Goal: Transaction & Acquisition: Purchase product/service

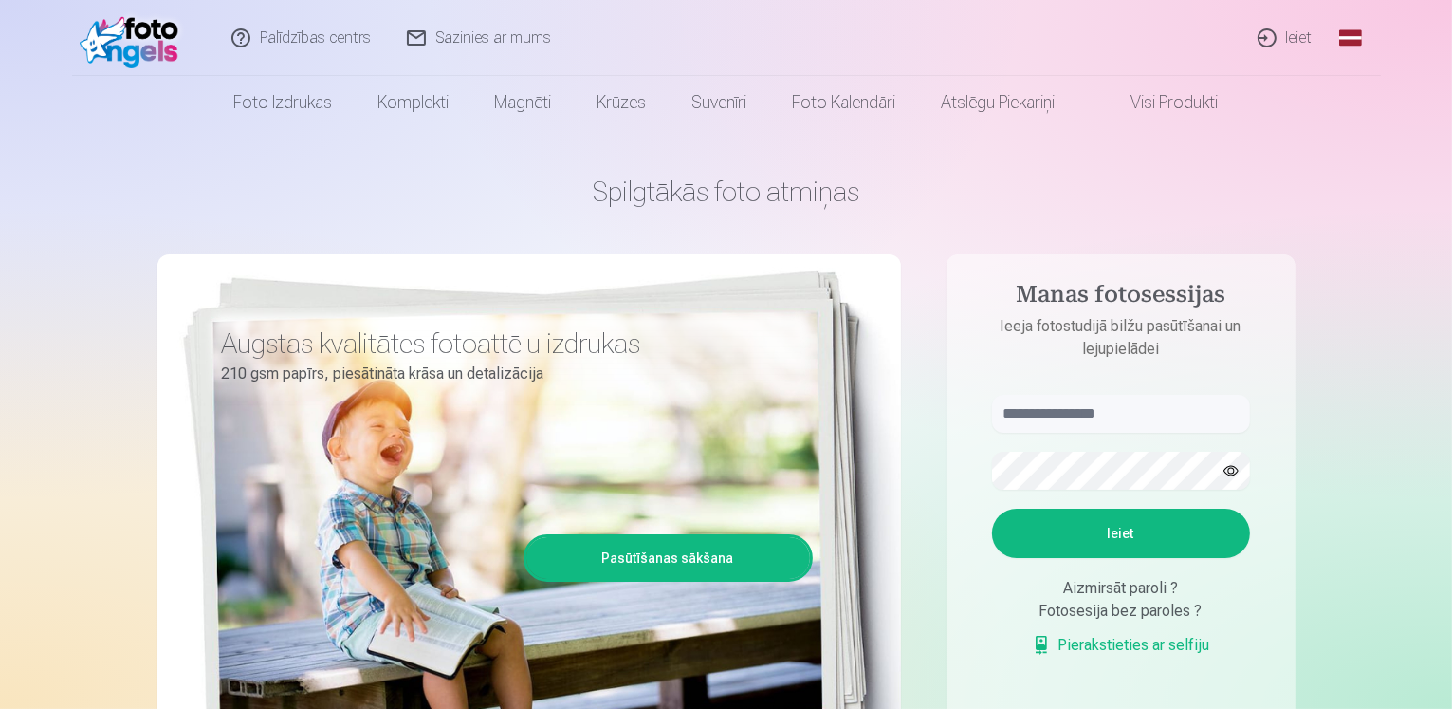
click at [1267, 39] on link "Ieiet" at bounding box center [1286, 38] width 91 height 76
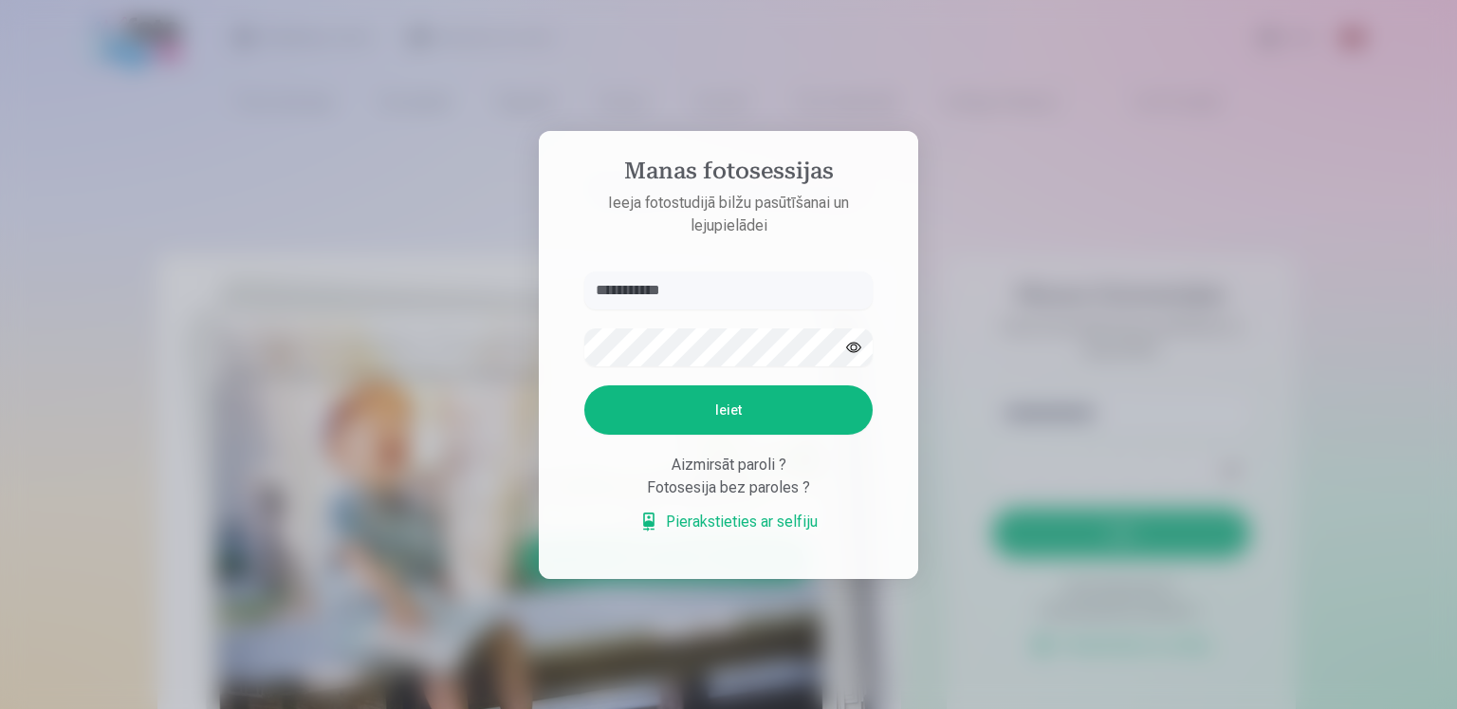
type input "**********"
click at [636, 412] on button "Ieiet" at bounding box center [728, 409] width 288 height 49
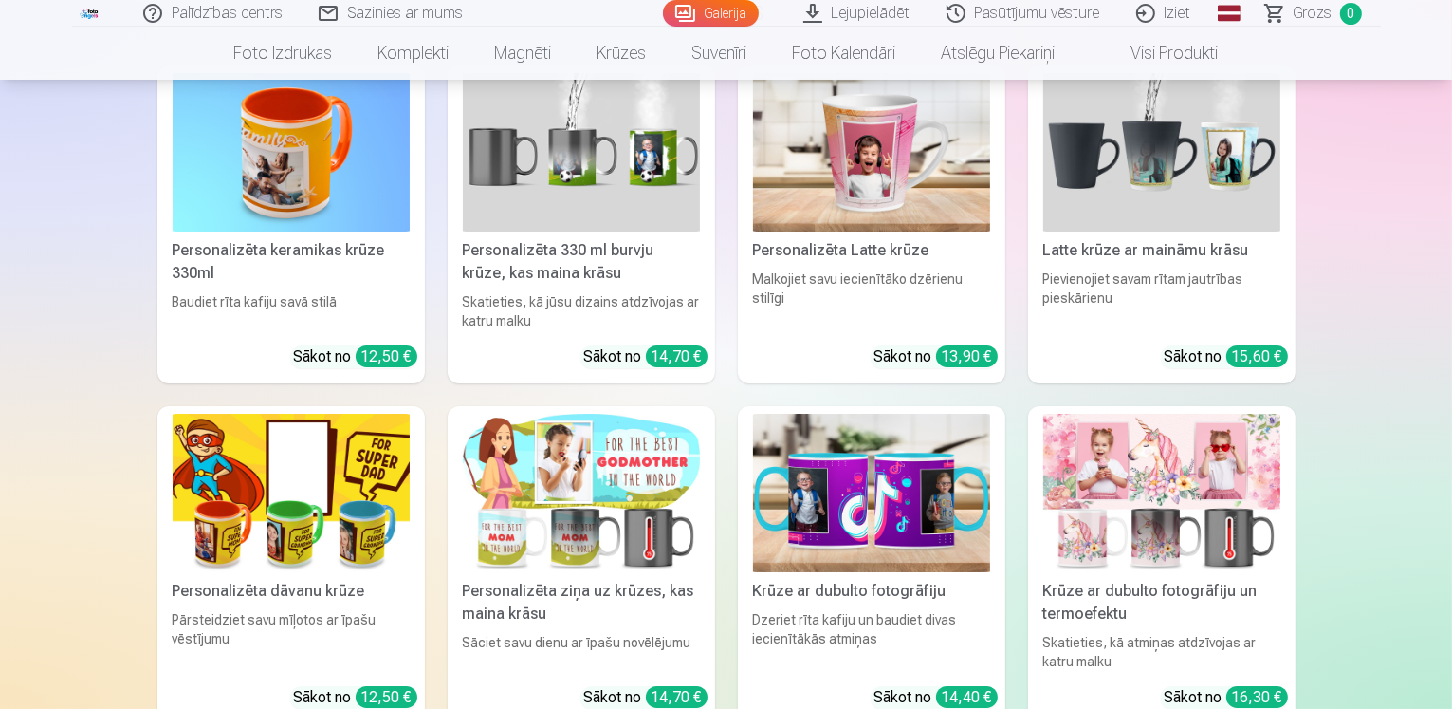
scroll to position [7016, 0]
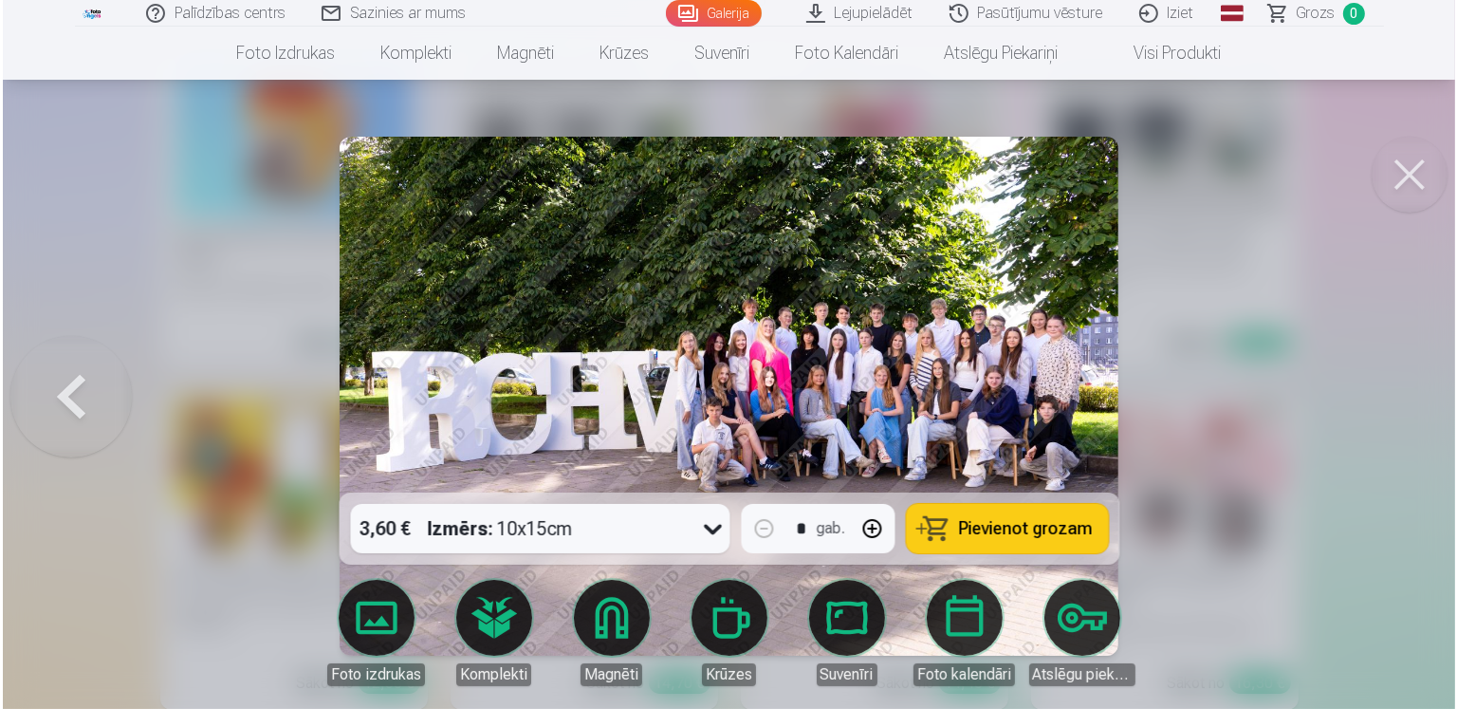
scroll to position [7037, 0]
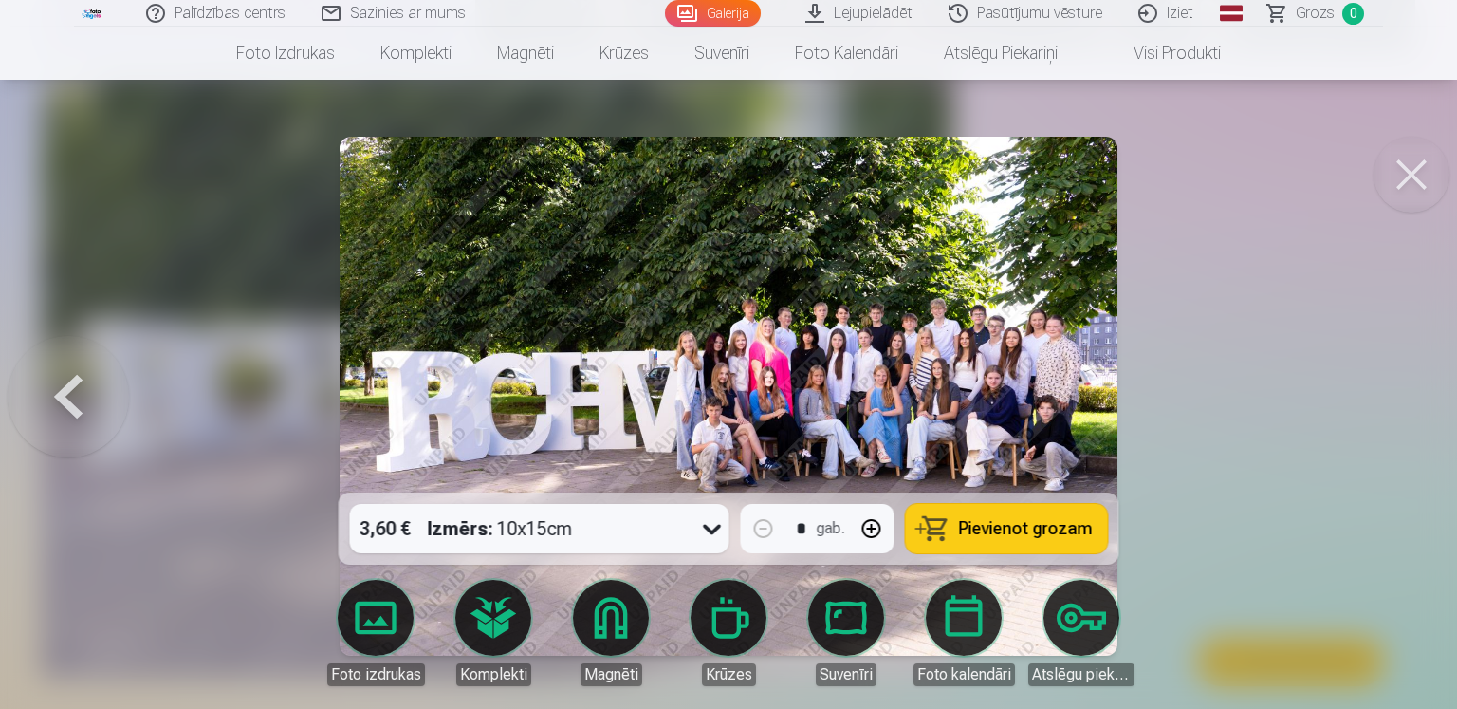
click at [712, 528] on icon at bounding box center [712, 528] width 30 height 30
click at [1274, 353] on div at bounding box center [728, 354] width 1457 height 709
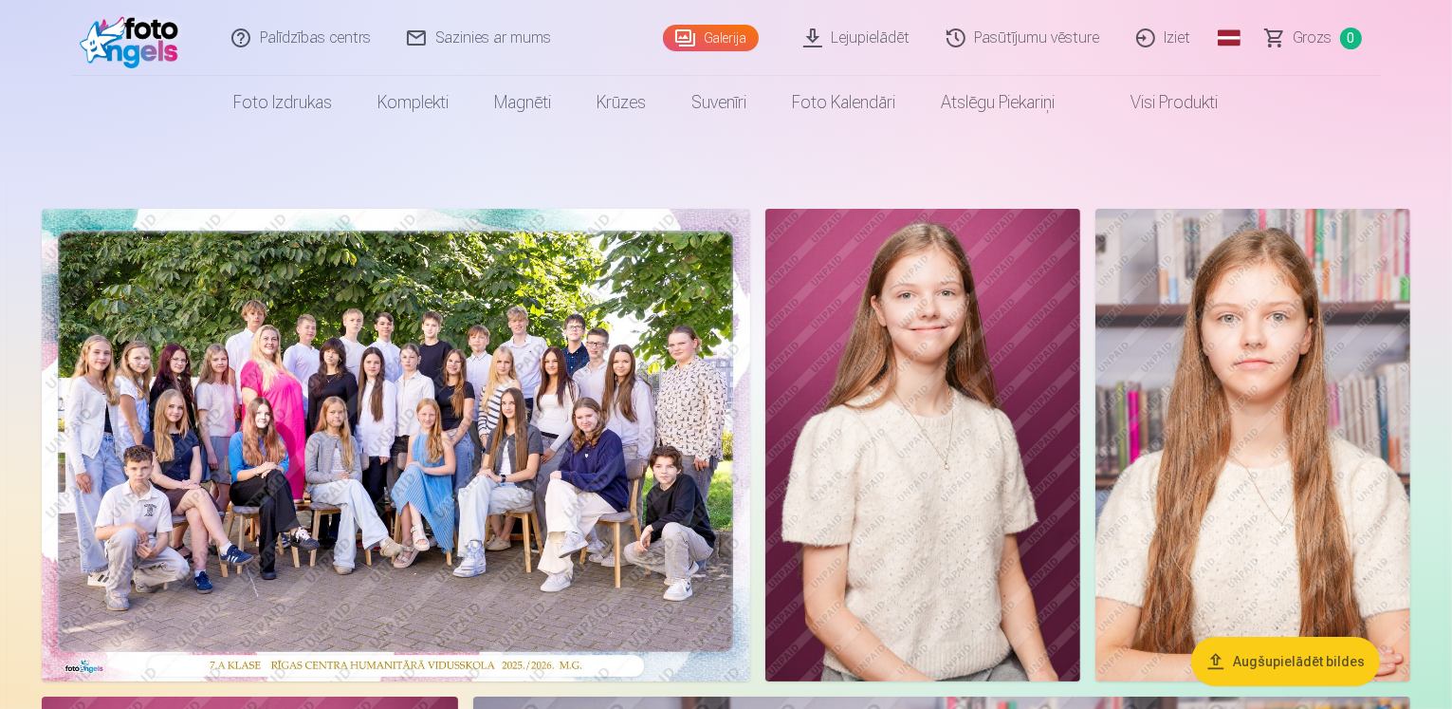
click at [747, 449] on img at bounding box center [396, 445] width 709 height 472
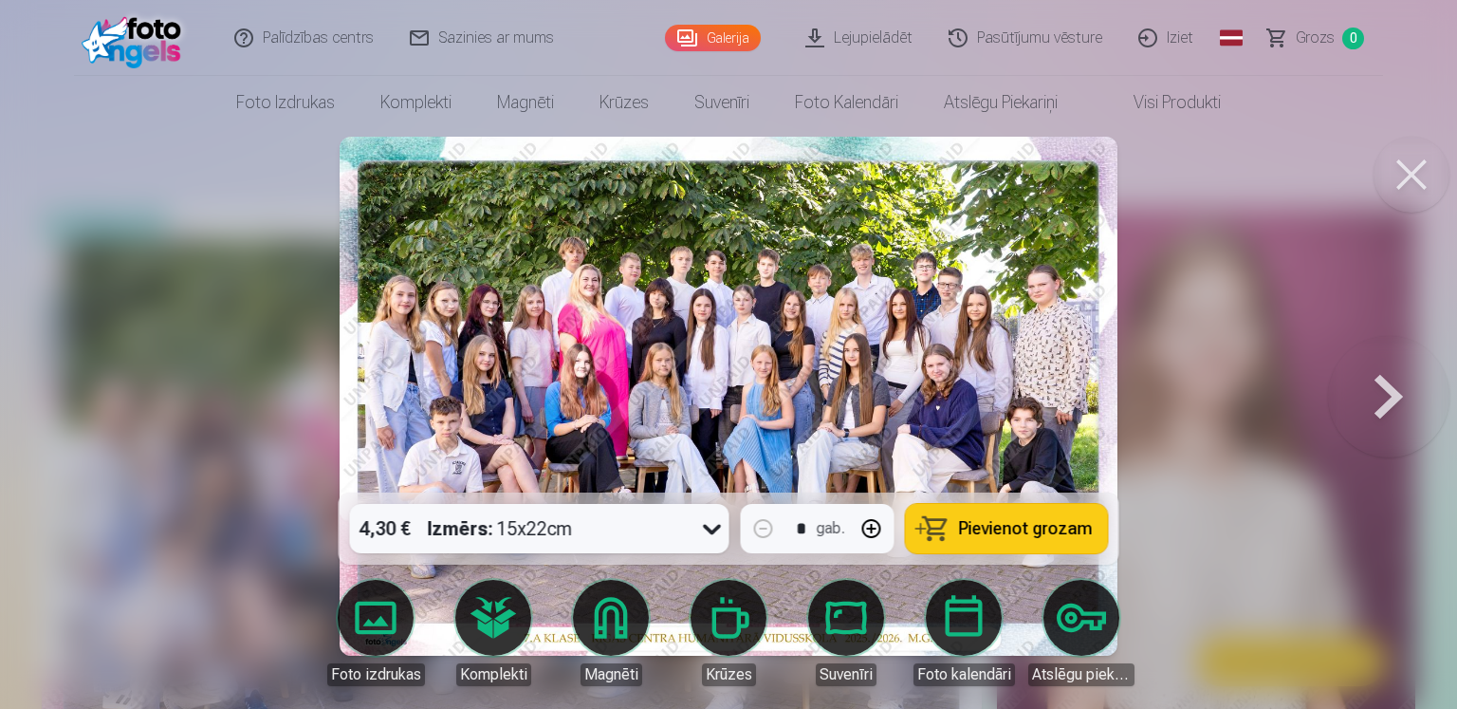
click at [713, 527] on icon at bounding box center [712, 528] width 30 height 30
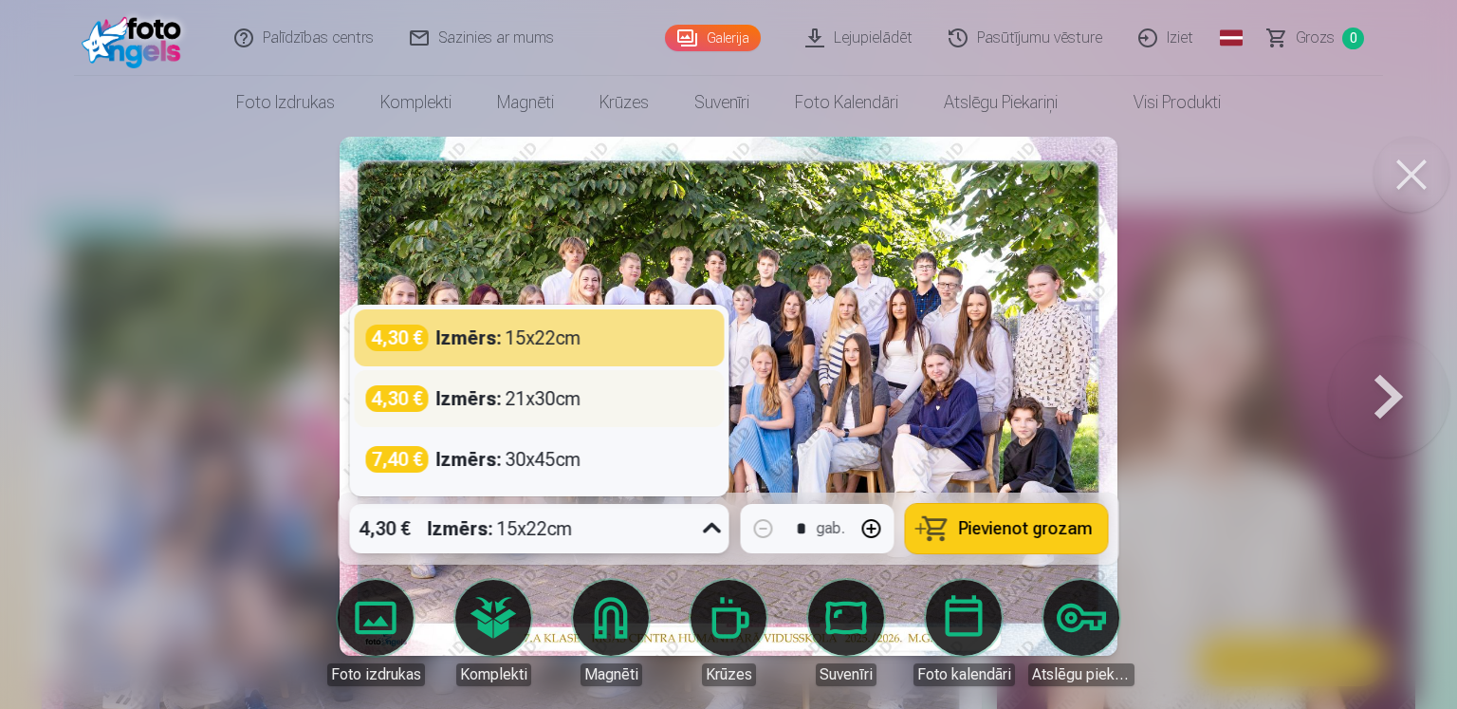
click at [507, 394] on div "Izmērs : 21x30cm" at bounding box center [508, 398] width 145 height 27
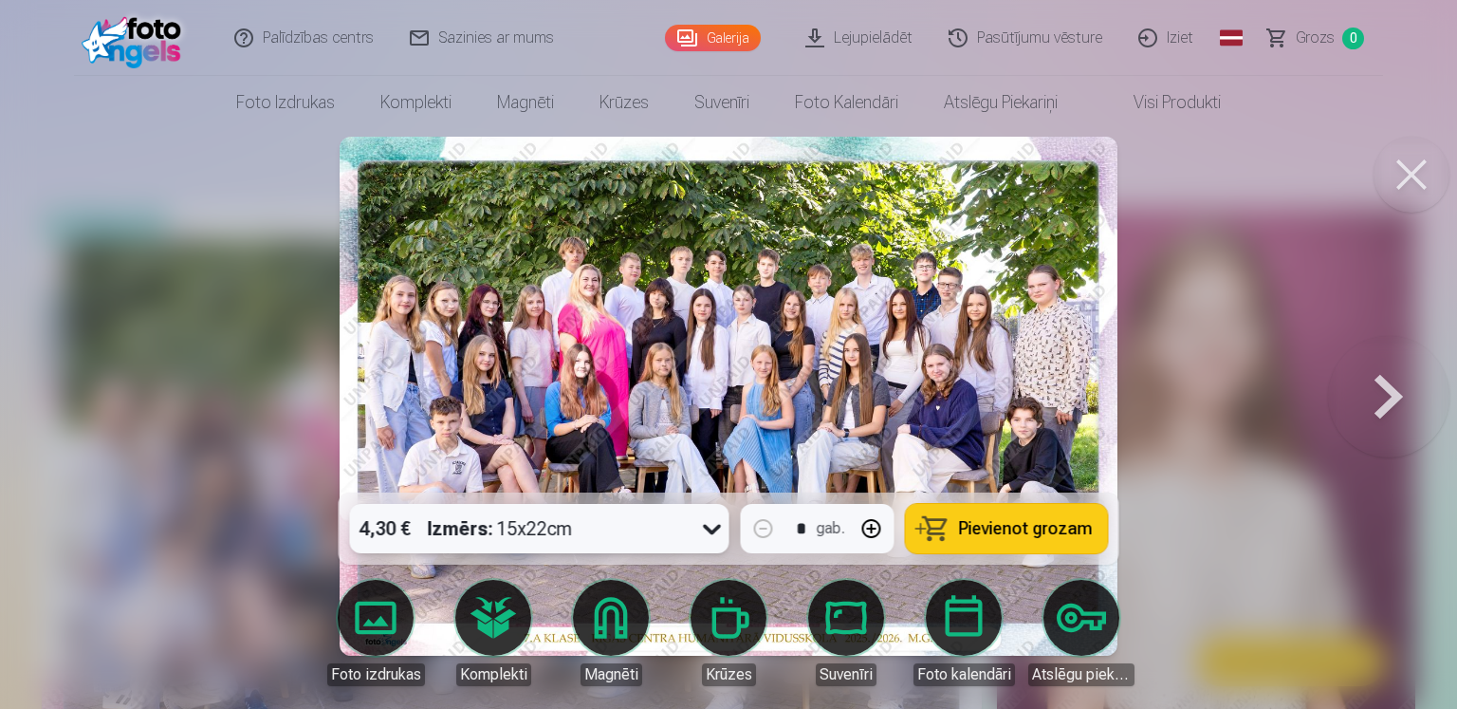
click at [871, 530] on button "button" at bounding box center [872, 529] width 46 height 46
click at [974, 534] on span "Pievienot grozam" at bounding box center [1026, 528] width 134 height 17
type input "*"
click at [1420, 175] on button at bounding box center [1412, 175] width 76 height 76
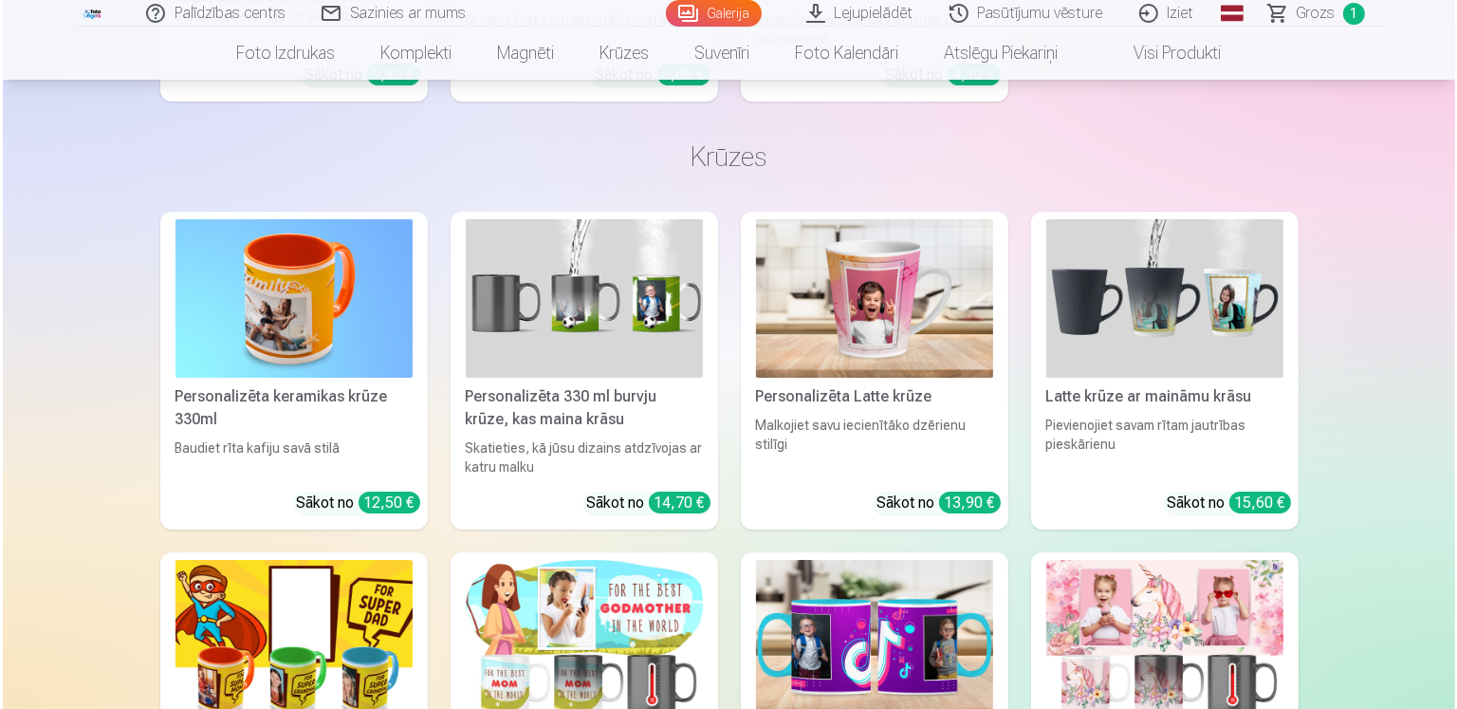
scroll to position [7090, 0]
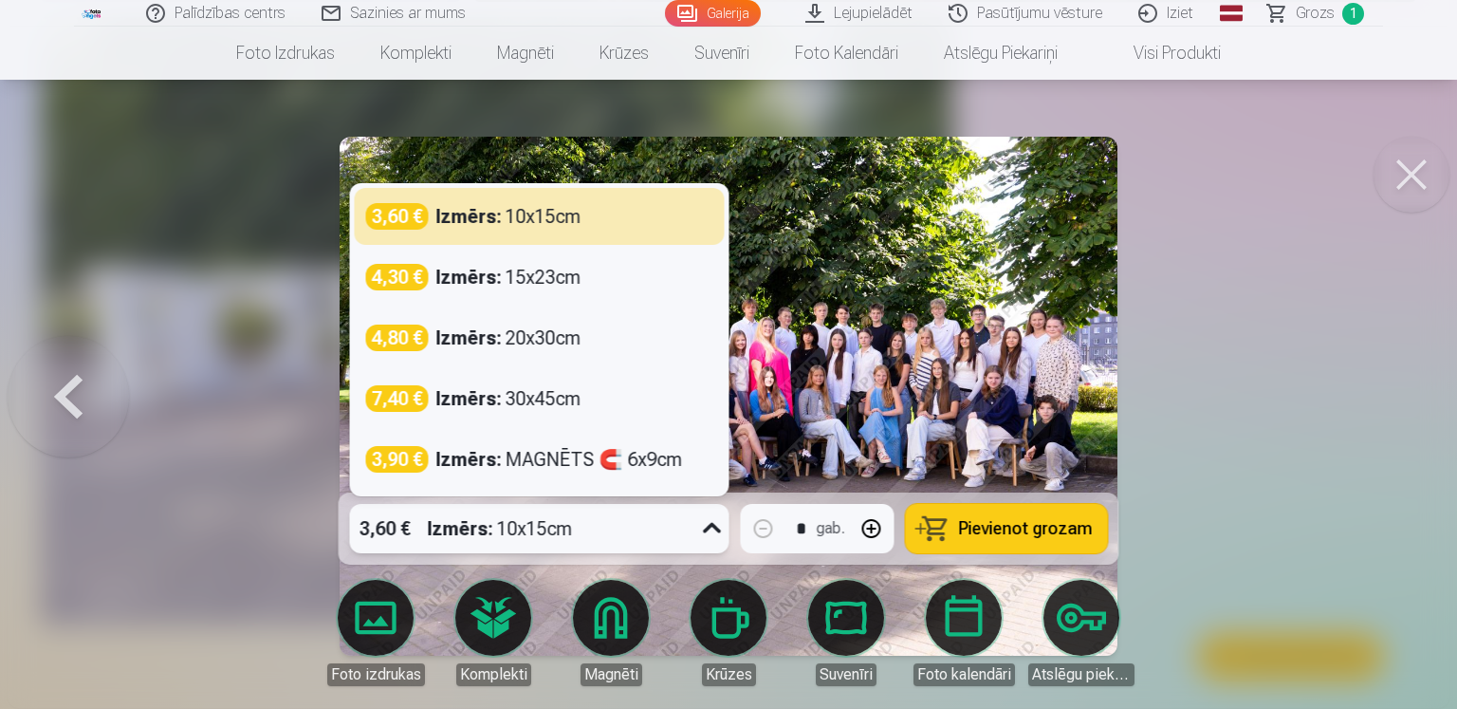
click at [712, 527] on icon at bounding box center [712, 528] width 30 height 30
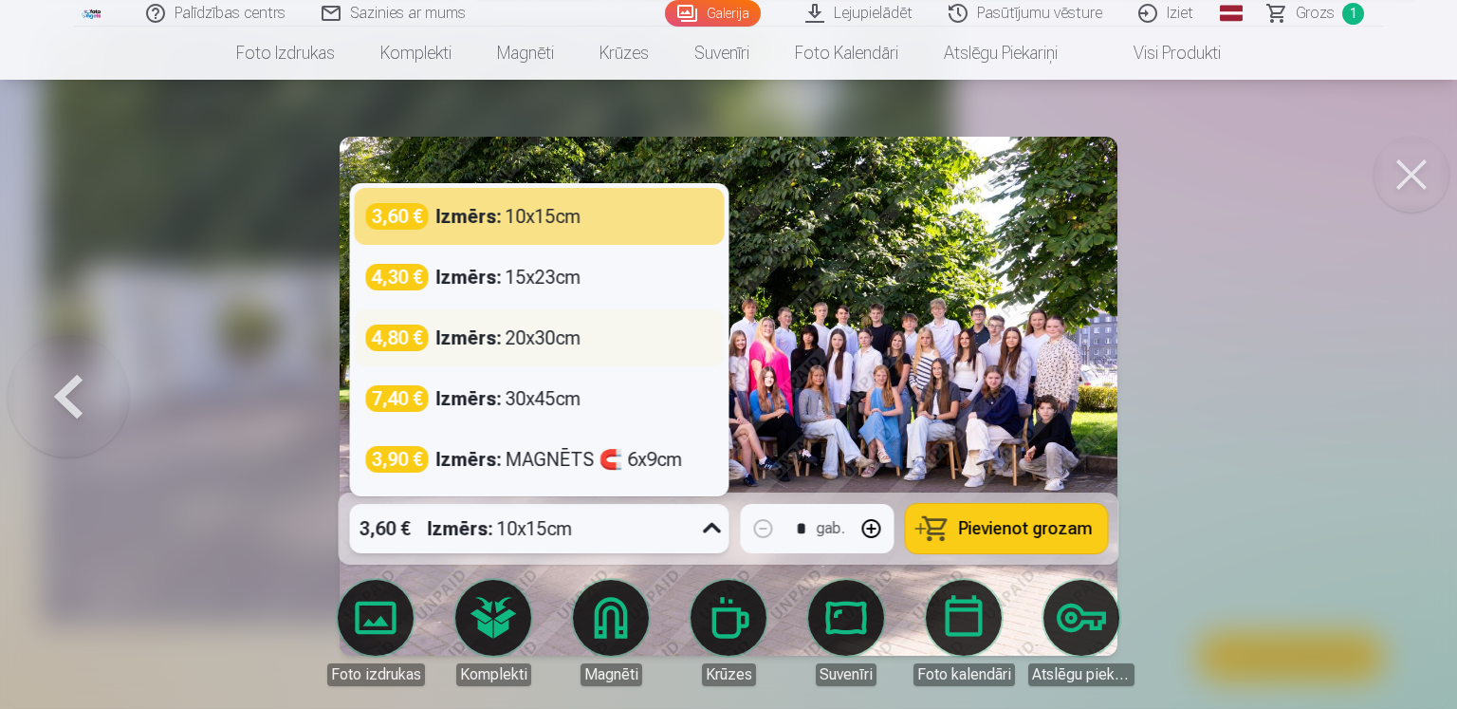
click at [482, 333] on strong "Izmērs :" at bounding box center [468, 337] width 65 height 27
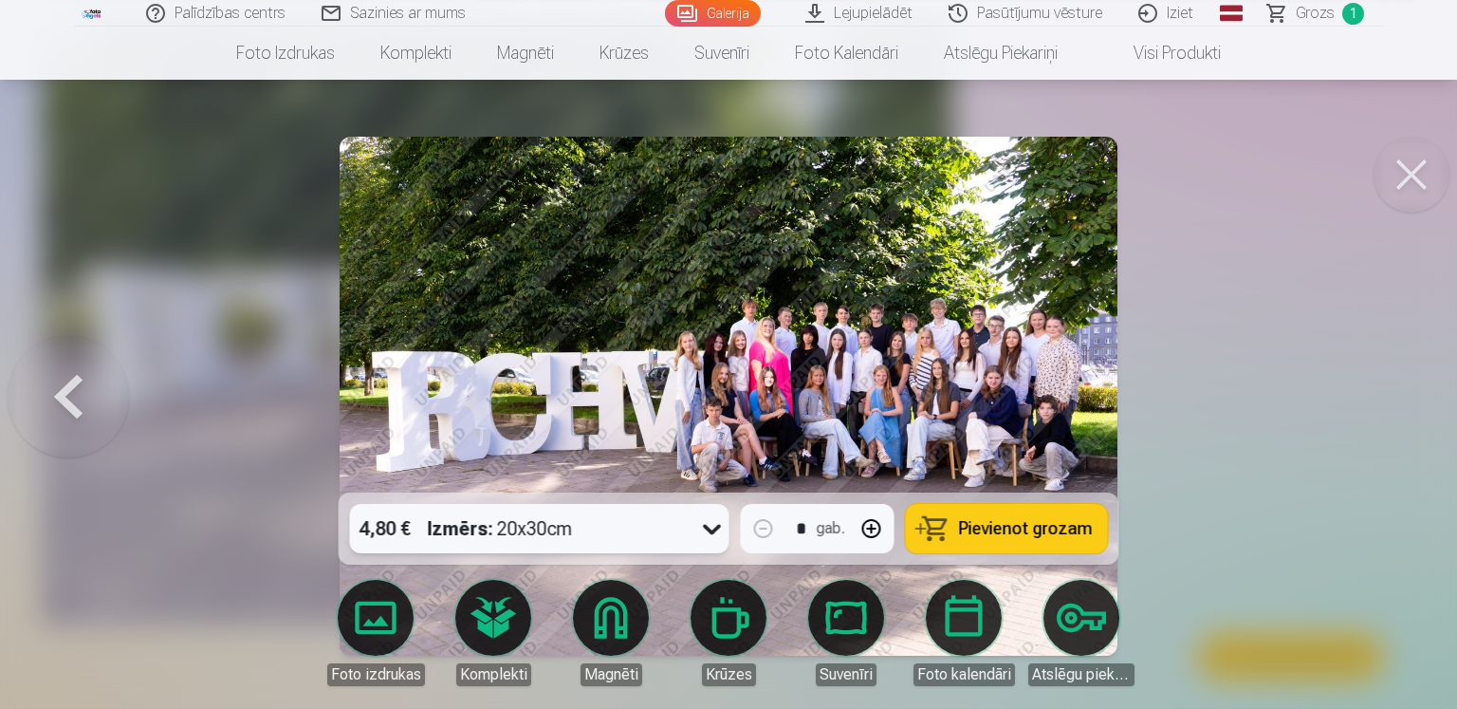
click at [871, 525] on button "button" at bounding box center [872, 529] width 46 height 46
click at [968, 525] on span "Pievienot grozam" at bounding box center [1026, 528] width 134 height 17
type input "*"
click at [1401, 179] on button at bounding box center [1412, 175] width 76 height 76
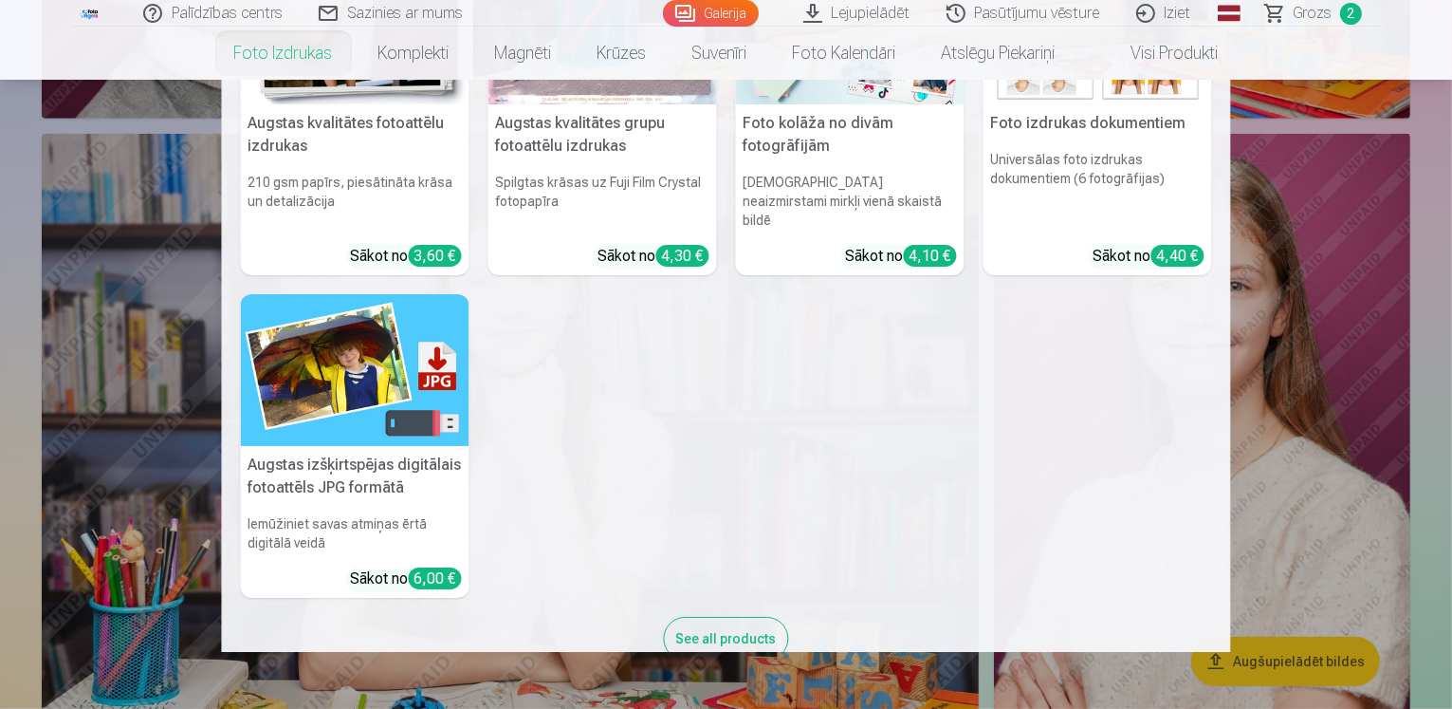
scroll to position [175, 0]
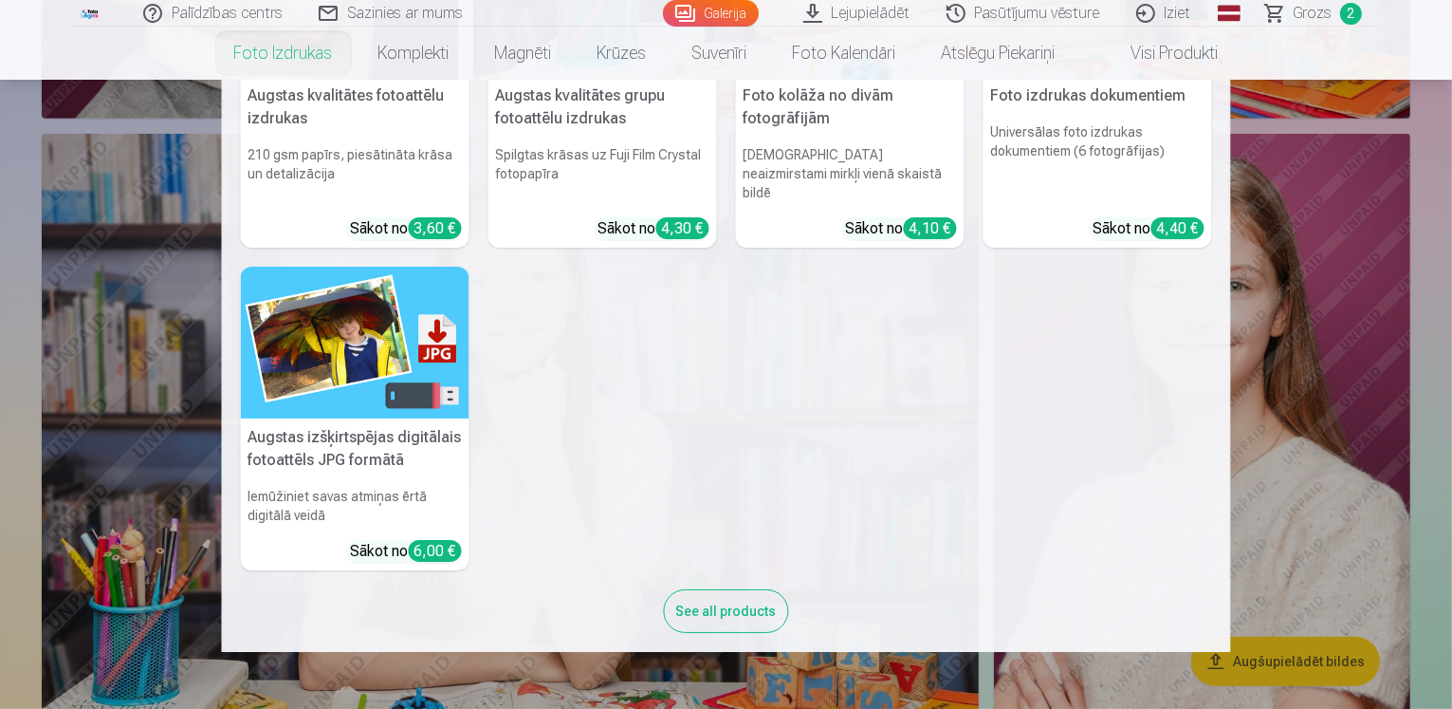
click at [709, 593] on div "See all products" at bounding box center [726, 611] width 125 height 44
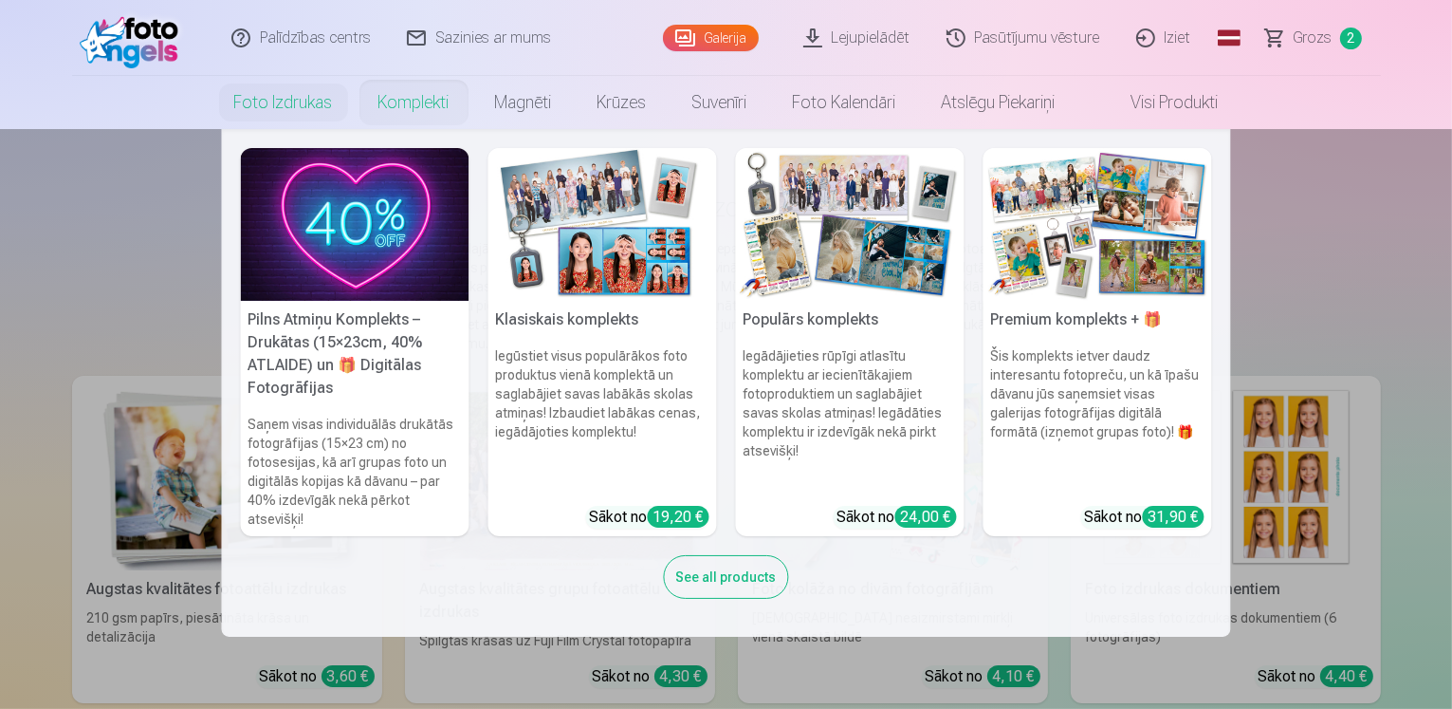
click at [375, 332] on h5 "Pilns Atmiņu Komplekts – Drukātas (15×23cm, 40% ATLAIDE) un 🎁 Digitālas Fotogrā…" at bounding box center [355, 354] width 229 height 106
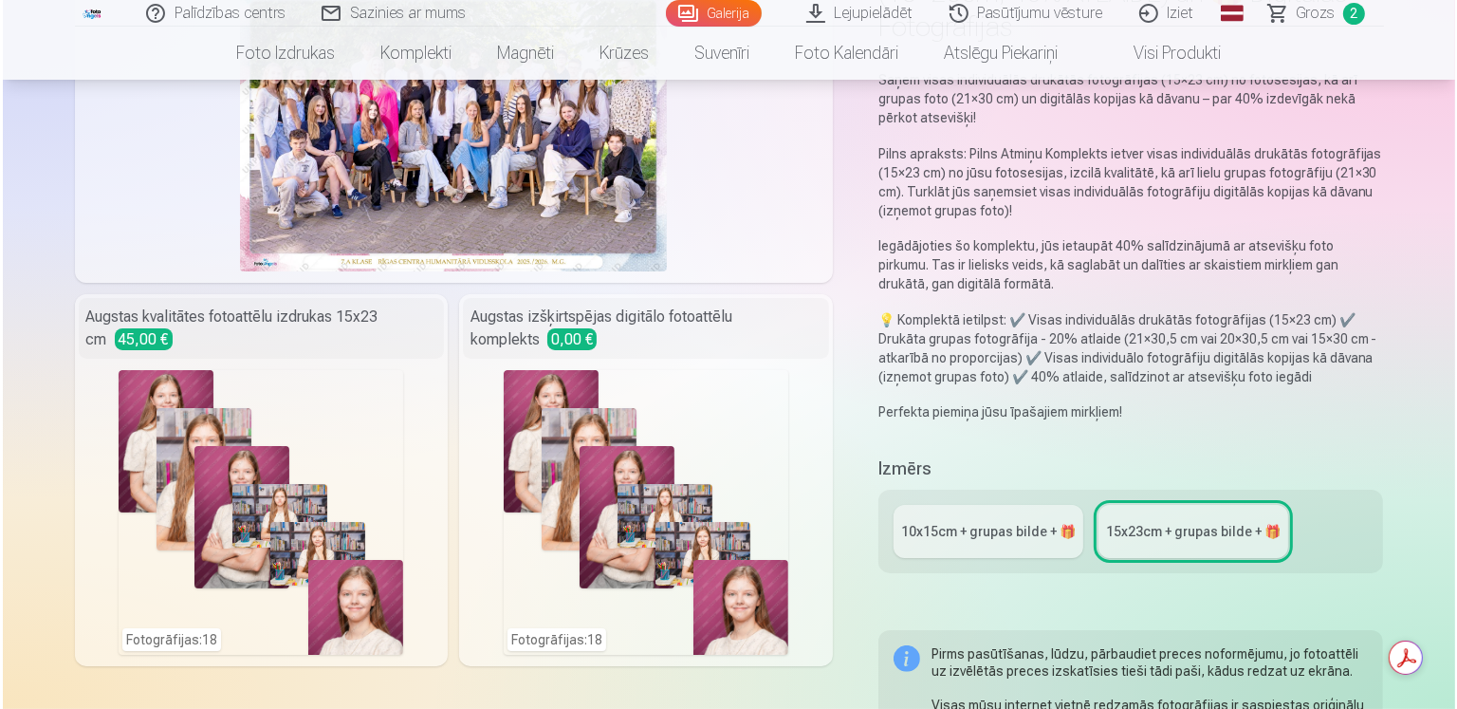
scroll to position [285, 0]
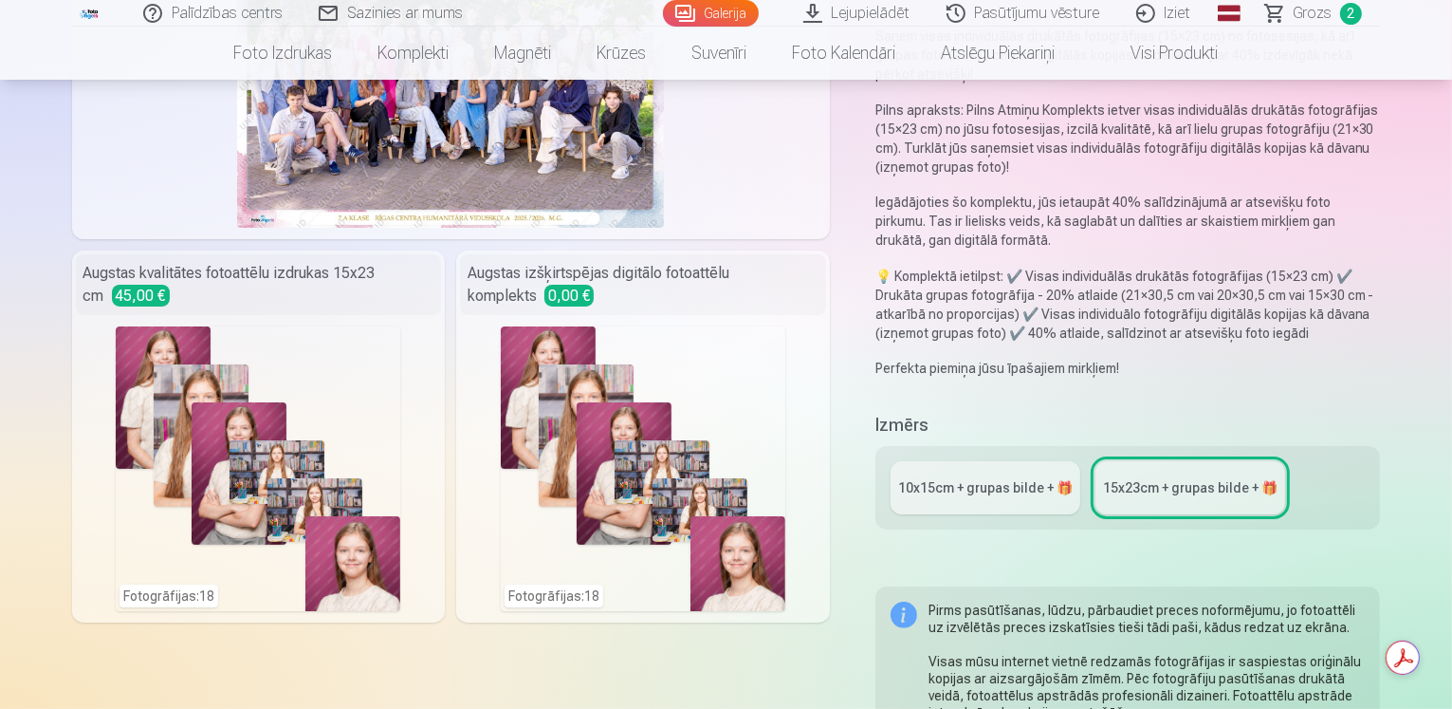
click at [657, 441] on div "Fotogrāfijas : 18" at bounding box center [643, 468] width 285 height 285
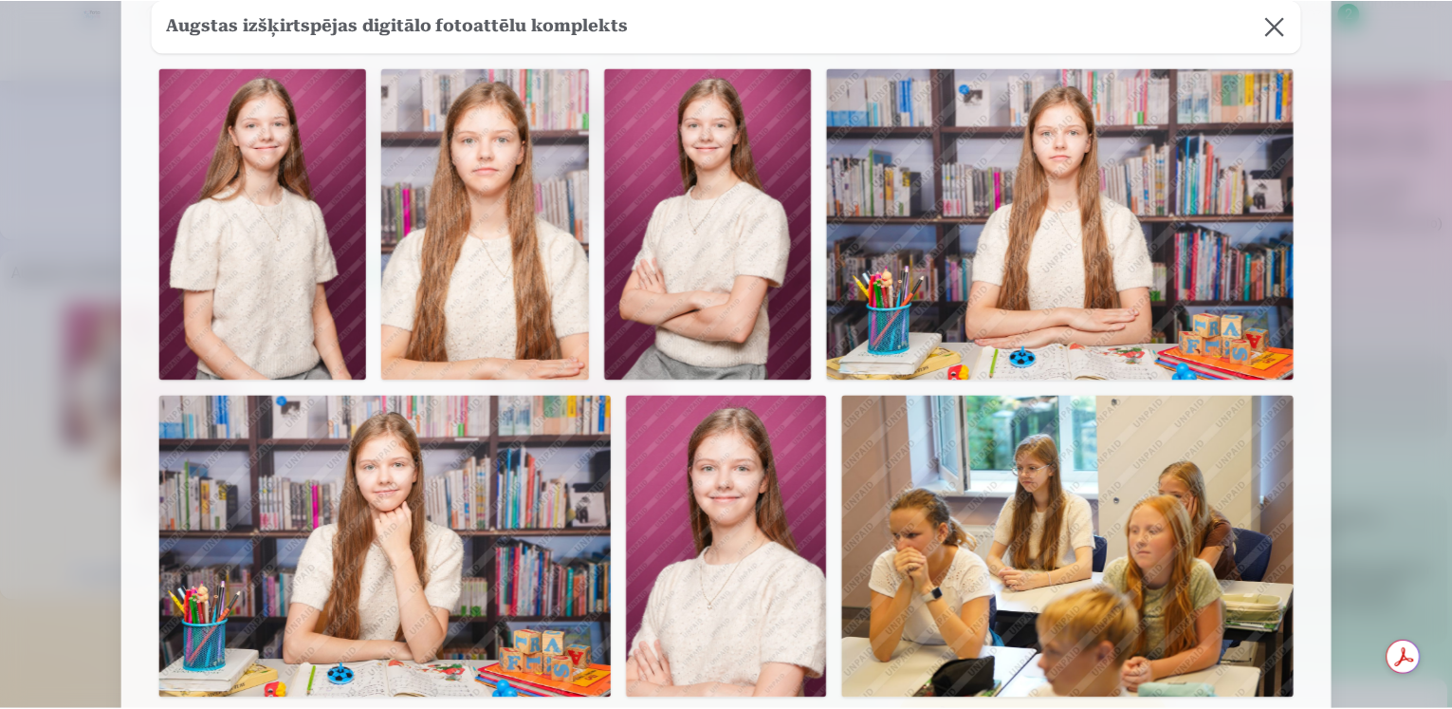
scroll to position [0, 0]
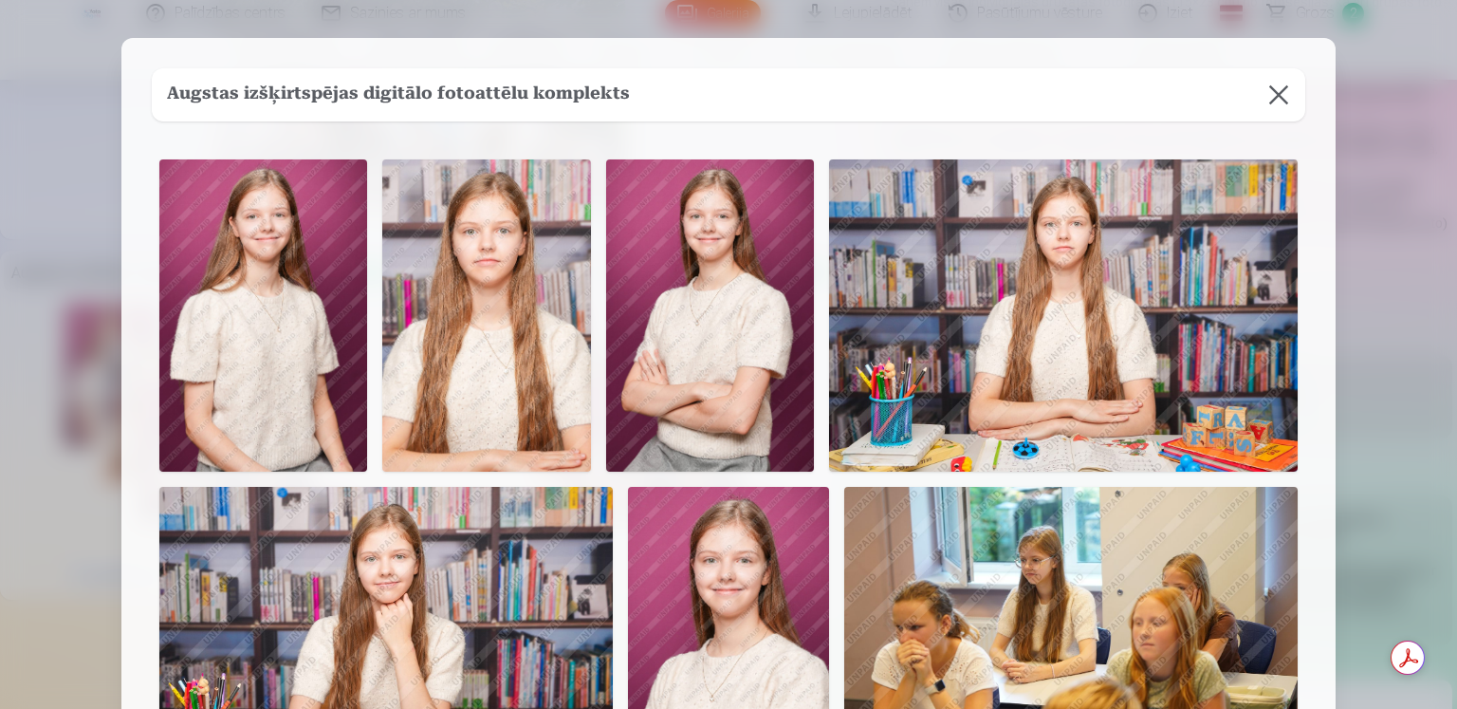
click at [1279, 89] on button at bounding box center [1278, 94] width 53 height 53
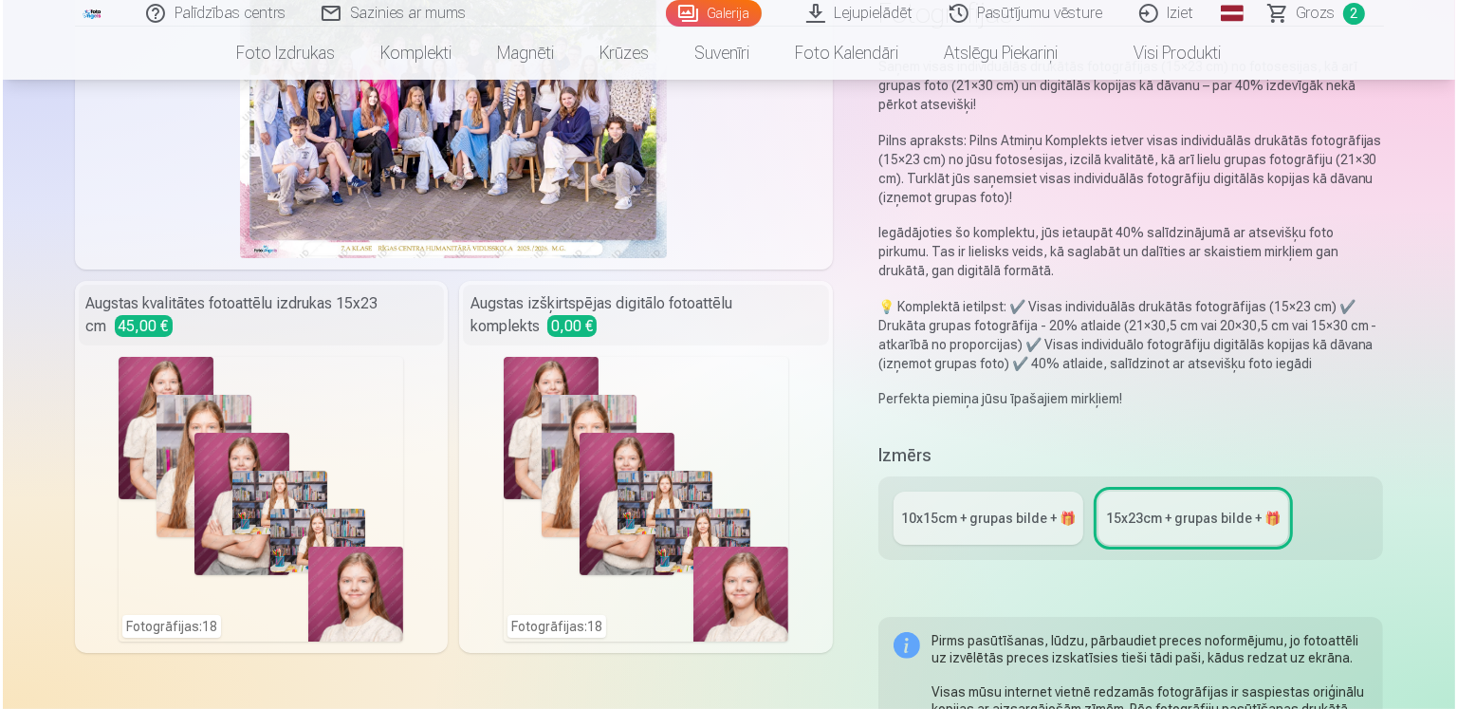
scroll to position [285, 0]
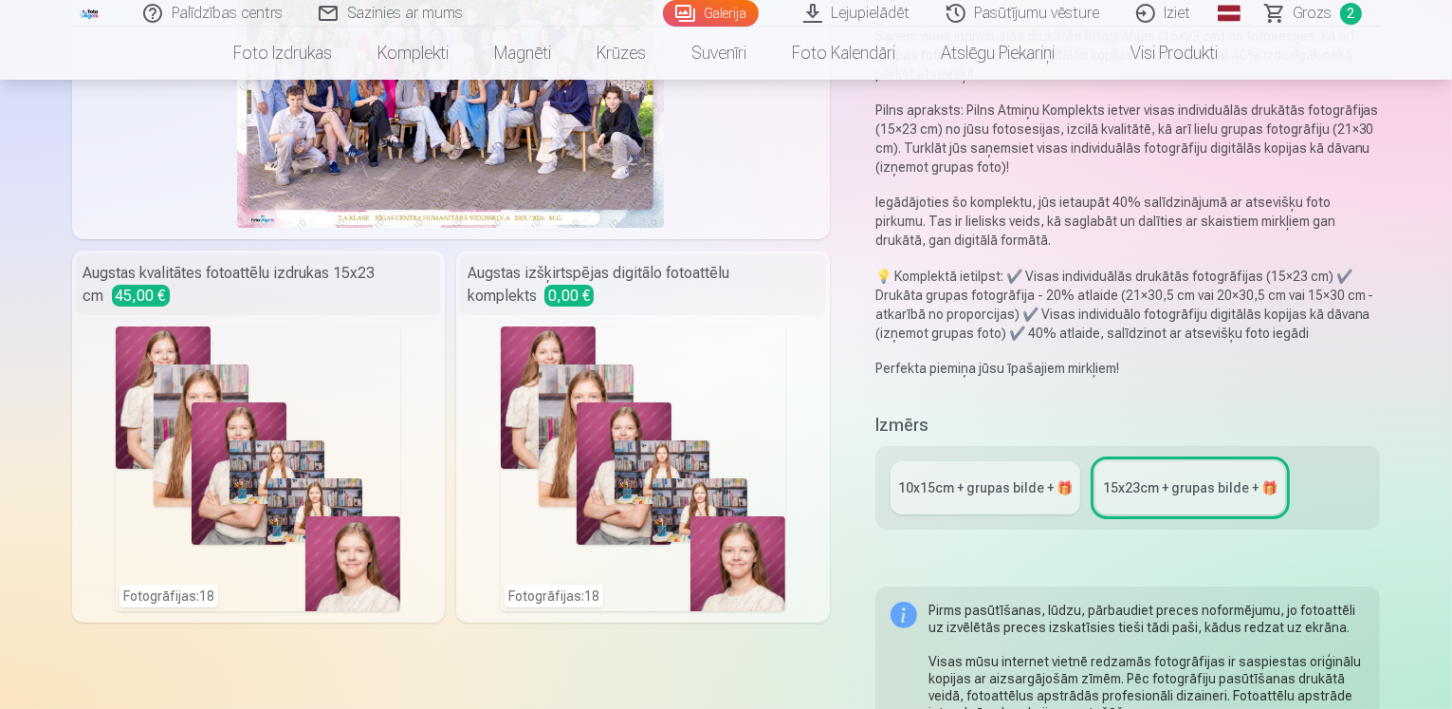
click at [152, 387] on div "Fotogrāfijas : 18" at bounding box center [258, 468] width 285 height 285
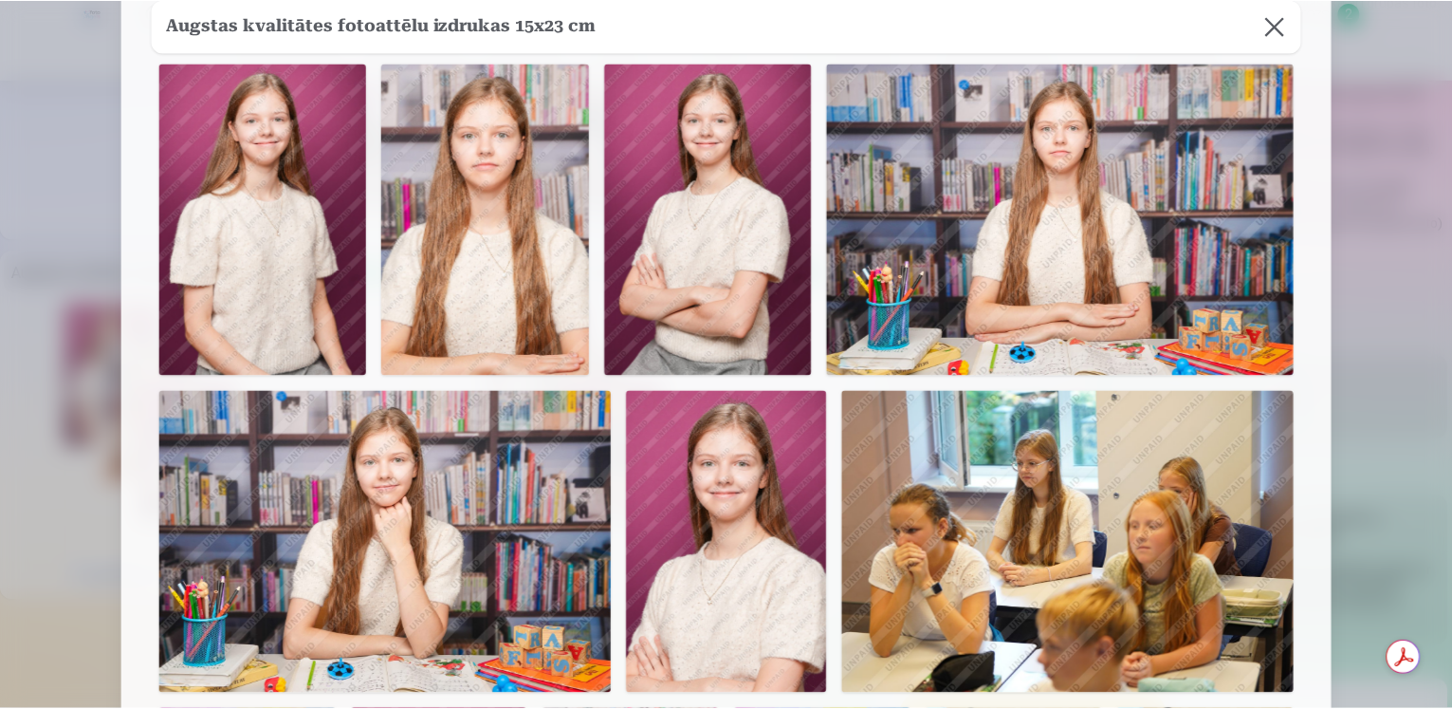
scroll to position [0, 0]
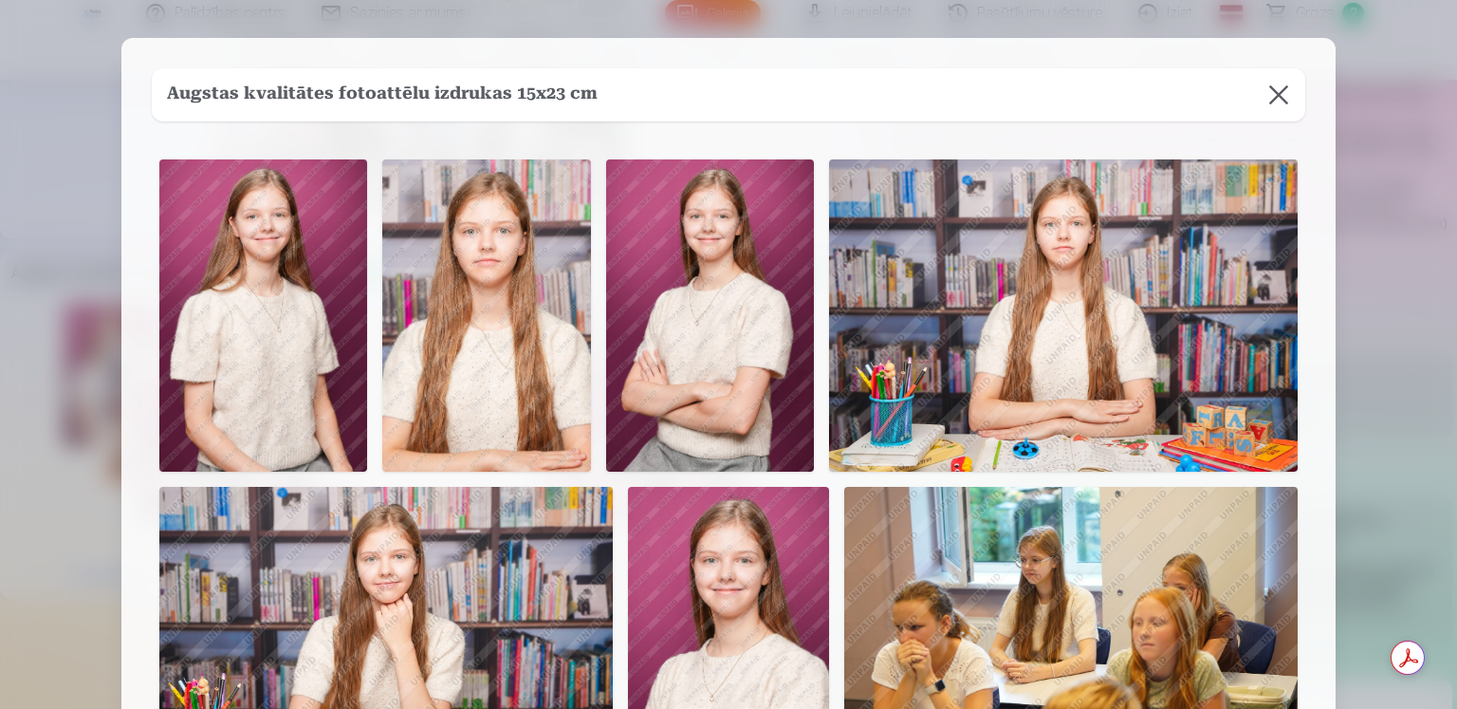
click at [1286, 84] on button at bounding box center [1278, 94] width 53 height 53
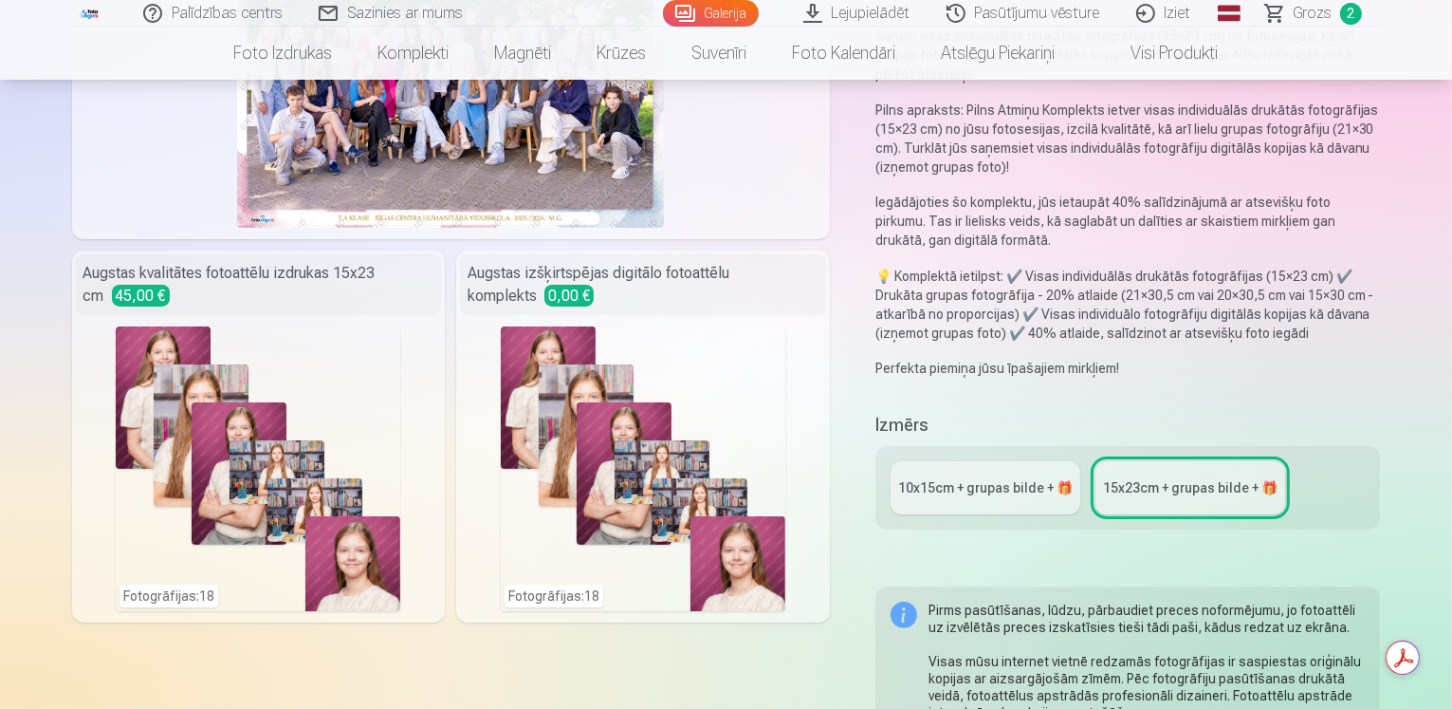
click at [590, 376] on div "Fotogrāfijas : 18" at bounding box center [643, 468] width 285 height 285
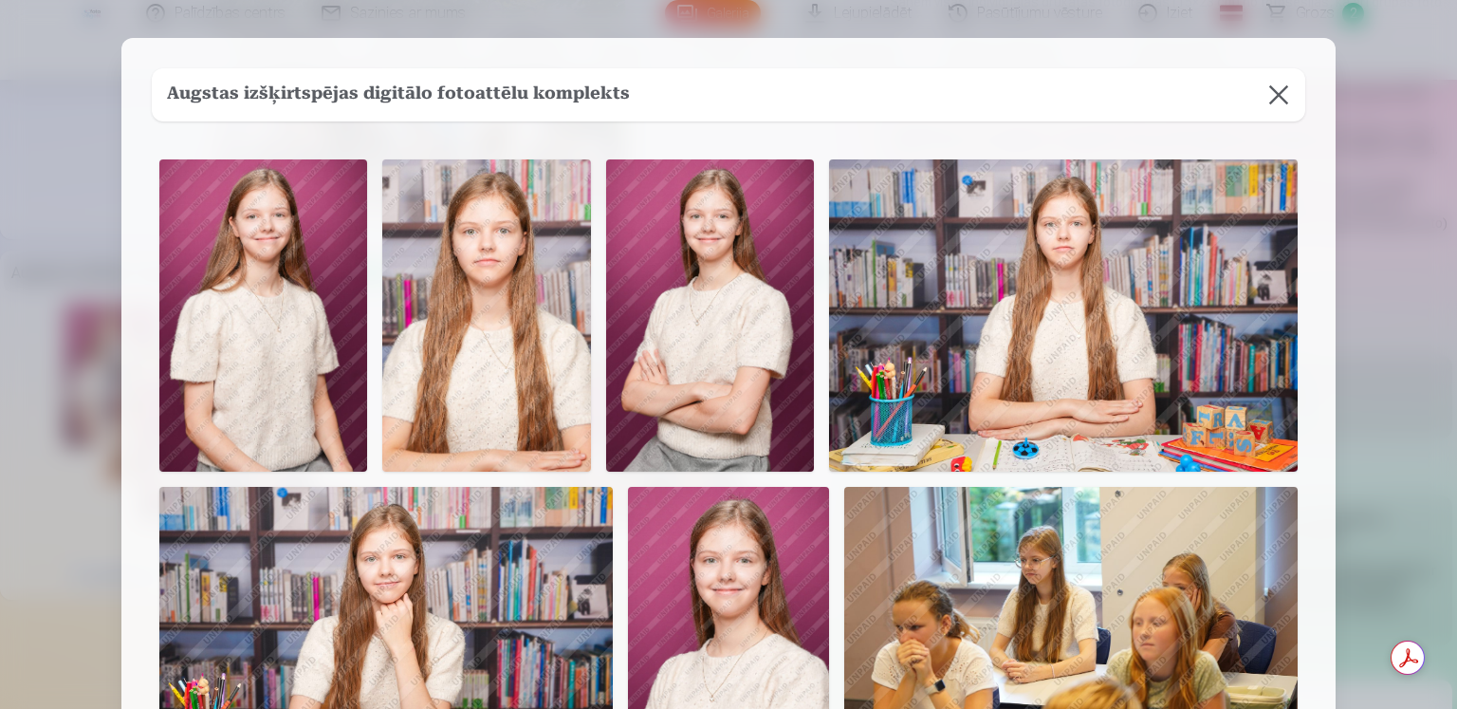
click at [1263, 92] on button at bounding box center [1278, 94] width 53 height 53
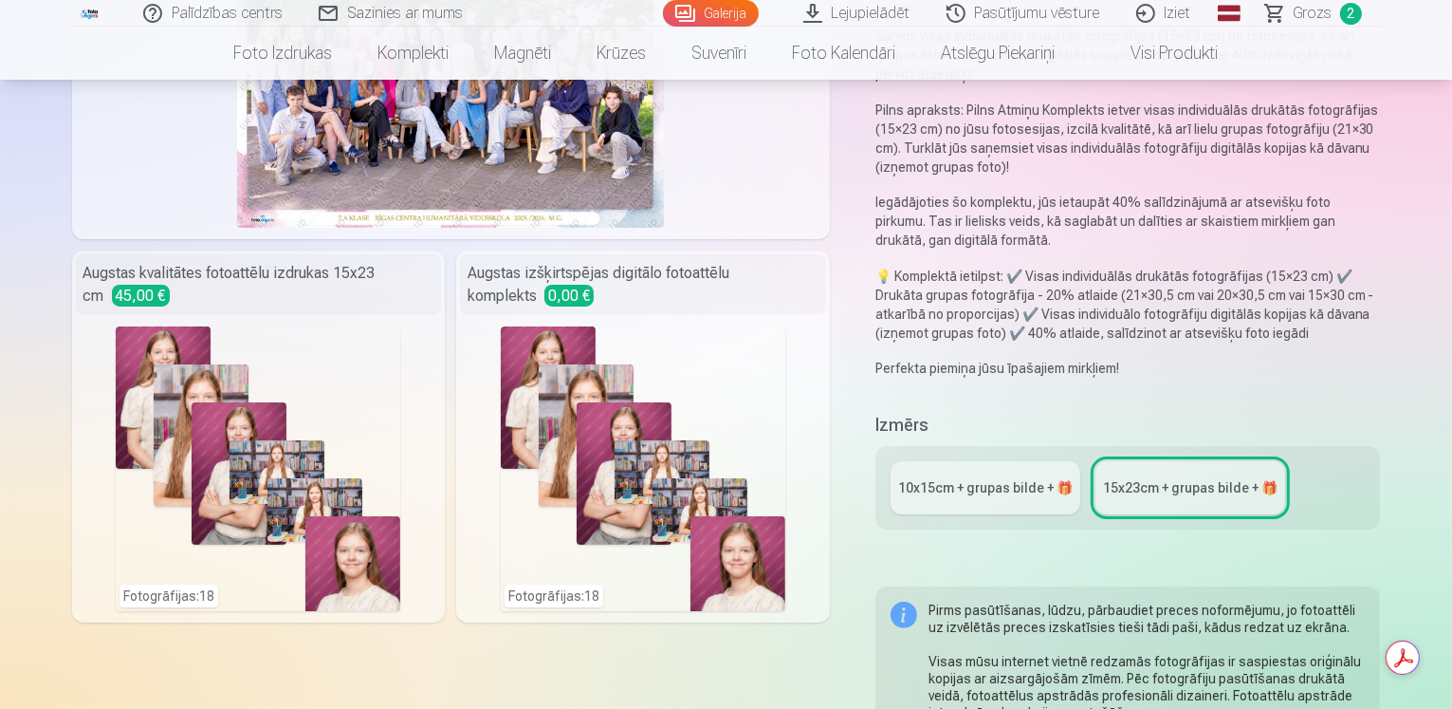
click at [1000, 478] on div "10x15сm + grupas bilde + 🎁" at bounding box center [985, 487] width 175 height 19
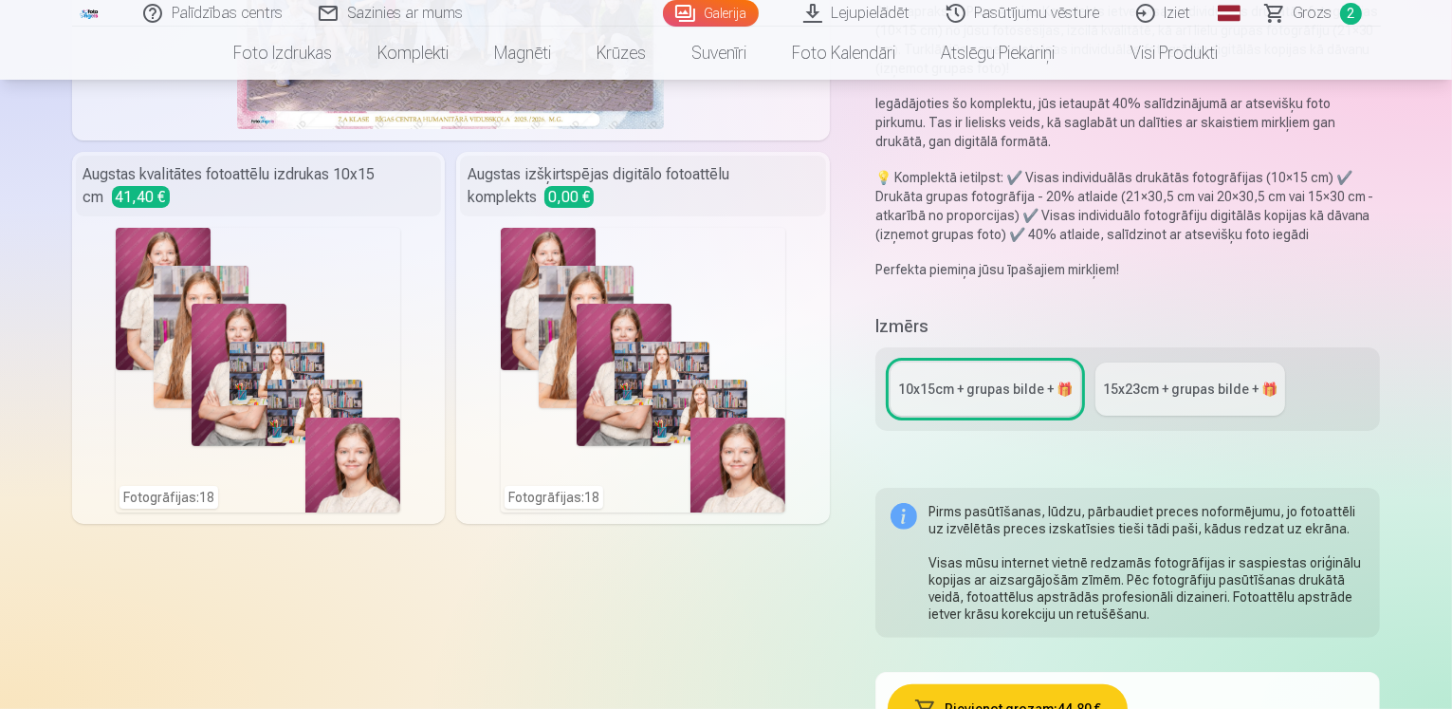
scroll to position [379, 0]
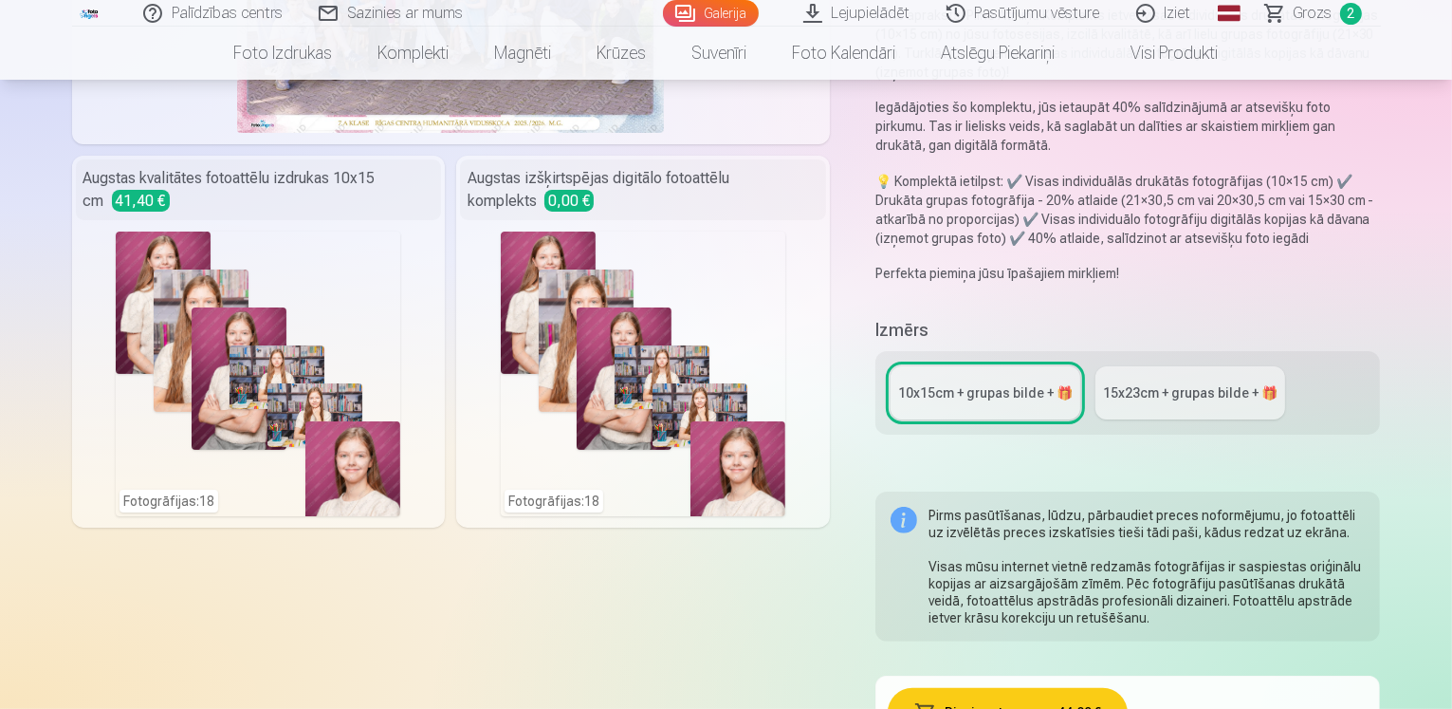
click at [1168, 383] on div "15x23сm + grupas bilde + 🎁" at bounding box center [1190, 392] width 175 height 19
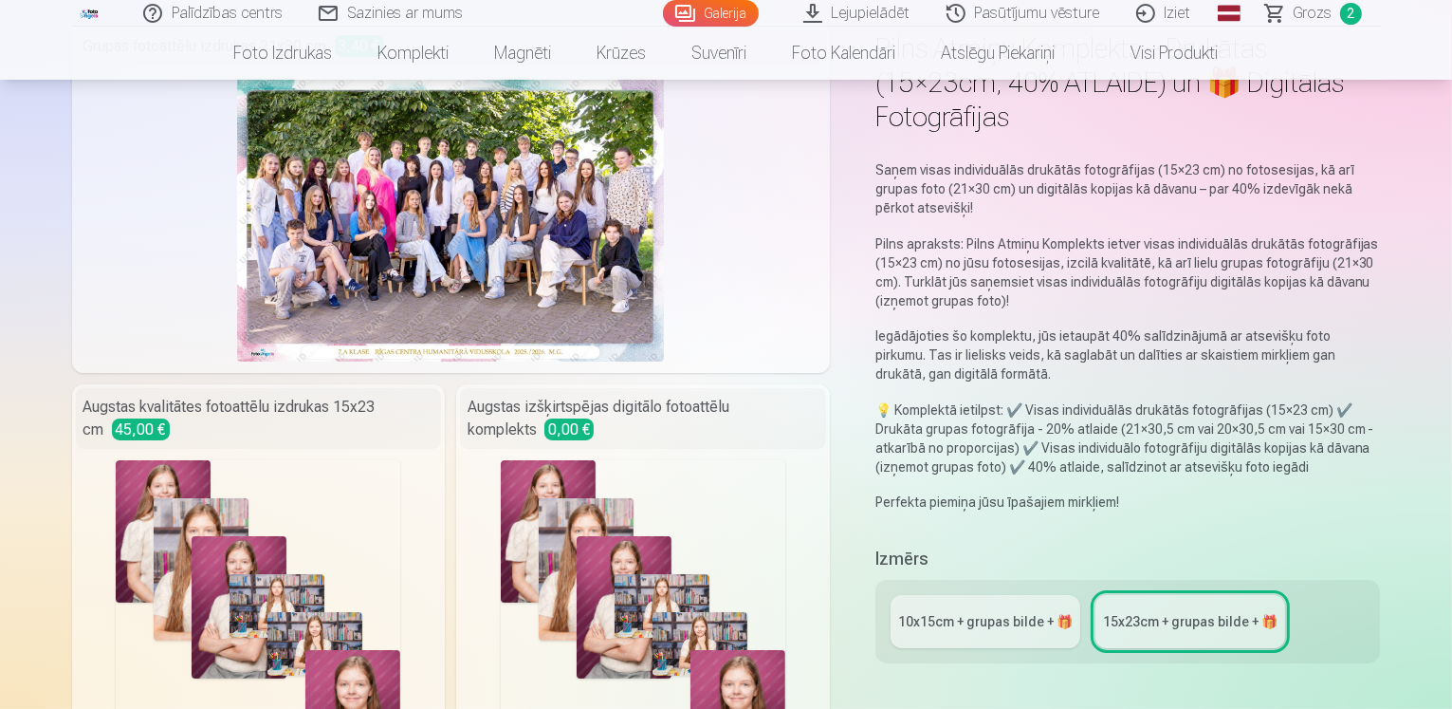
scroll to position [379, 0]
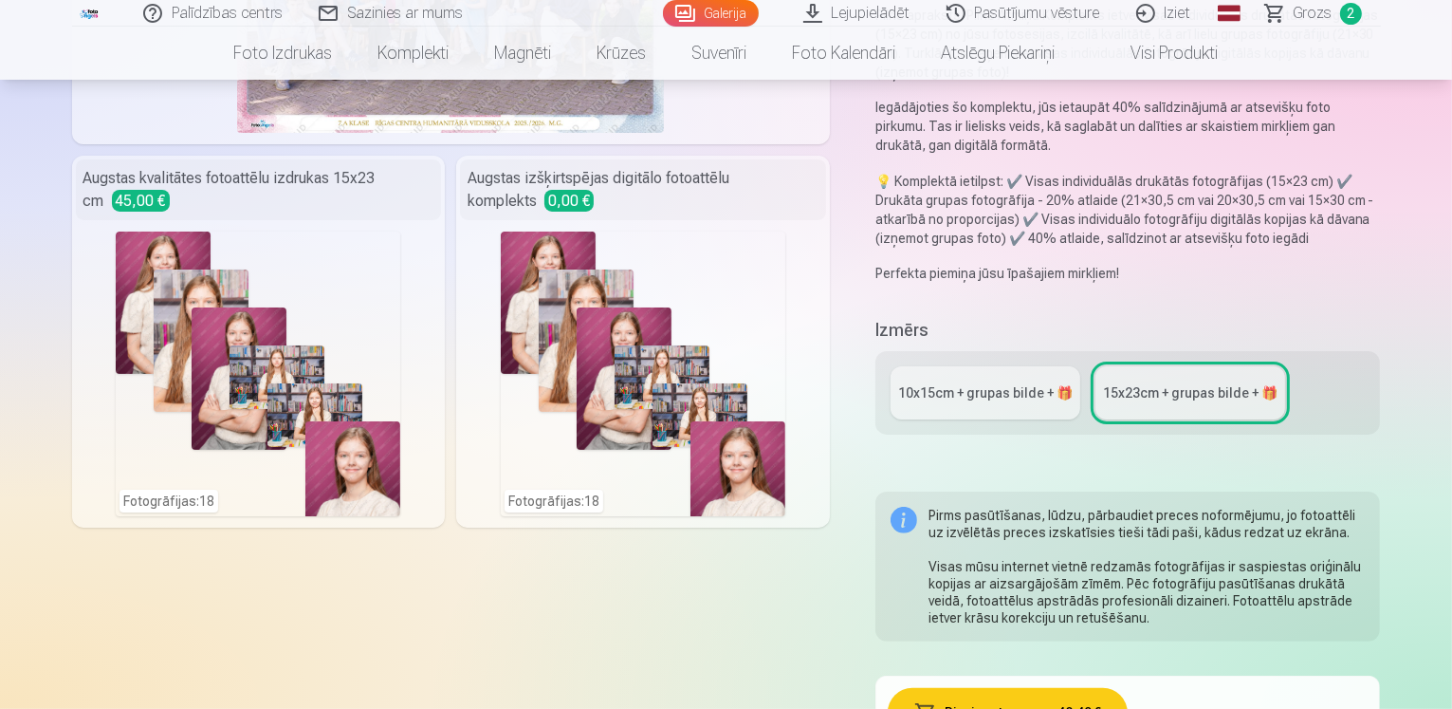
click at [991, 383] on div "10x15сm + grupas bilde + 🎁" at bounding box center [985, 392] width 175 height 19
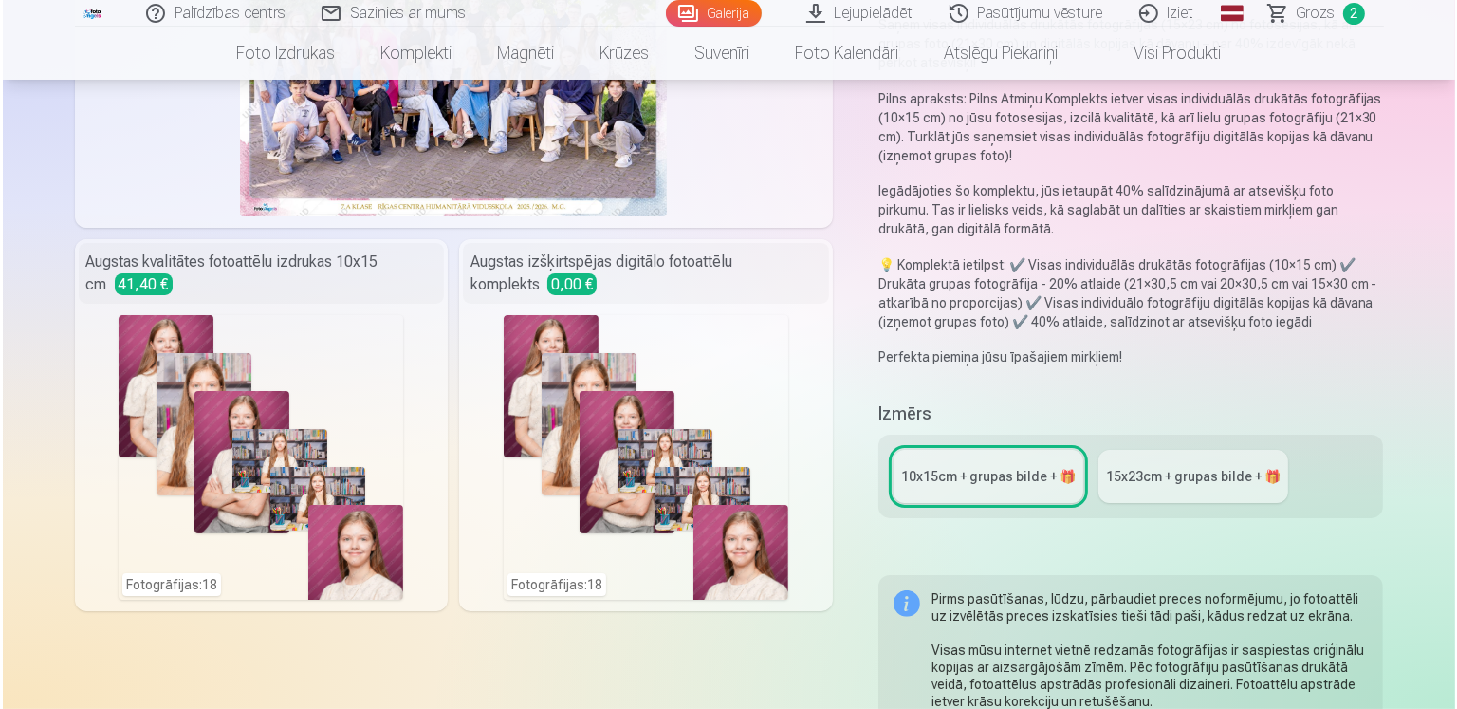
scroll to position [379, 0]
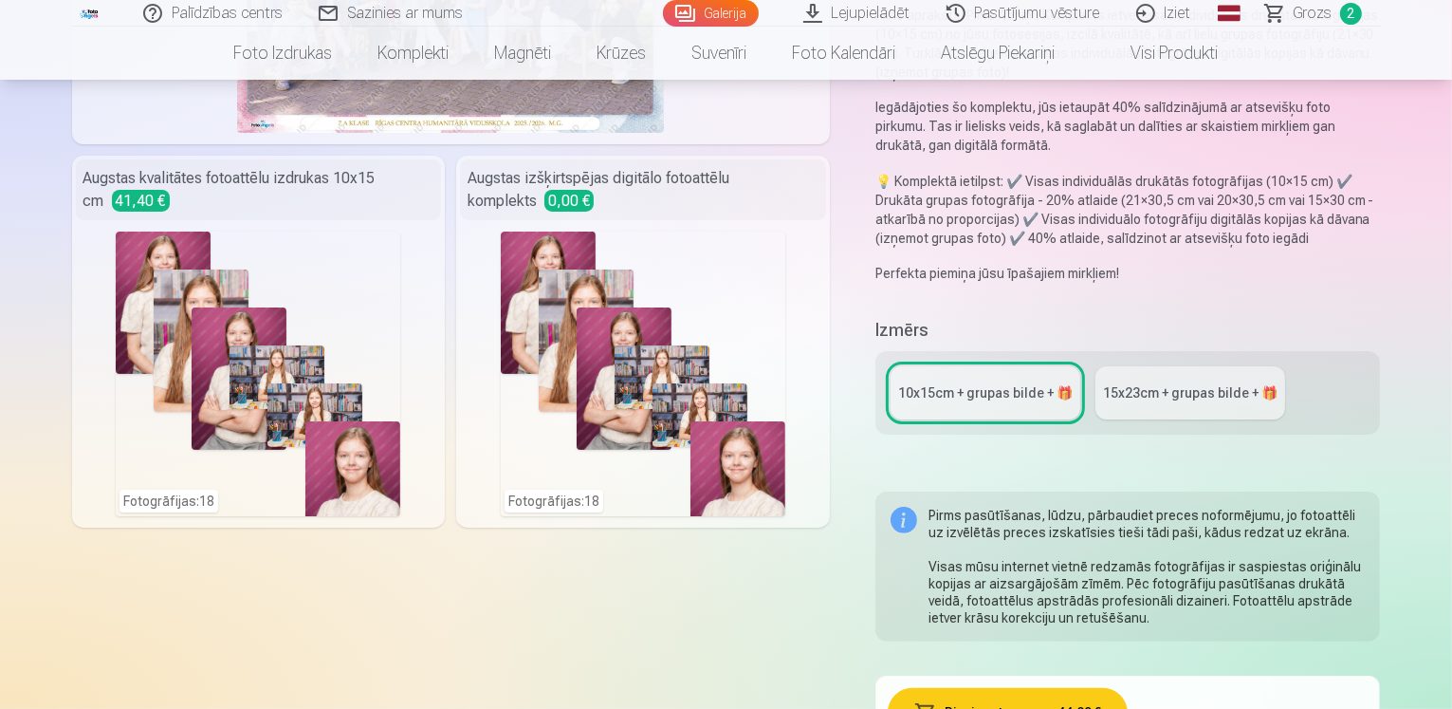
click at [678, 390] on div "Fotogrāfijas : 18" at bounding box center [643, 373] width 285 height 285
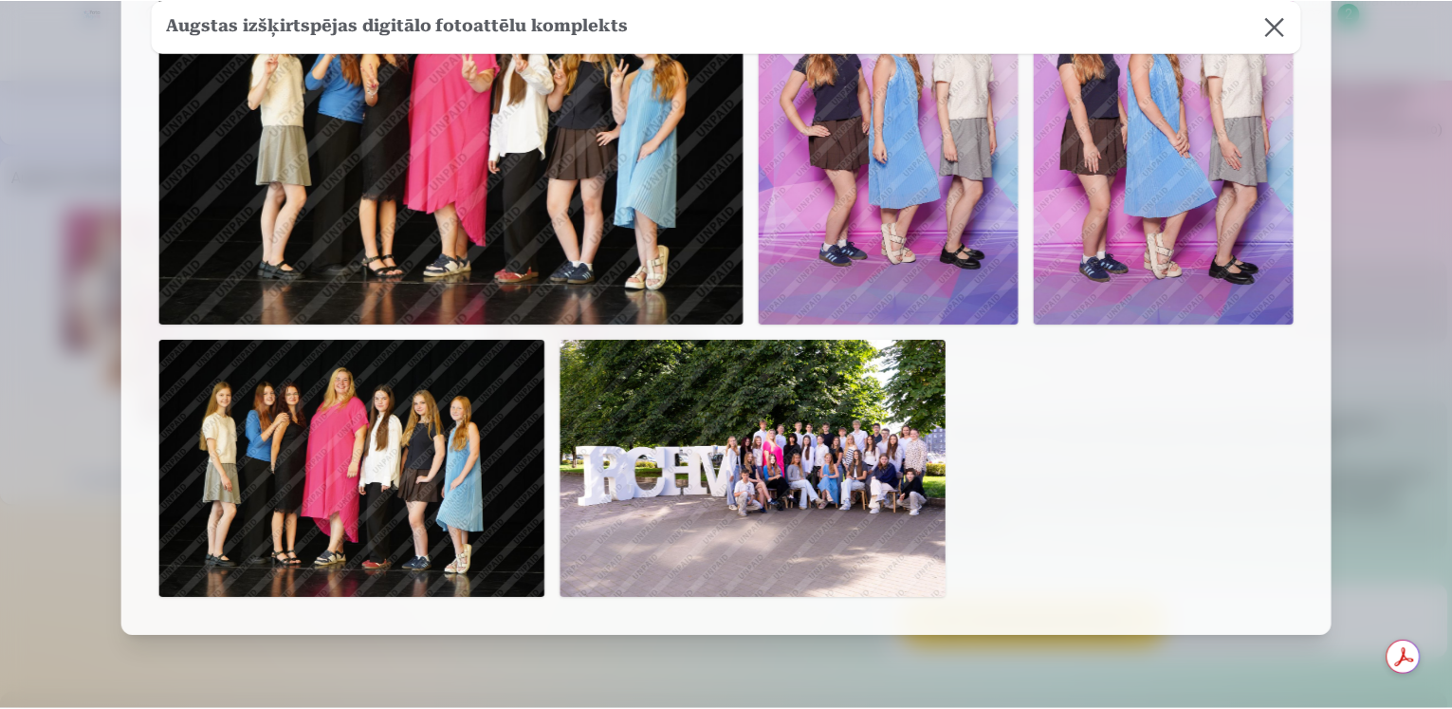
scroll to position [1229, 0]
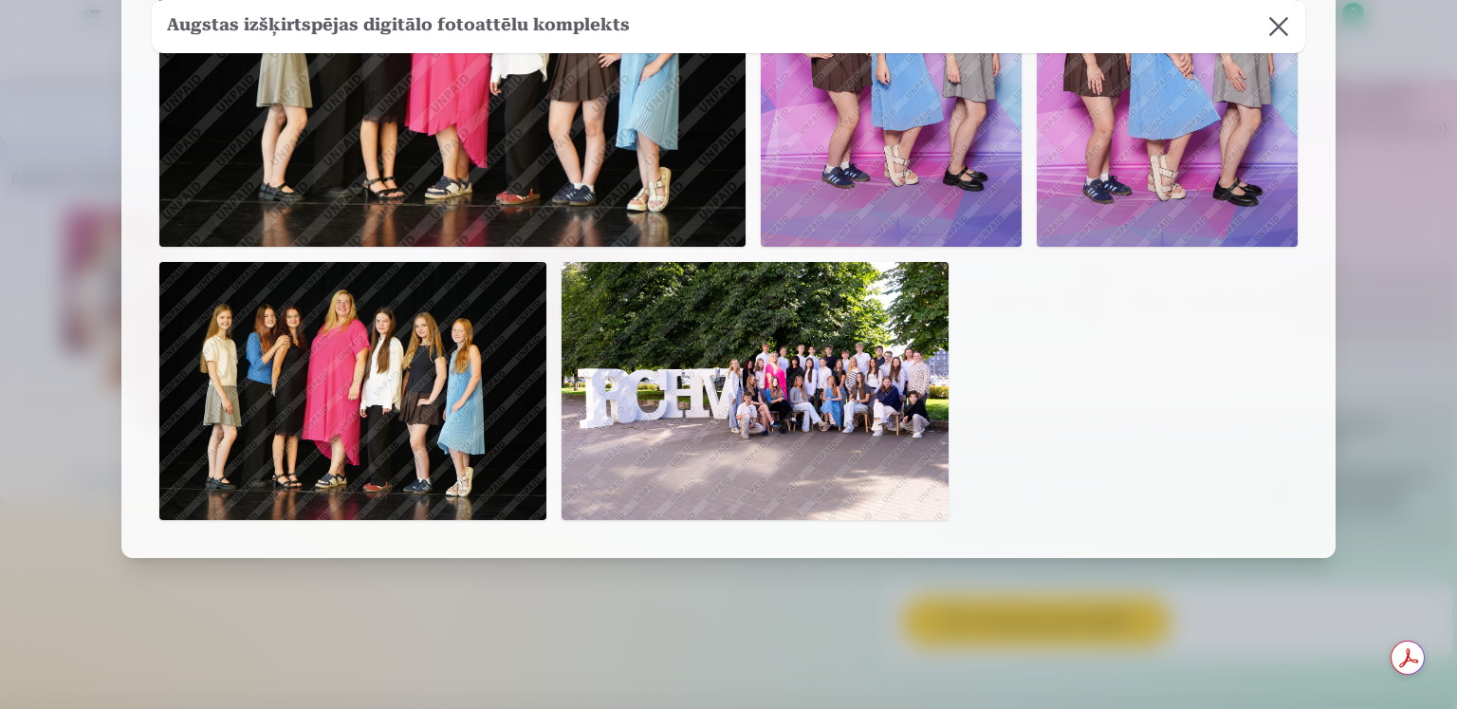
click at [1280, 19] on button at bounding box center [1278, 26] width 53 height 53
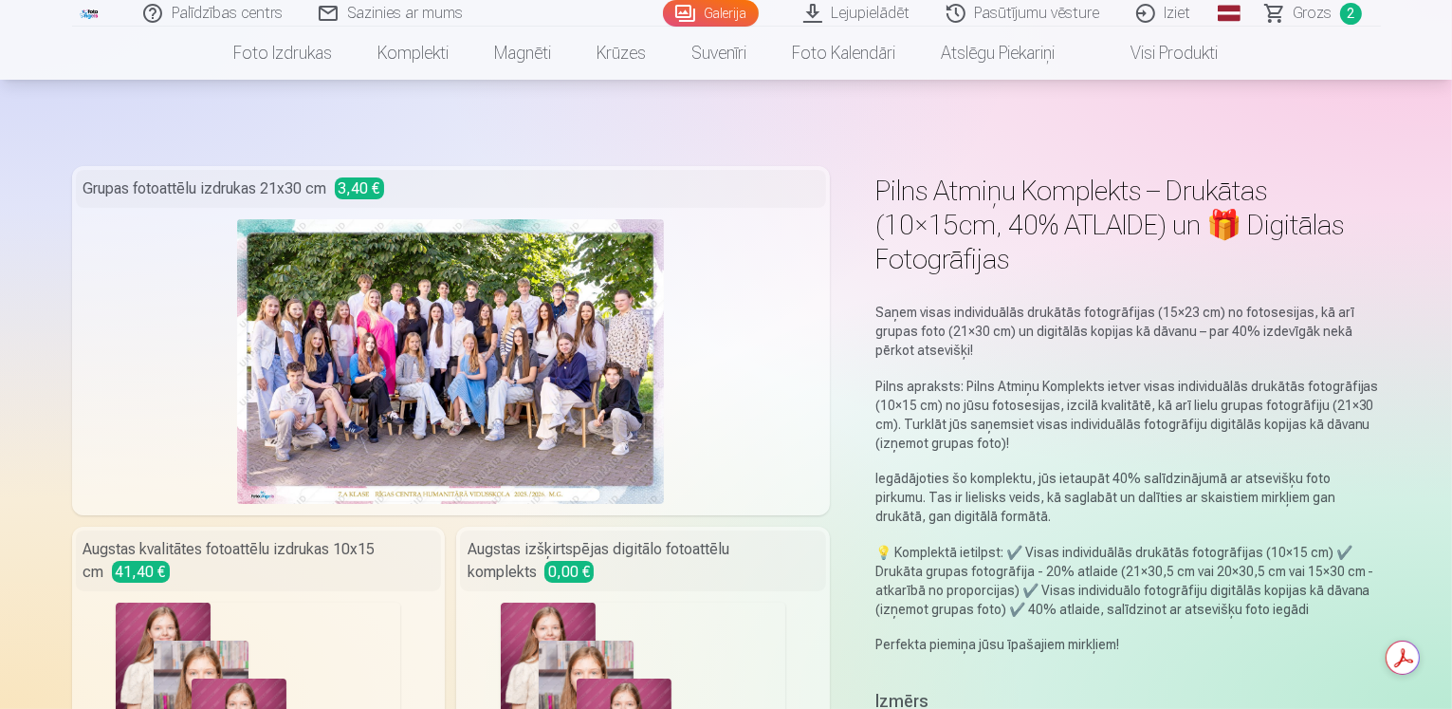
scroll to position [0, 0]
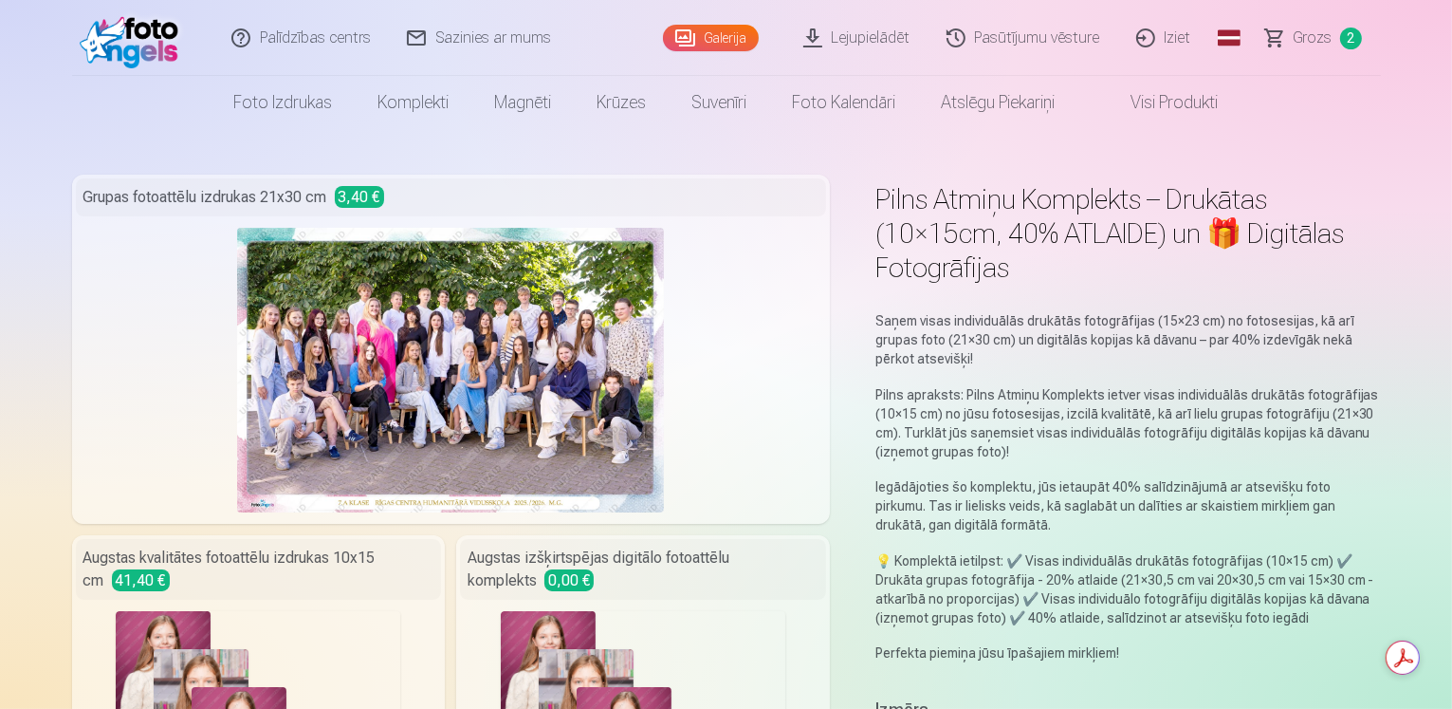
click at [1144, 101] on link "Visi produkti" at bounding box center [1160, 102] width 163 height 53
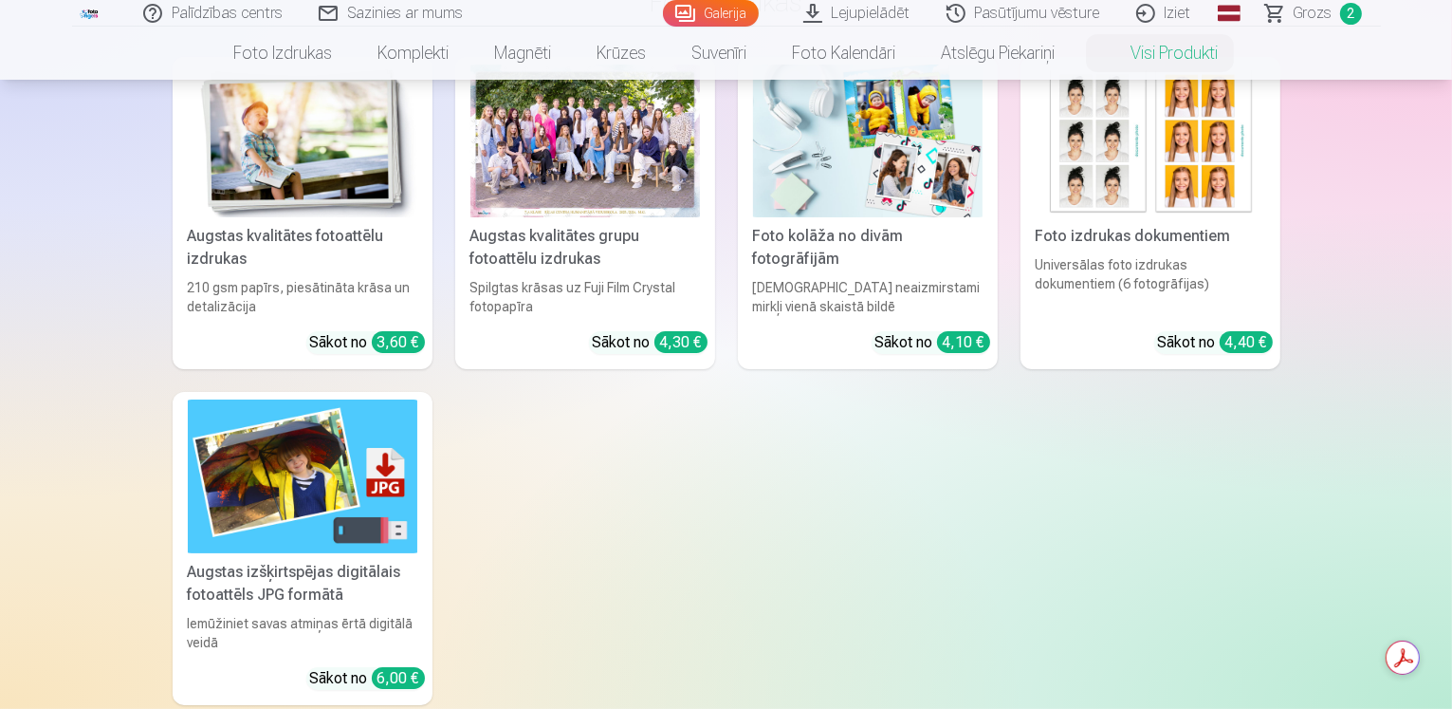
scroll to position [285, 0]
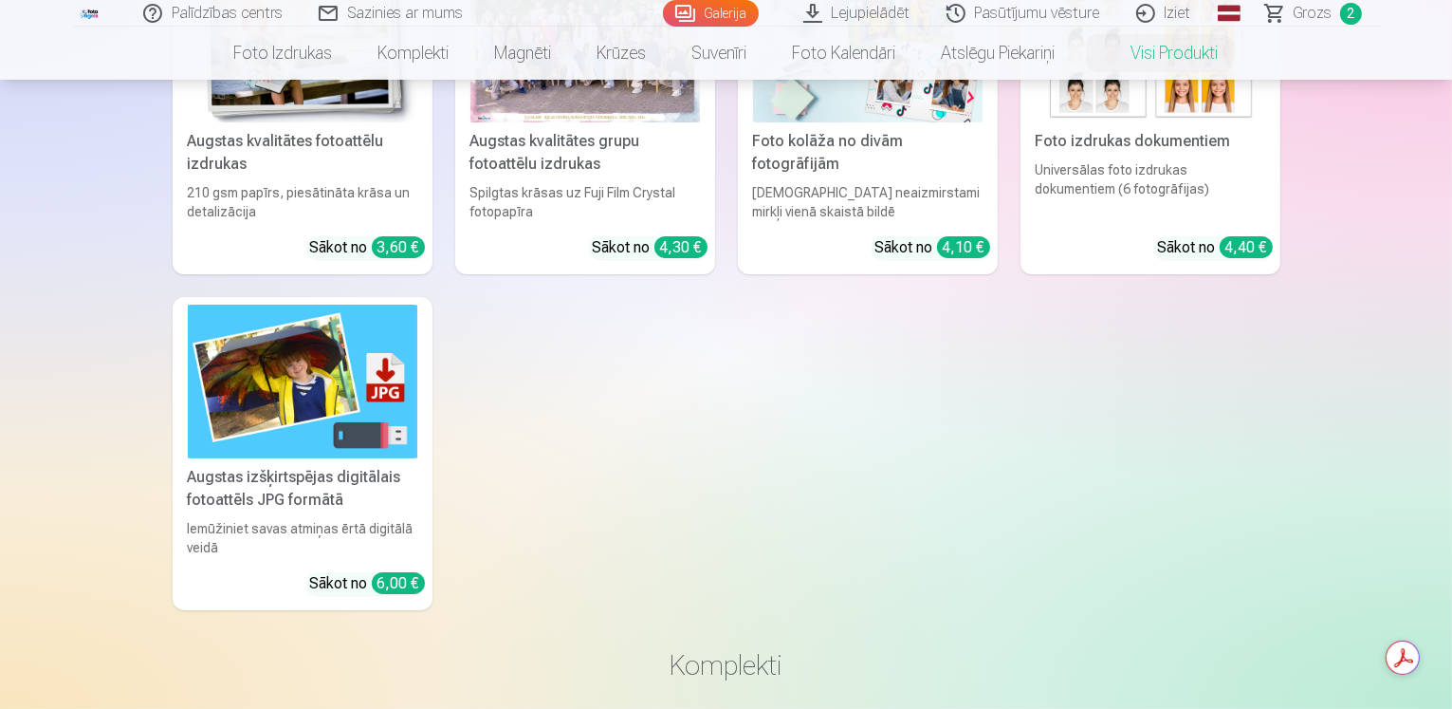
click at [318, 417] on img at bounding box center [303, 380] width 230 height 153
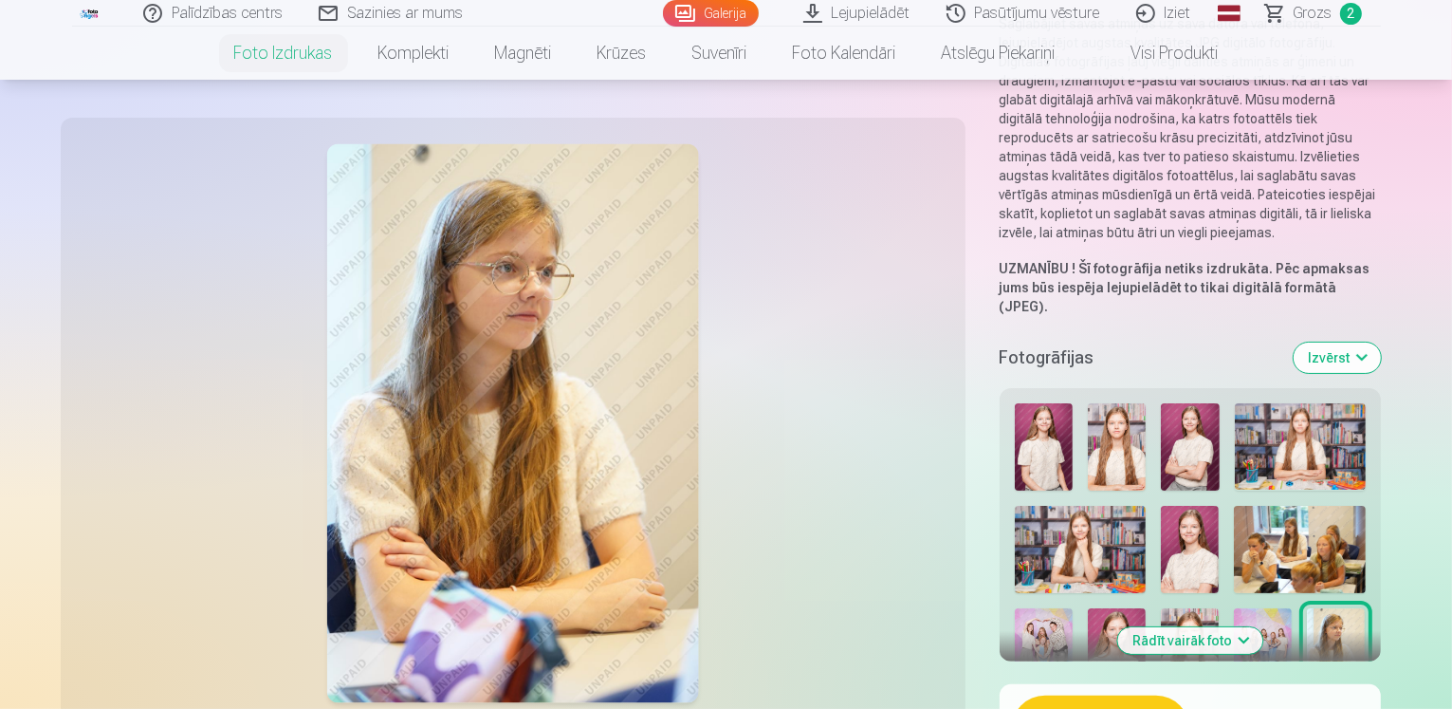
scroll to position [285, 0]
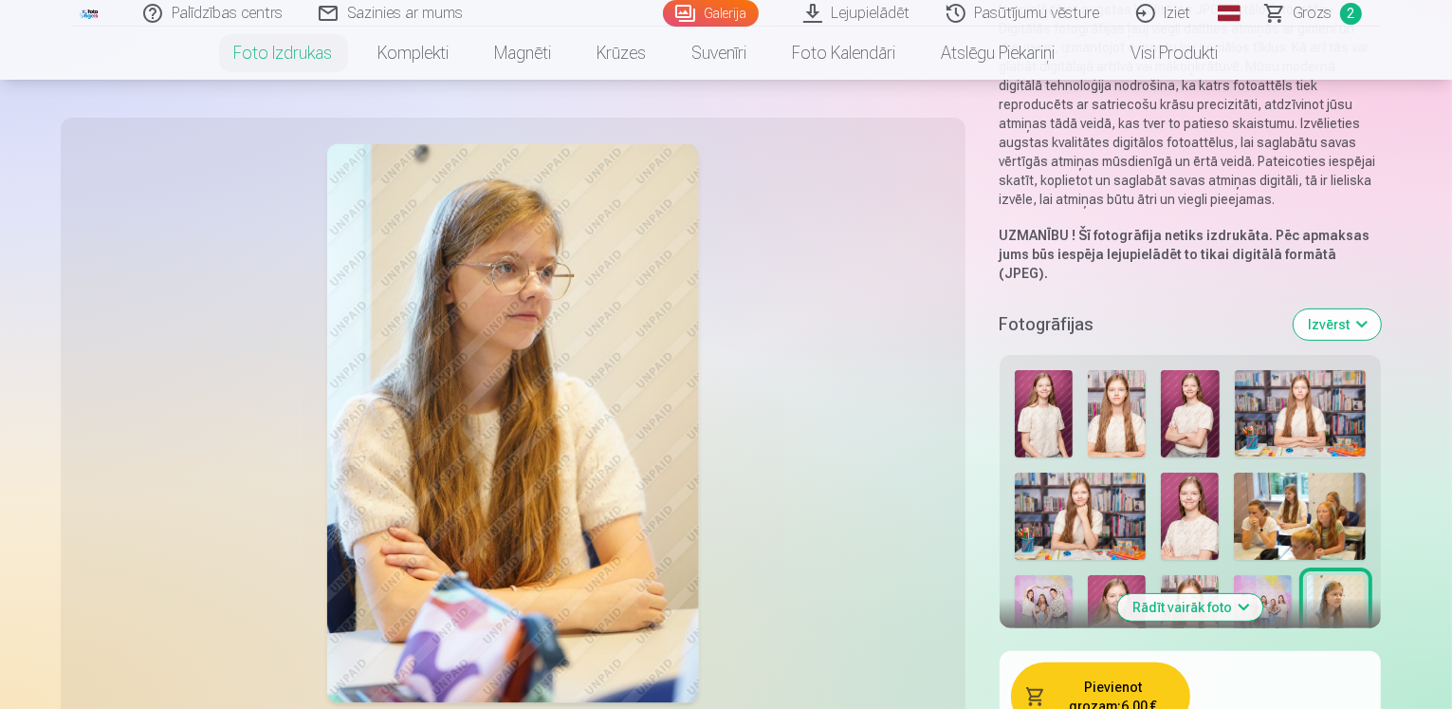
click at [1381, 309] on button "Izvērst" at bounding box center [1337, 324] width 87 height 30
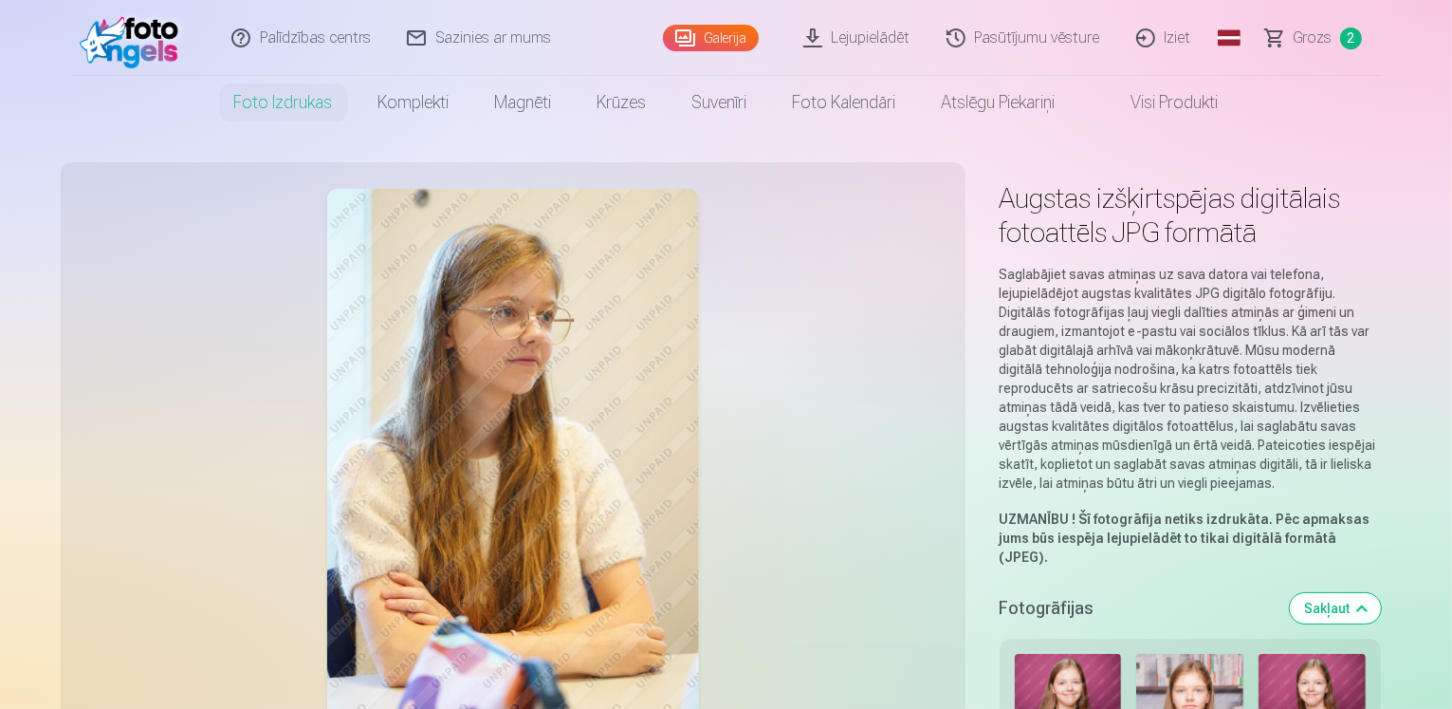
scroll to position [0, 0]
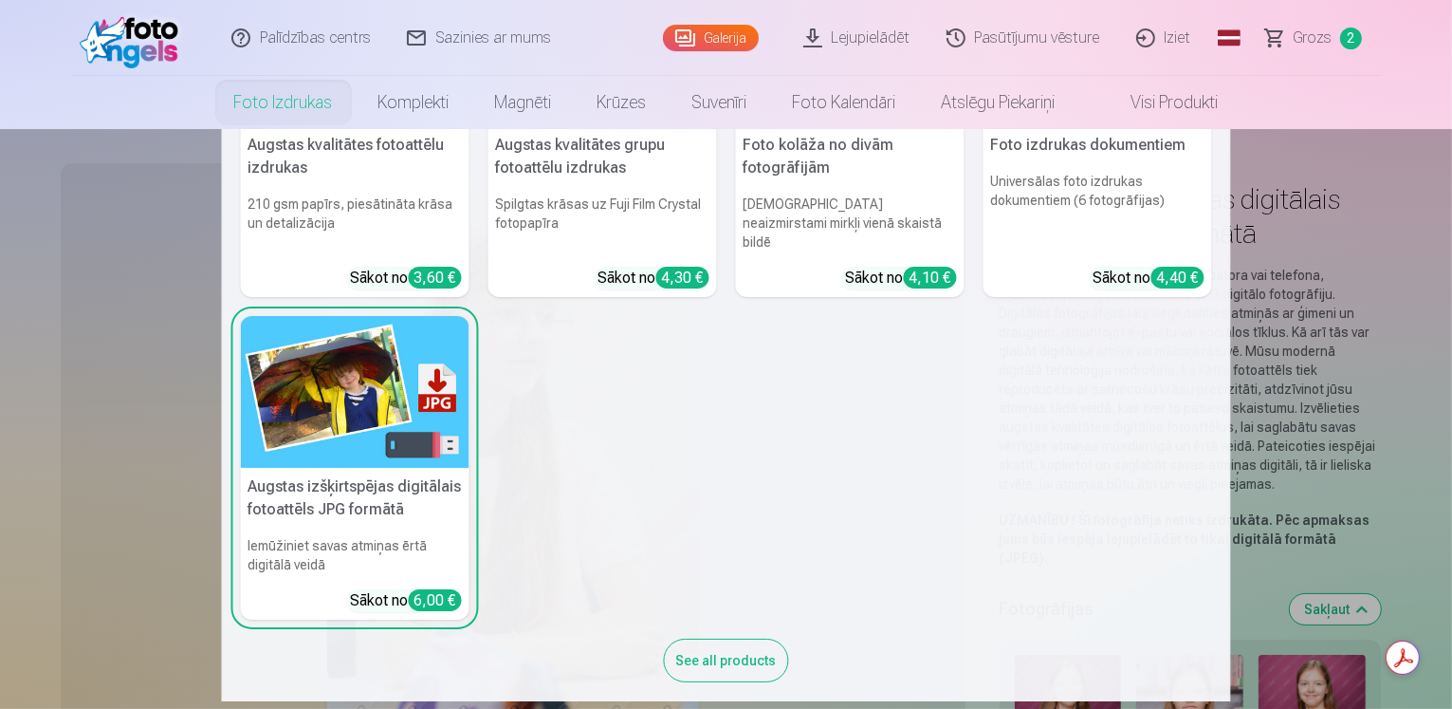
click at [384, 407] on img at bounding box center [355, 392] width 229 height 153
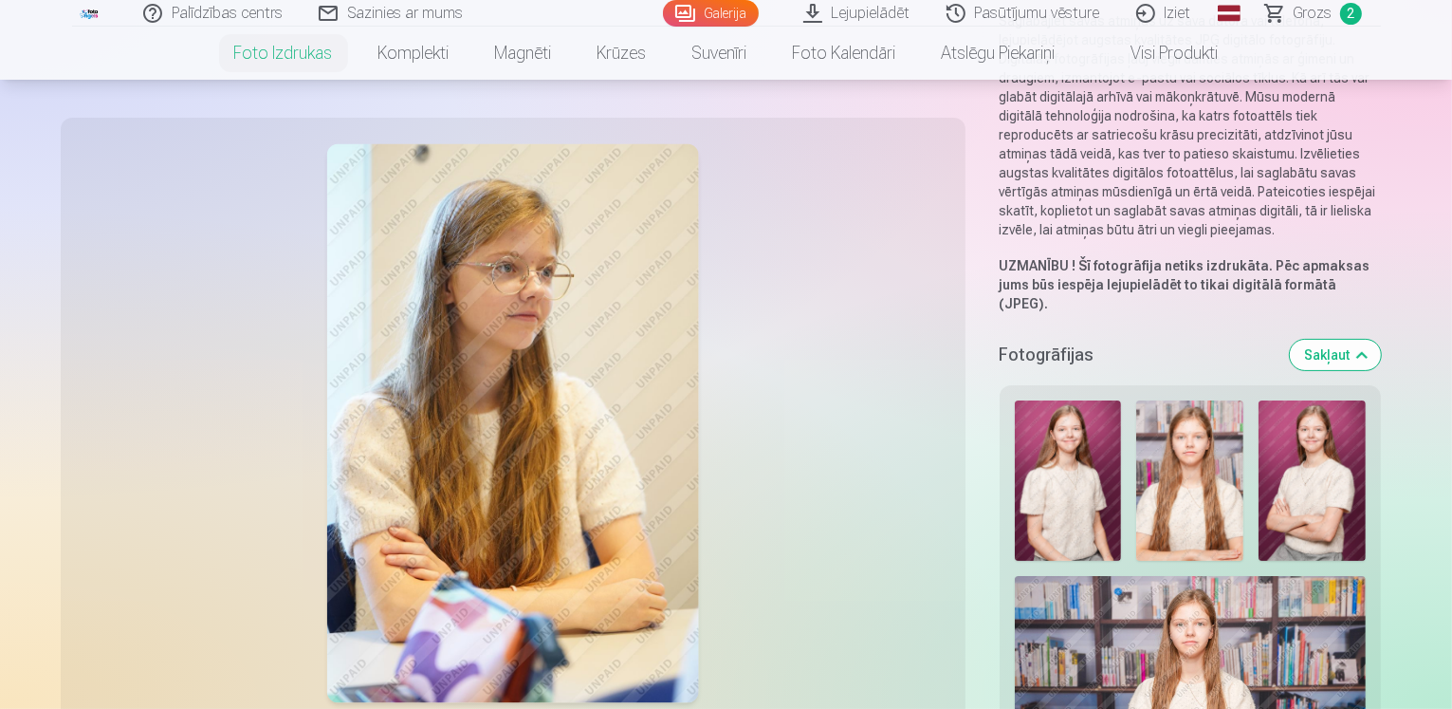
scroll to position [379, 0]
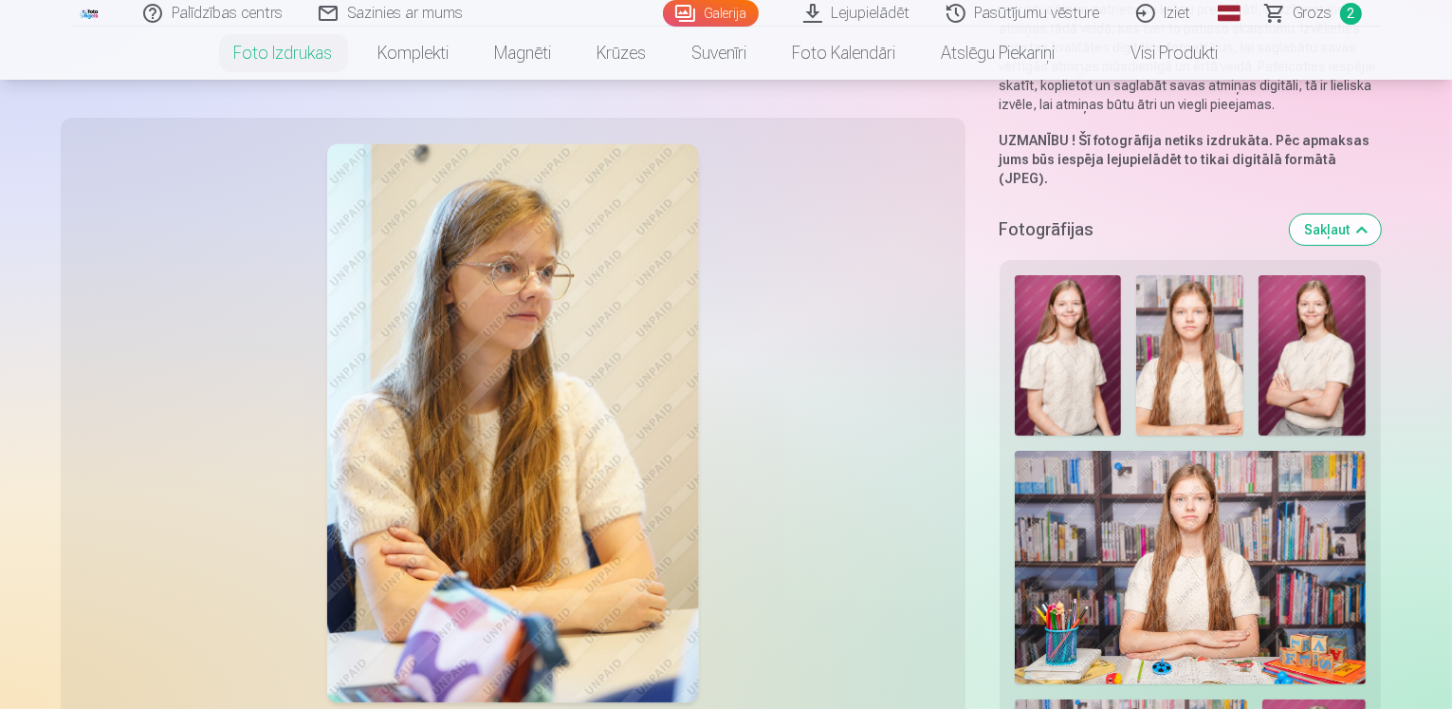
click at [1159, 316] on img at bounding box center [1189, 355] width 107 height 160
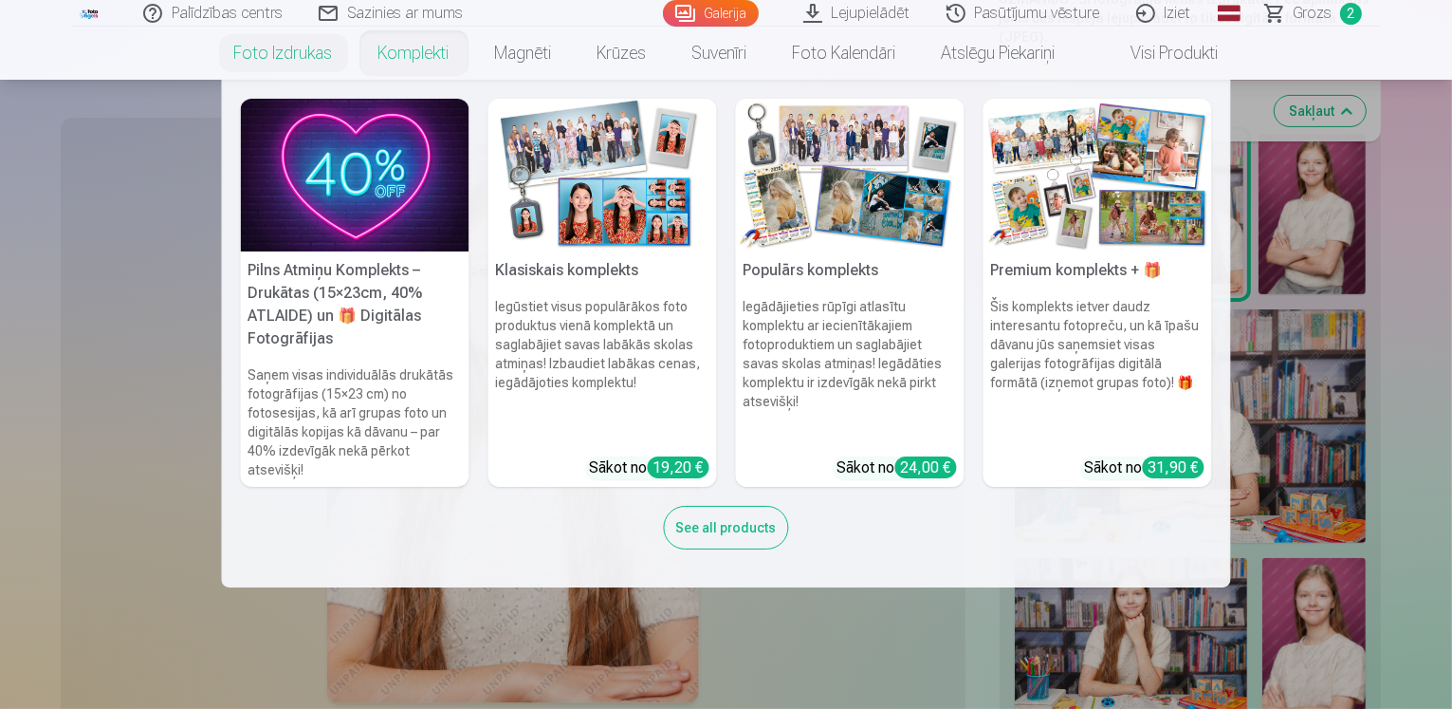
scroll to position [474, 0]
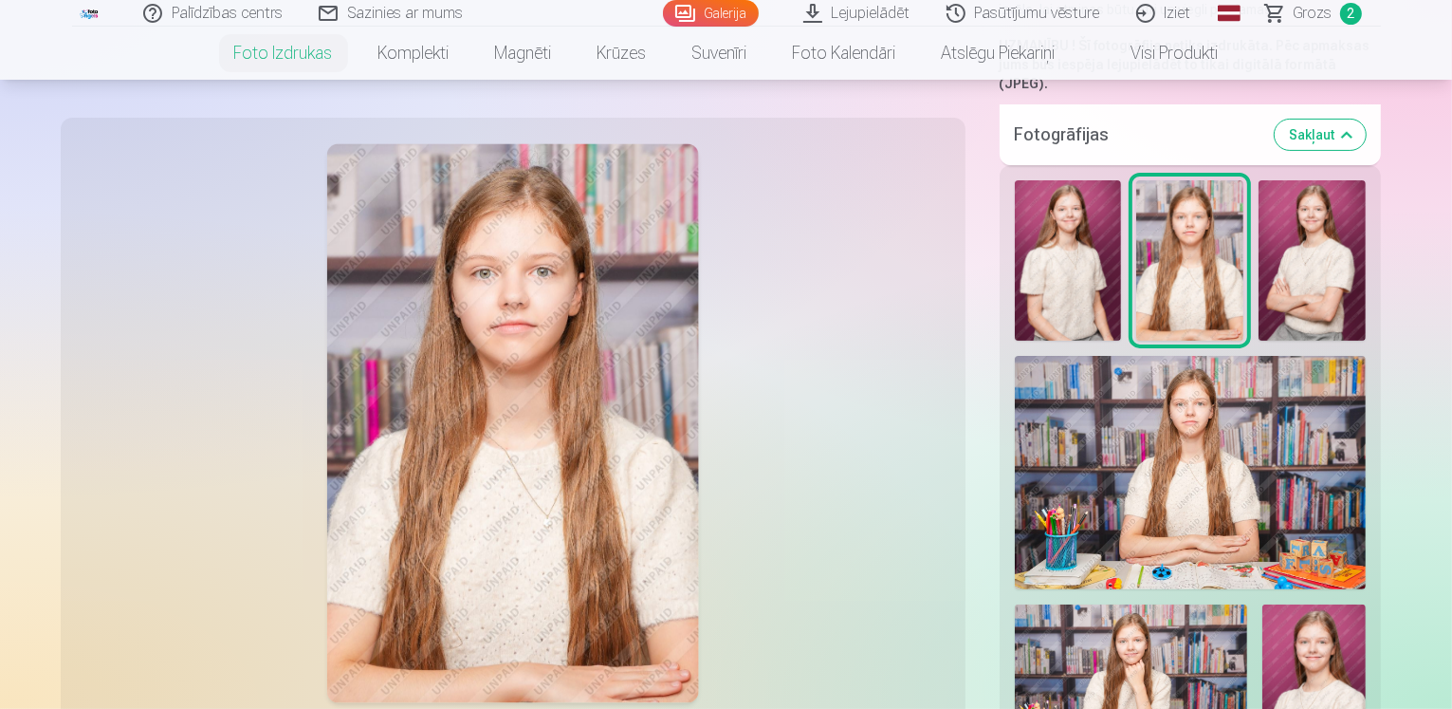
click at [880, 12] on link "Lejupielādēt" at bounding box center [857, 13] width 143 height 27
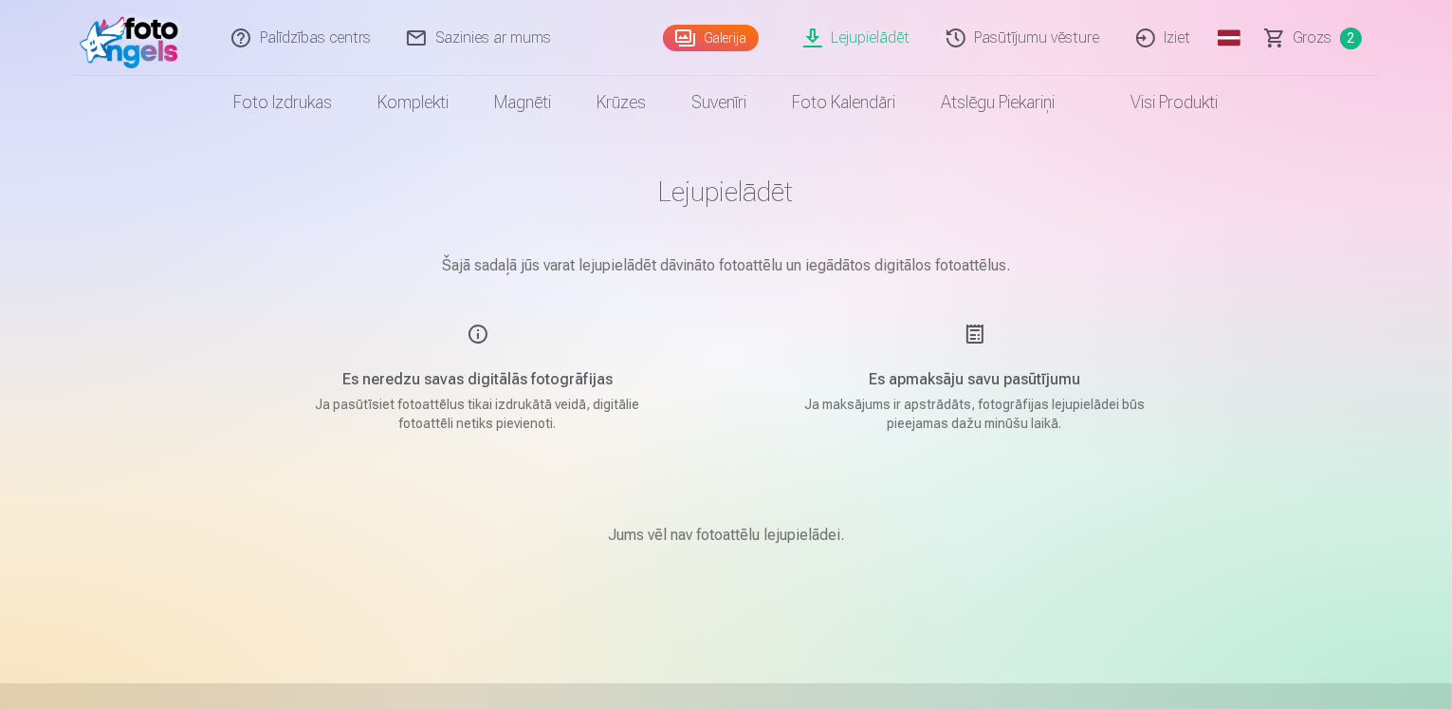
click at [709, 45] on link "Galerija" at bounding box center [711, 38] width 96 height 27
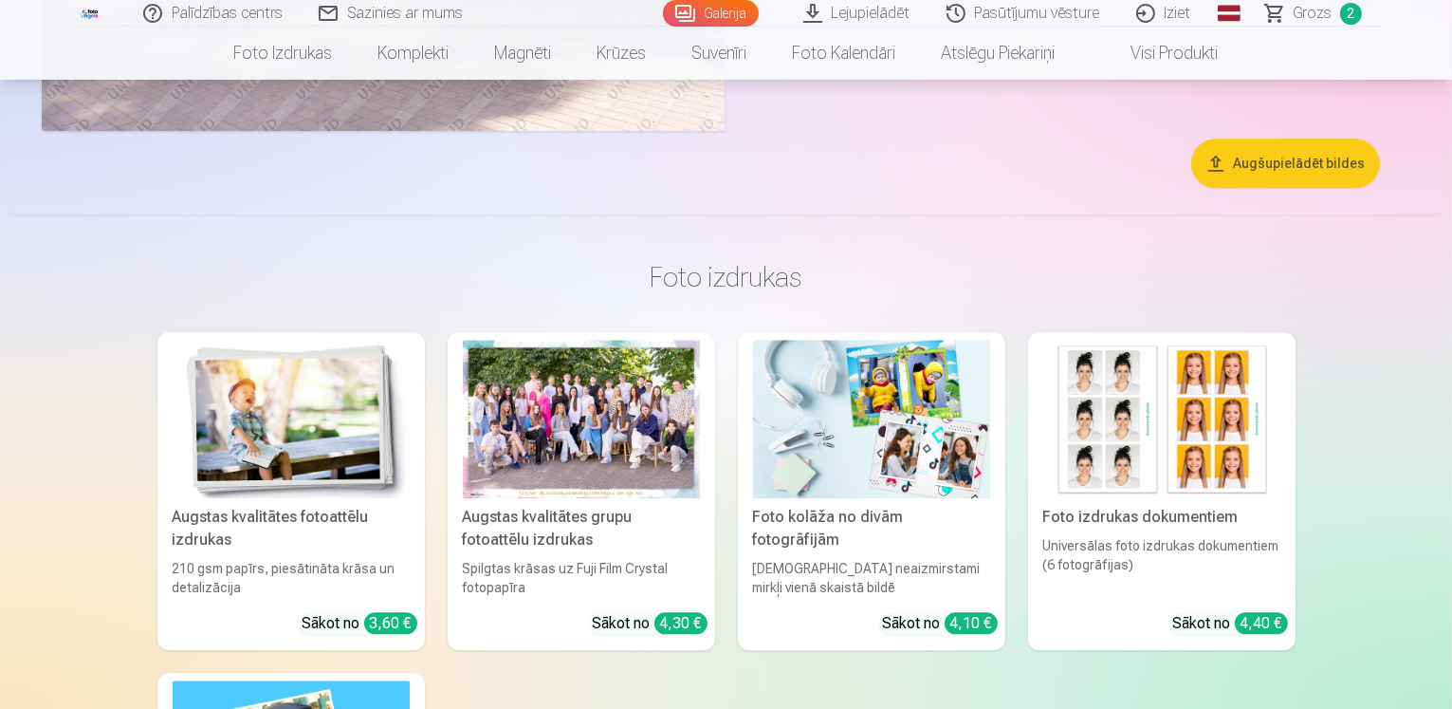
scroll to position [4648, 0]
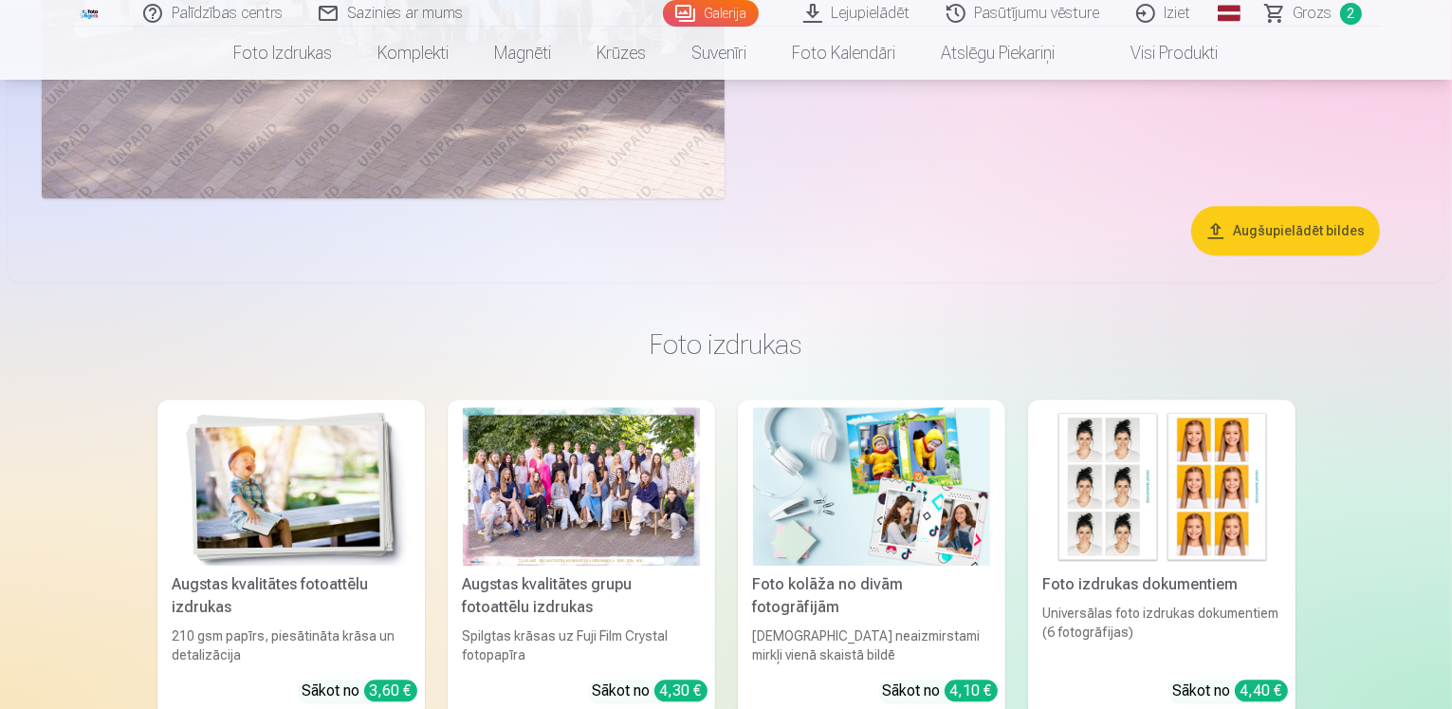
click at [1171, 52] on link "Visi produkti" at bounding box center [1160, 53] width 163 height 53
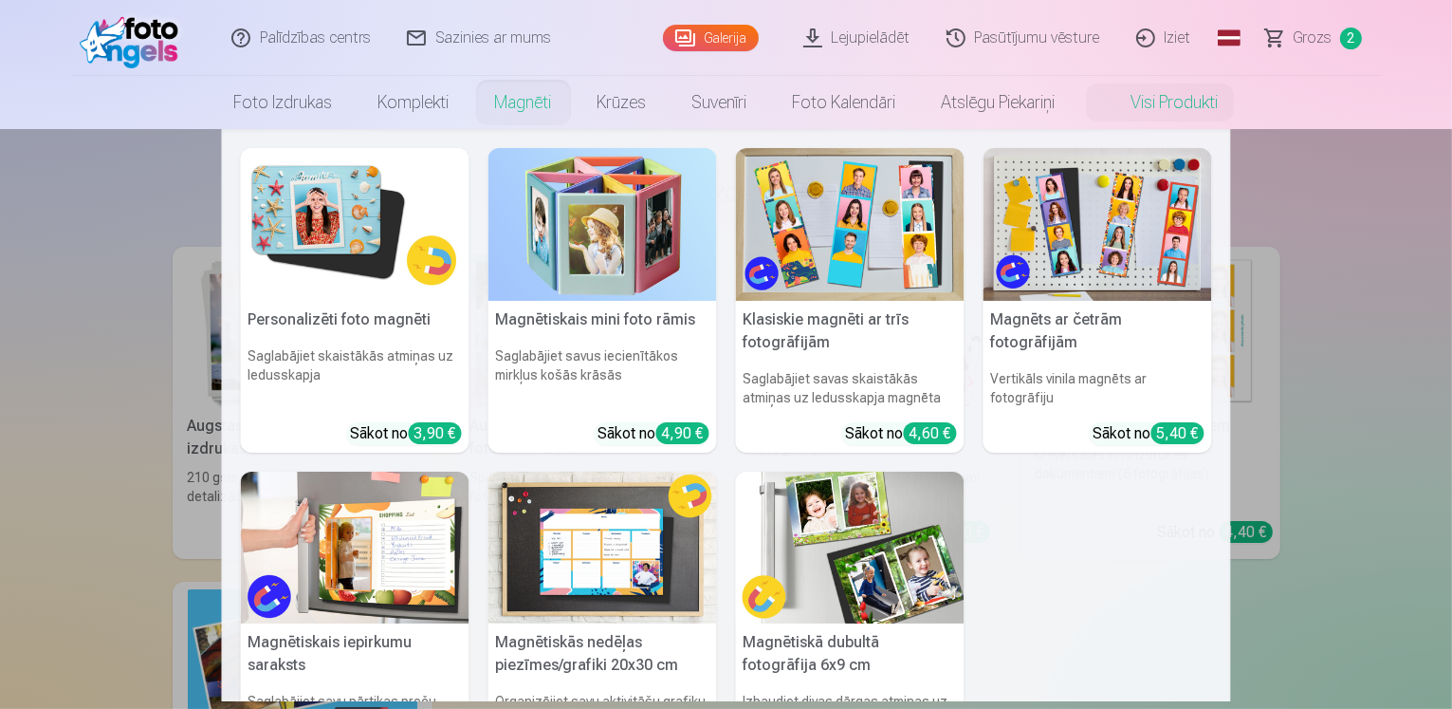
click at [517, 107] on link "Magnēti" at bounding box center [523, 102] width 102 height 53
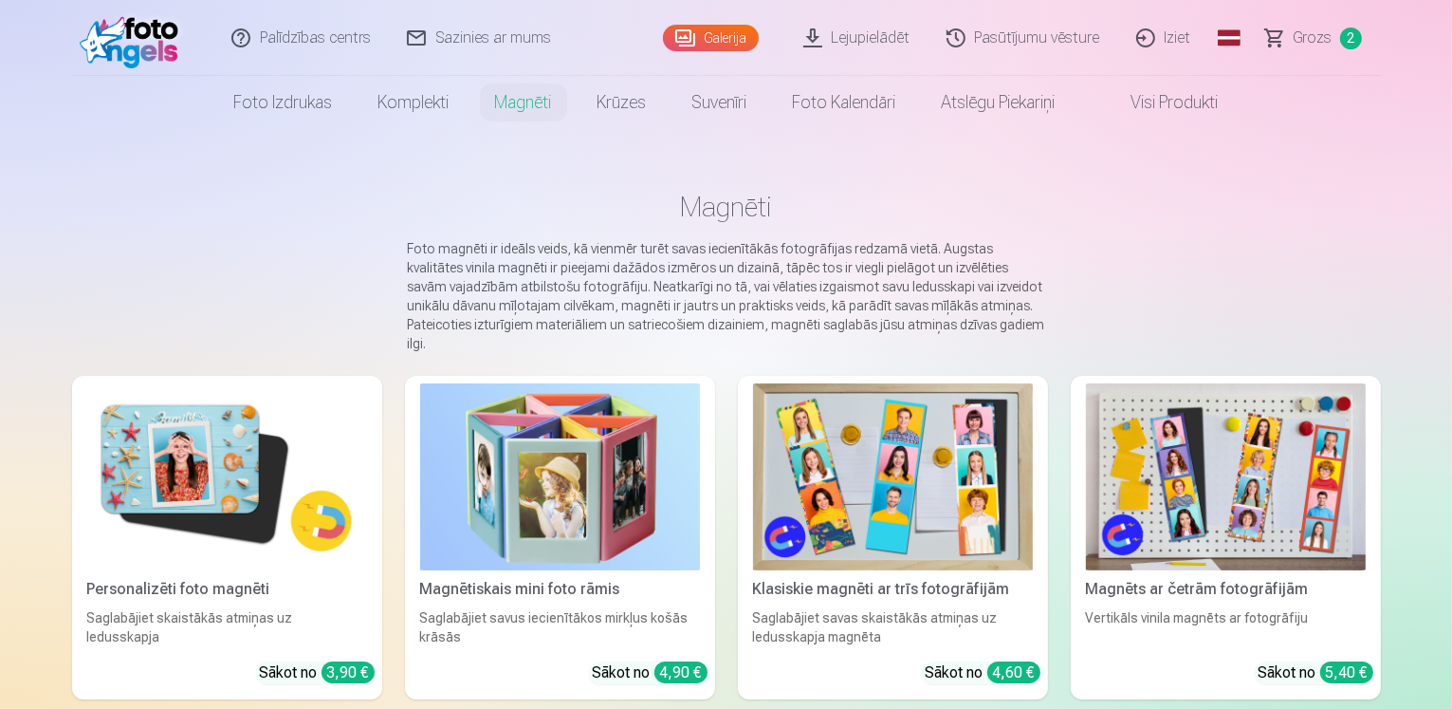
click at [148, 473] on img at bounding box center [227, 476] width 280 height 187
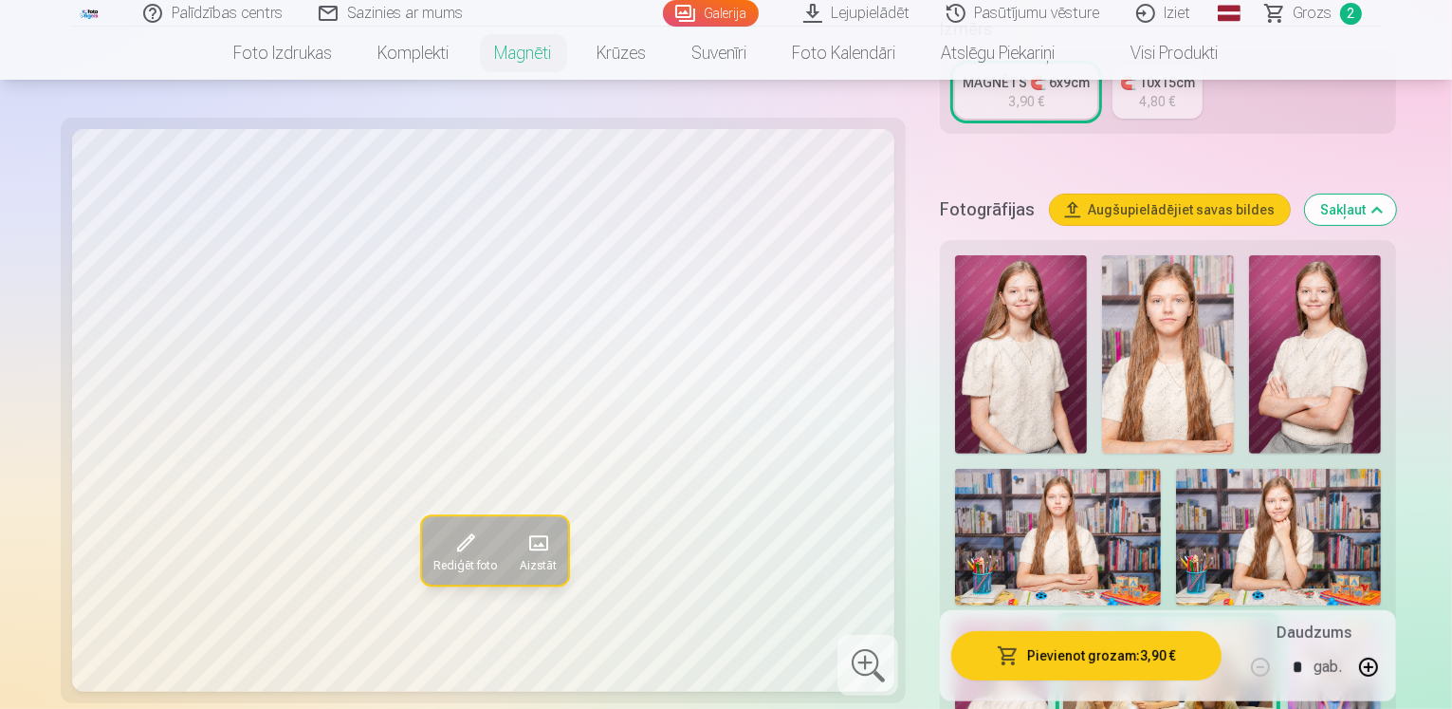
scroll to position [474, 0]
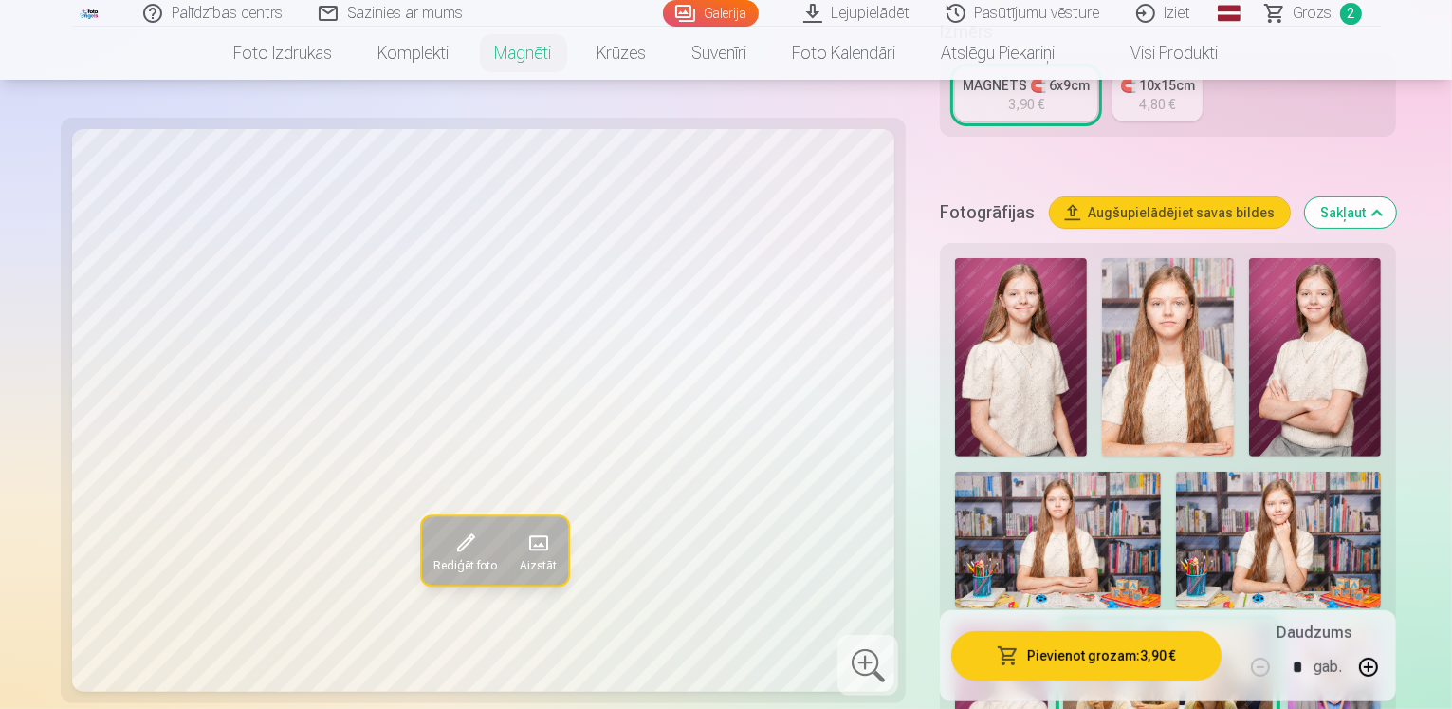
click at [1048, 623] on img at bounding box center [1001, 692] width 93 height 139
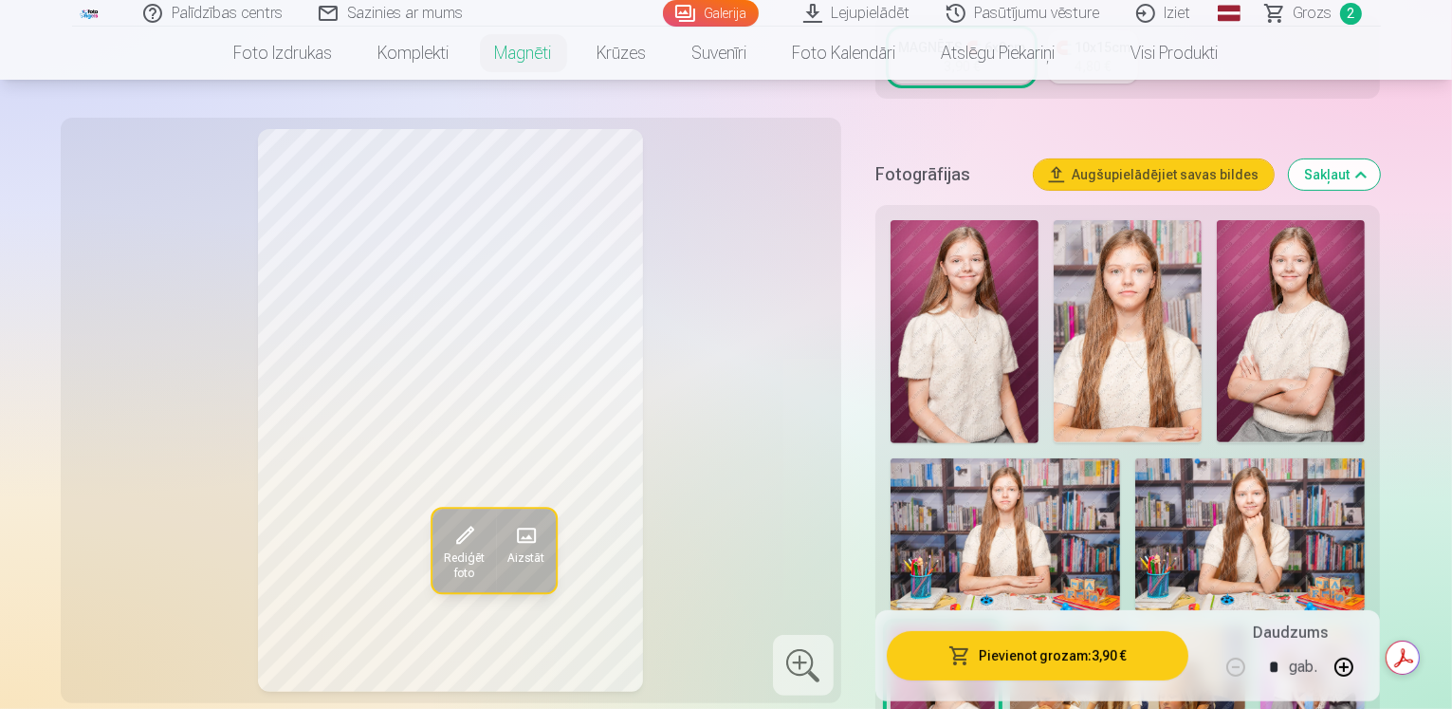
click at [995, 626] on img at bounding box center [943, 704] width 104 height 157
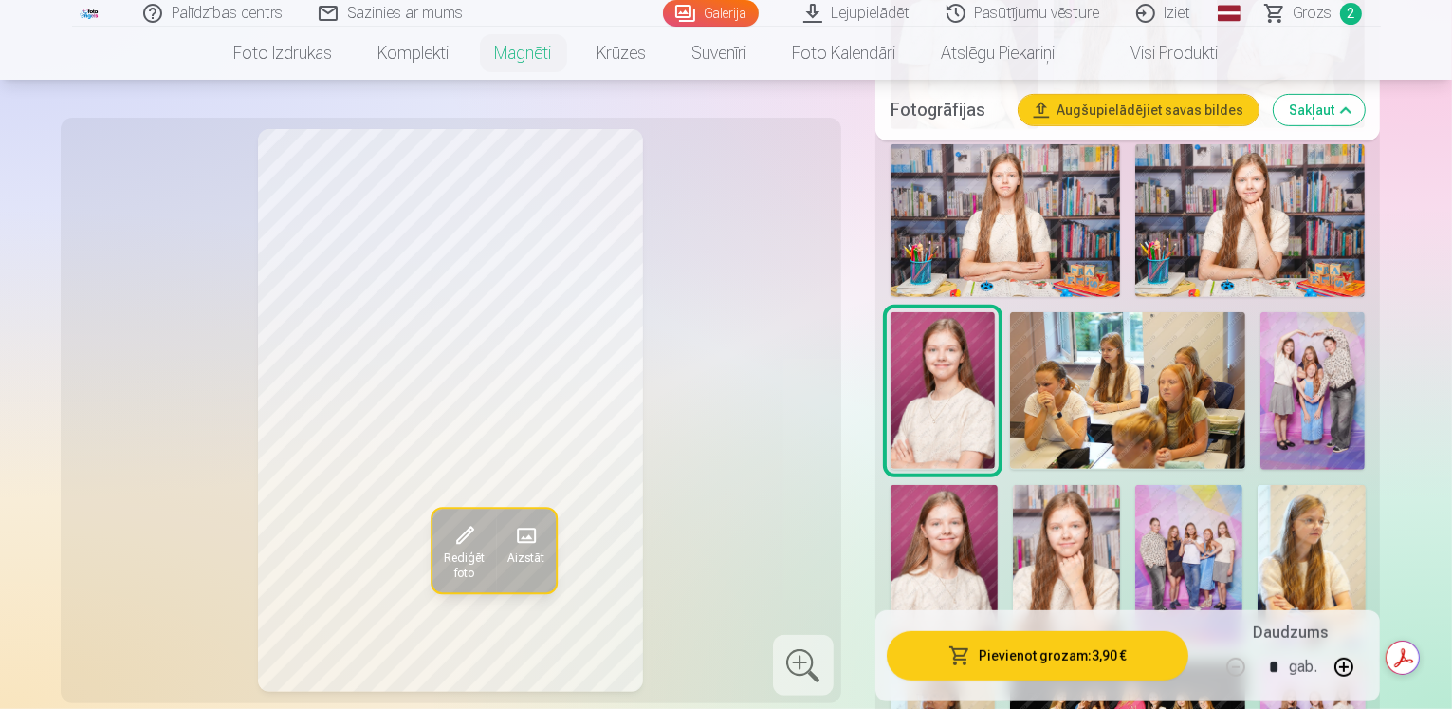
scroll to position [759, 0]
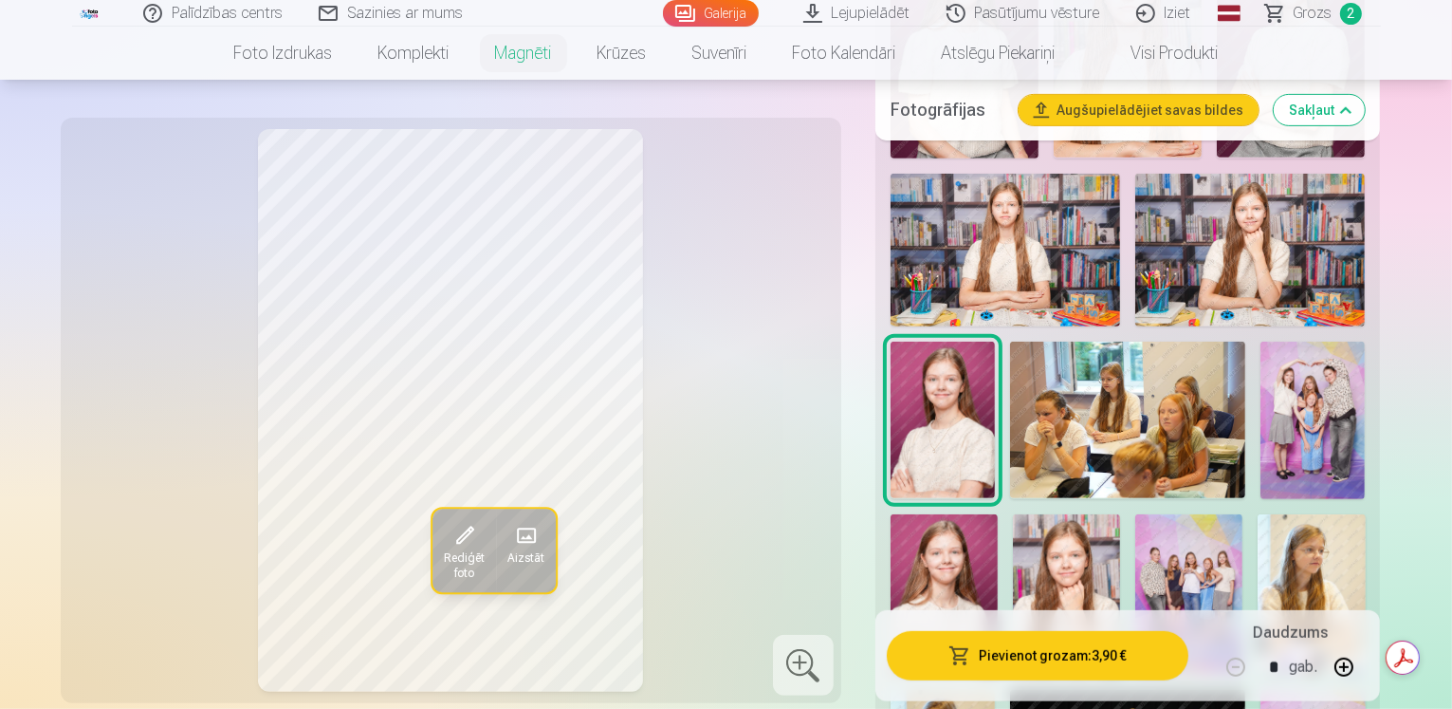
click at [998, 514] on img at bounding box center [944, 594] width 107 height 161
click at [1120, 514] on img at bounding box center [1066, 594] width 107 height 161
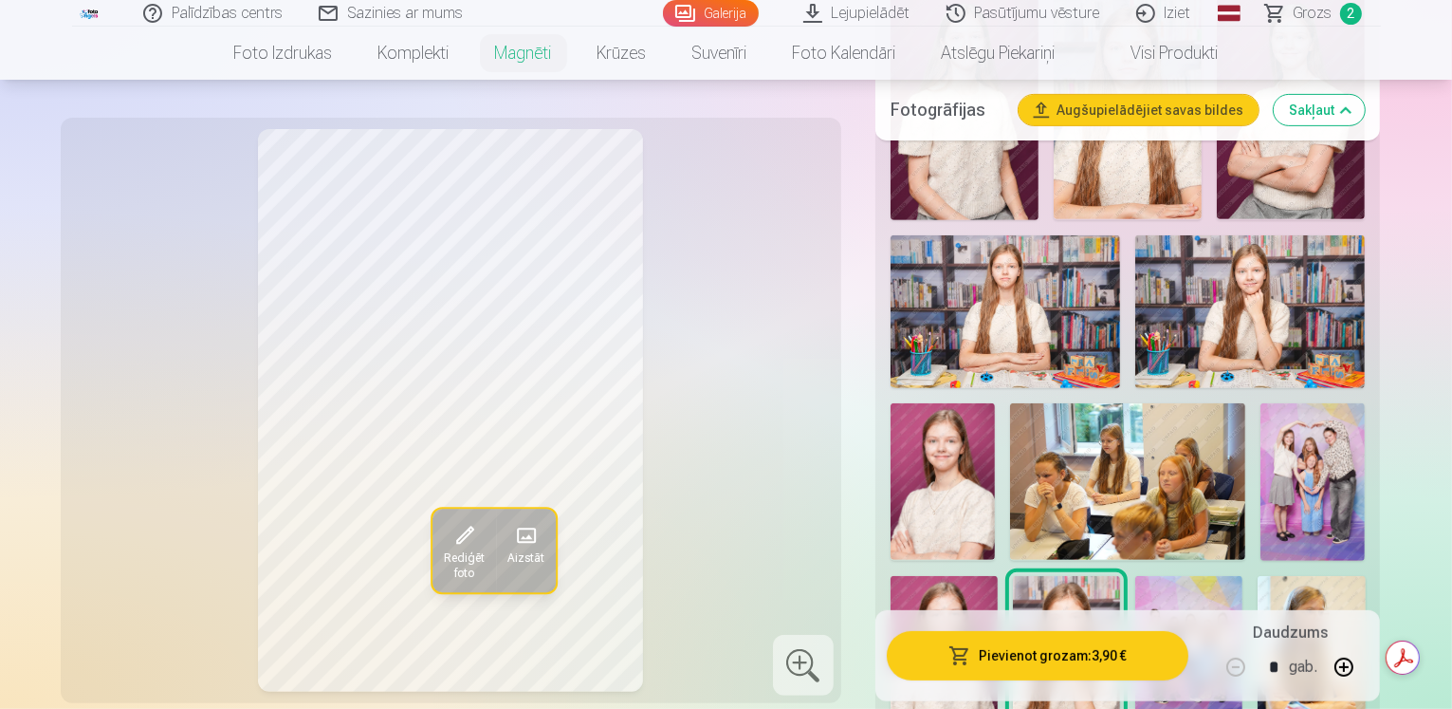
scroll to position [664, 0]
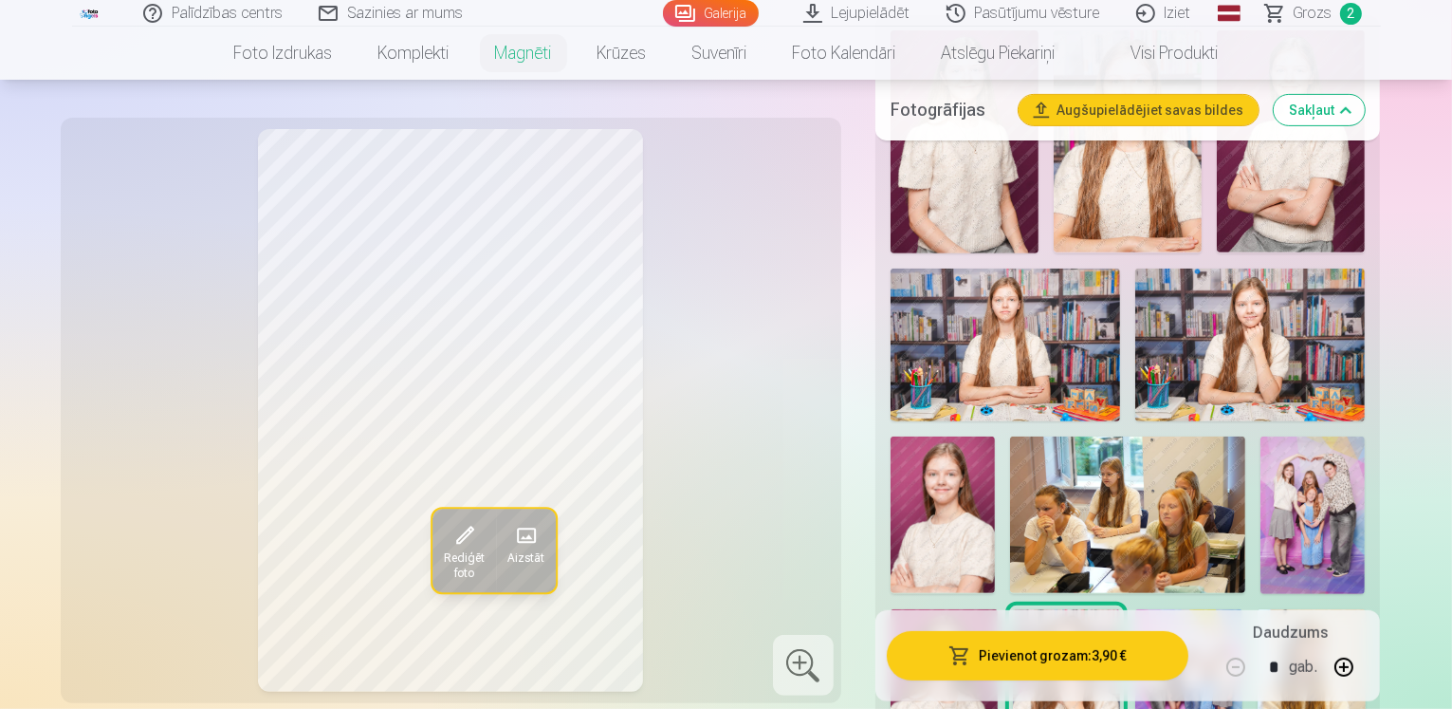
click at [995, 436] on img at bounding box center [943, 514] width 104 height 157
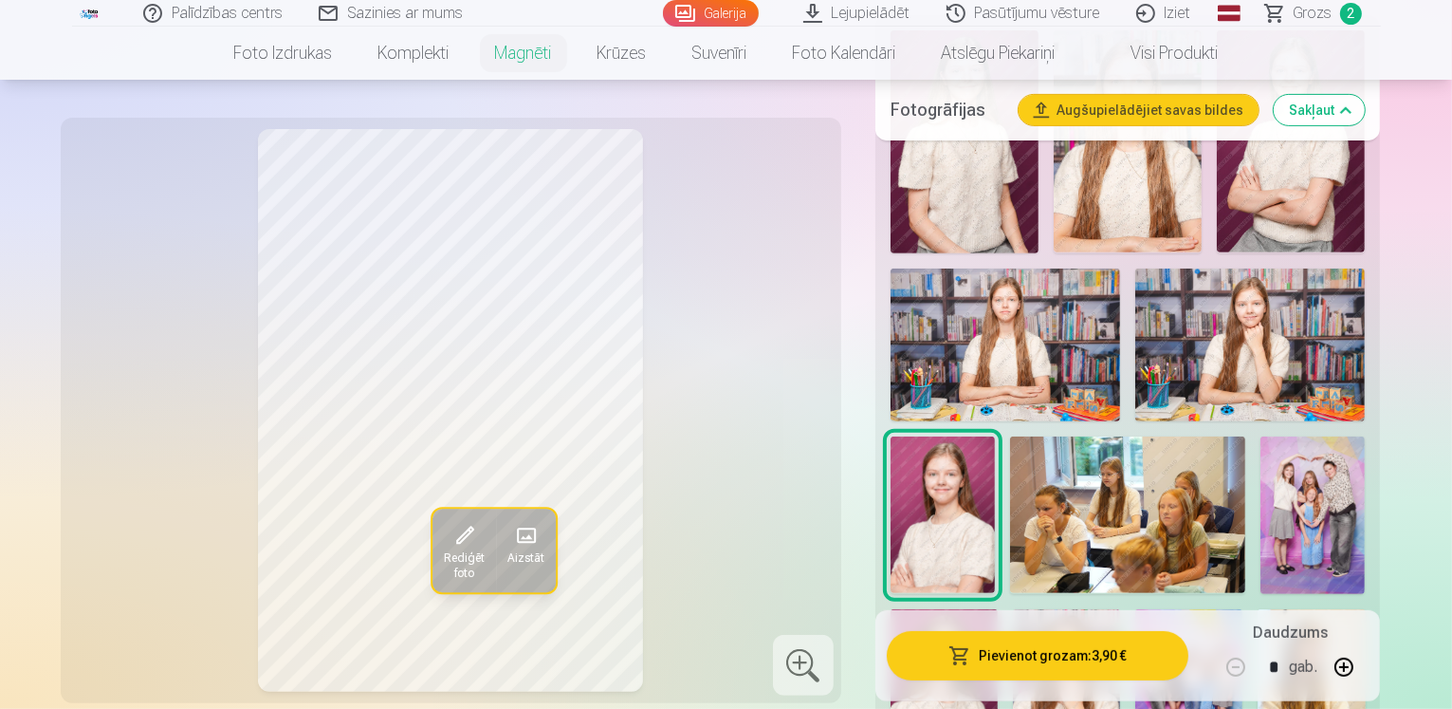
click at [998, 609] on img at bounding box center [944, 689] width 107 height 161
click at [995, 436] on img at bounding box center [943, 514] width 104 height 157
click at [998, 609] on img at bounding box center [944, 689] width 107 height 161
click at [1120, 609] on img at bounding box center [1066, 689] width 107 height 161
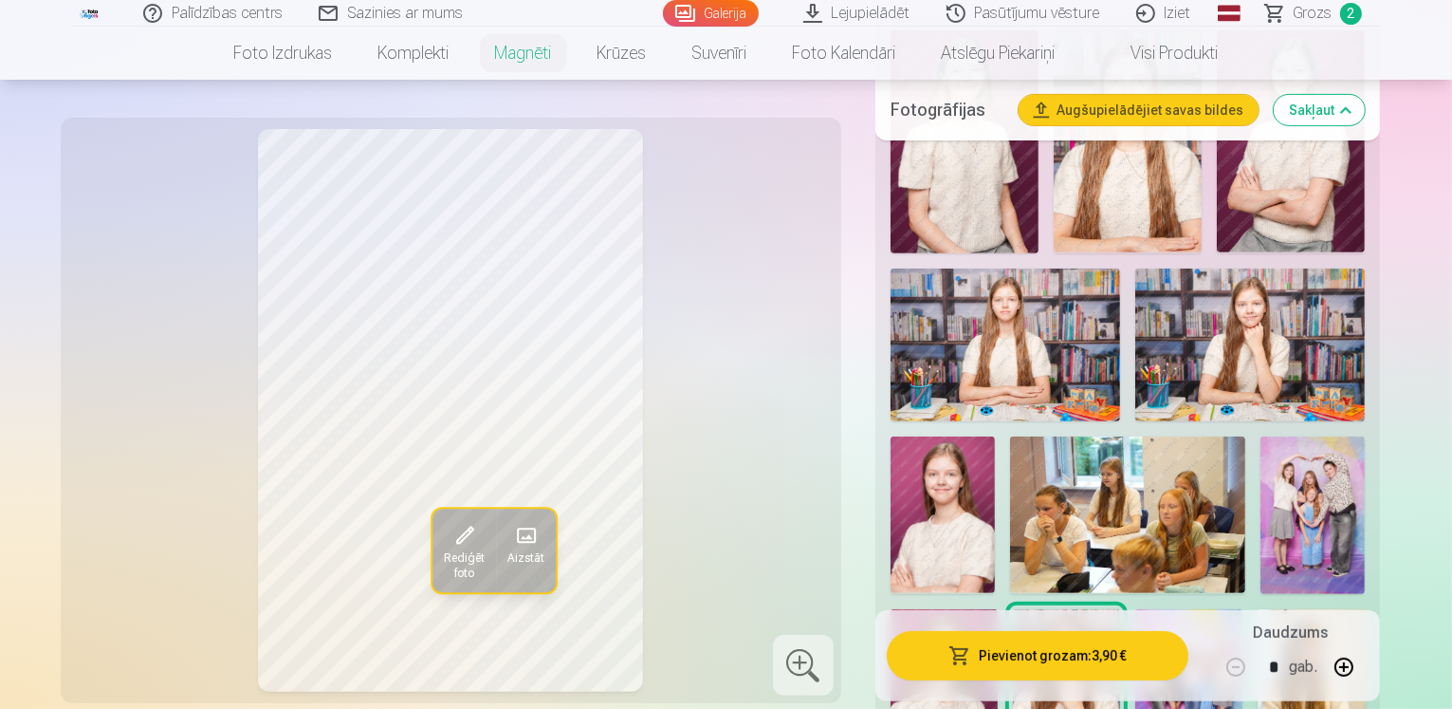
click at [998, 609] on img at bounding box center [944, 689] width 107 height 161
click at [995, 436] on img at bounding box center [943, 514] width 104 height 157
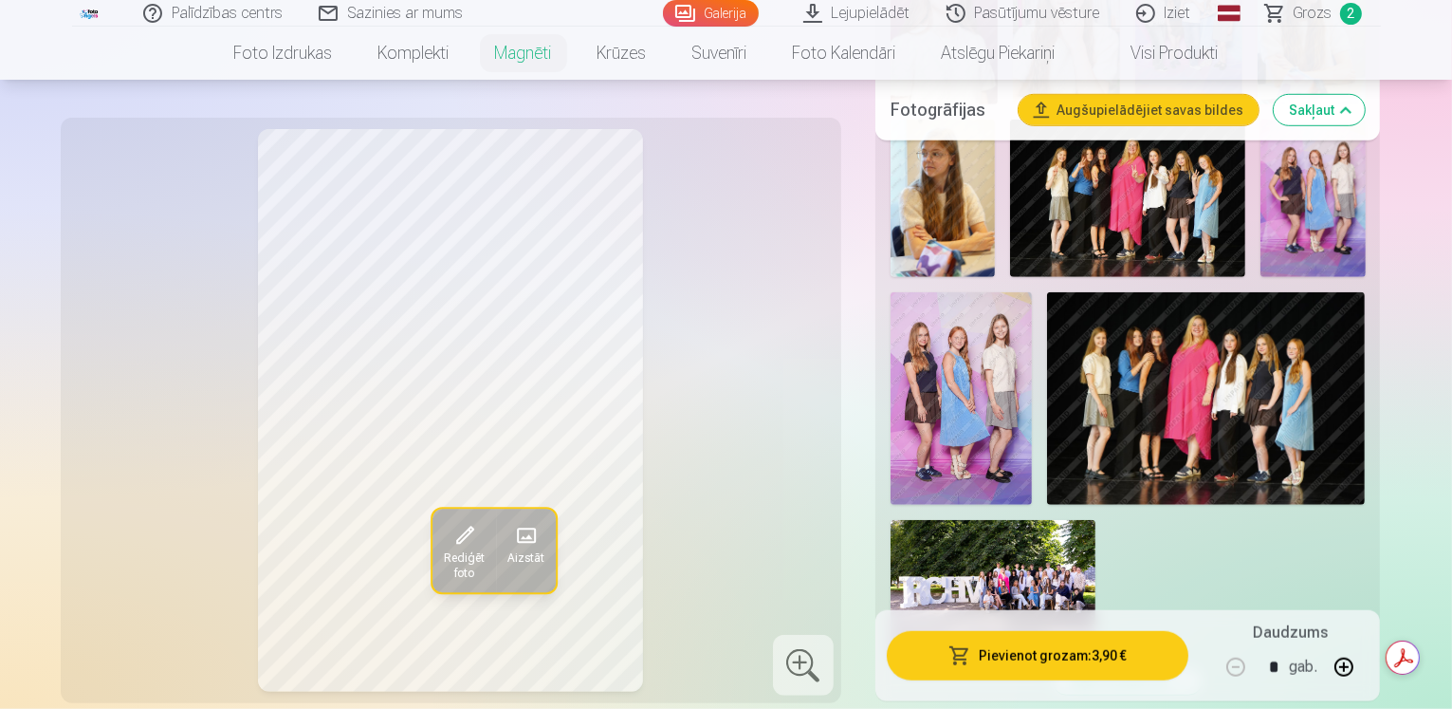
scroll to position [1328, 0]
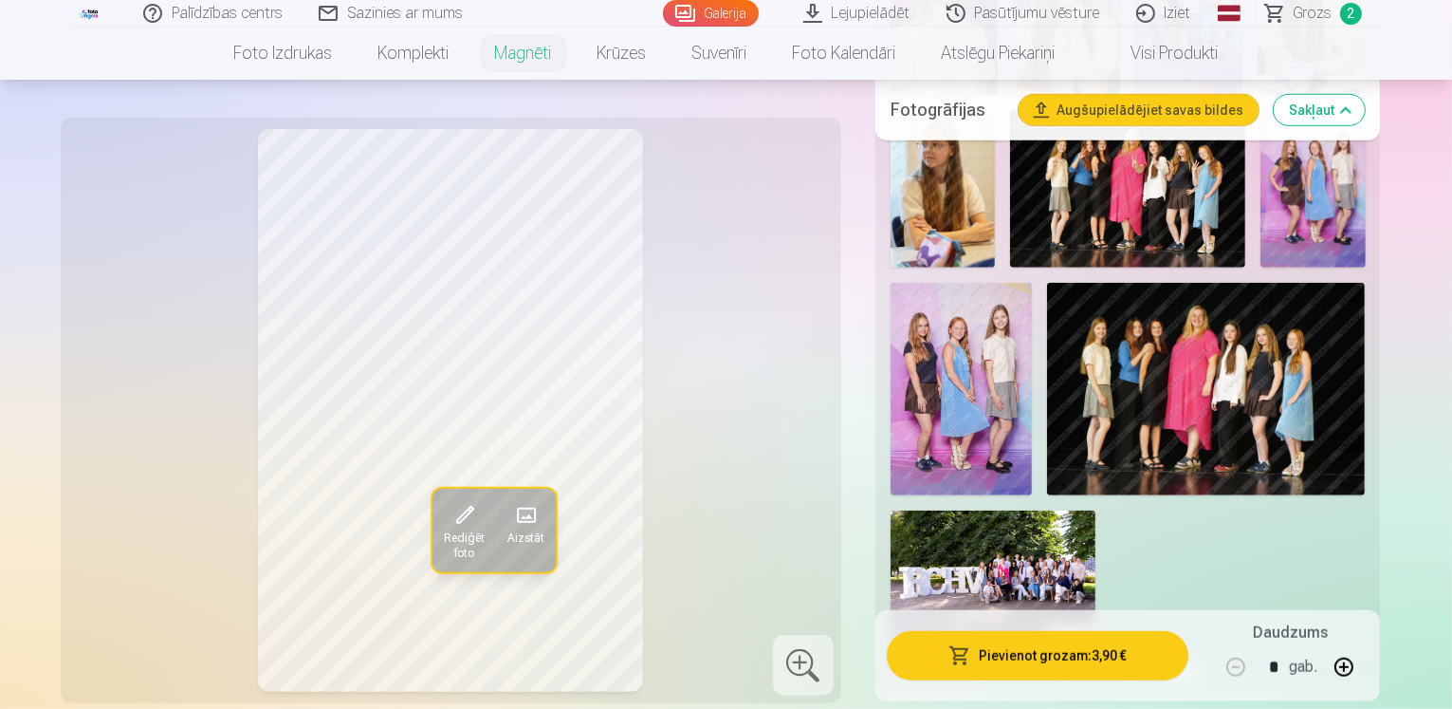
scroll to position [1423, 0]
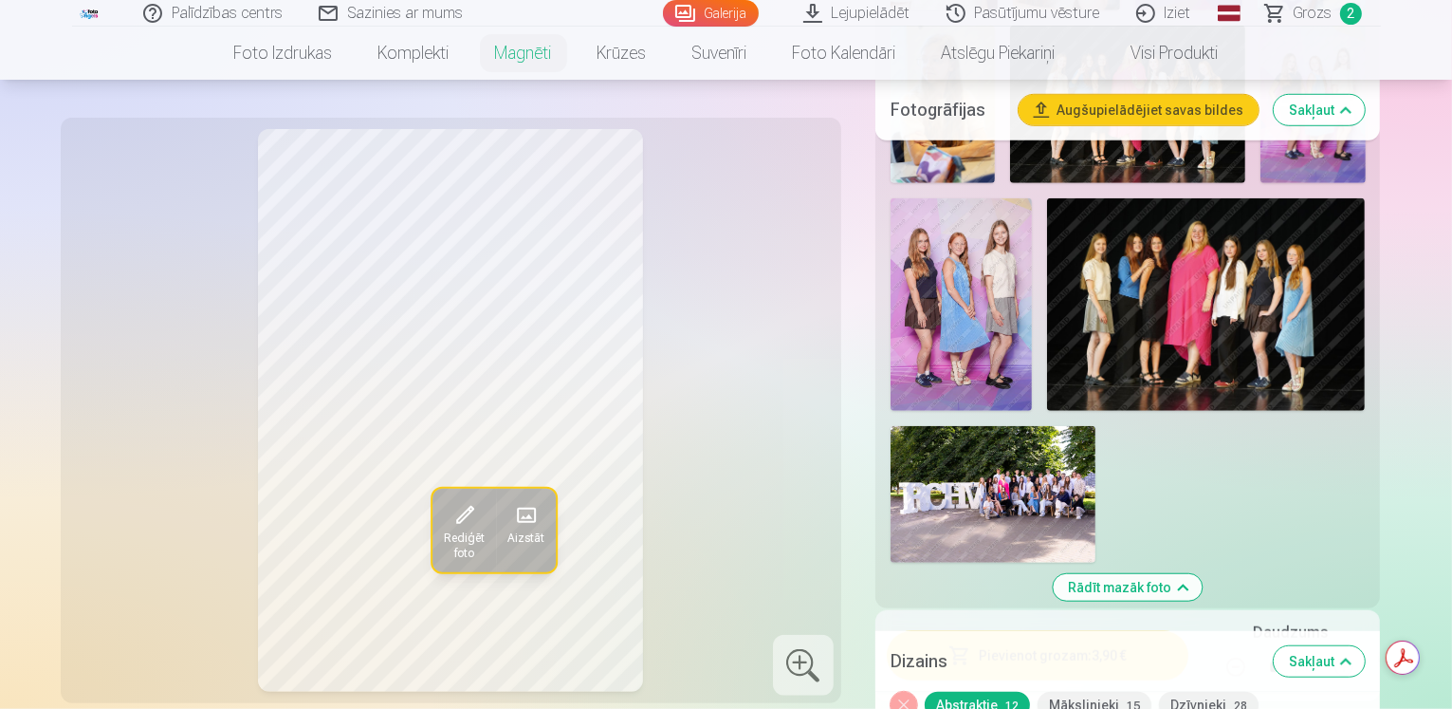
scroll to position [1707, 0]
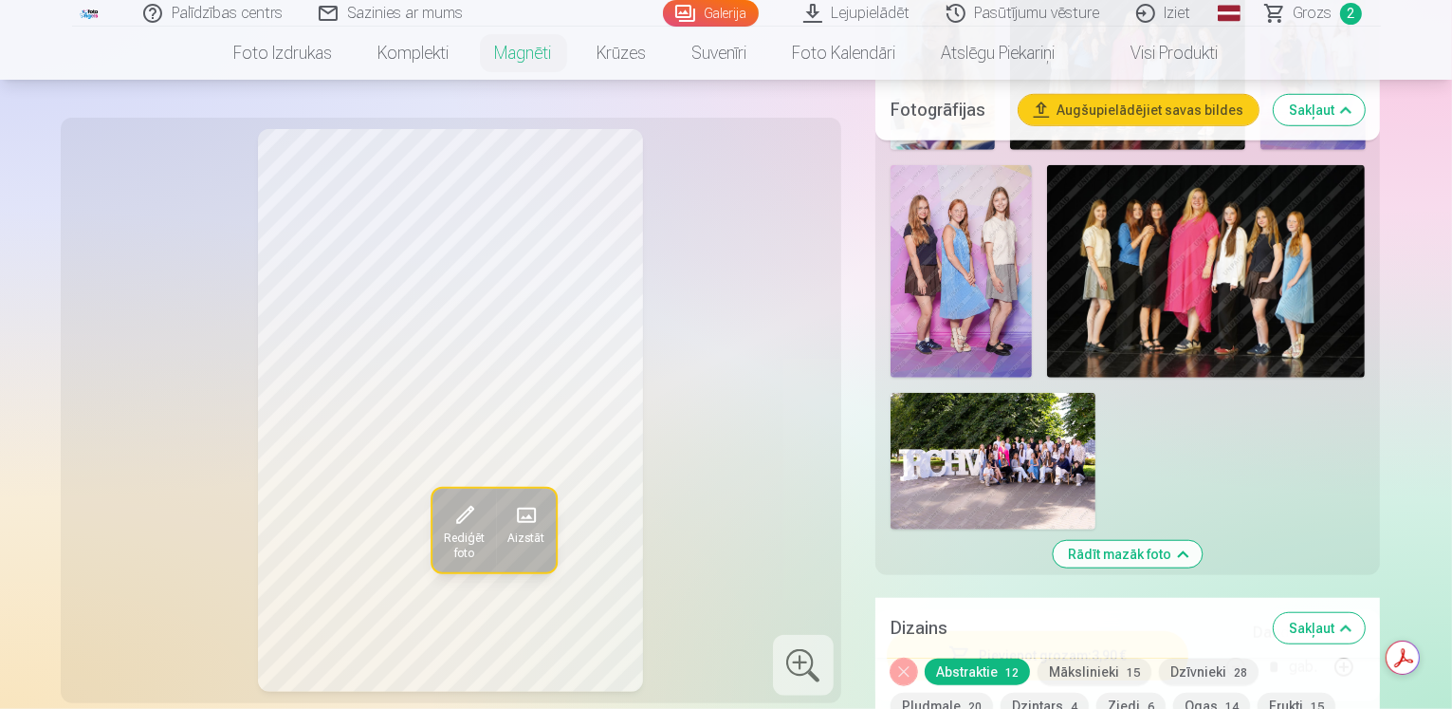
scroll to position [1423, 0]
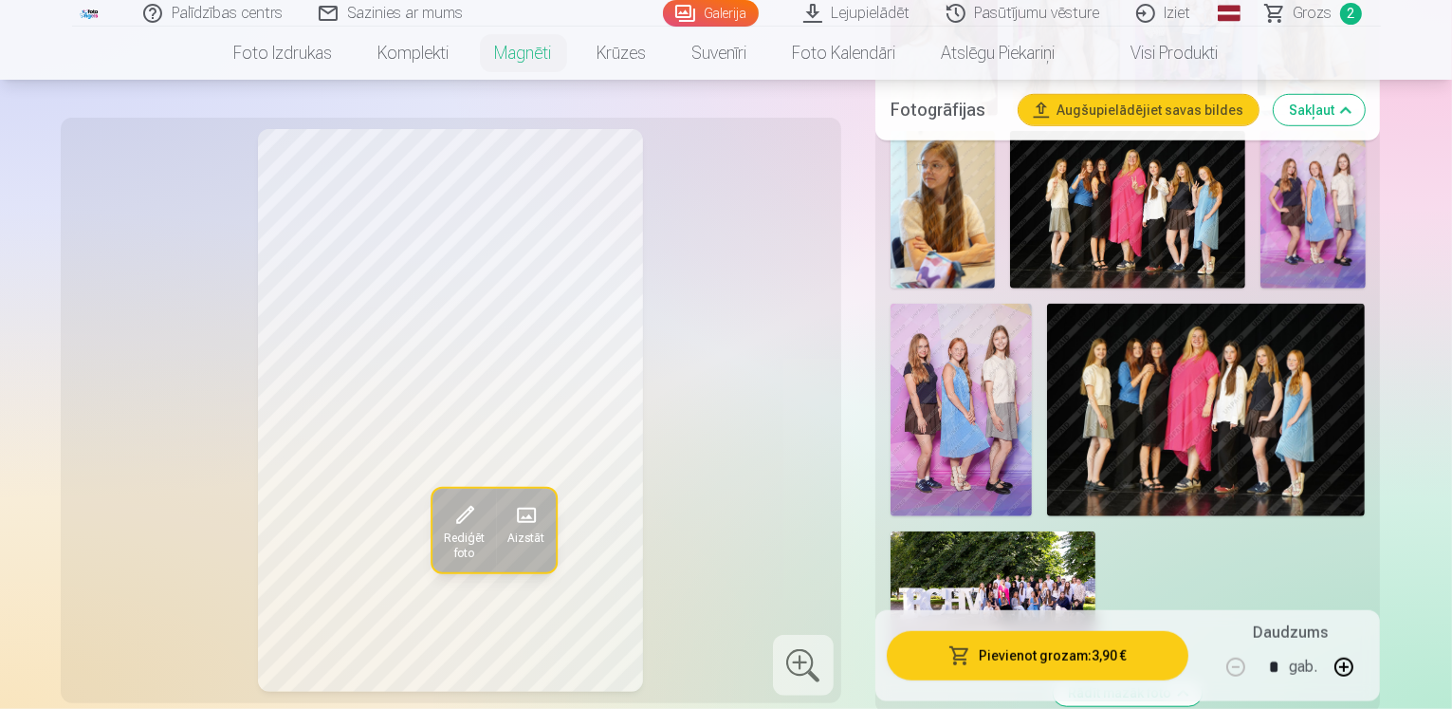
scroll to position [1328, 0]
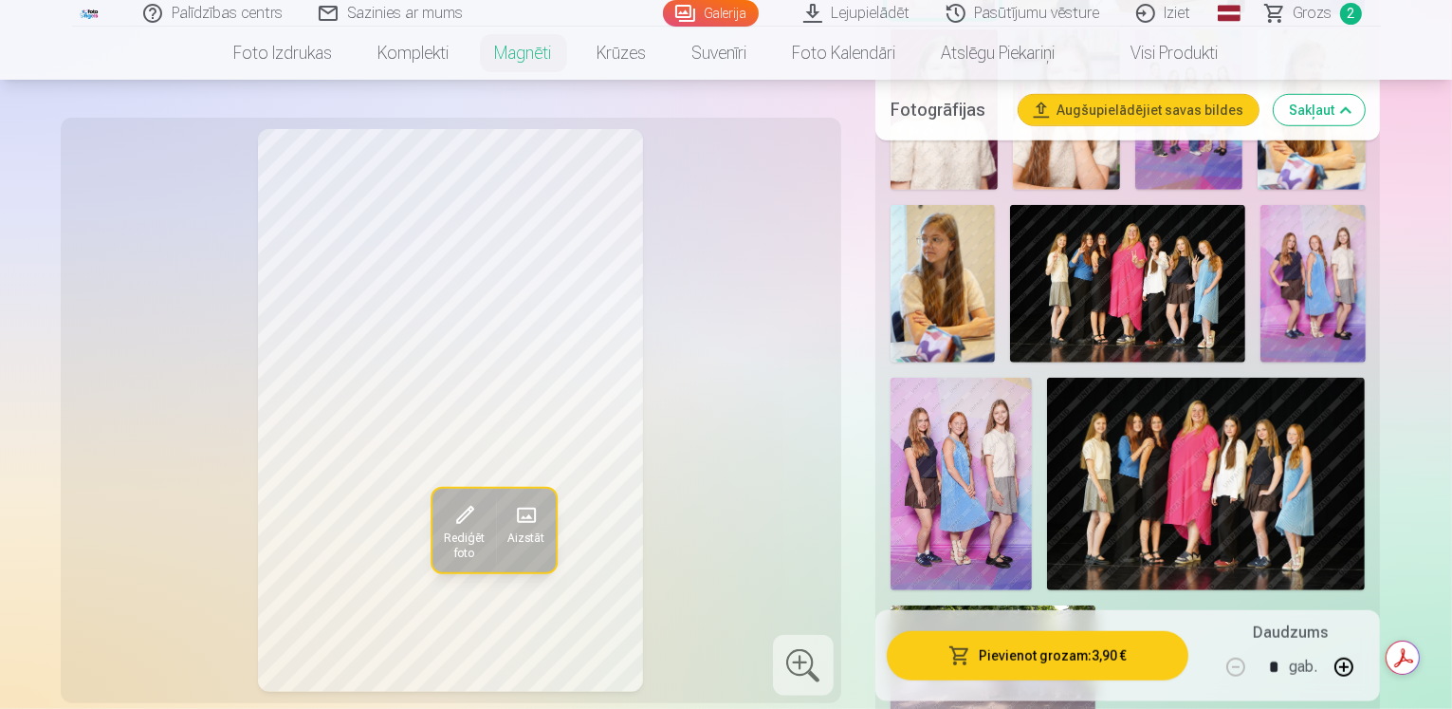
scroll to position [1423, 0]
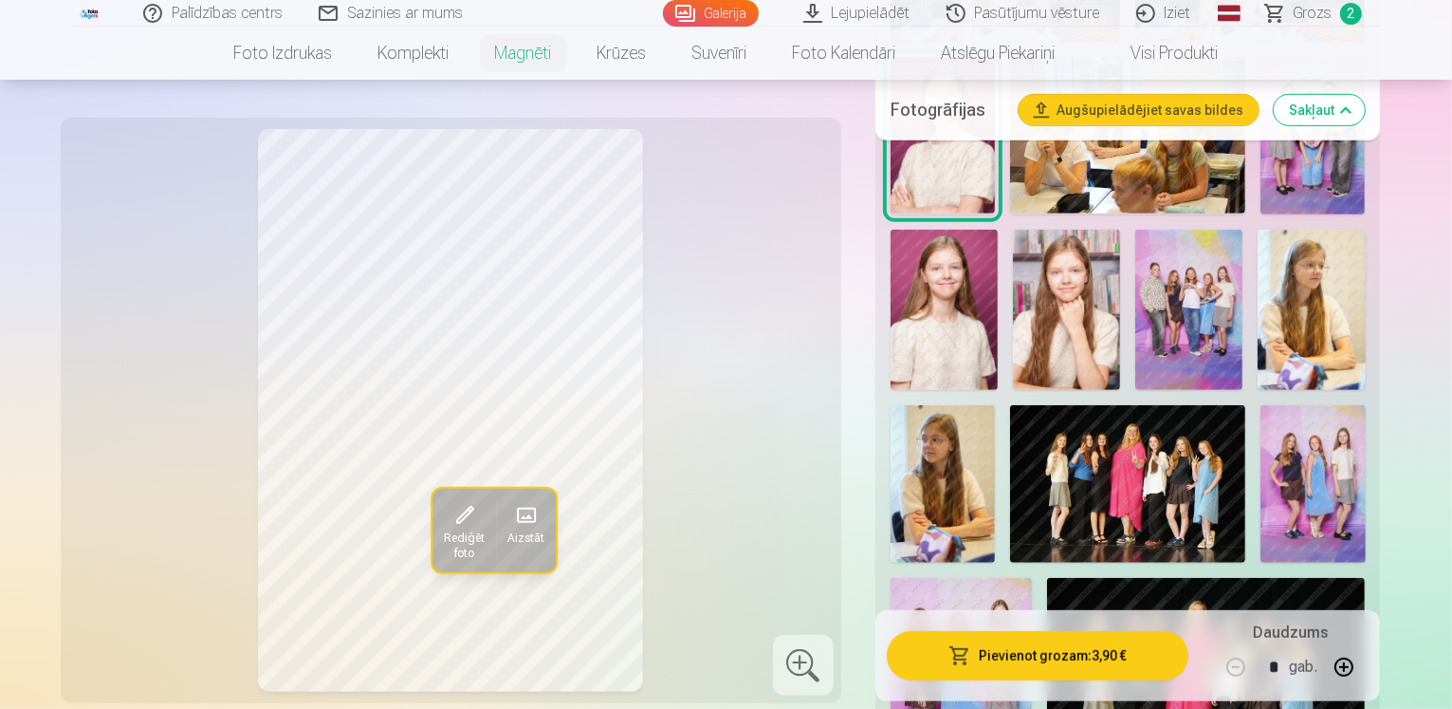
scroll to position [1233, 0]
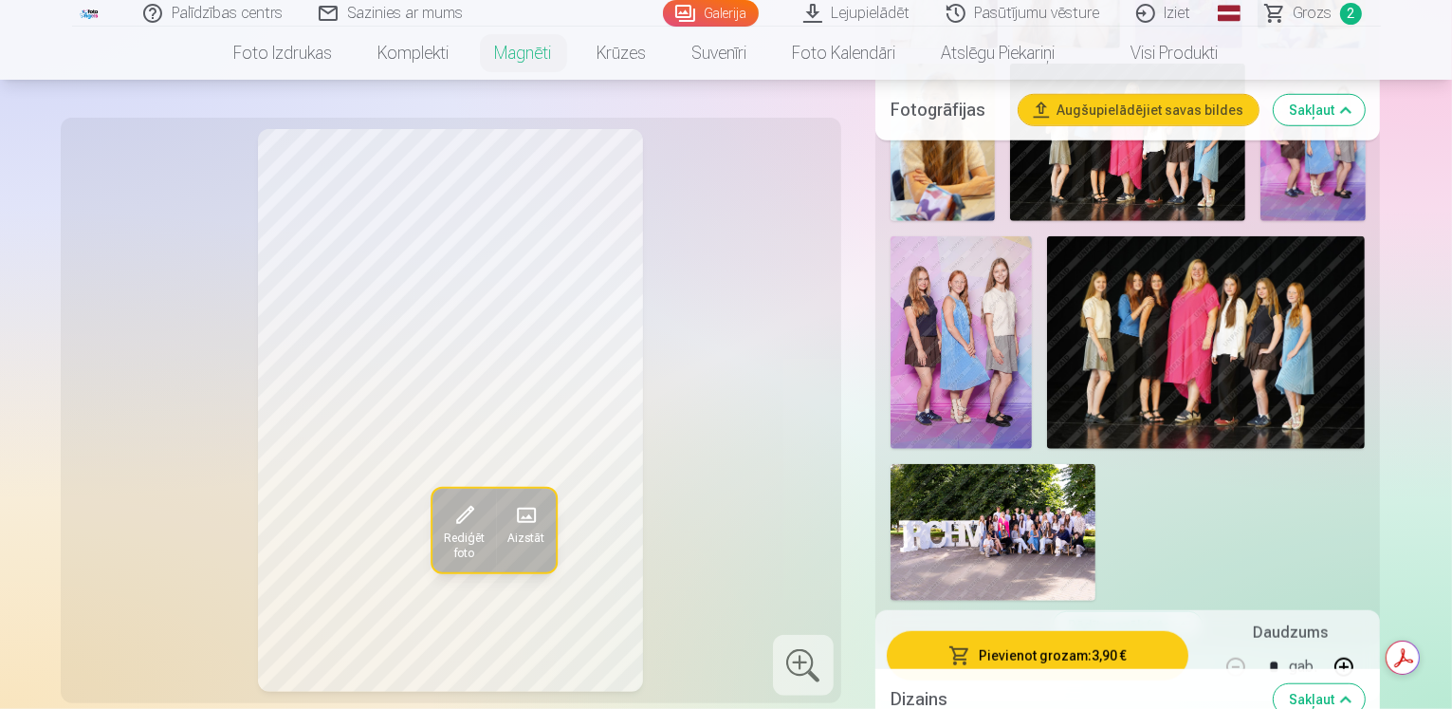
scroll to position [1423, 0]
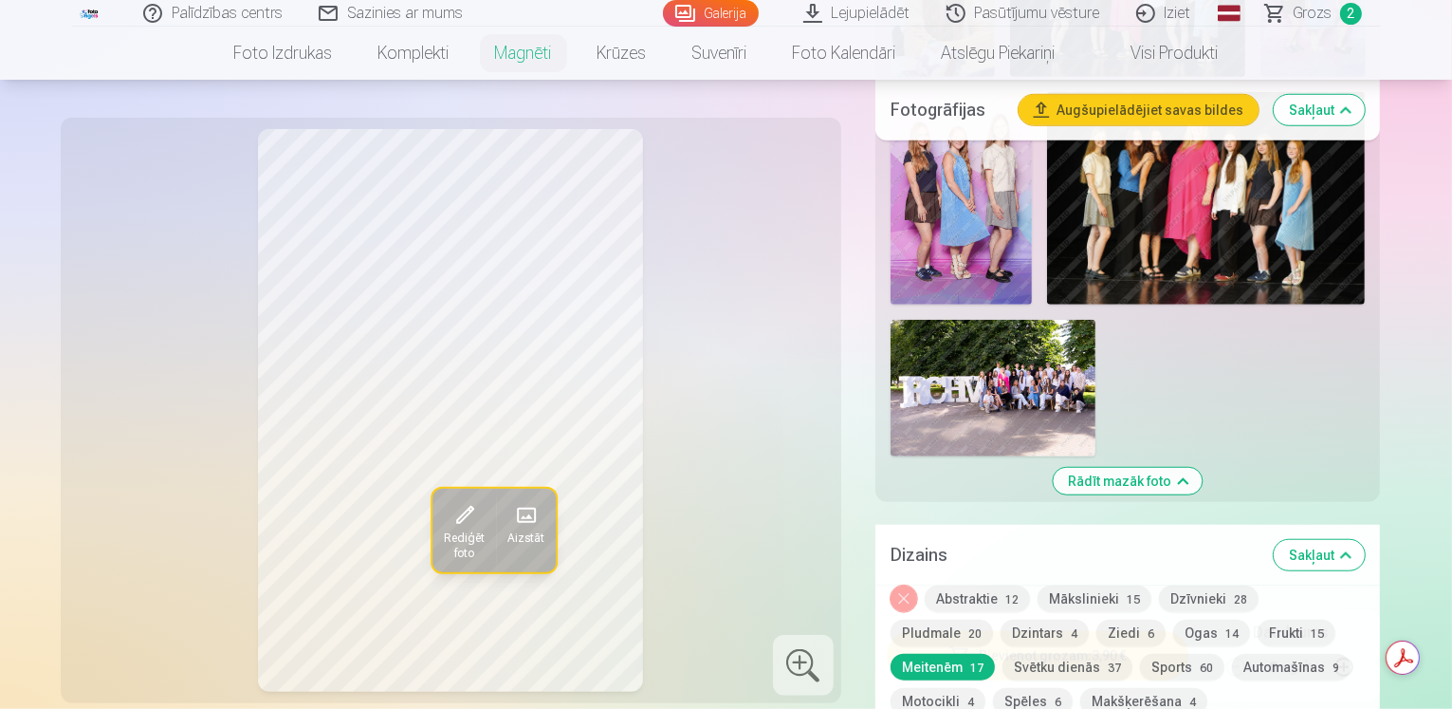
scroll to position [1518, 0]
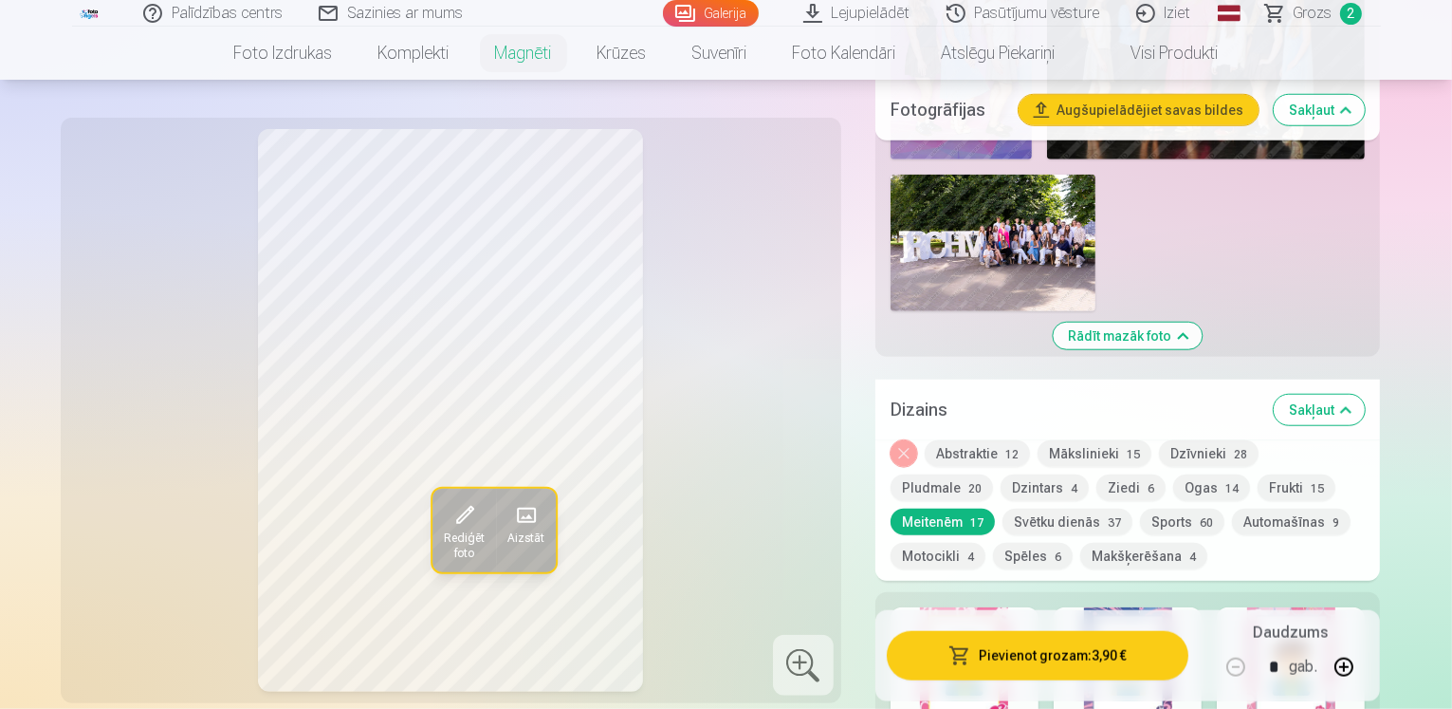
scroll to position [1707, 0]
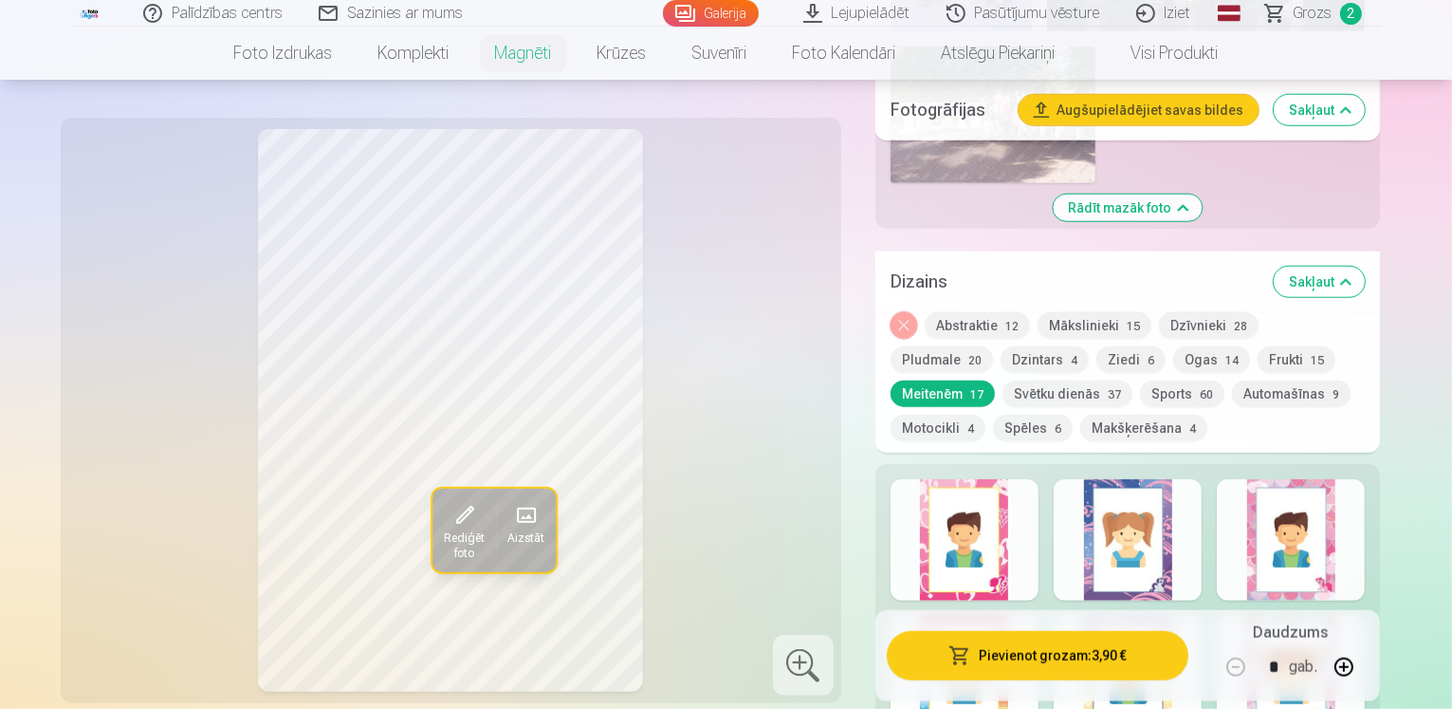
scroll to position [1897, 0]
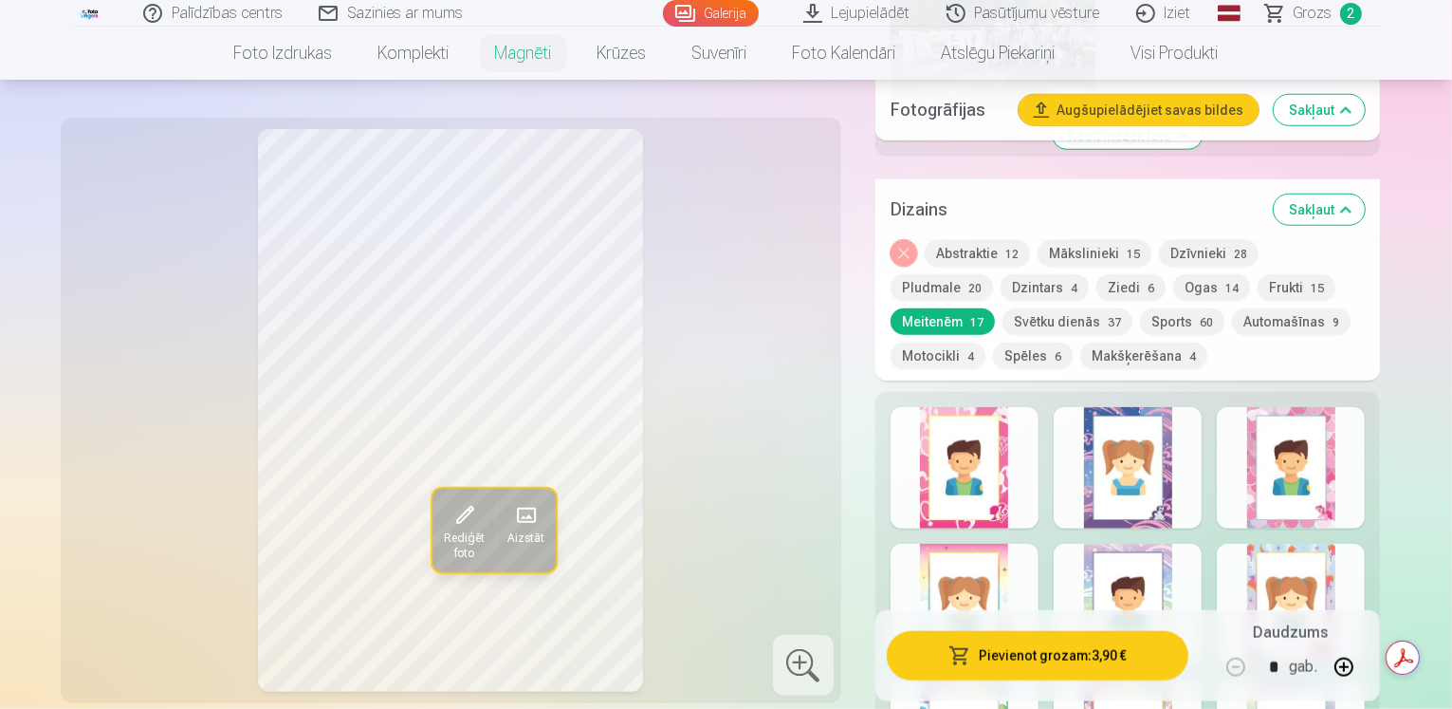
scroll to position [1992, 0]
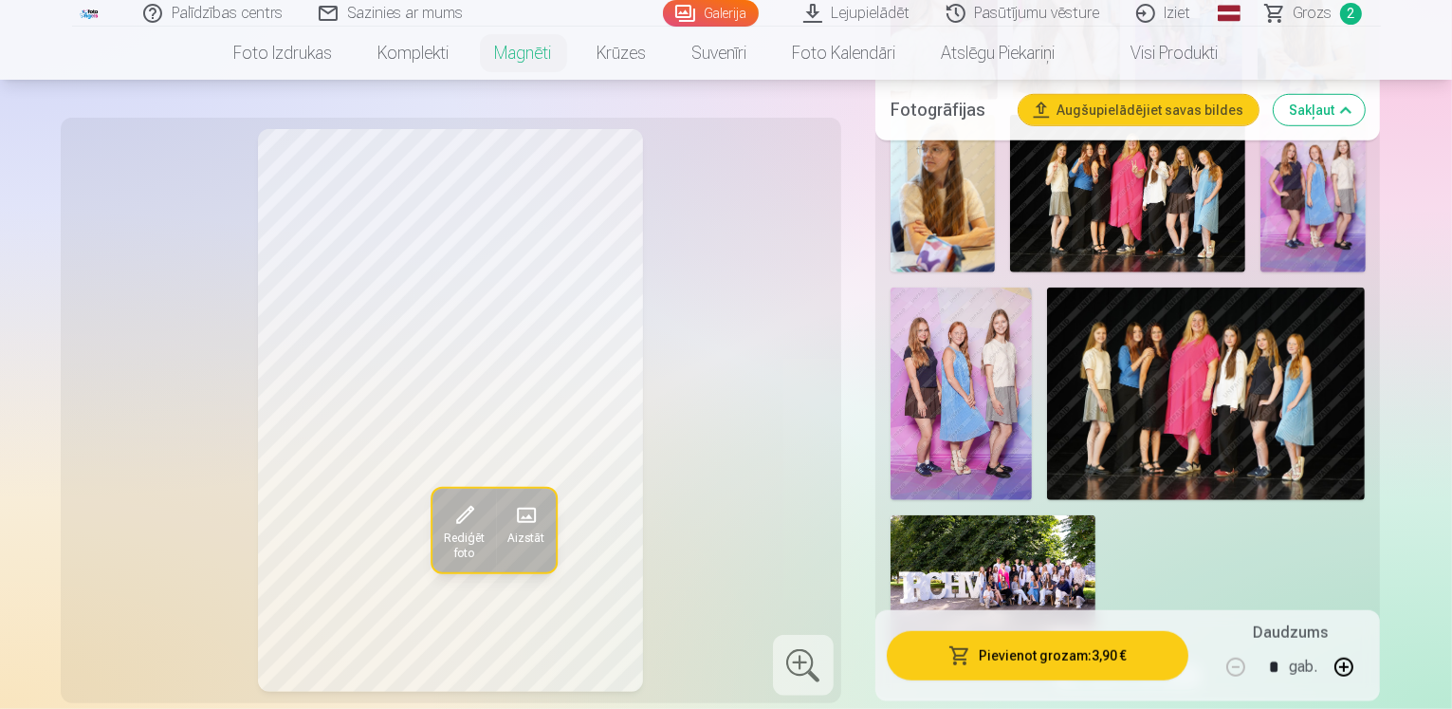
scroll to position [1328, 0]
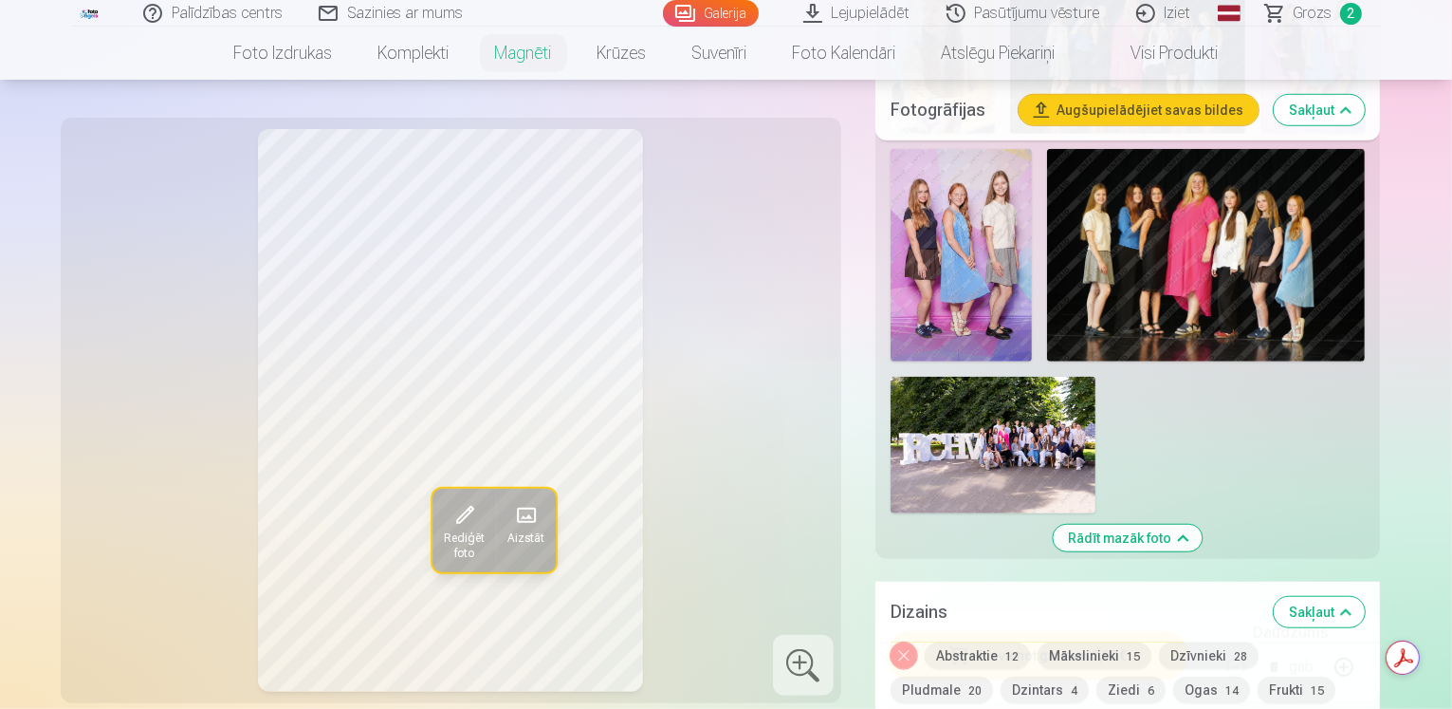
scroll to position [1518, 0]
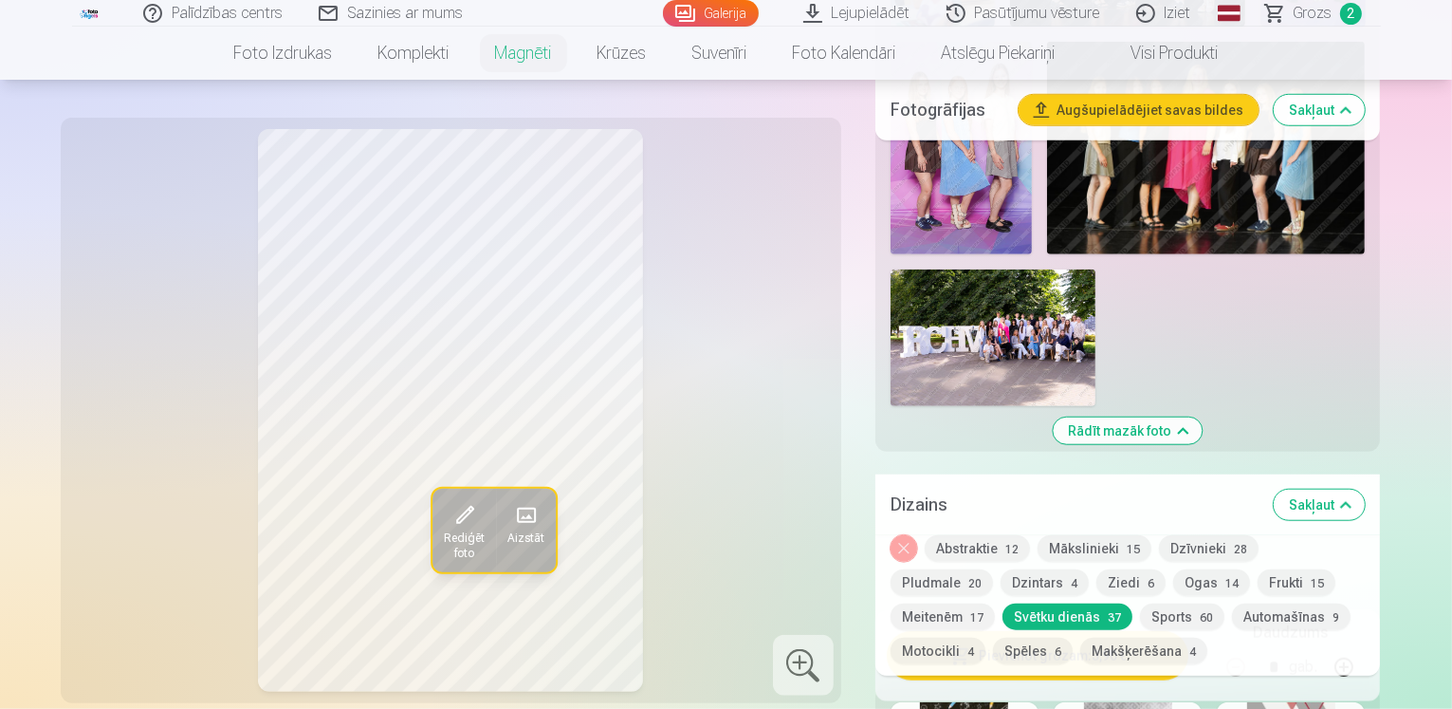
scroll to position [1613, 0]
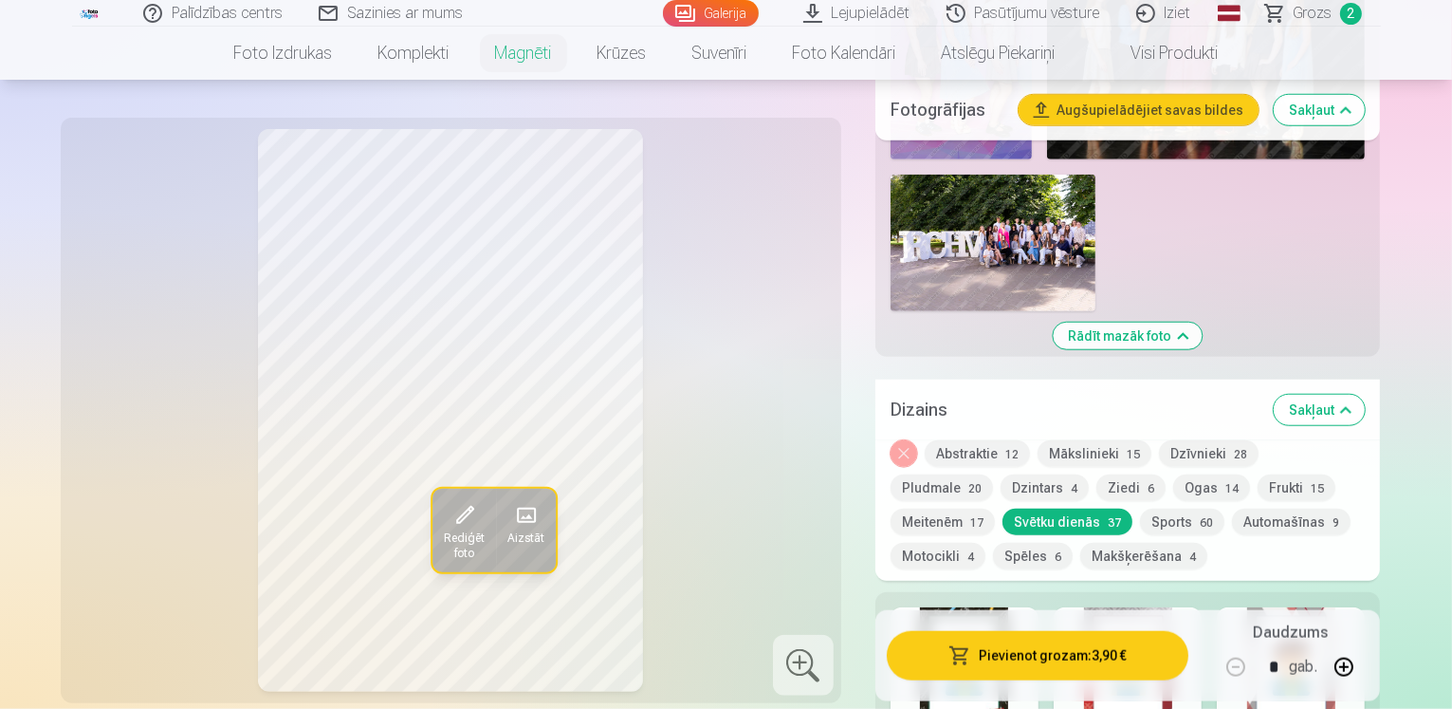
scroll to position [1707, 0]
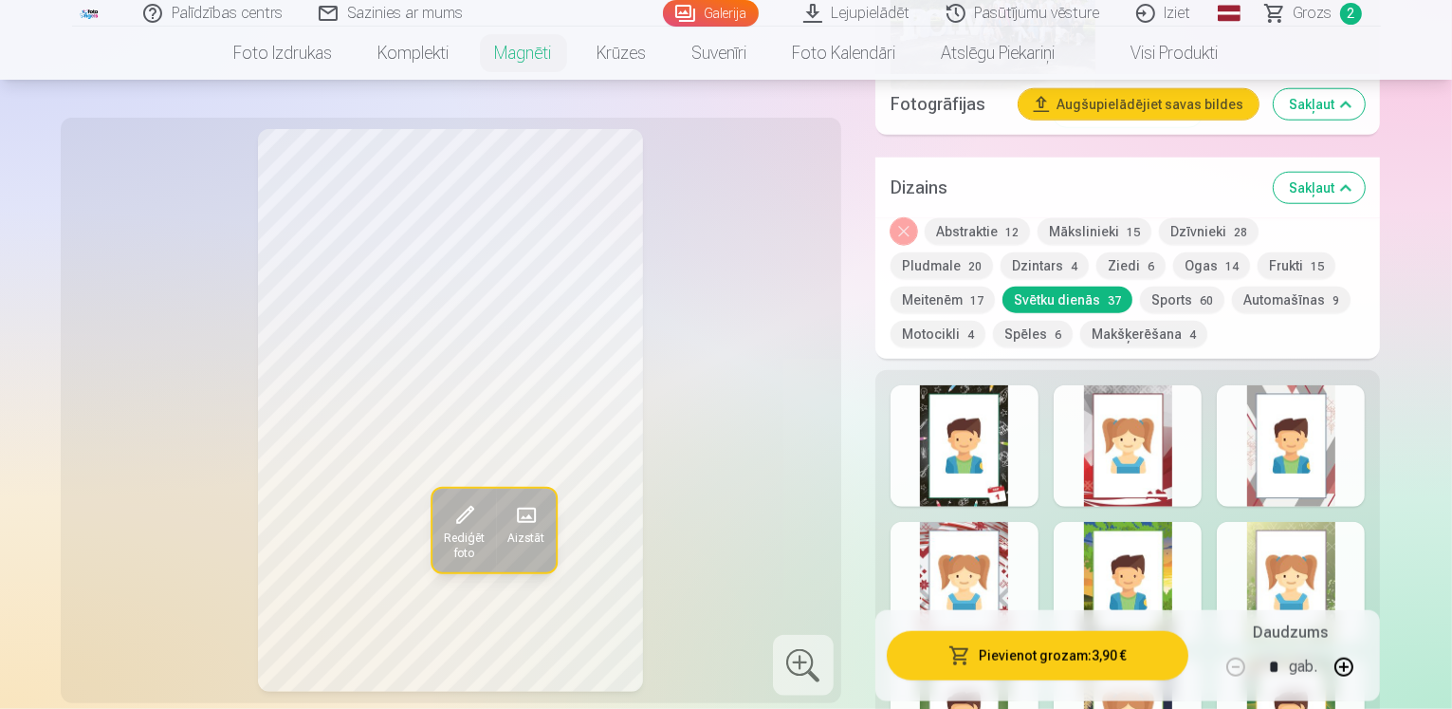
scroll to position [1897, 0]
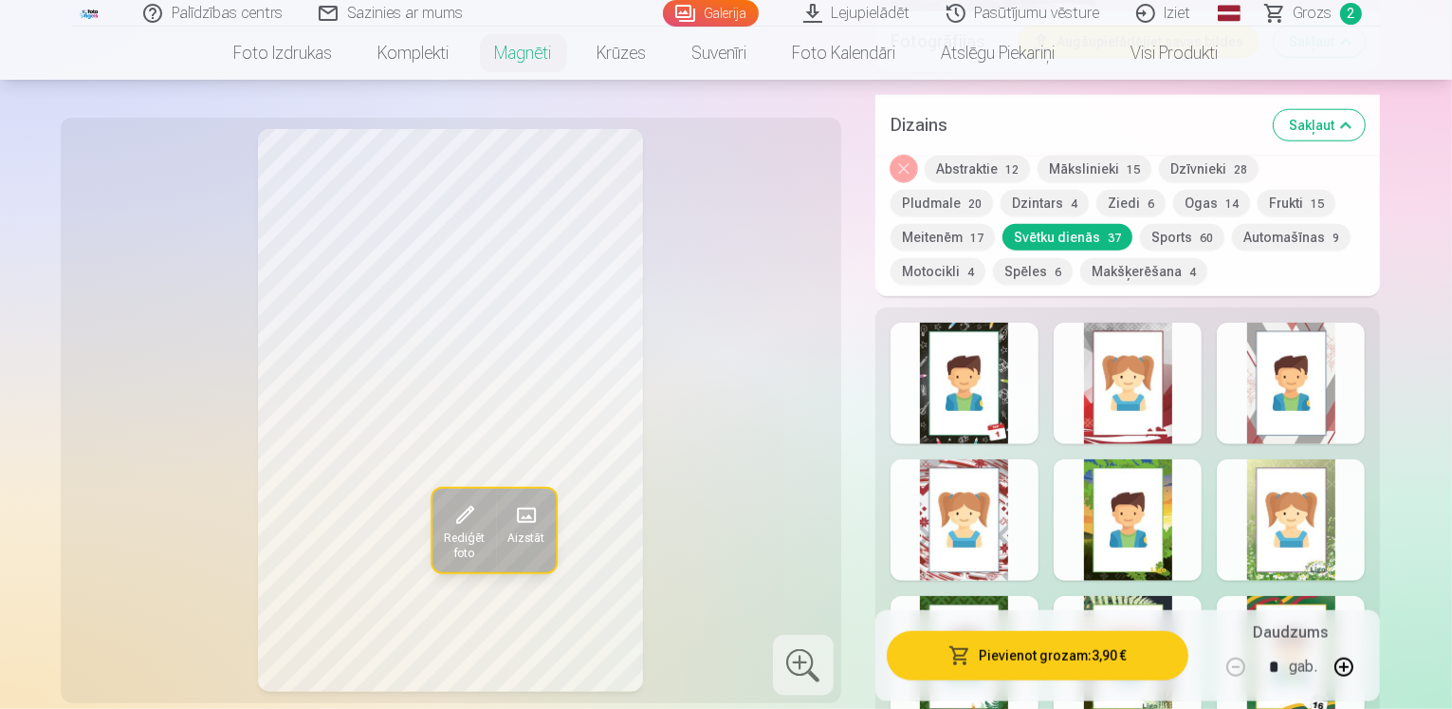
scroll to position [1992, 0]
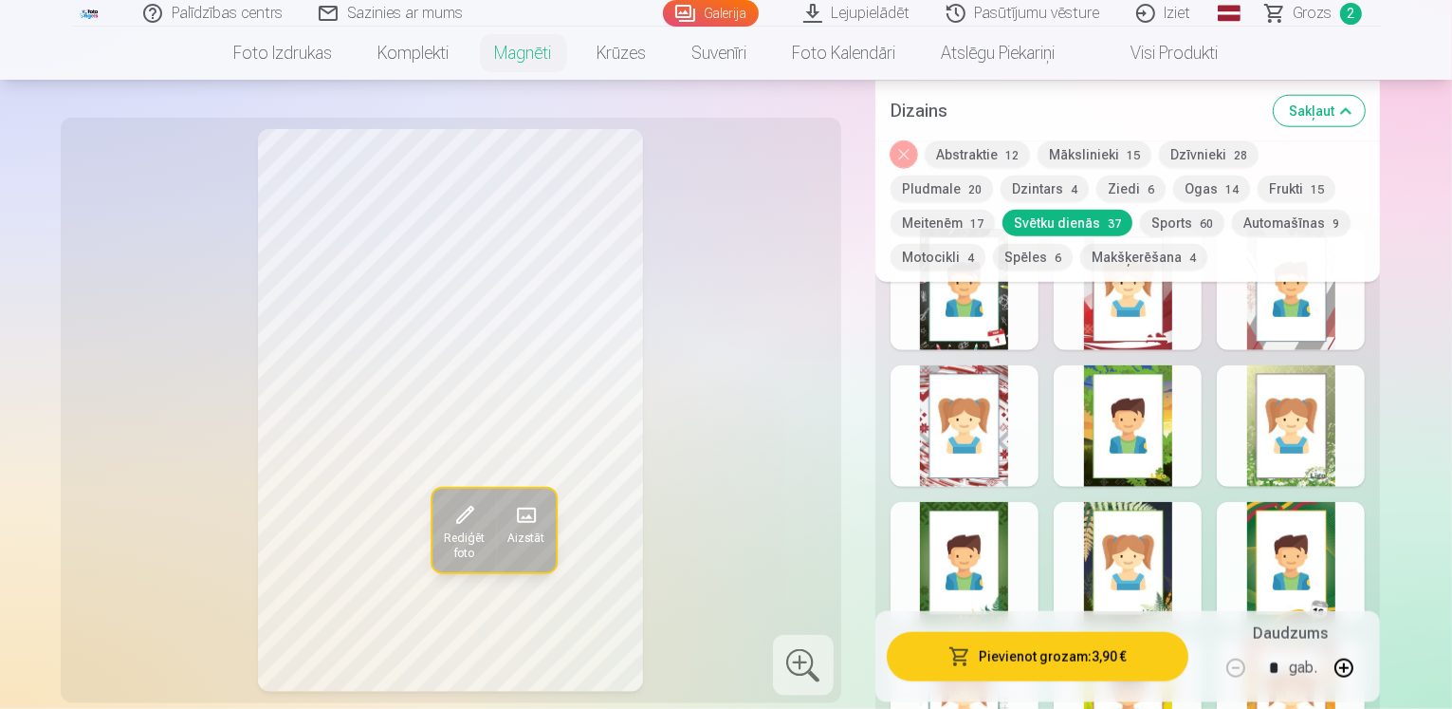
scroll to position [2087, 0]
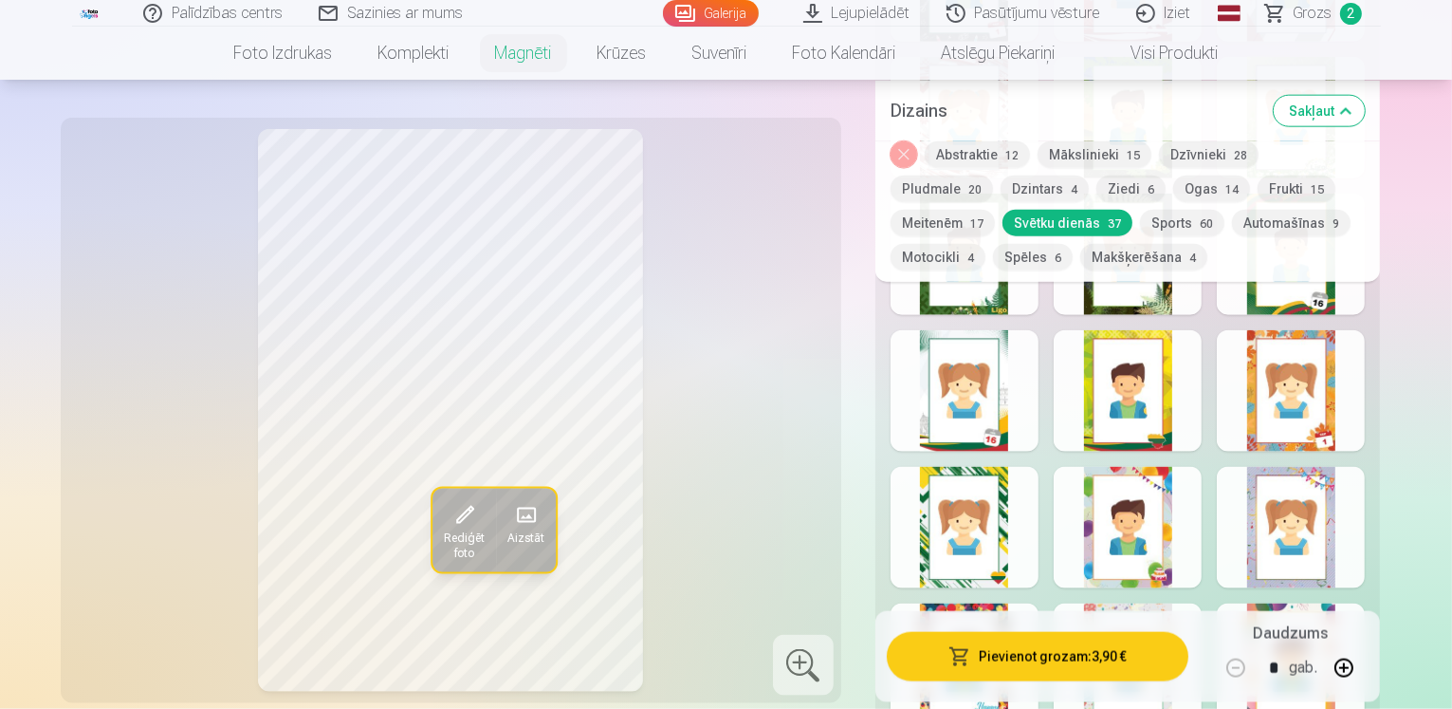
scroll to position [2371, 0]
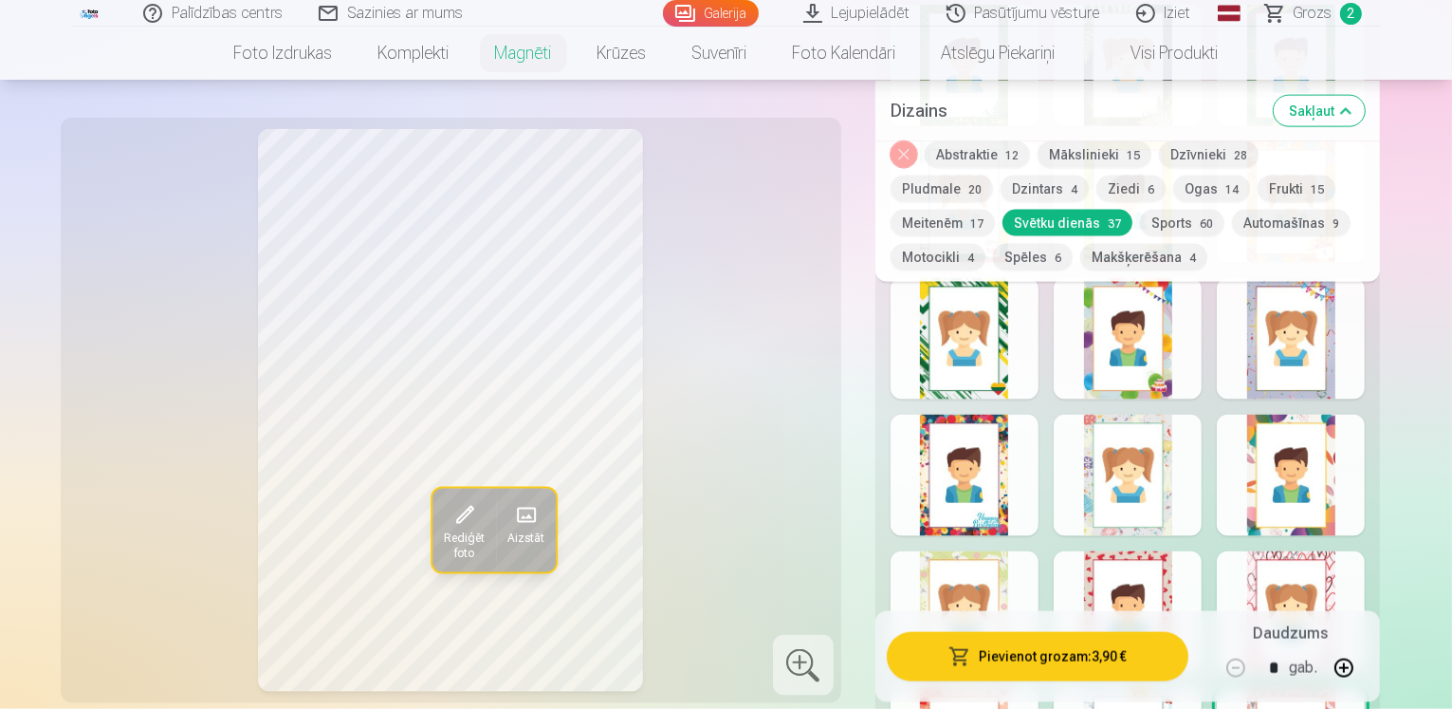
scroll to position [2561, 0]
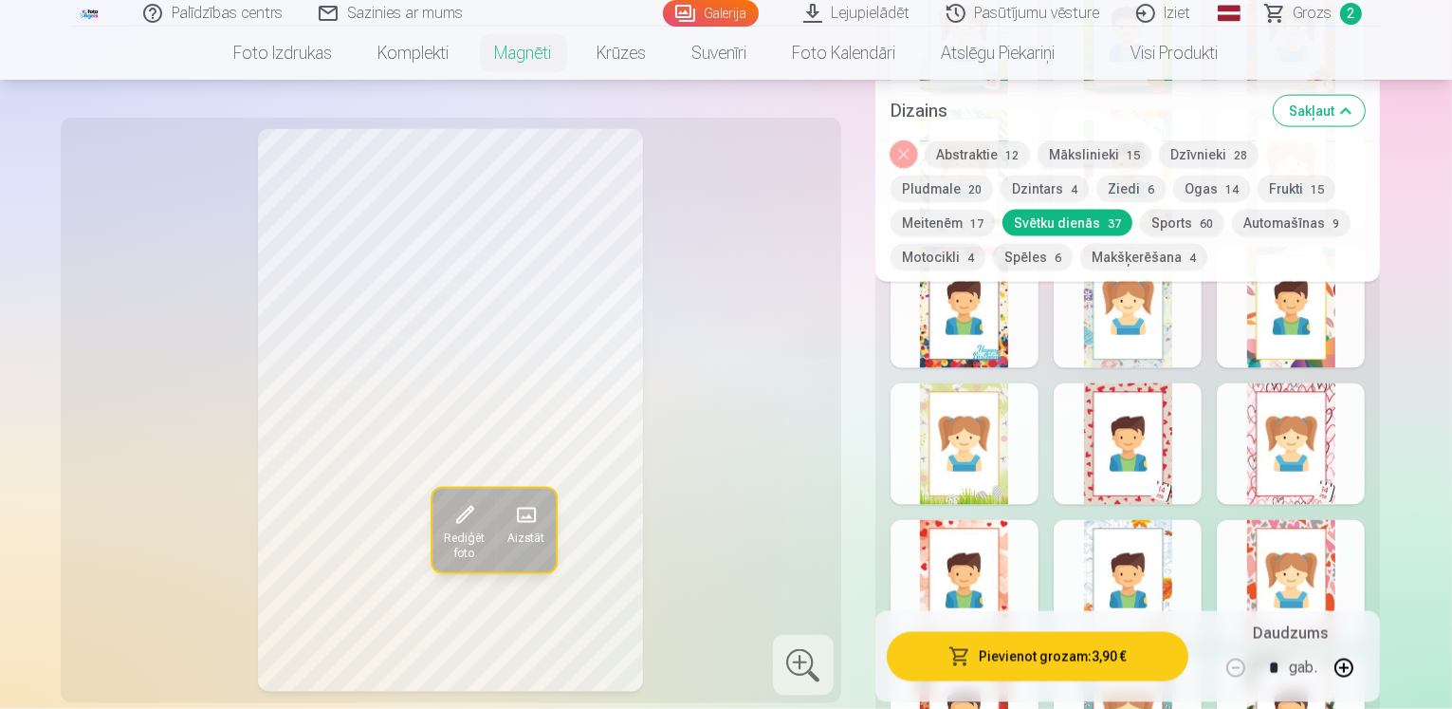
scroll to position [2751, 0]
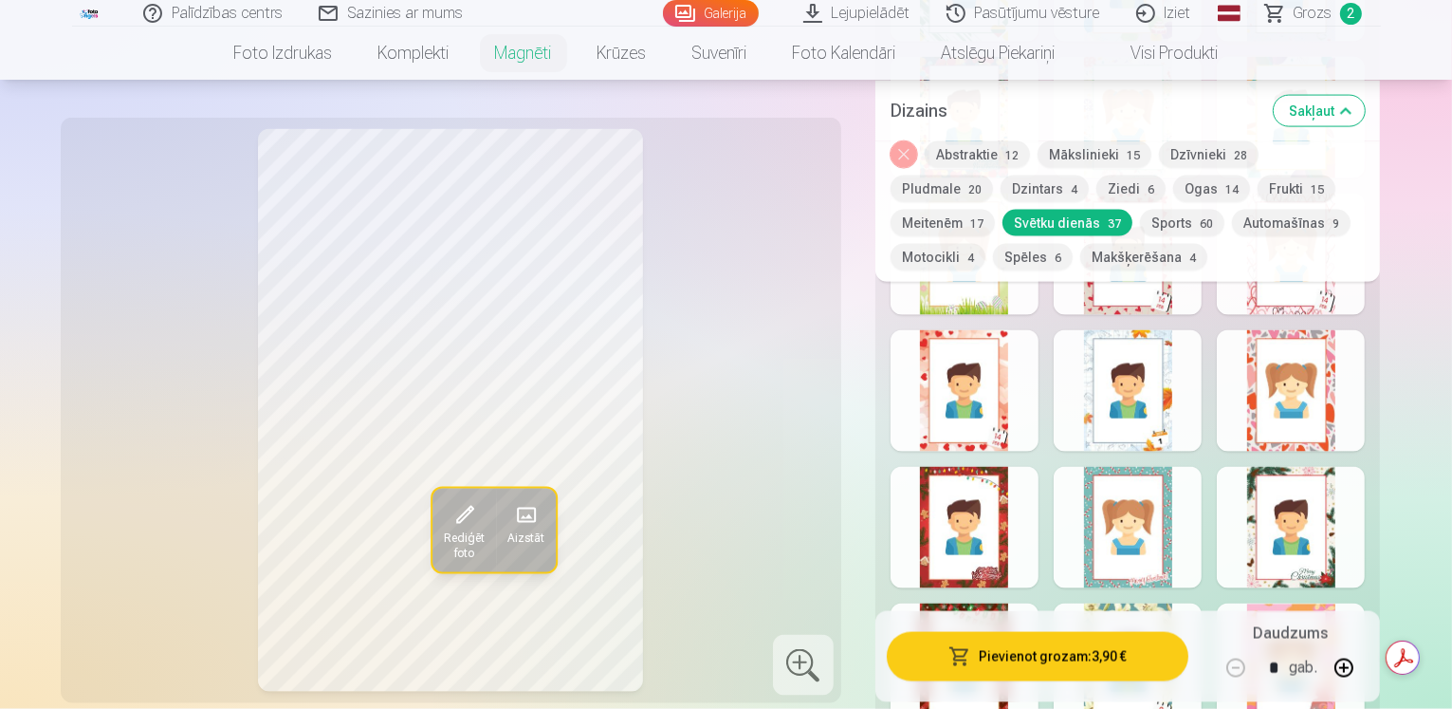
scroll to position [2941, 0]
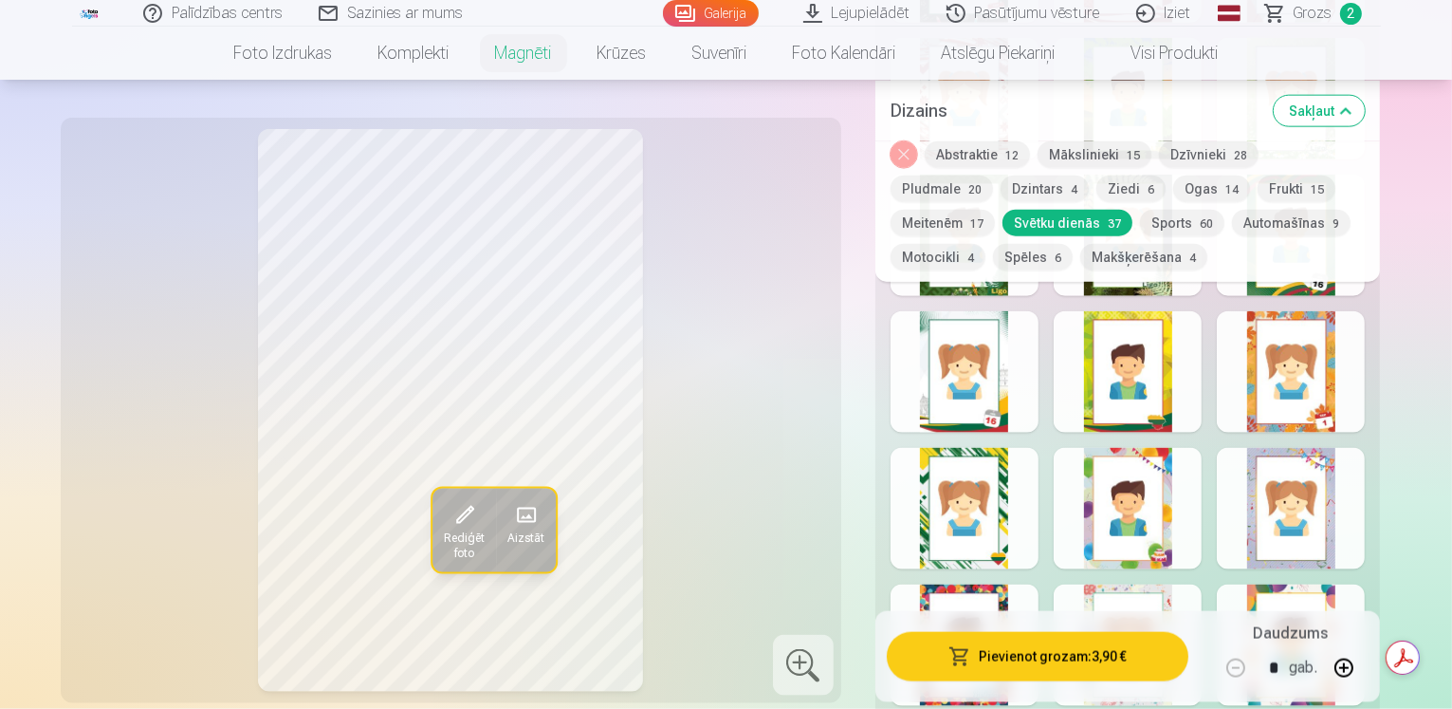
scroll to position [2371, 0]
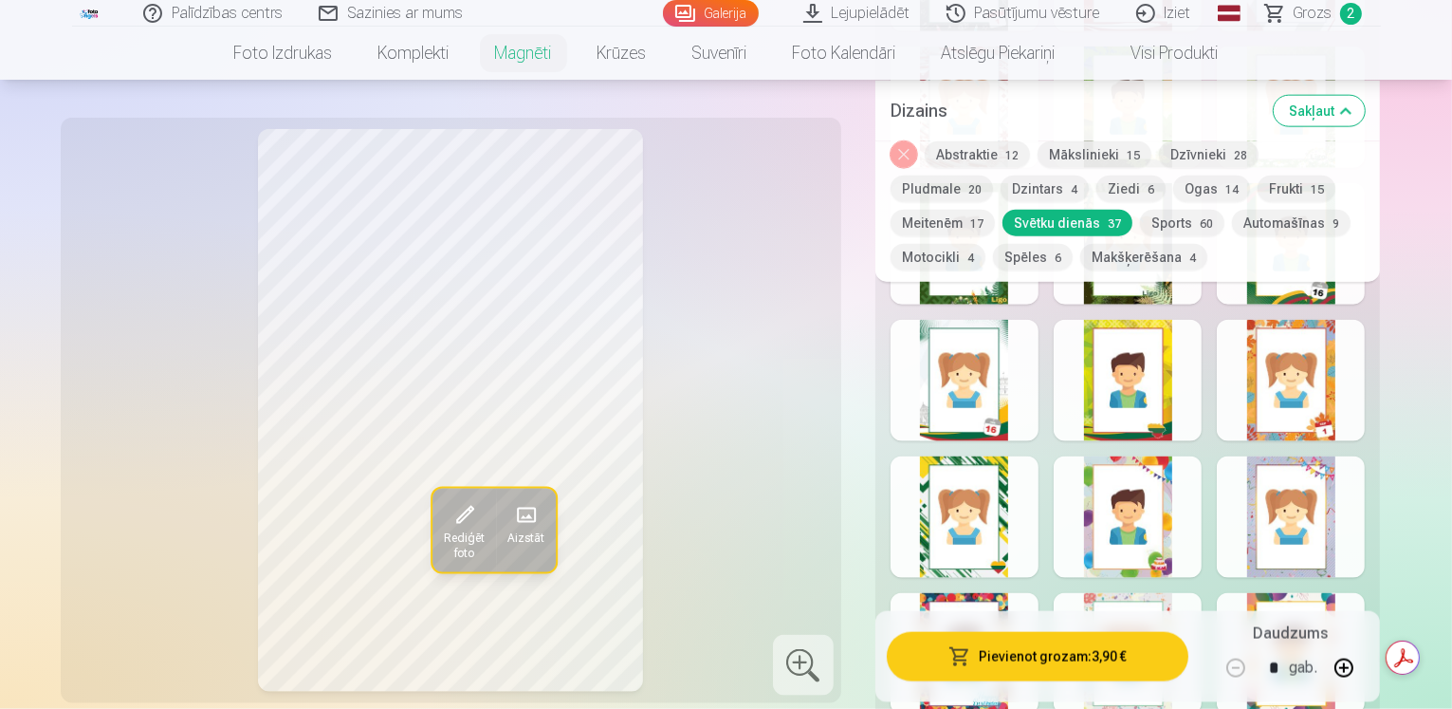
click at [1173, 180] on button "Ogas 14" at bounding box center [1211, 188] width 77 height 27
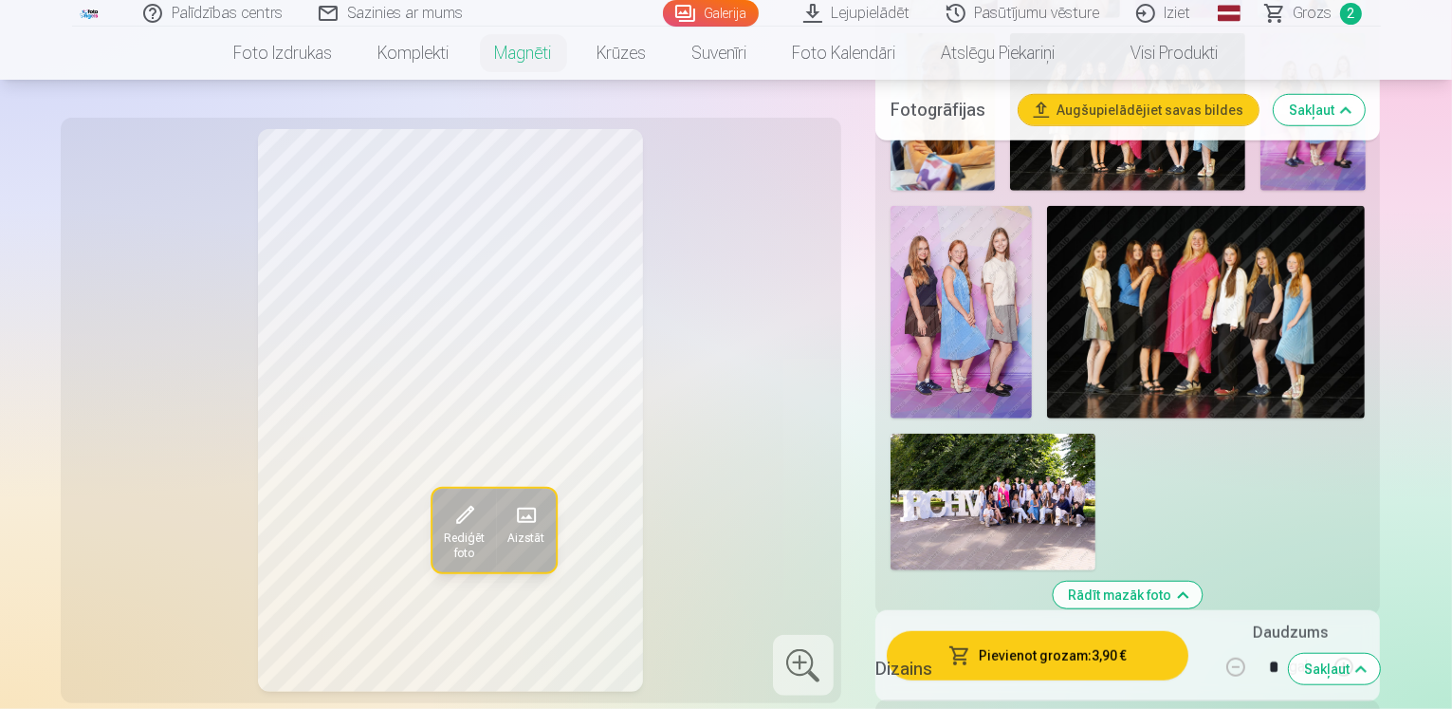
scroll to position [1328, 0]
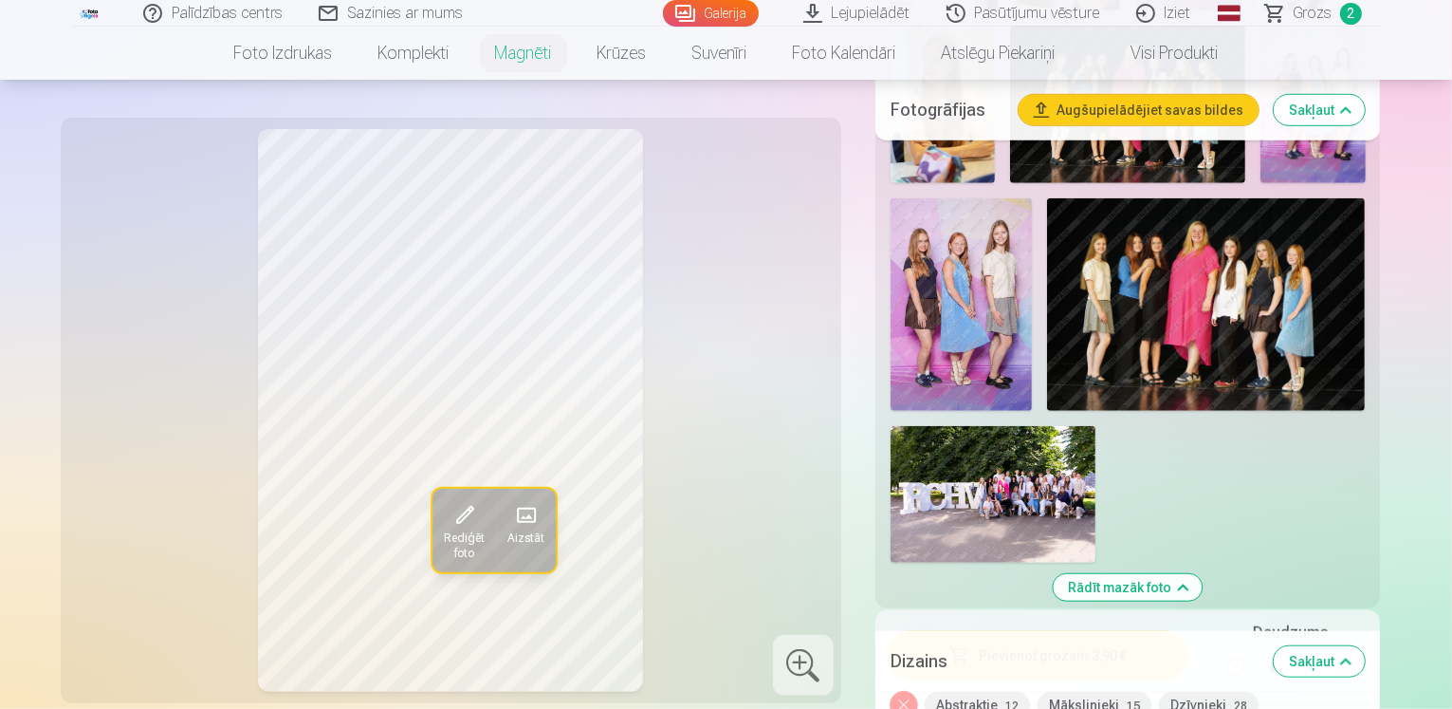
scroll to position [1613, 0]
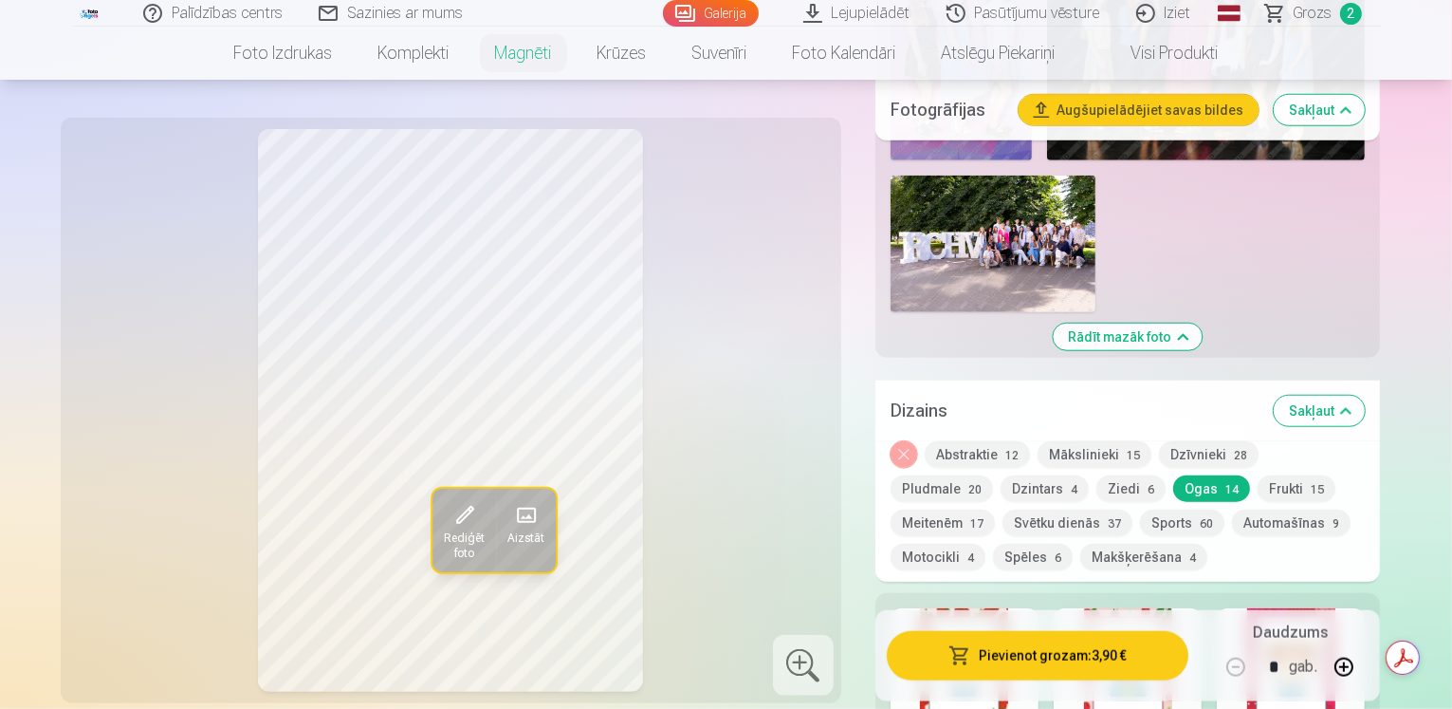
scroll to position [1707, 0]
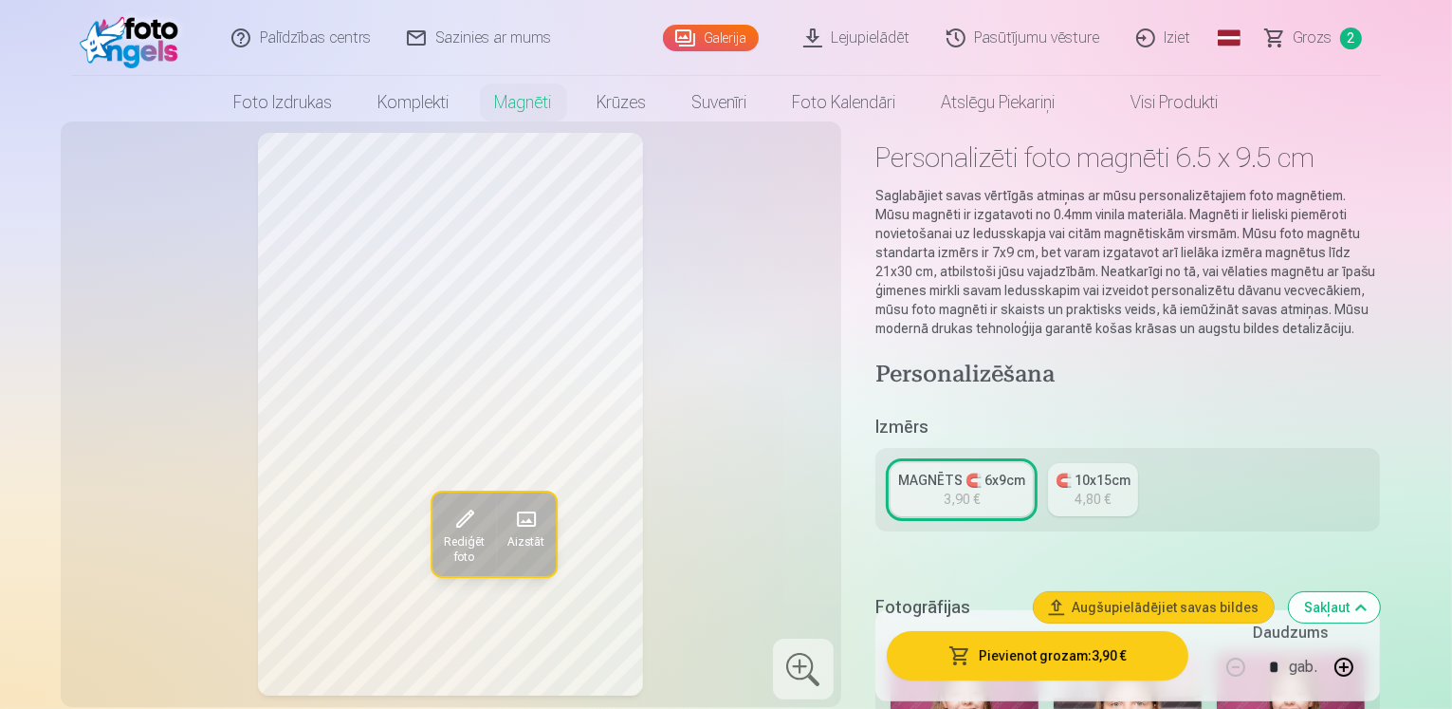
scroll to position [0, 0]
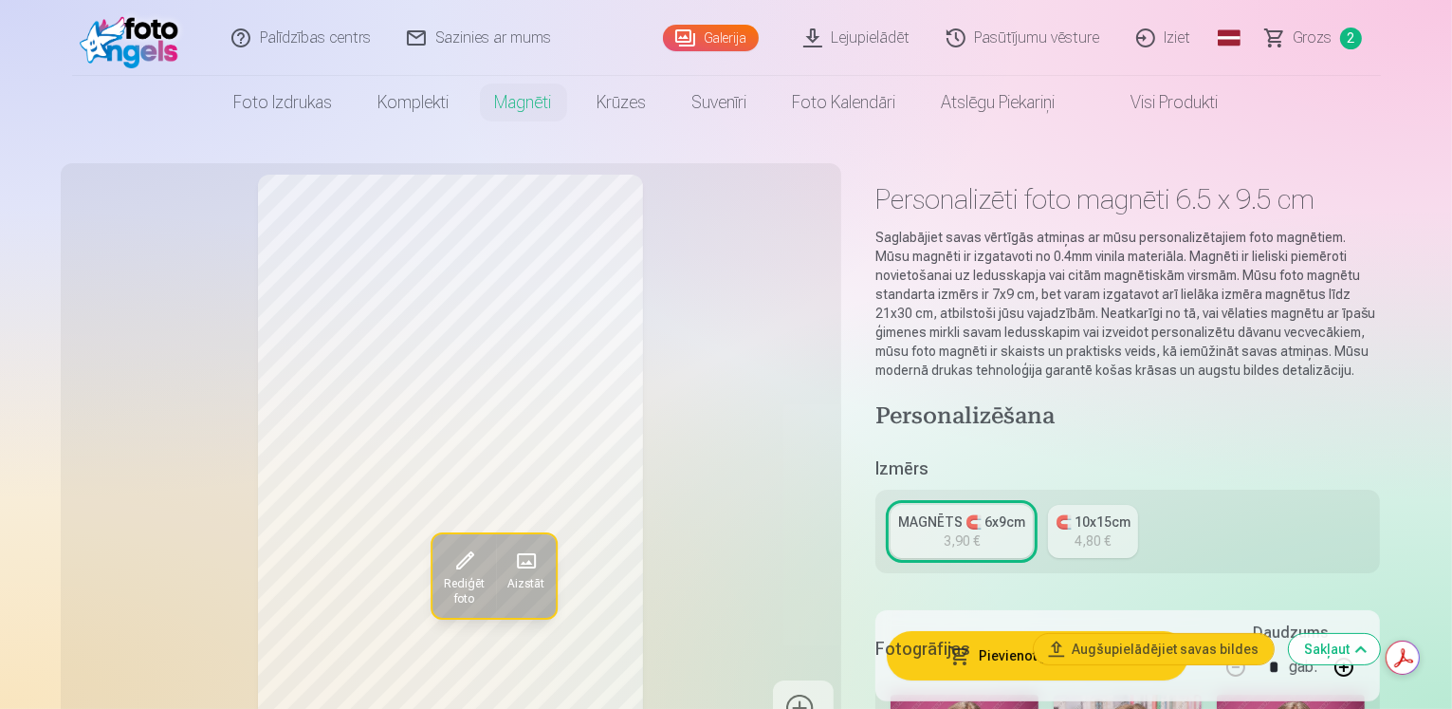
click at [998, 512] on link "MAGNĒTS 🧲 6x9cm 3,90 €" at bounding box center [962, 531] width 142 height 53
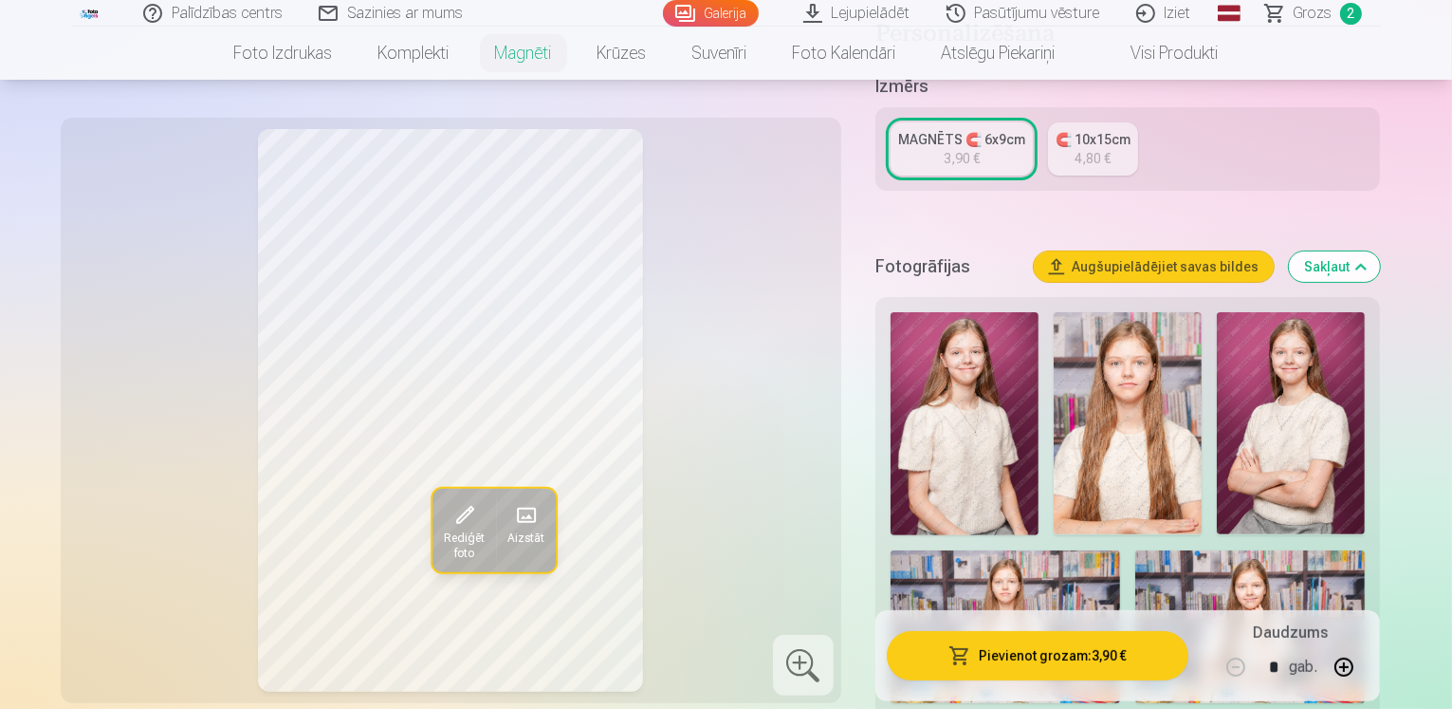
scroll to position [379, 0]
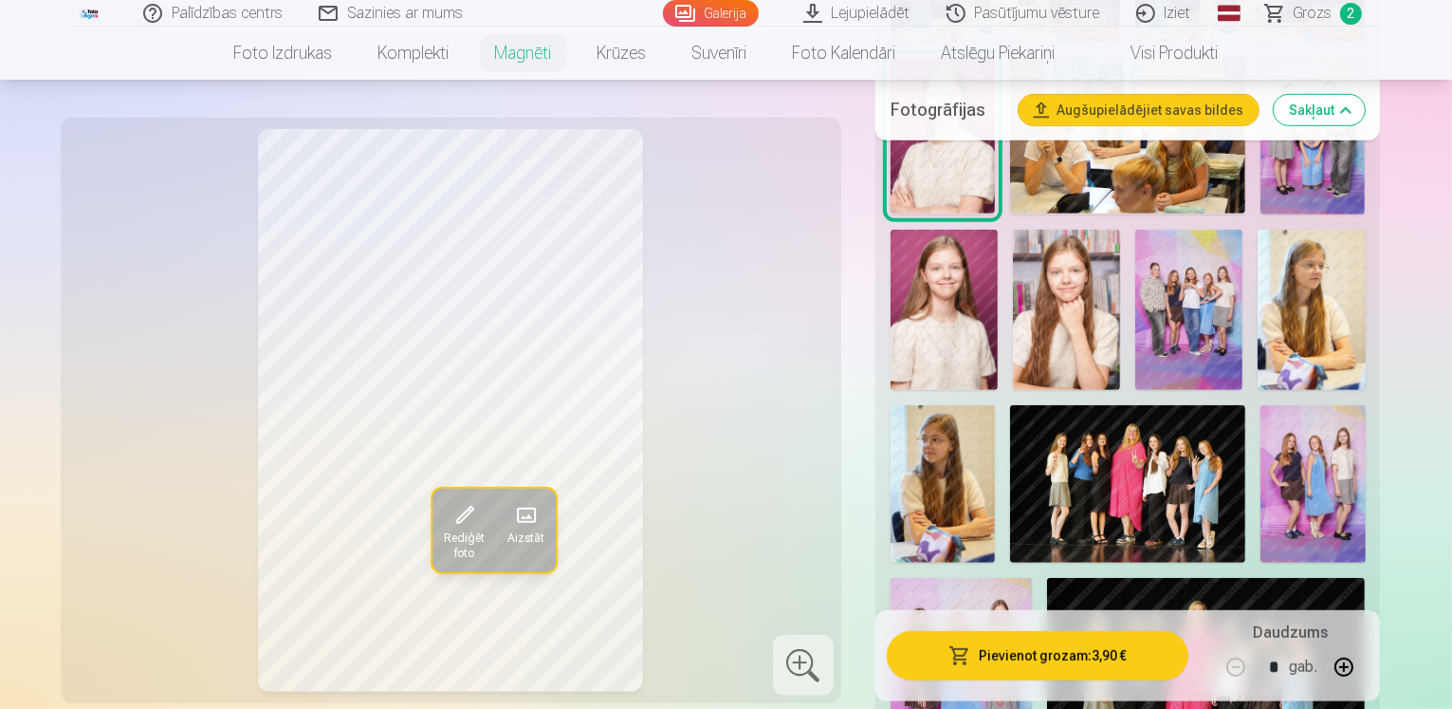
scroll to position [1138, 0]
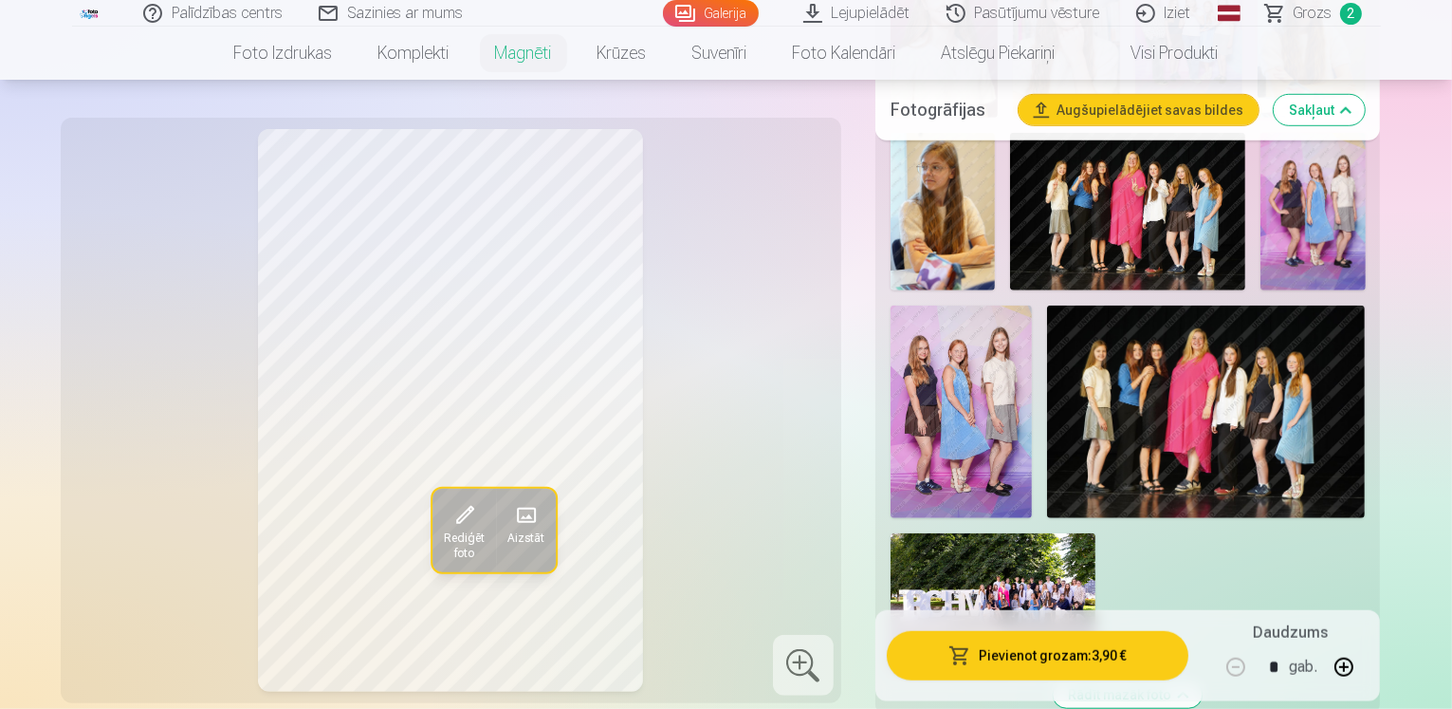
scroll to position [1328, 0]
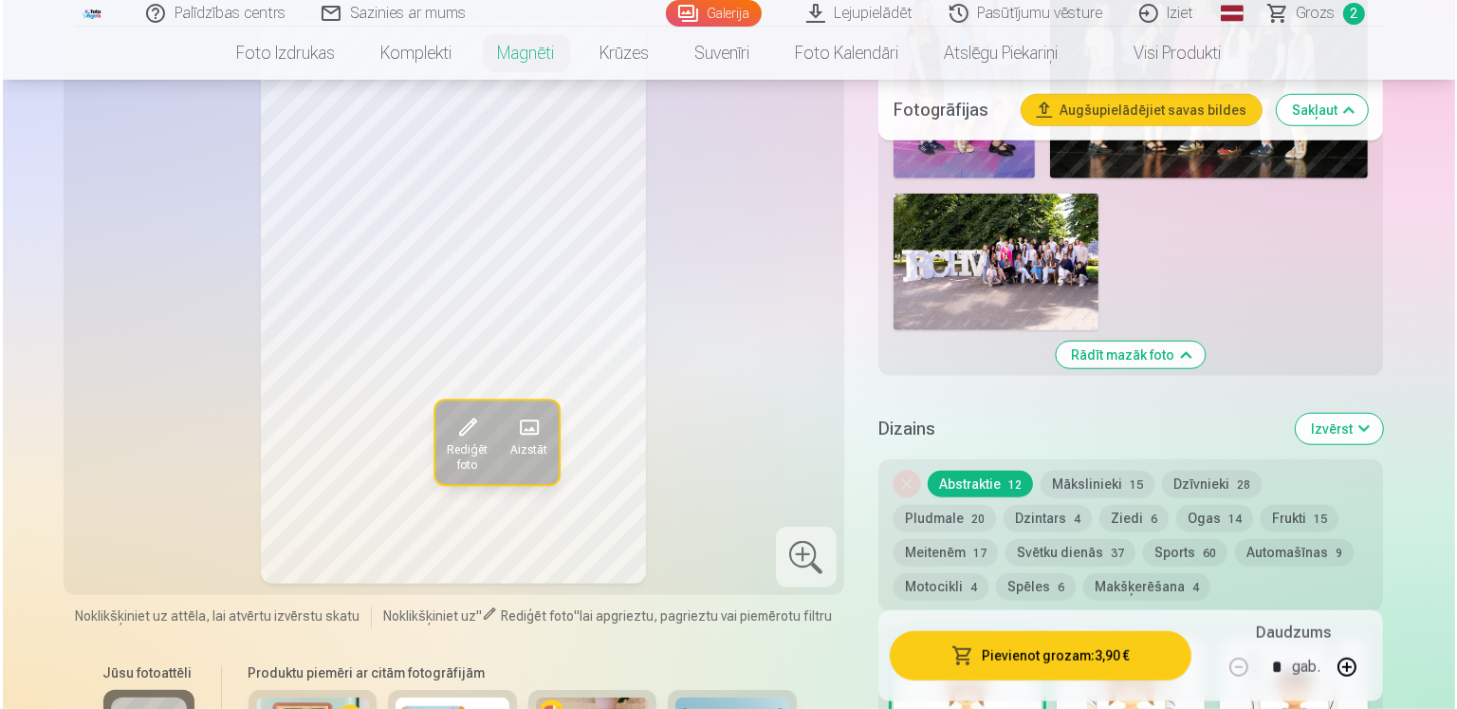
scroll to position [1776, 0]
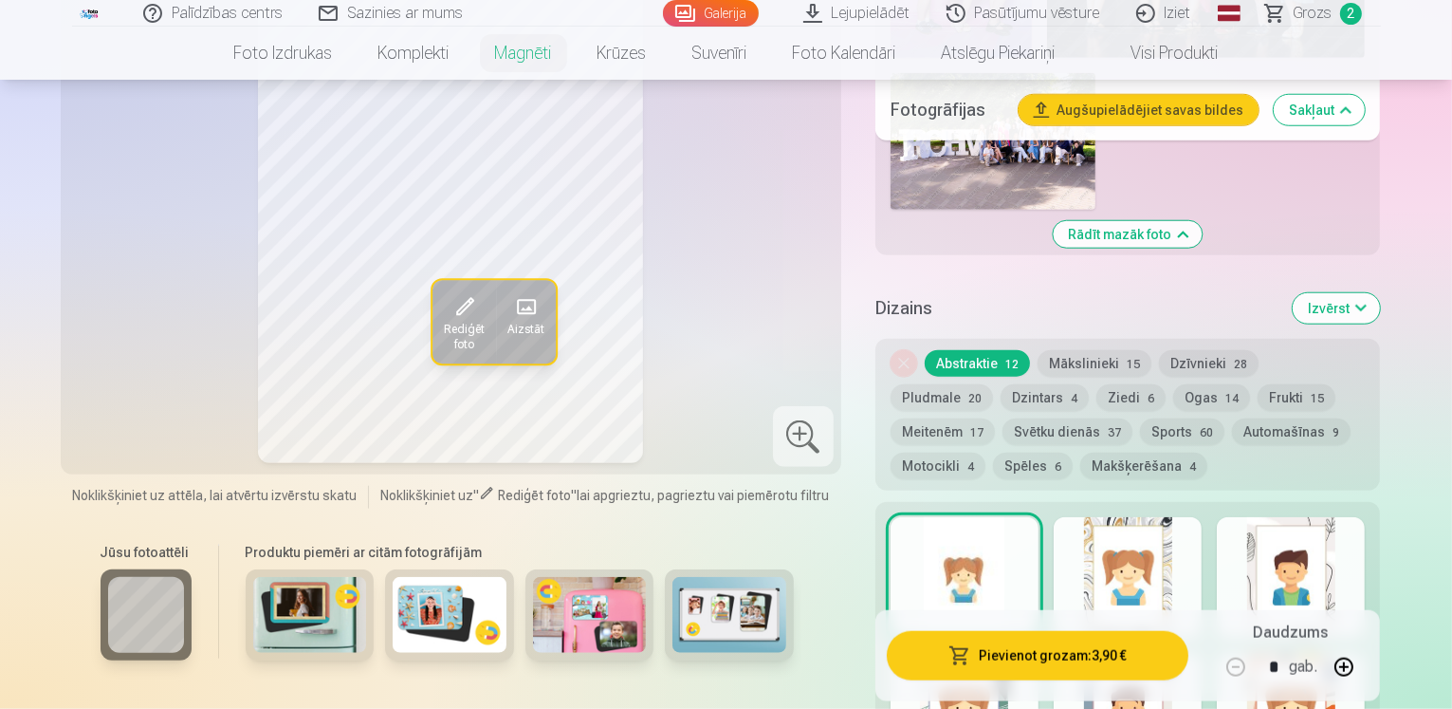
click at [1367, 644] on button "button" at bounding box center [1344, 667] width 46 height 46
type input "*"
click at [1064, 631] on button "Pievienot grozam : 7,80 €" at bounding box center [1038, 655] width 303 height 49
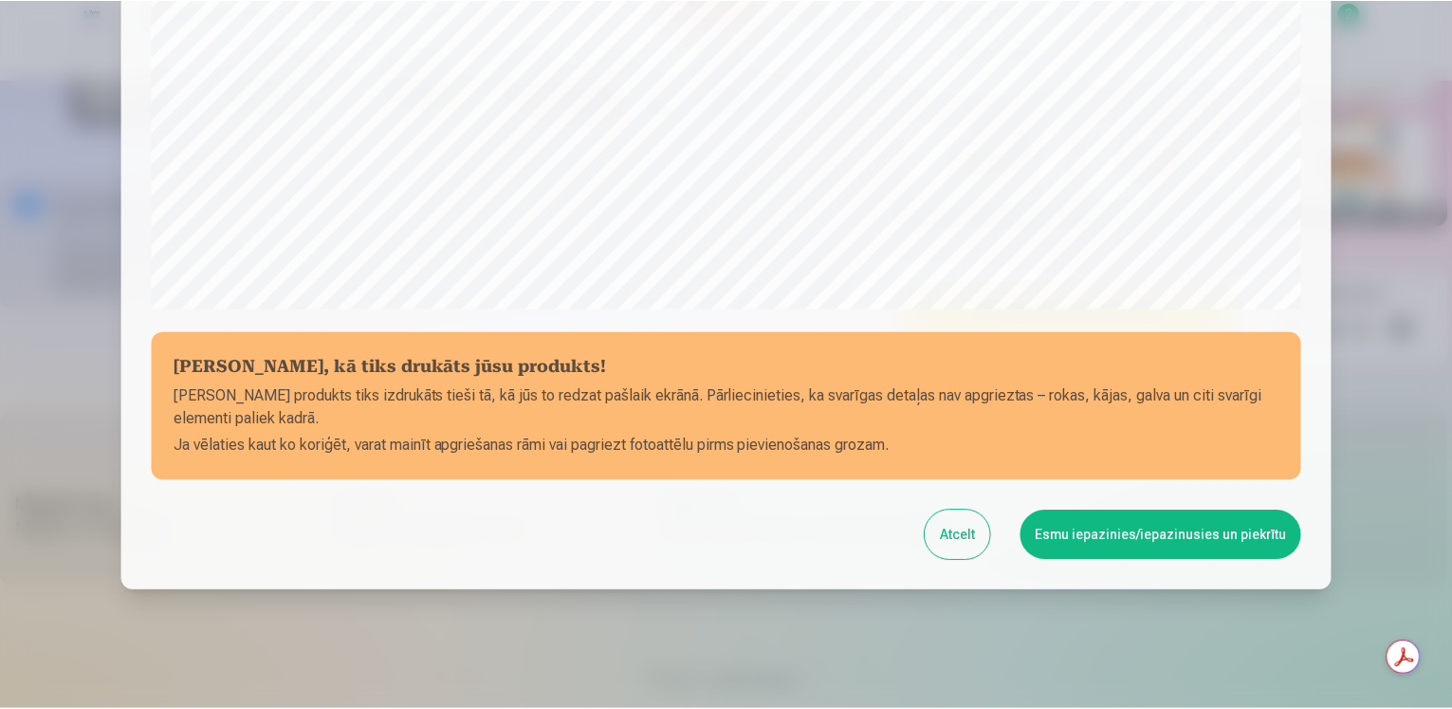
scroll to position [656, 0]
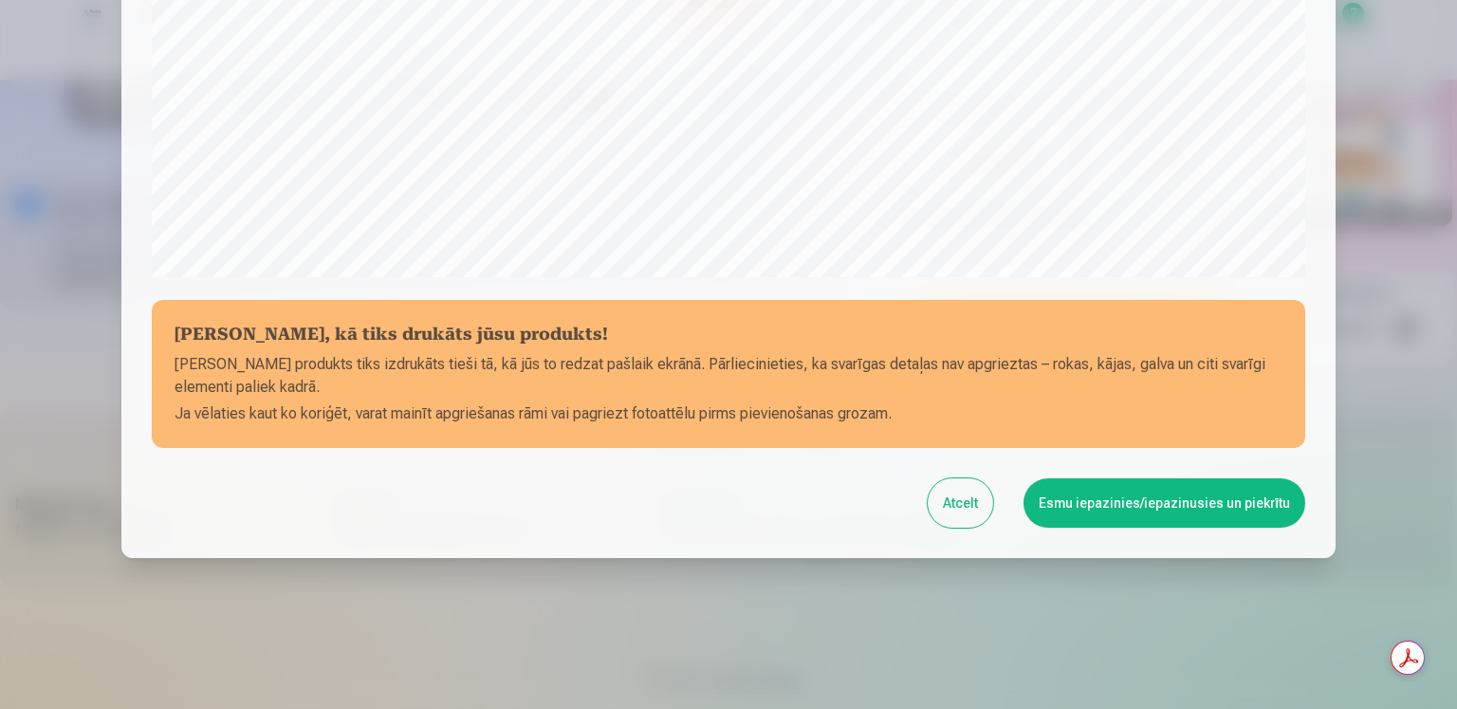
click at [1142, 507] on button "Esmu iepazinies/iepazinusies un piekrītu" at bounding box center [1165, 502] width 282 height 49
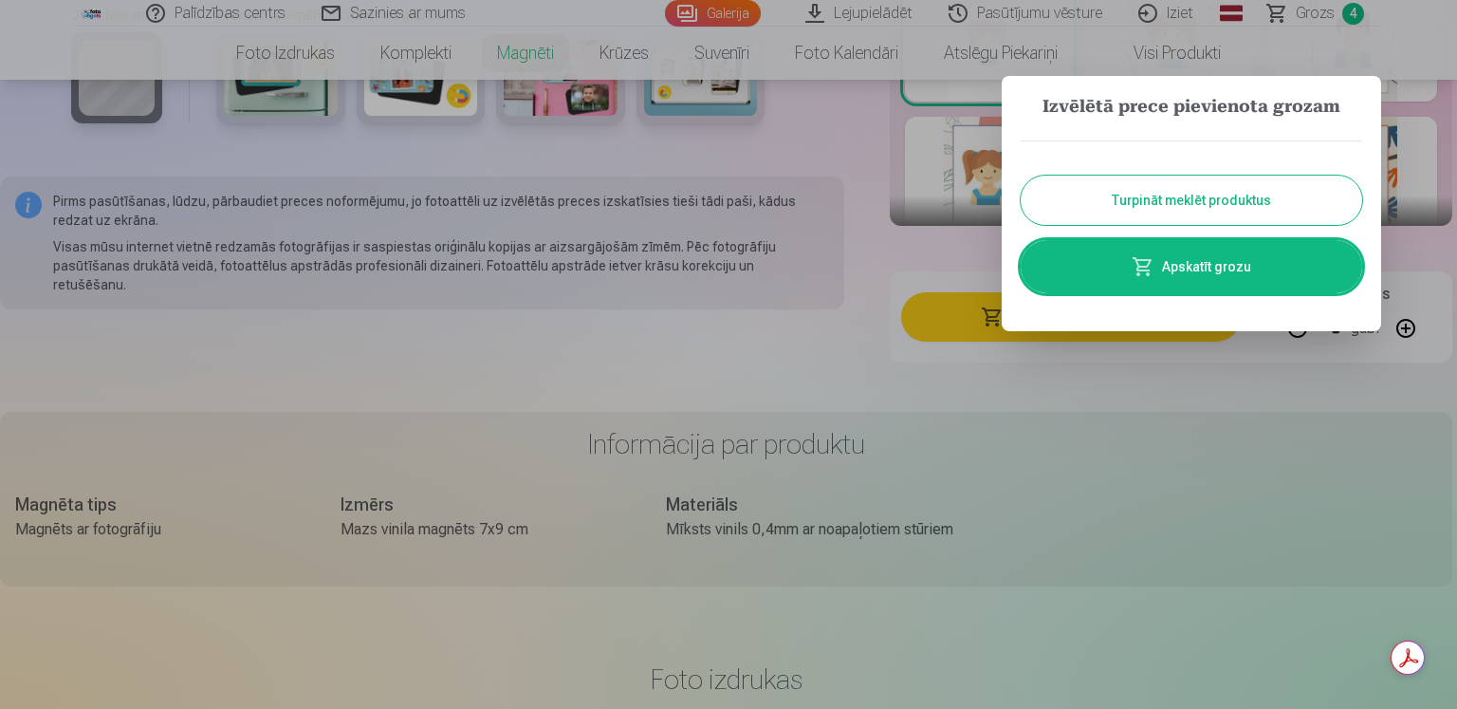
click at [1157, 194] on button "Turpināt meklēt produktus" at bounding box center [1191, 199] width 341 height 49
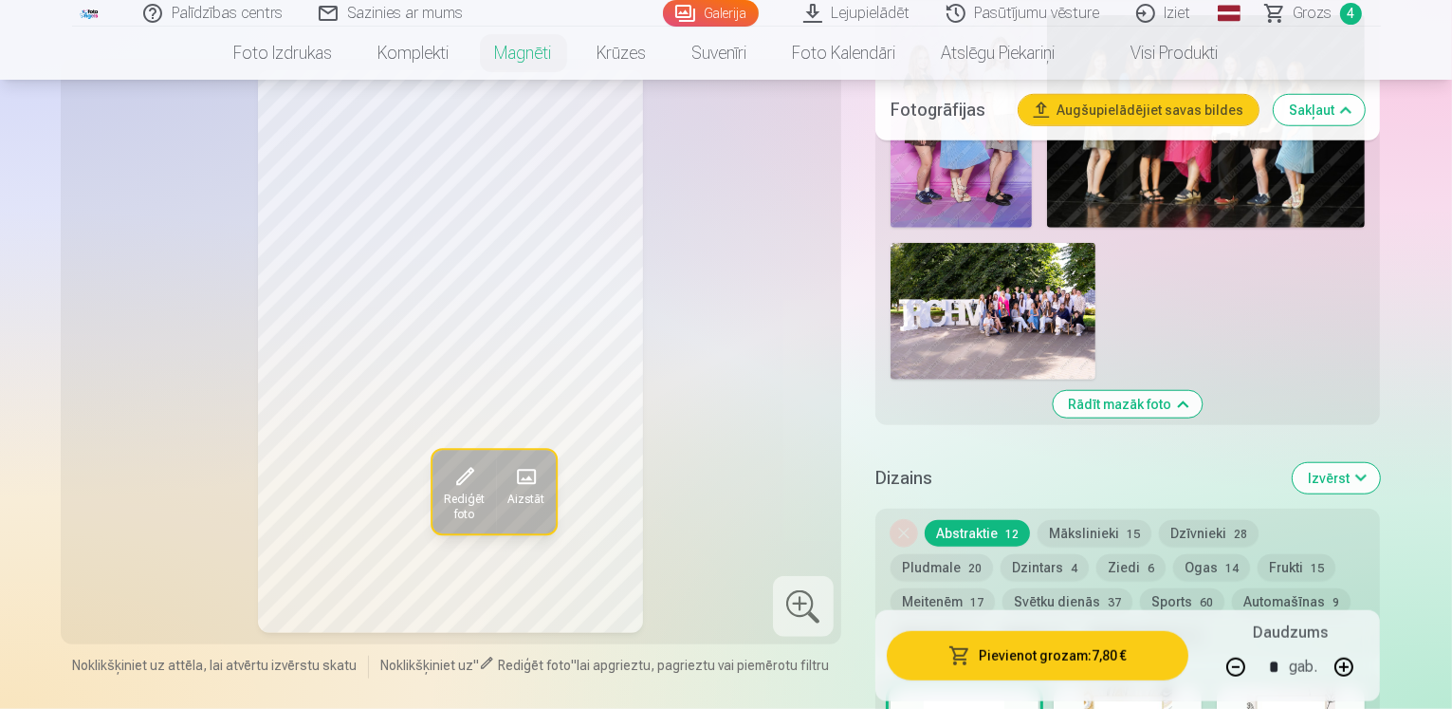
scroll to position [1586, 0]
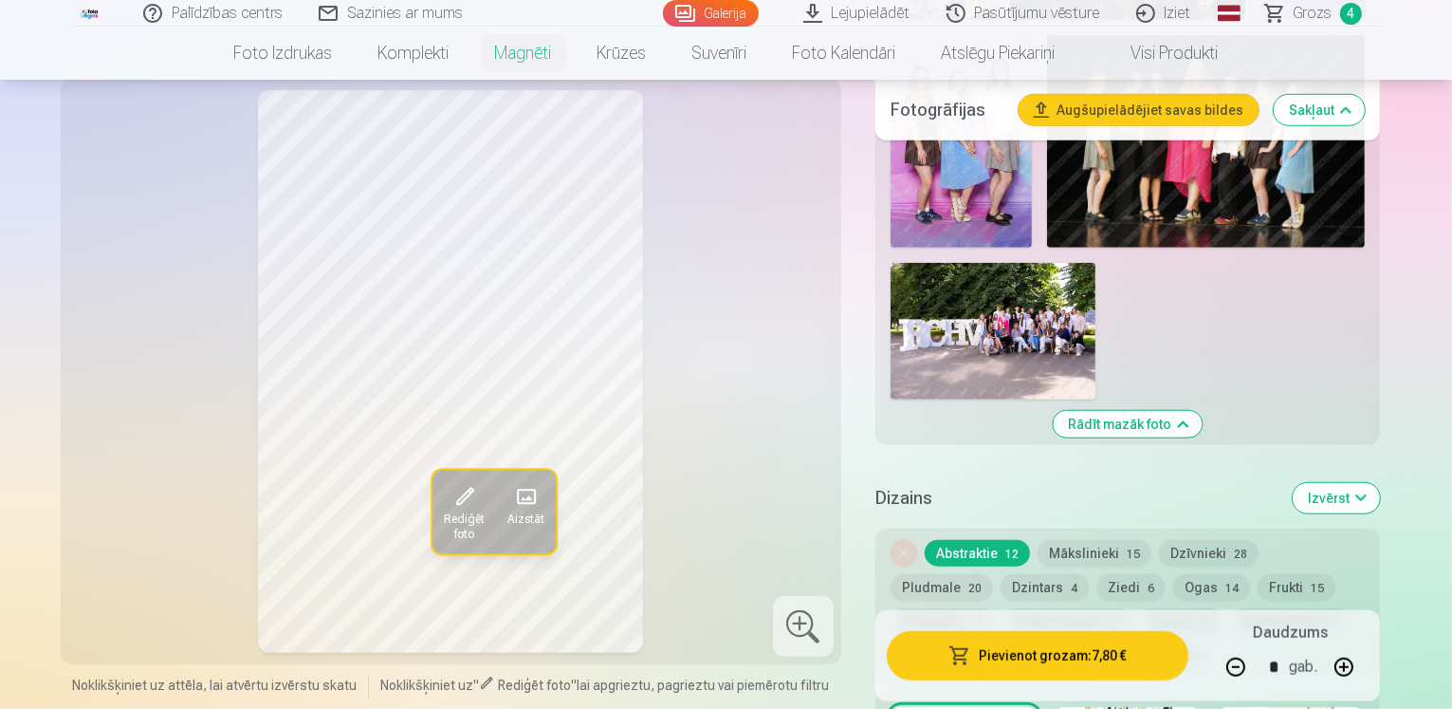
click at [1304, 7] on span "Grozs" at bounding box center [1313, 13] width 39 height 23
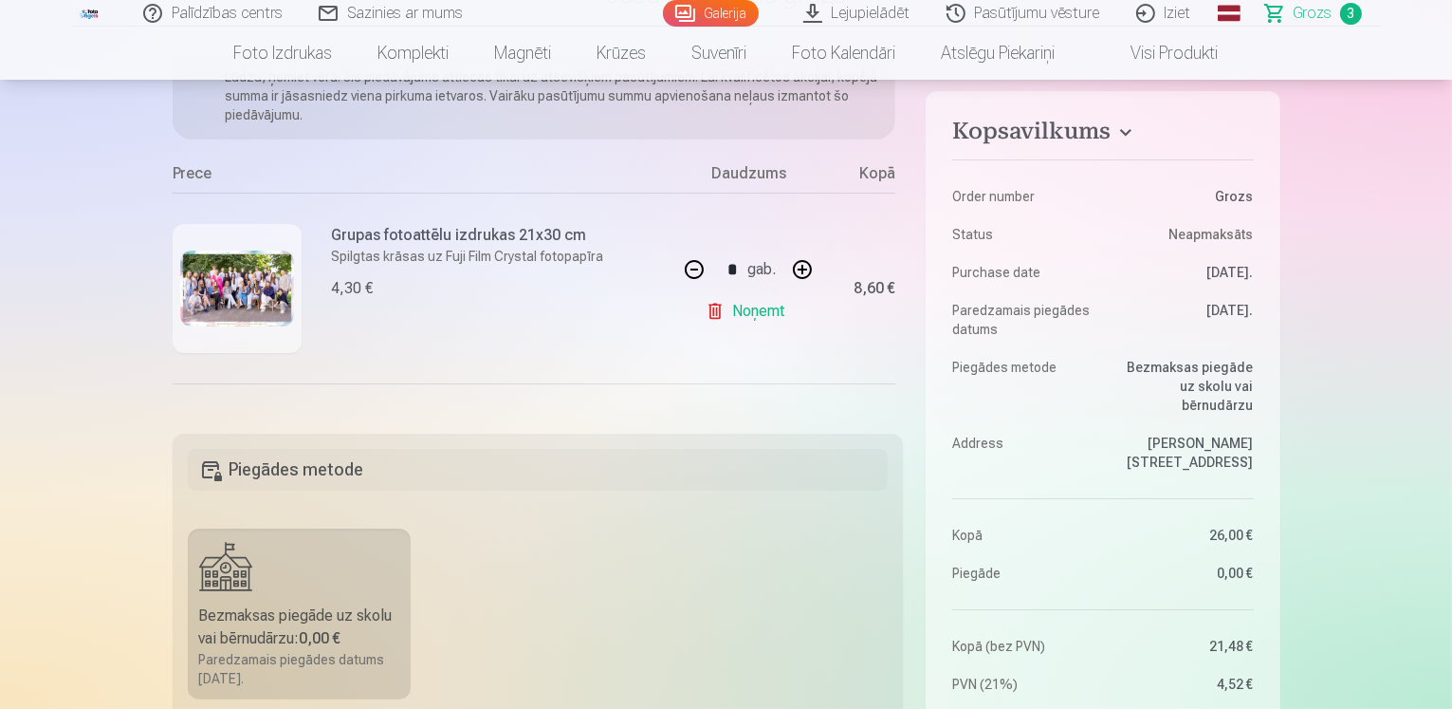
scroll to position [190, 0]
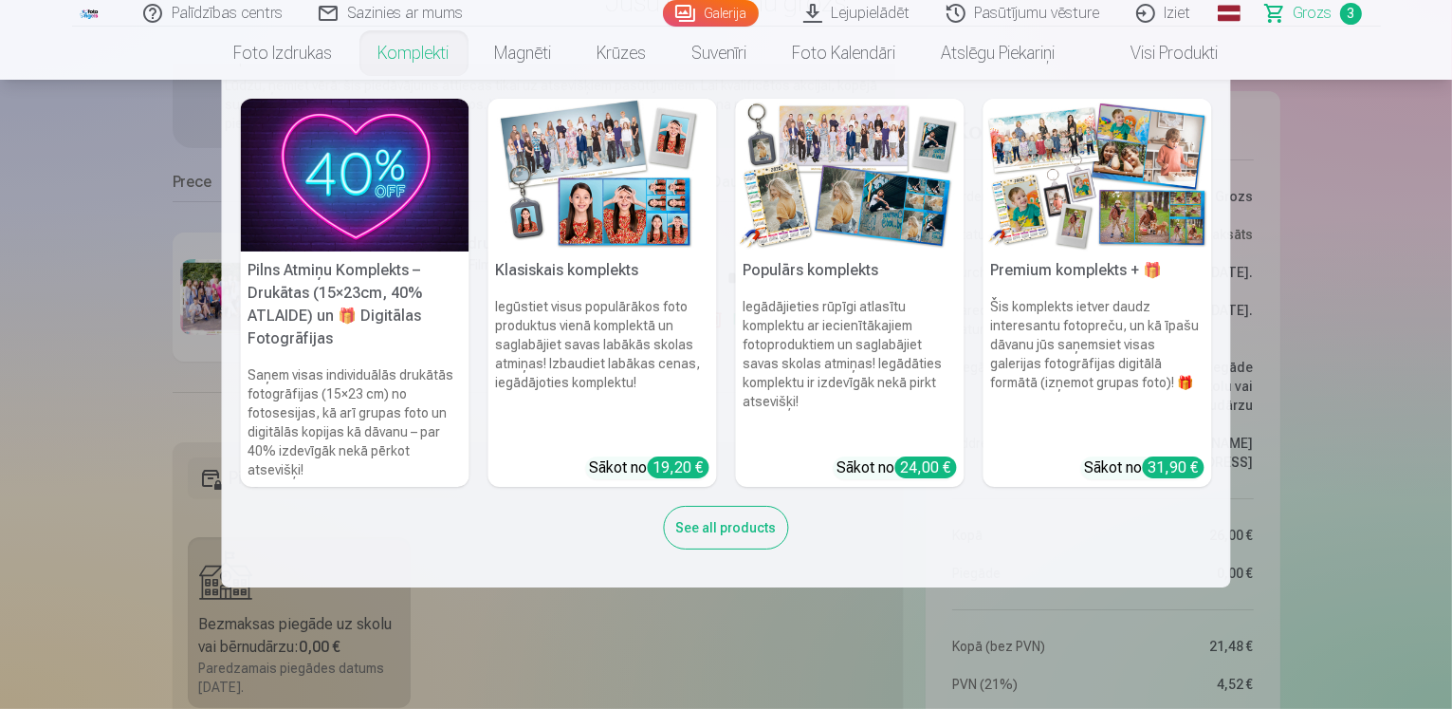
click at [412, 56] on link "Komplekti" at bounding box center [414, 53] width 117 height 53
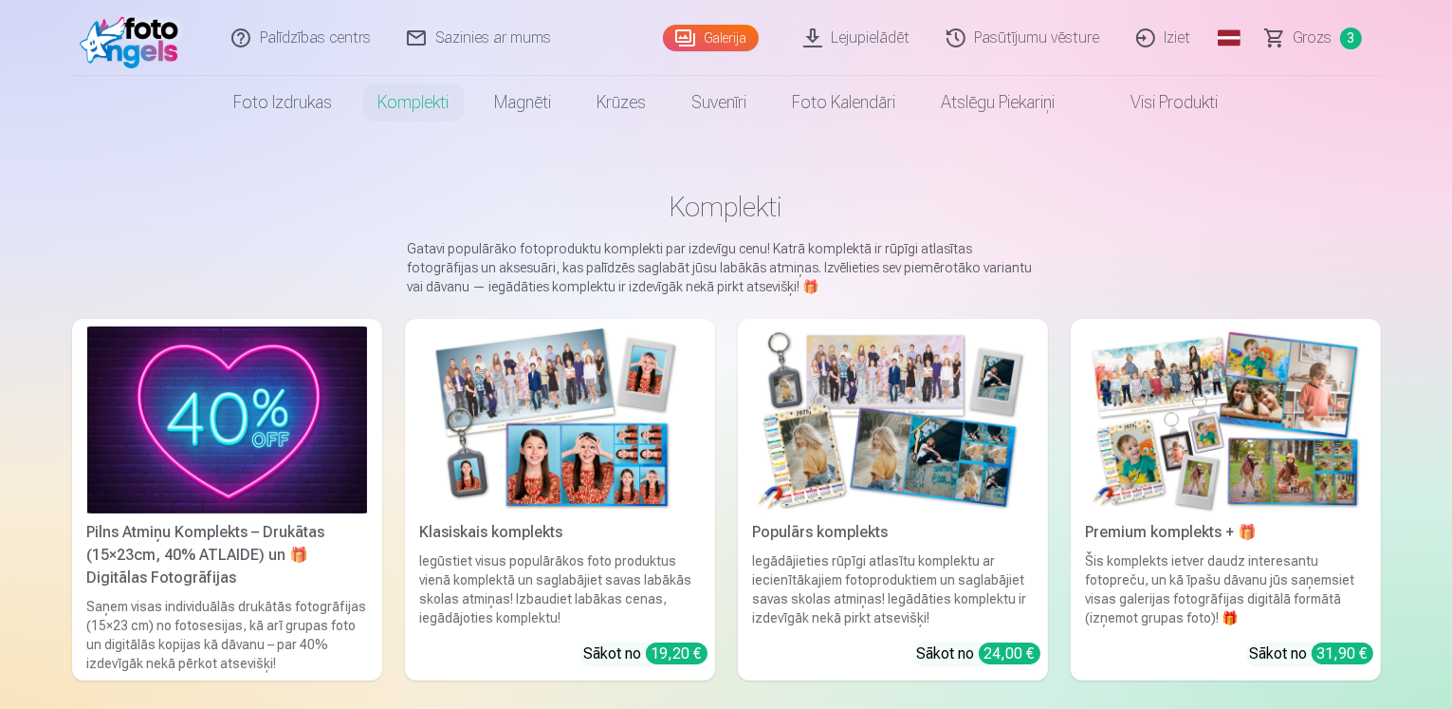
click at [174, 505] on img at bounding box center [227, 419] width 280 height 187
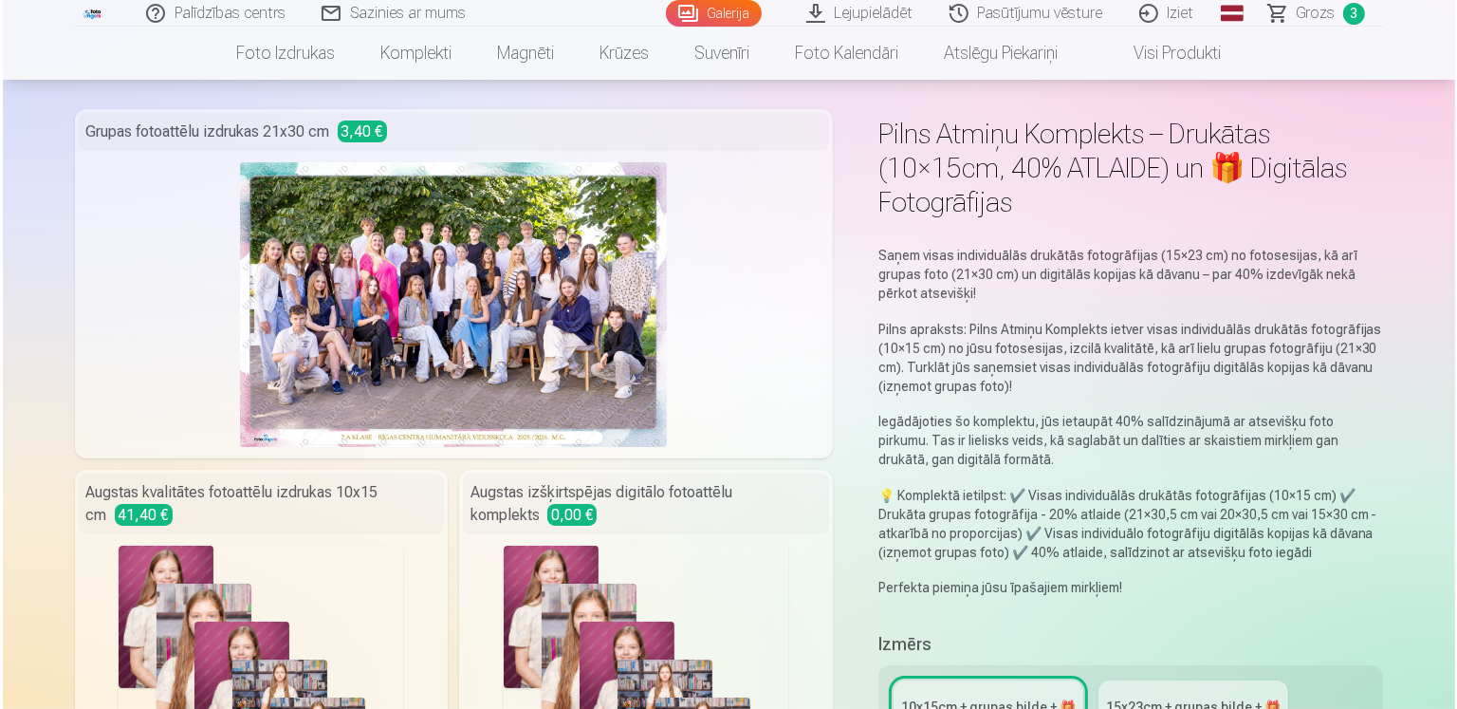
scroll to position [95, 0]
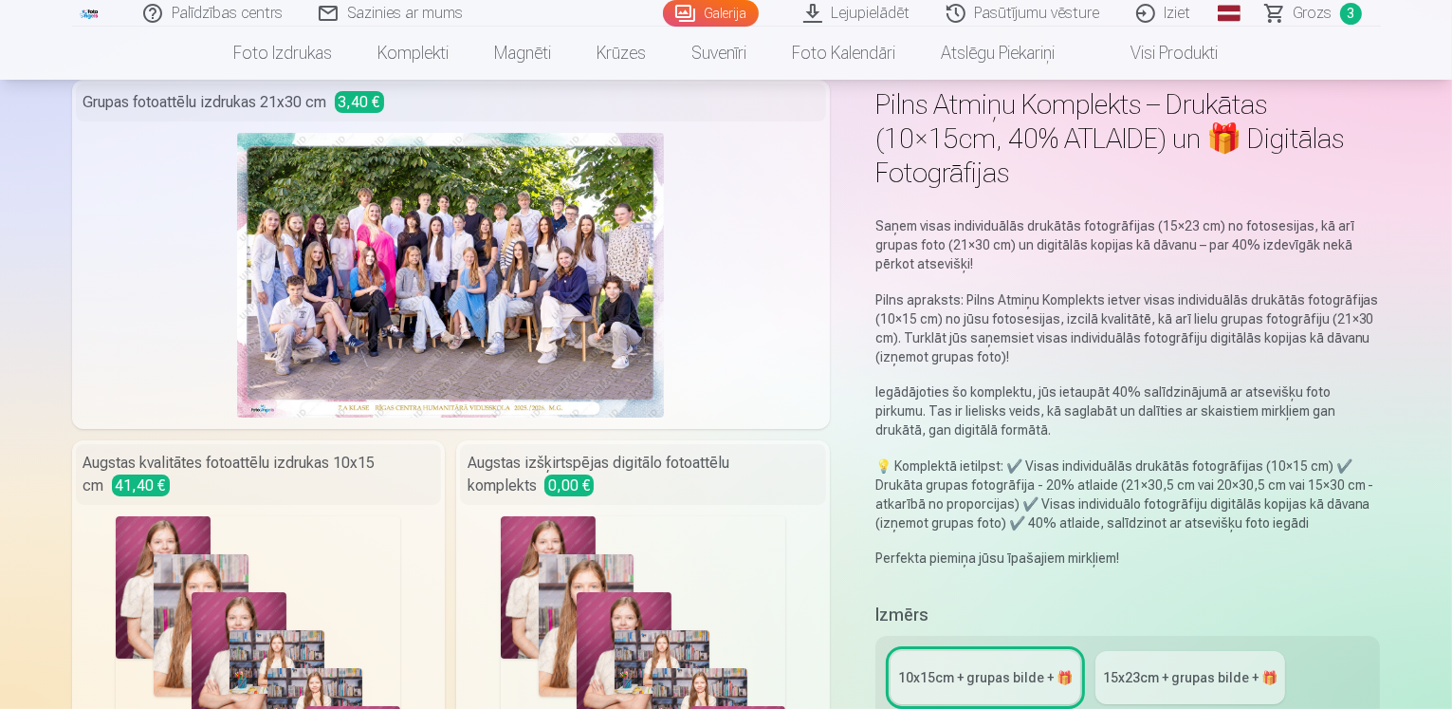
click at [378, 296] on img at bounding box center [450, 275] width 427 height 285
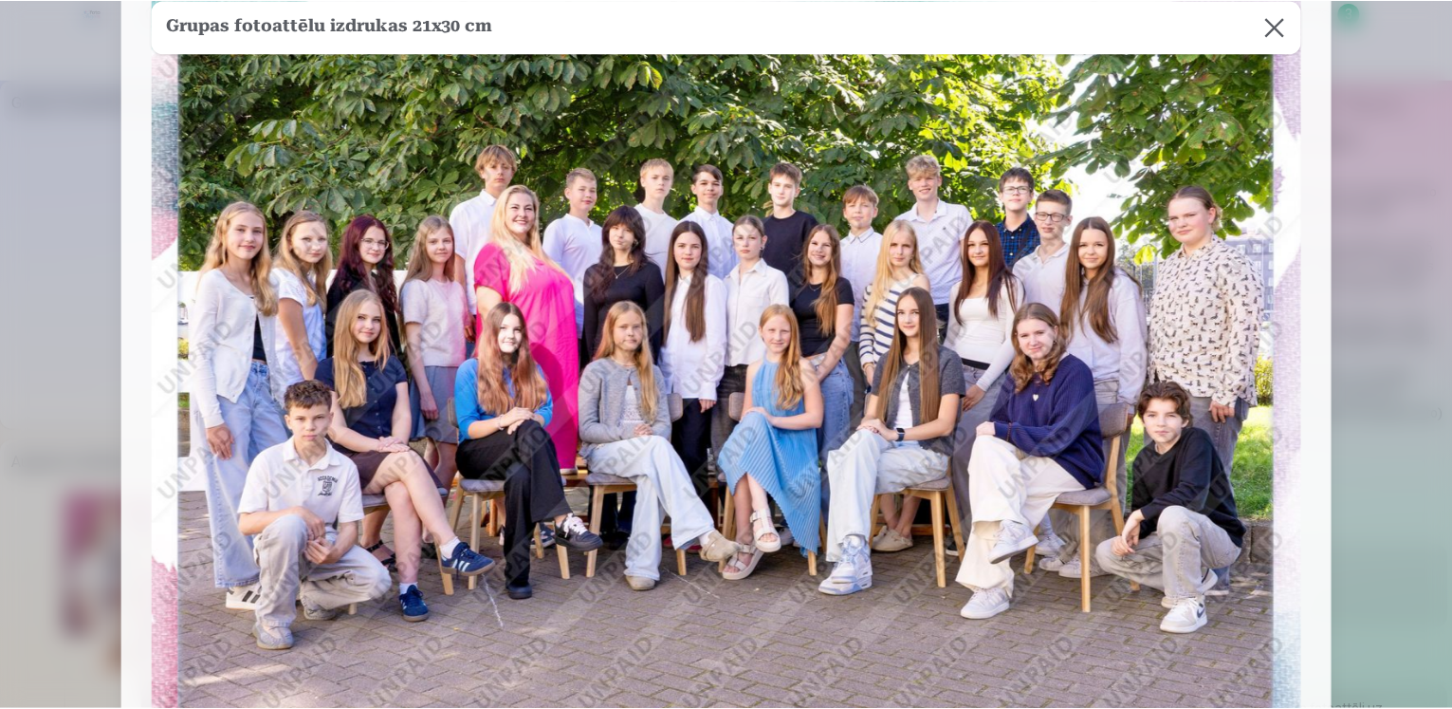
scroll to position [15, 0]
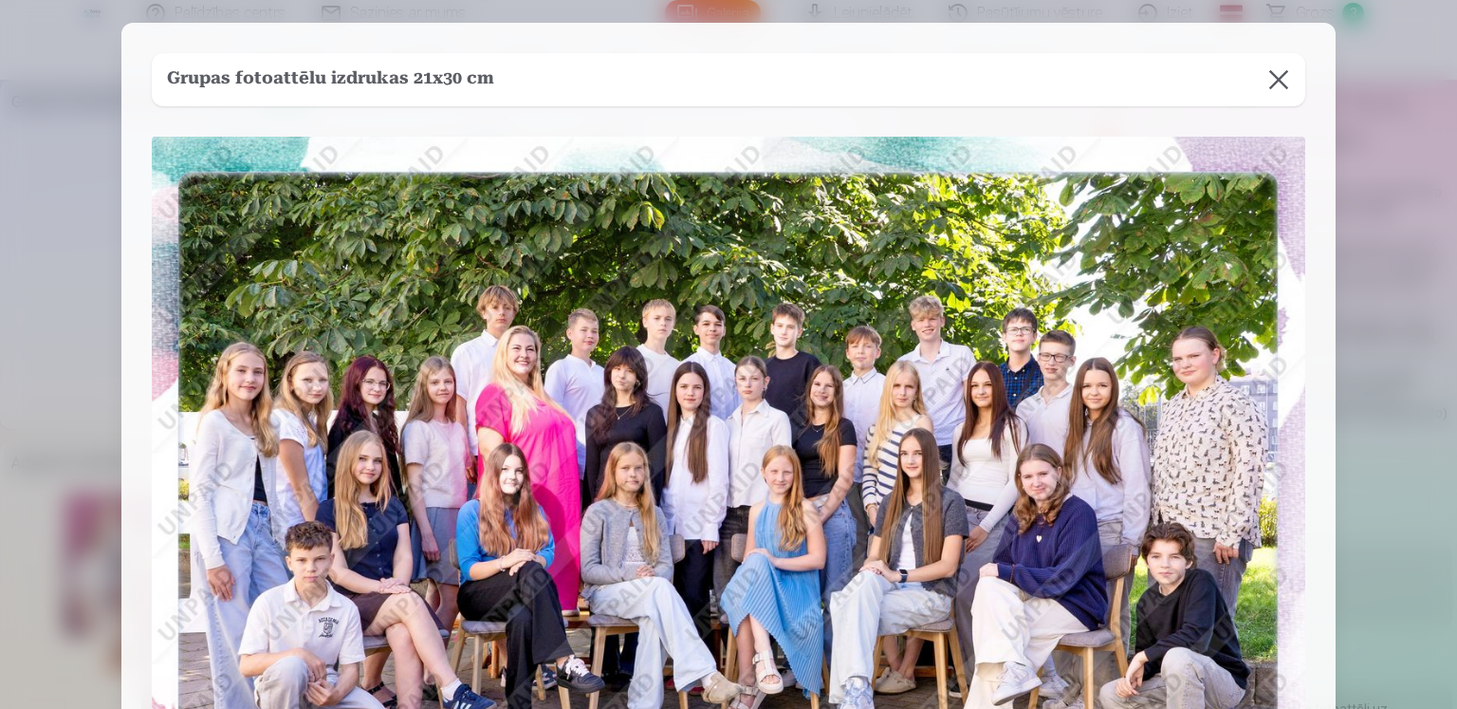
click at [1287, 76] on button at bounding box center [1278, 79] width 53 height 53
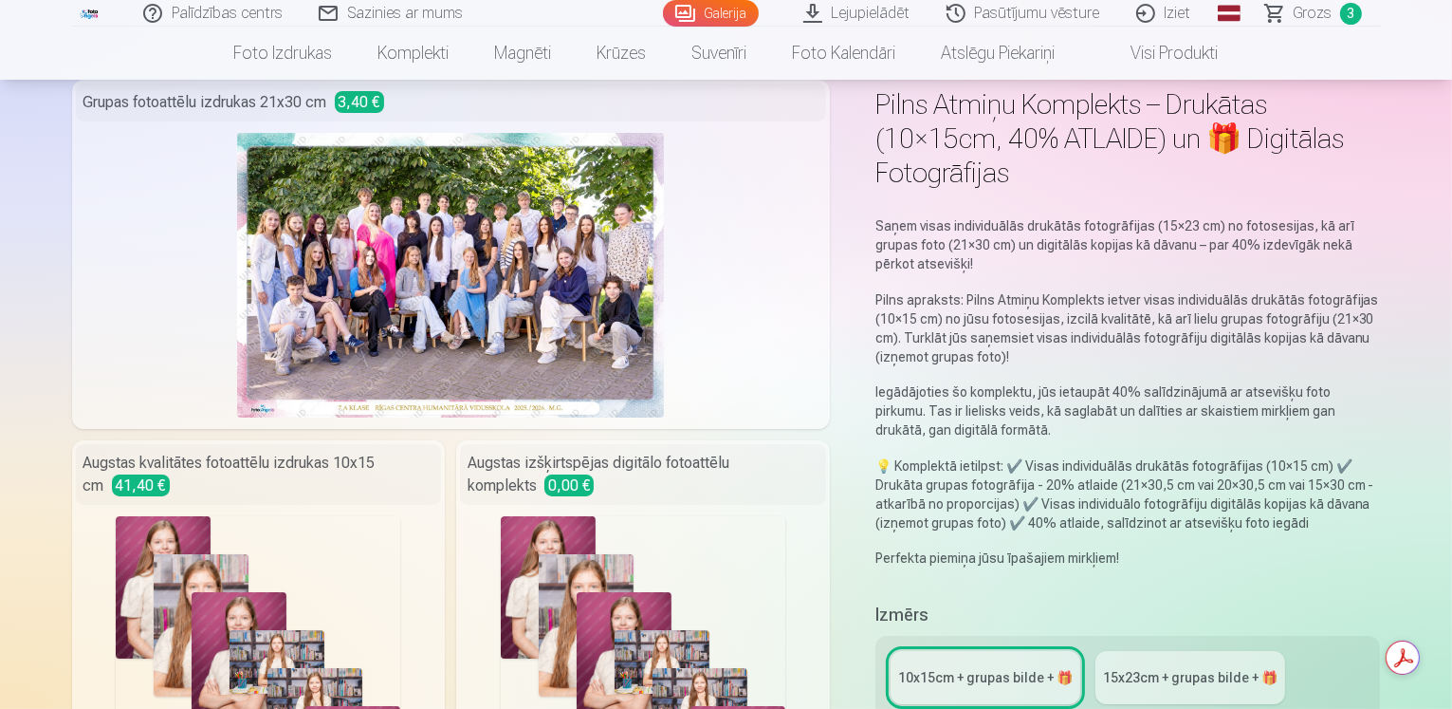
click at [1319, 10] on span "Grozs" at bounding box center [1313, 13] width 39 height 23
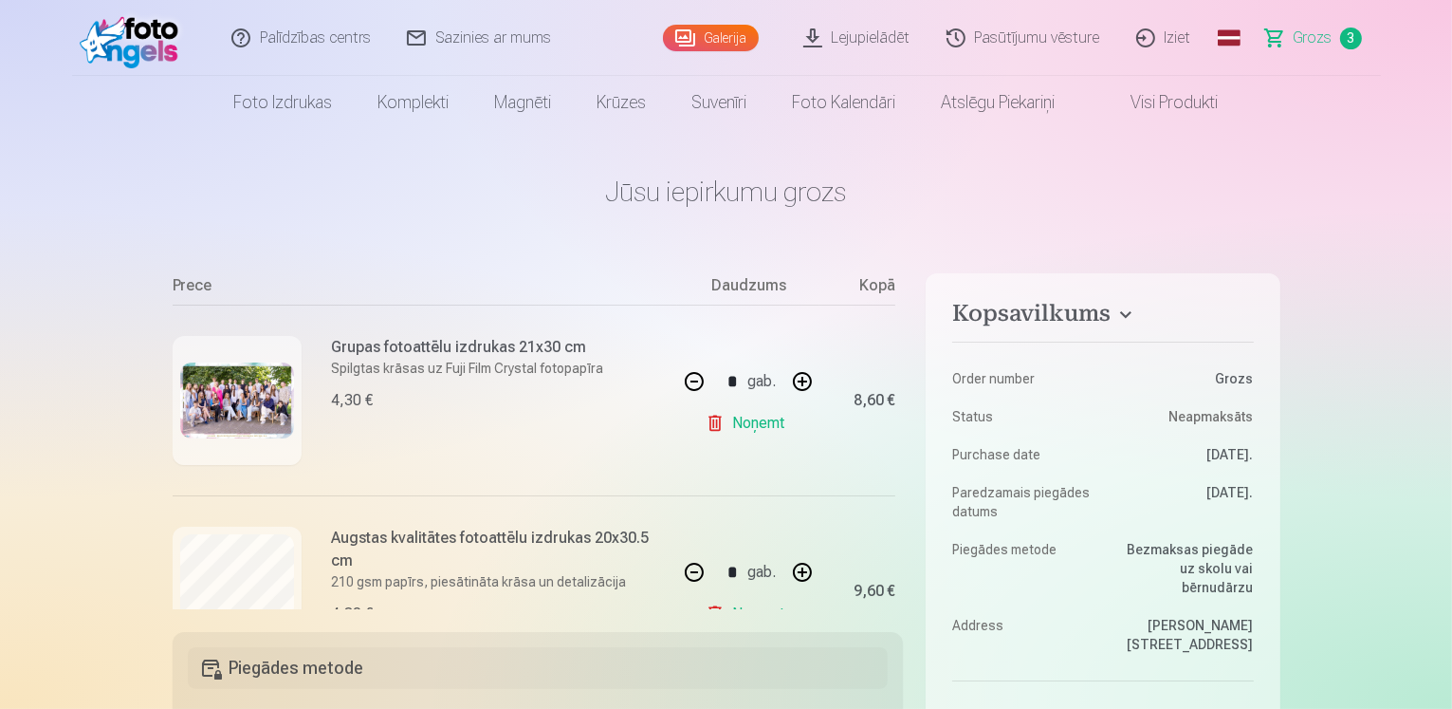
scroll to position [190, 0]
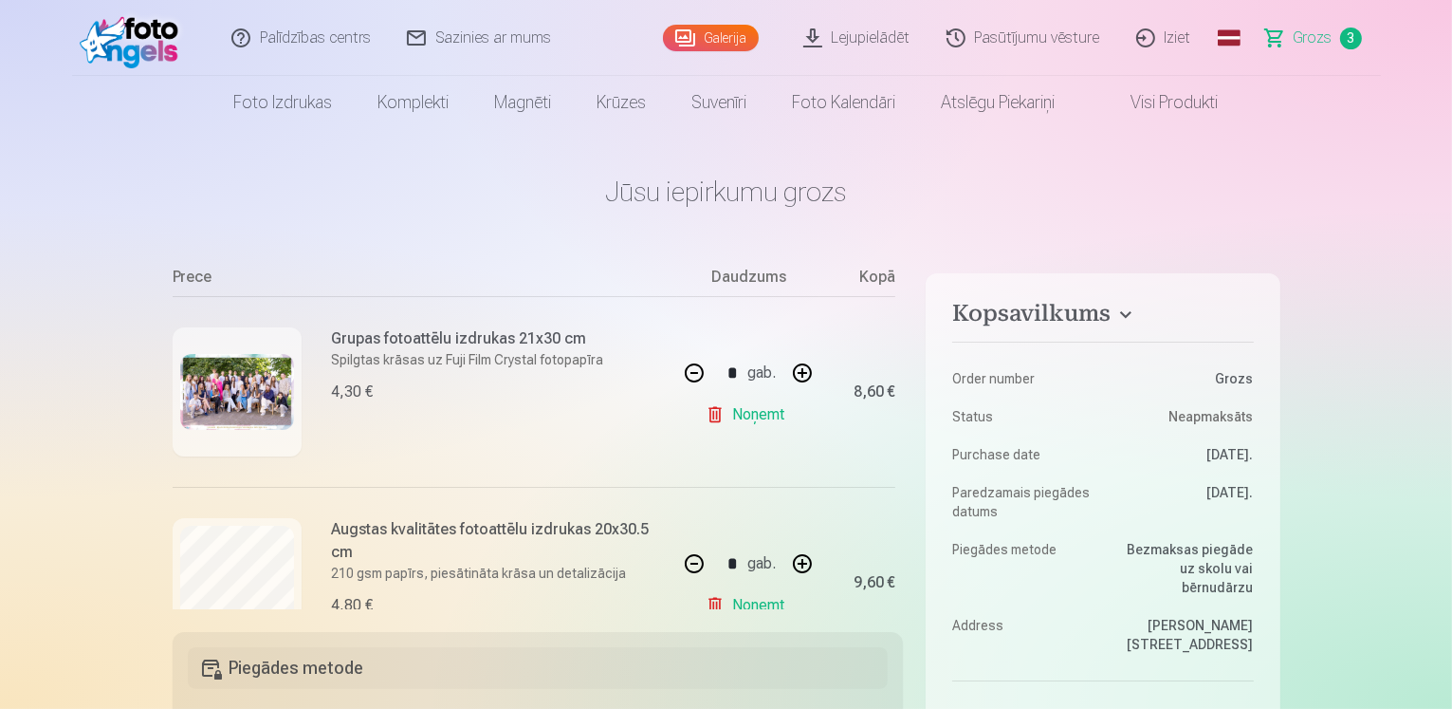
click at [691, 381] on button "button" at bounding box center [695, 373] width 46 height 46
type input "*"
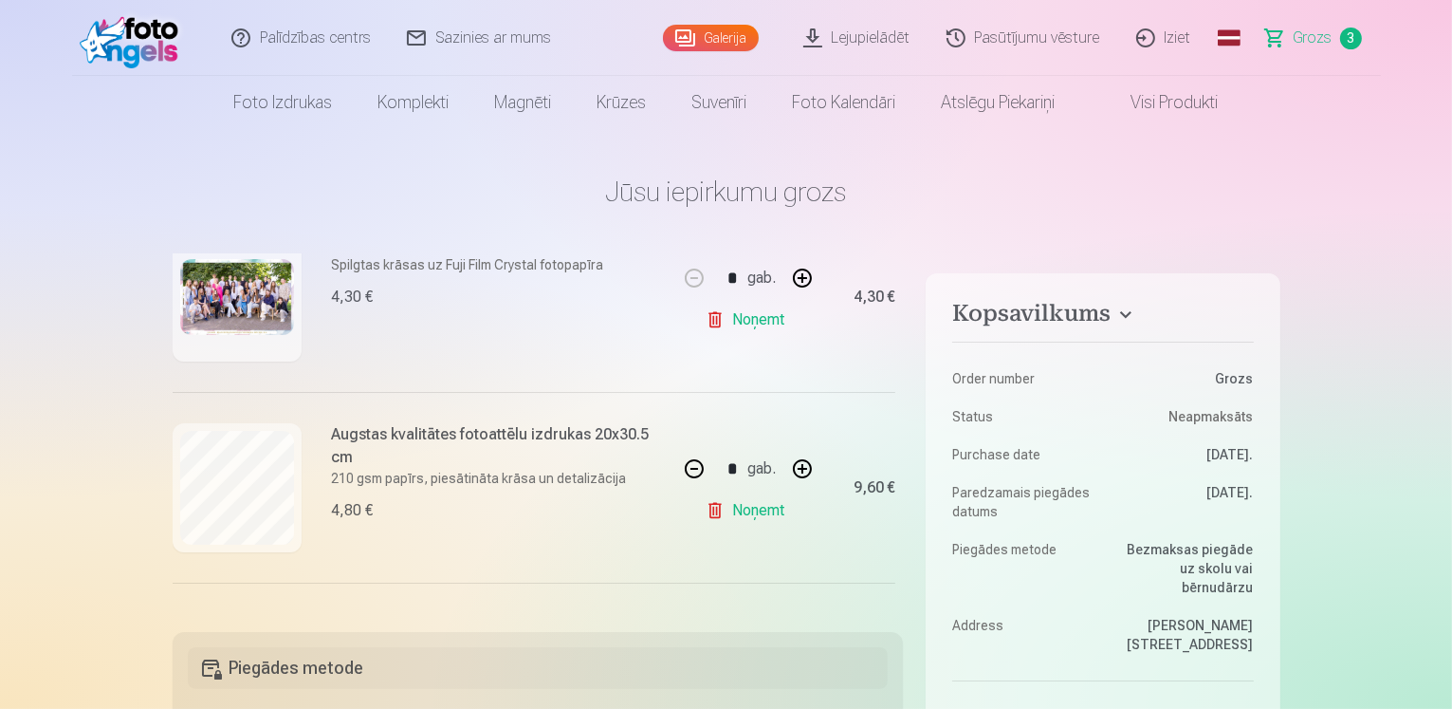
scroll to position [263, 0]
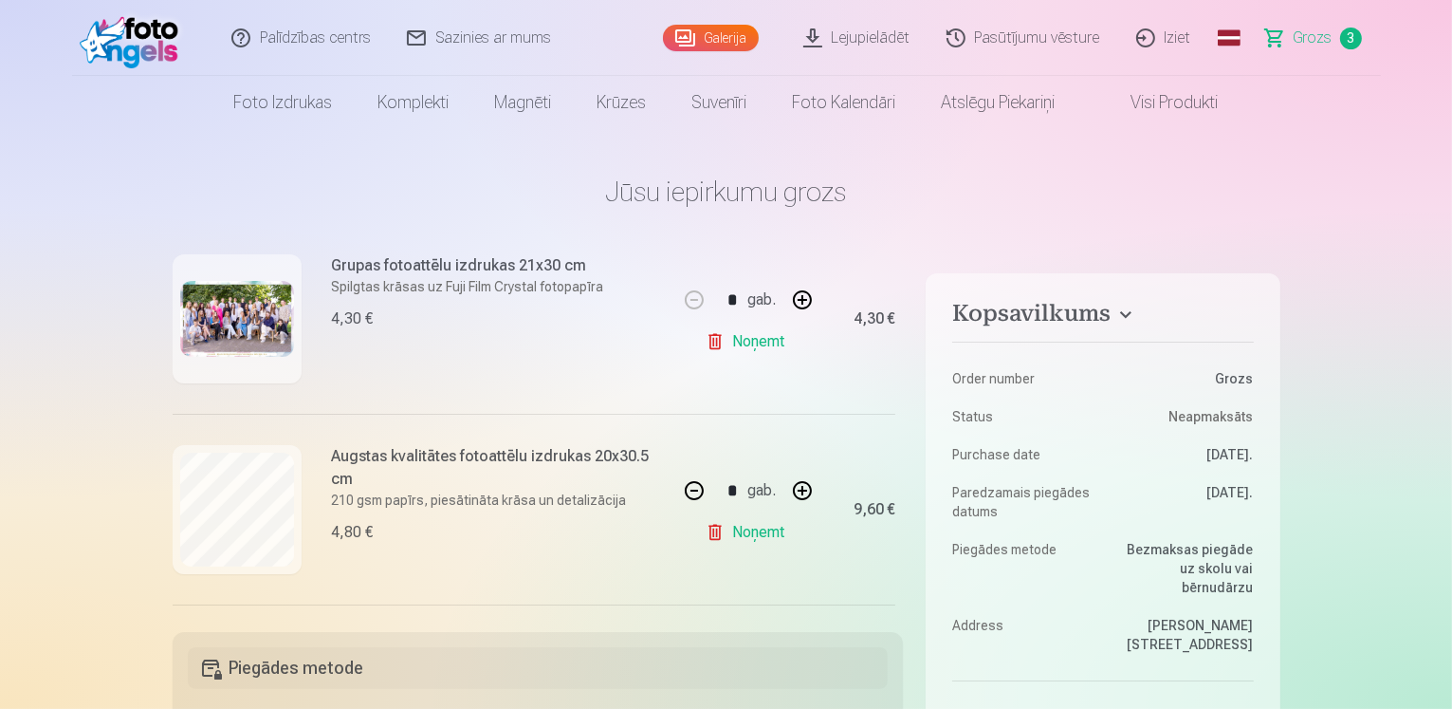
click at [688, 483] on button "button" at bounding box center [695, 491] width 46 height 46
type input "*"
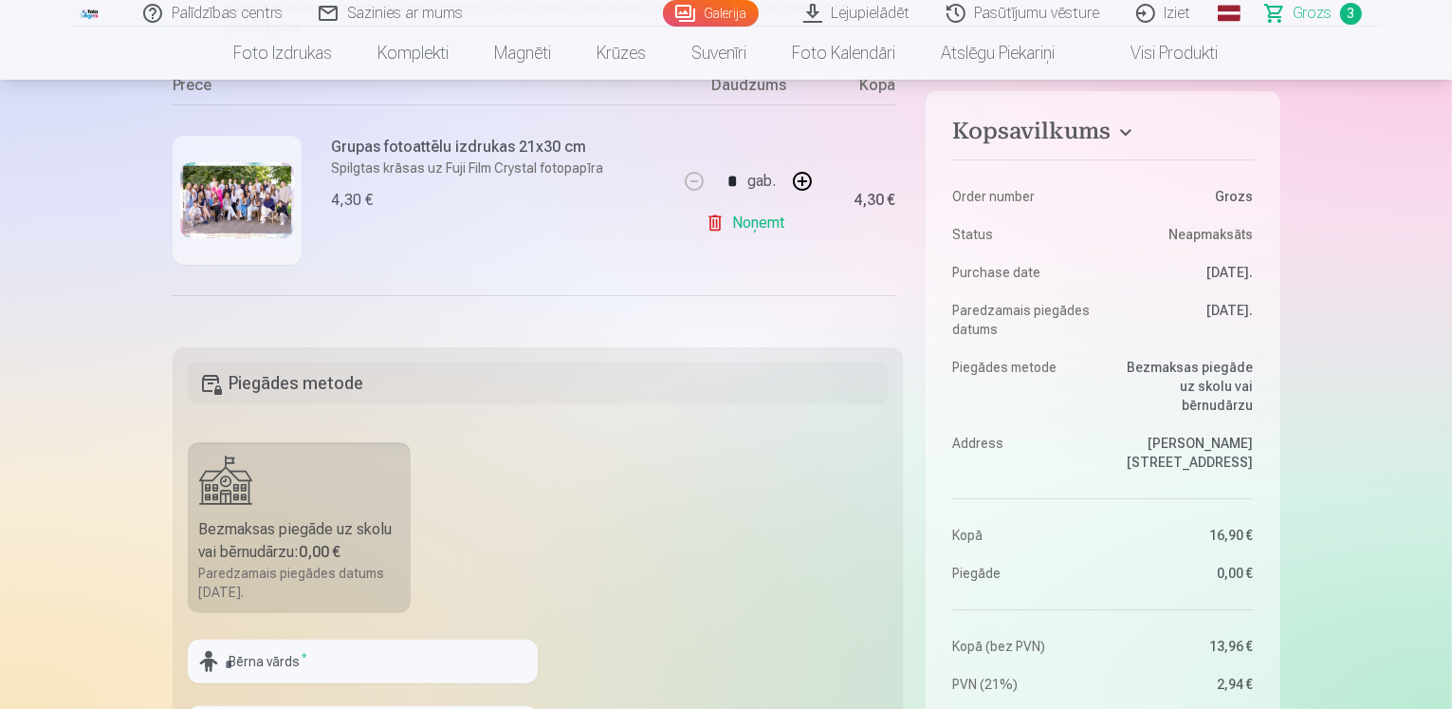
scroll to position [0, 0]
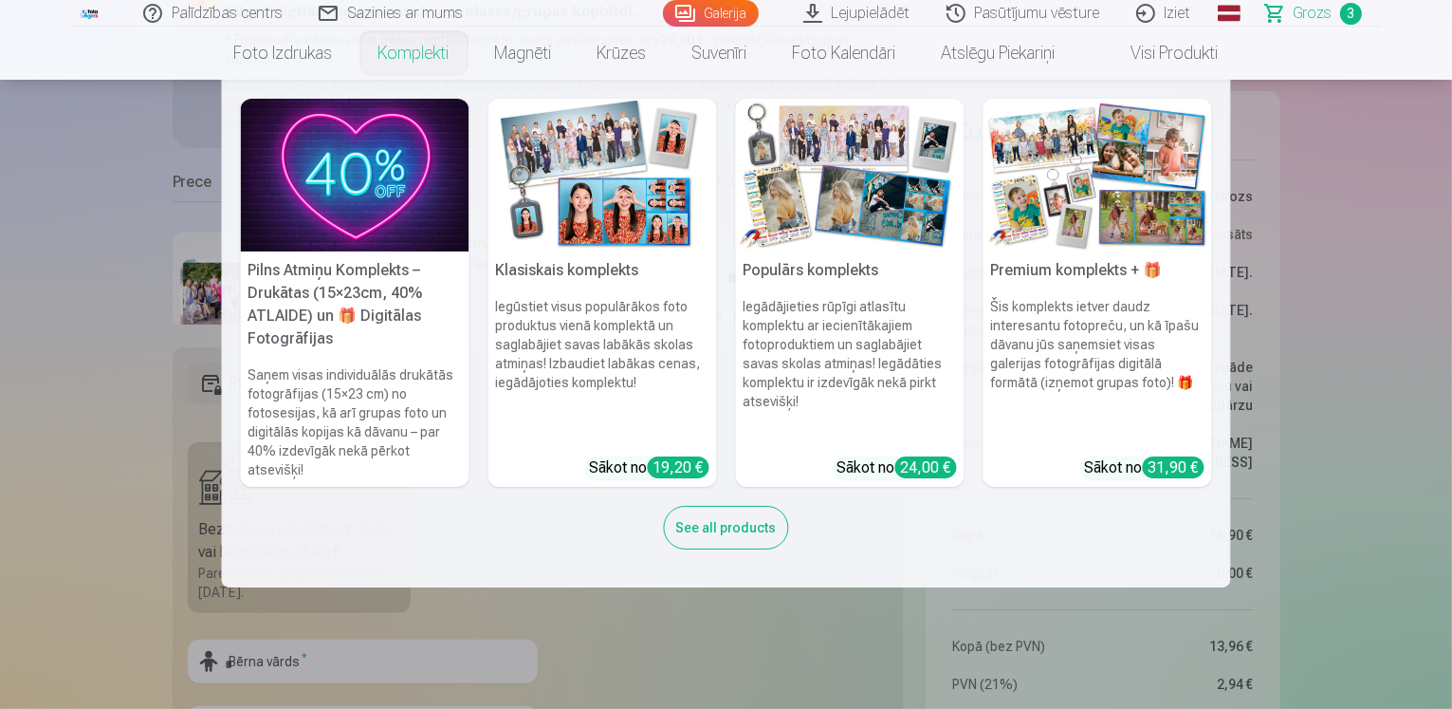
click at [409, 224] on img at bounding box center [355, 175] width 229 height 153
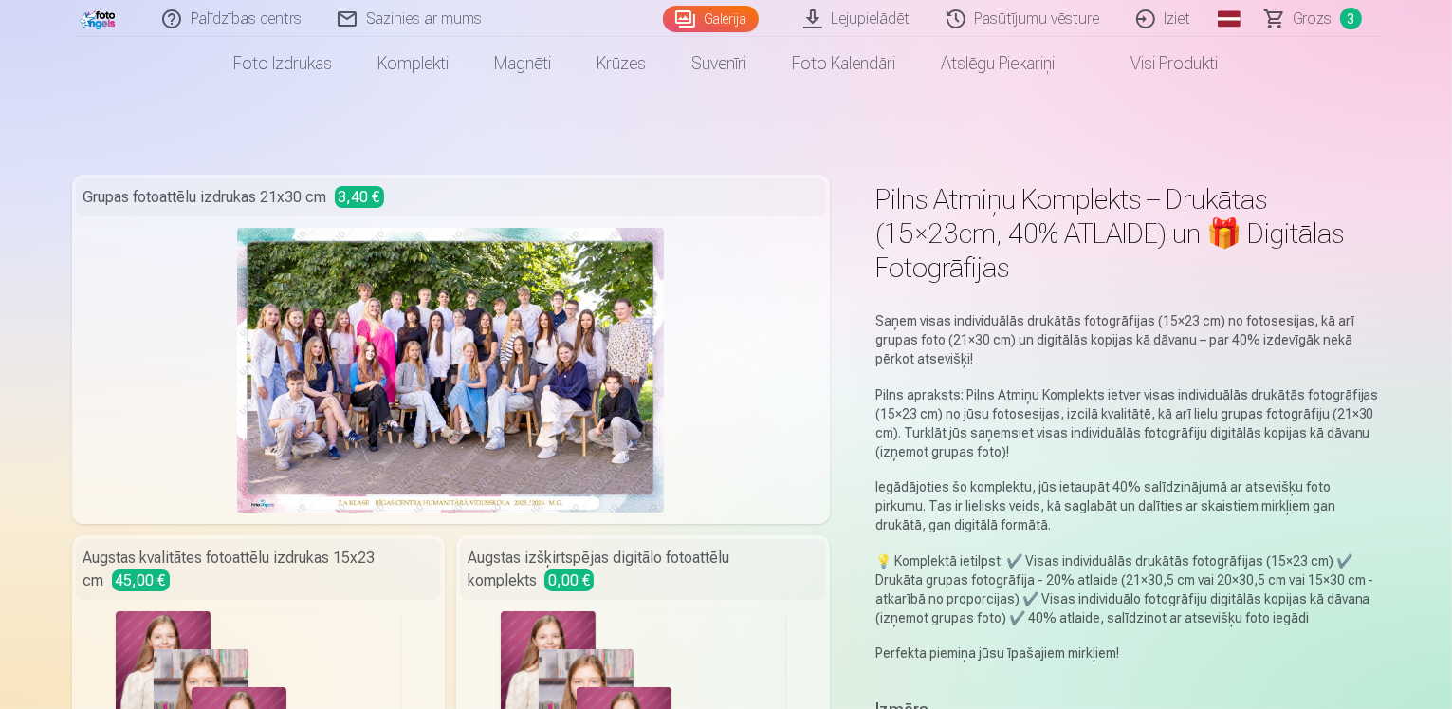
scroll to position [190, 0]
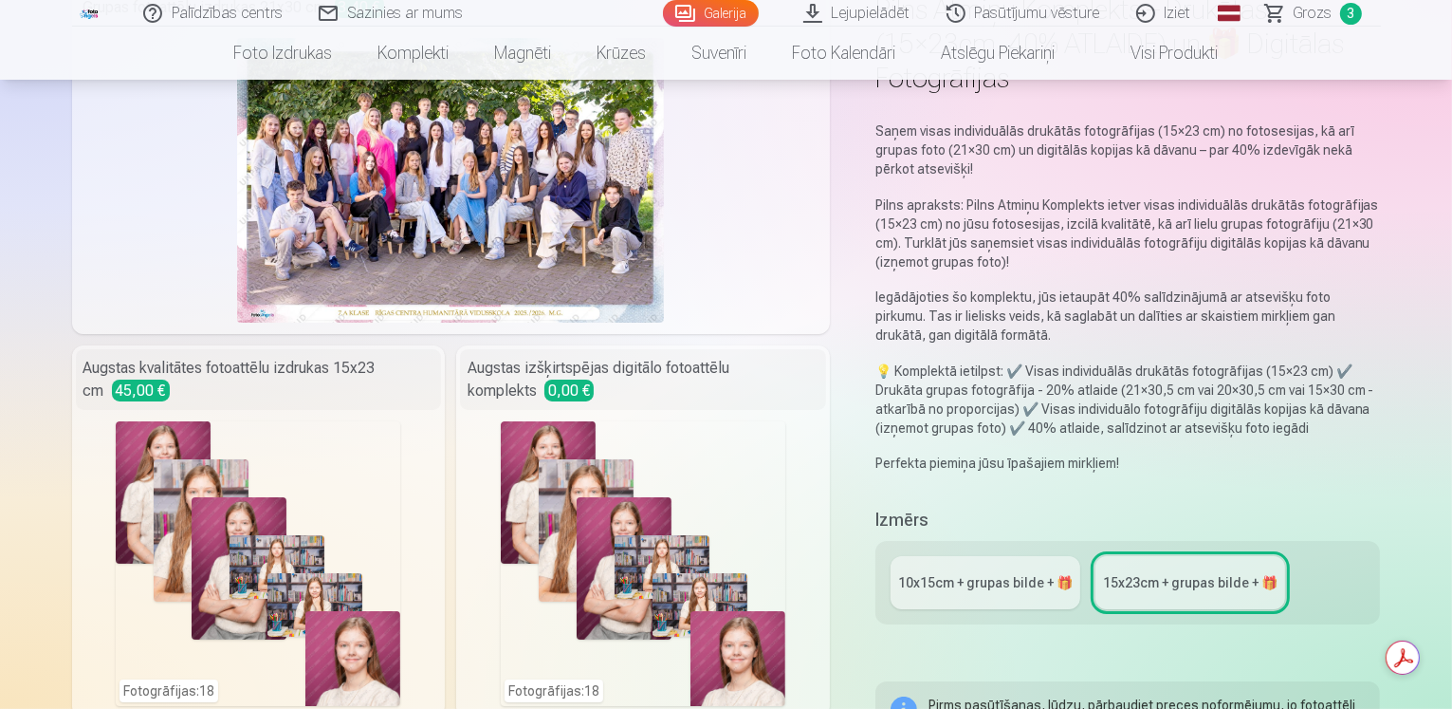
click at [950, 573] on div "10x15сm + grupas bilde + 🎁" at bounding box center [985, 582] width 175 height 19
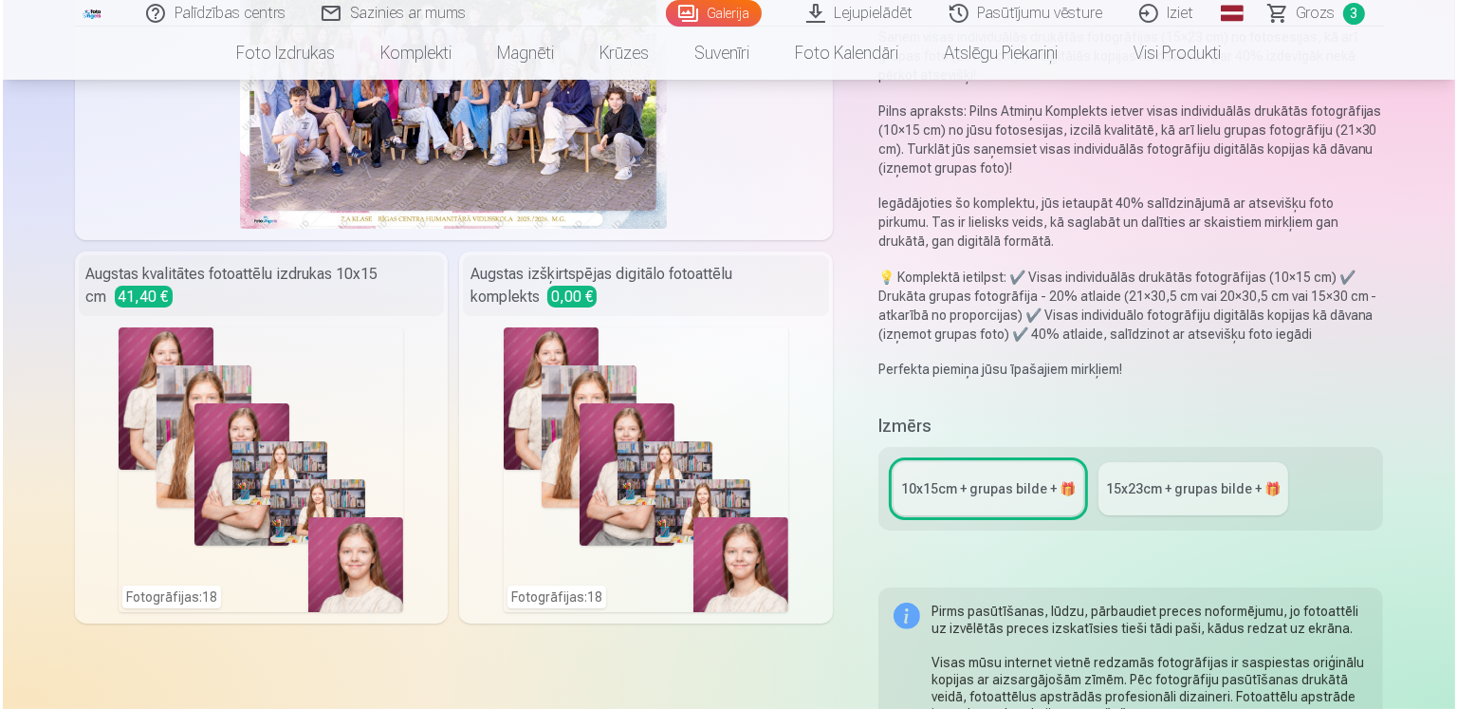
scroll to position [285, 0]
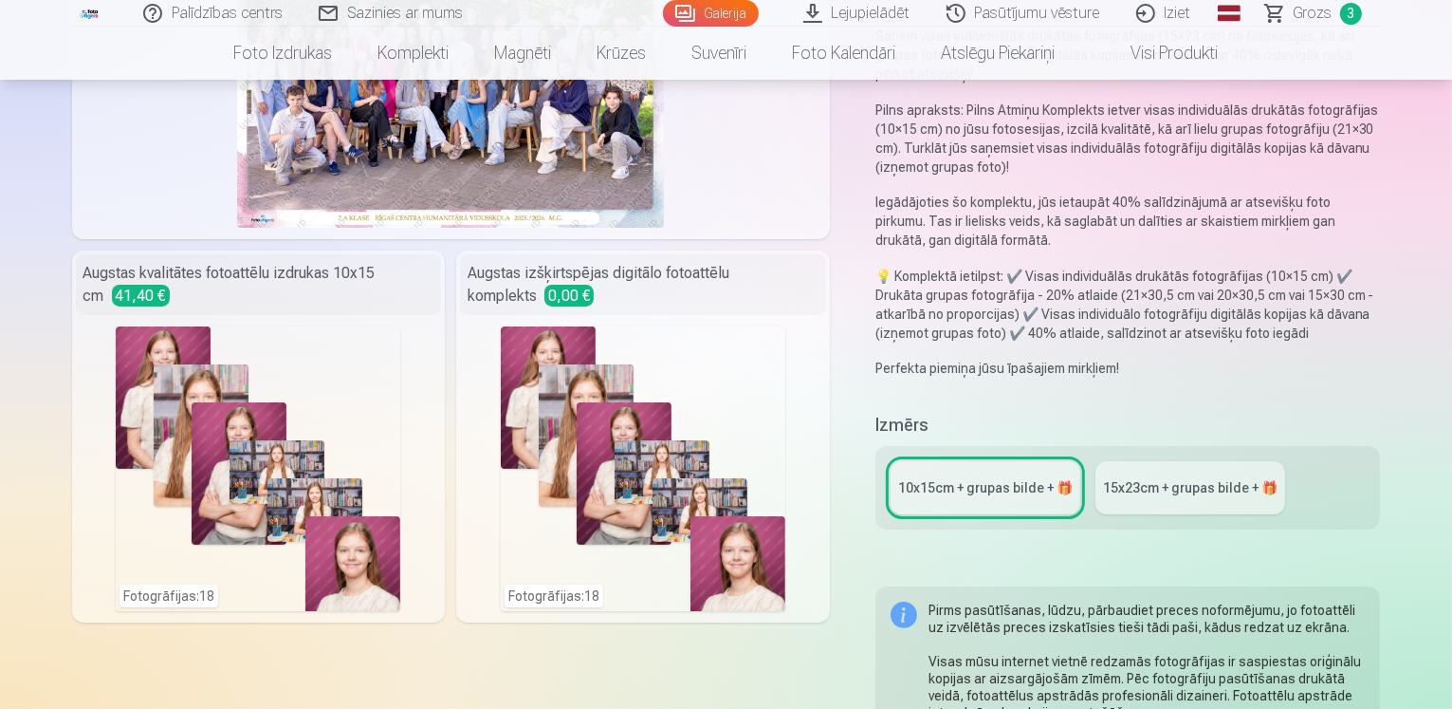
click at [258, 393] on div "Fotogrāfijas : 18" at bounding box center [258, 468] width 285 height 285
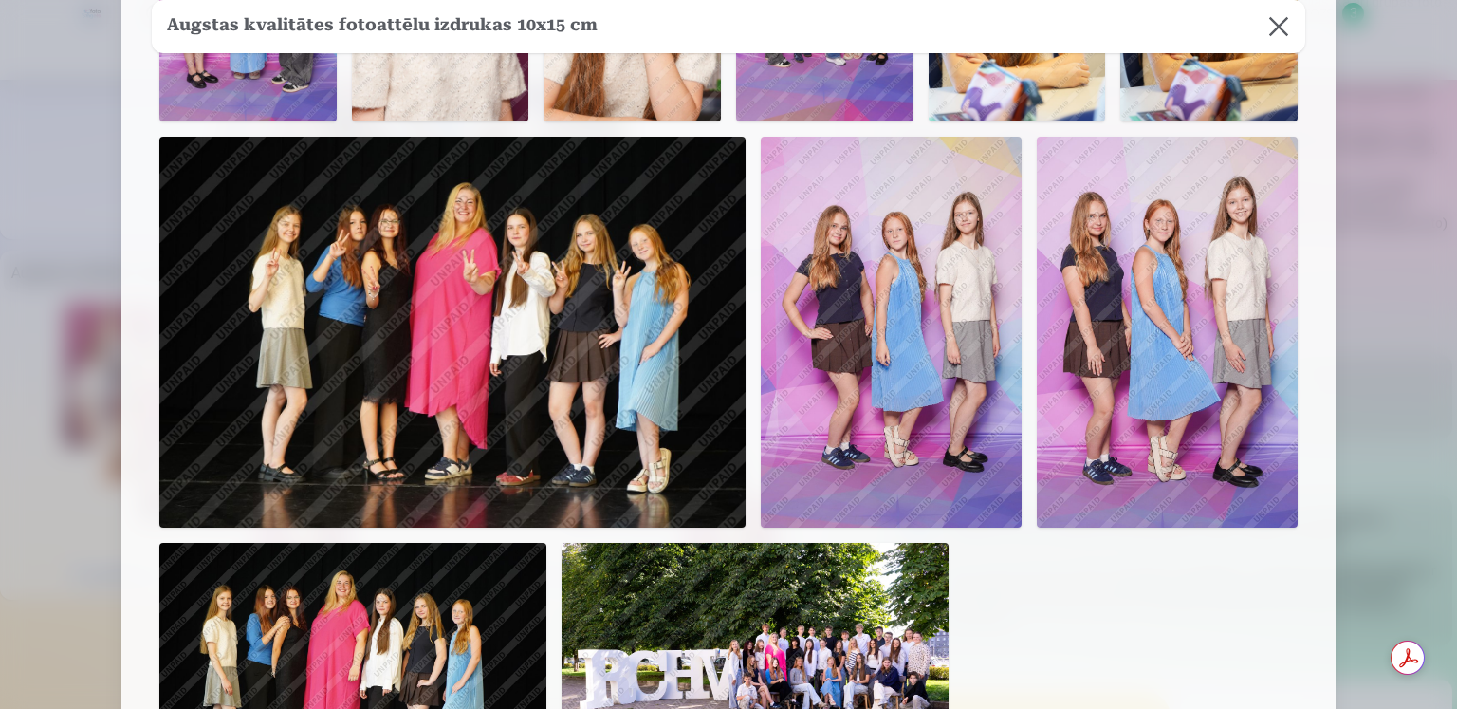
scroll to position [1043, 0]
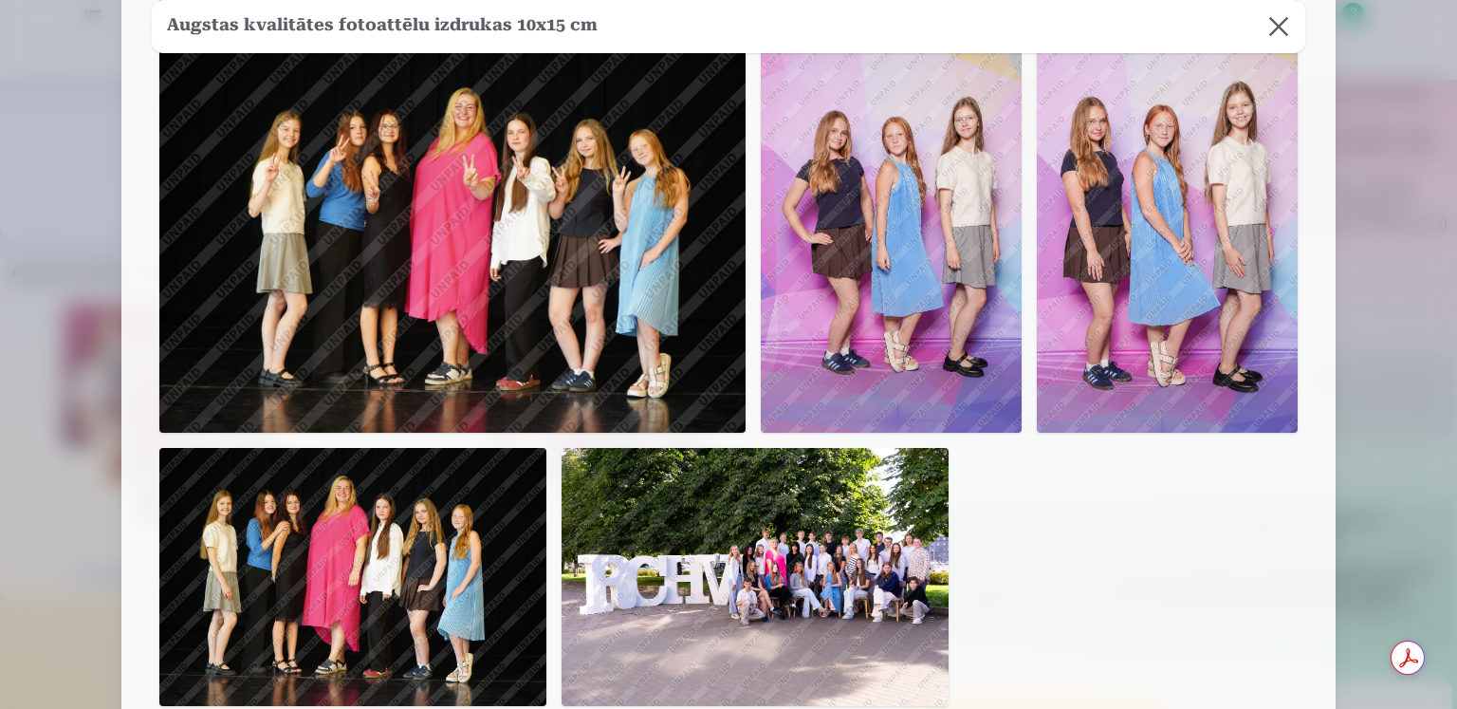
click at [763, 529] on img at bounding box center [755, 577] width 387 height 258
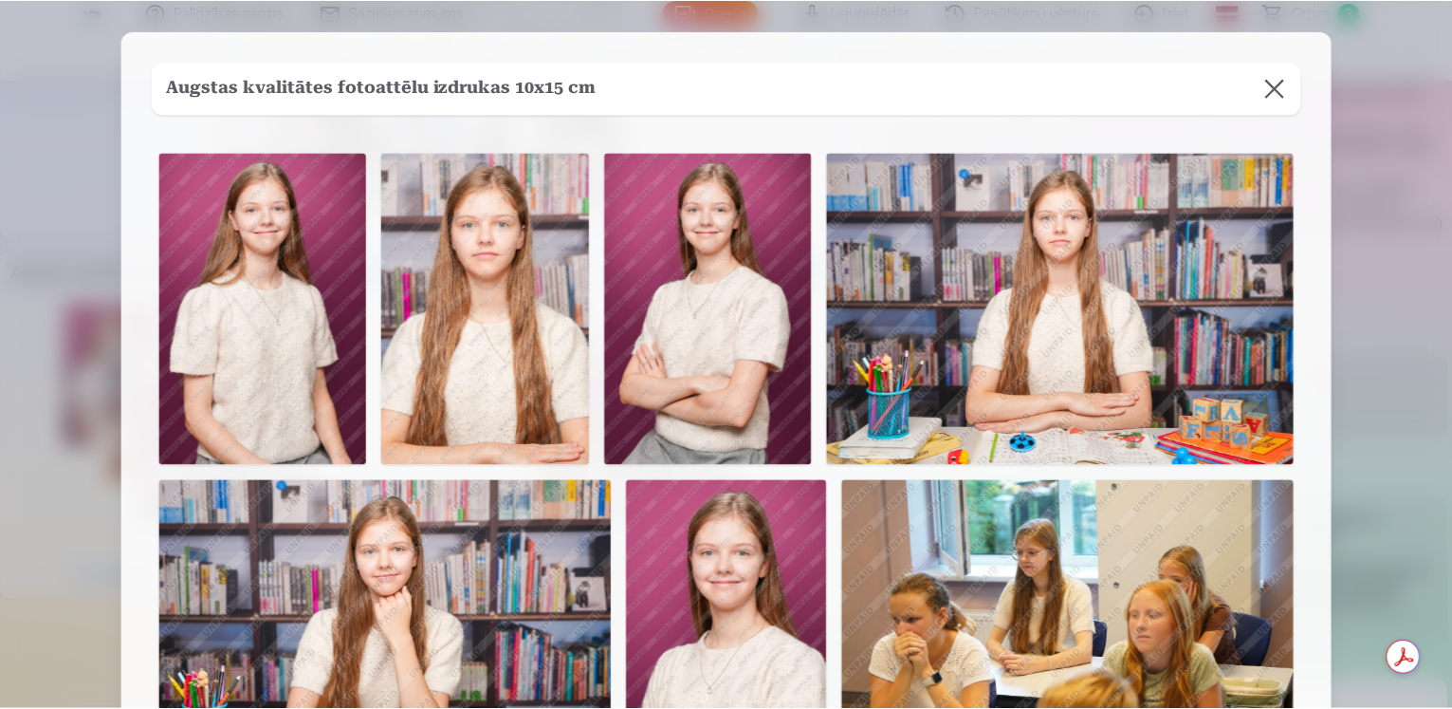
scroll to position [0, 0]
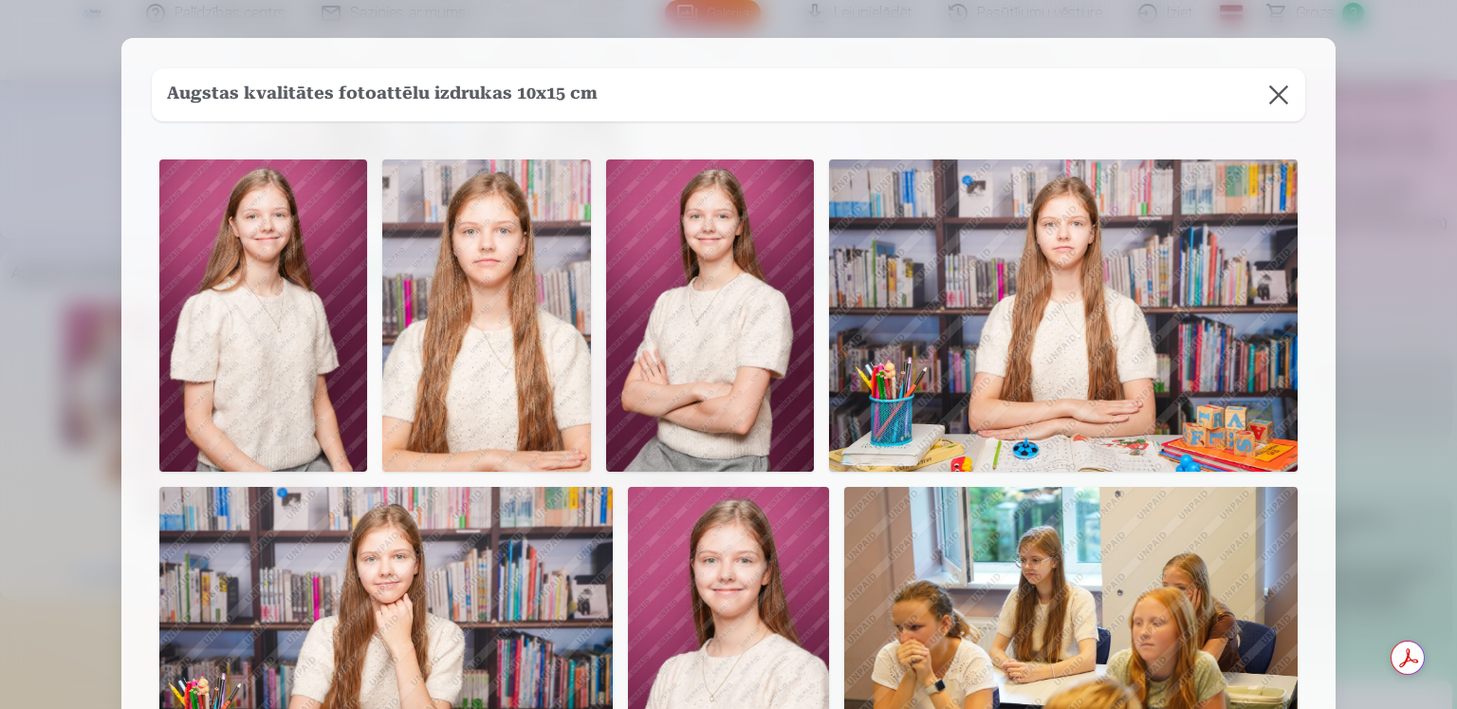
click at [1282, 96] on button at bounding box center [1278, 94] width 53 height 53
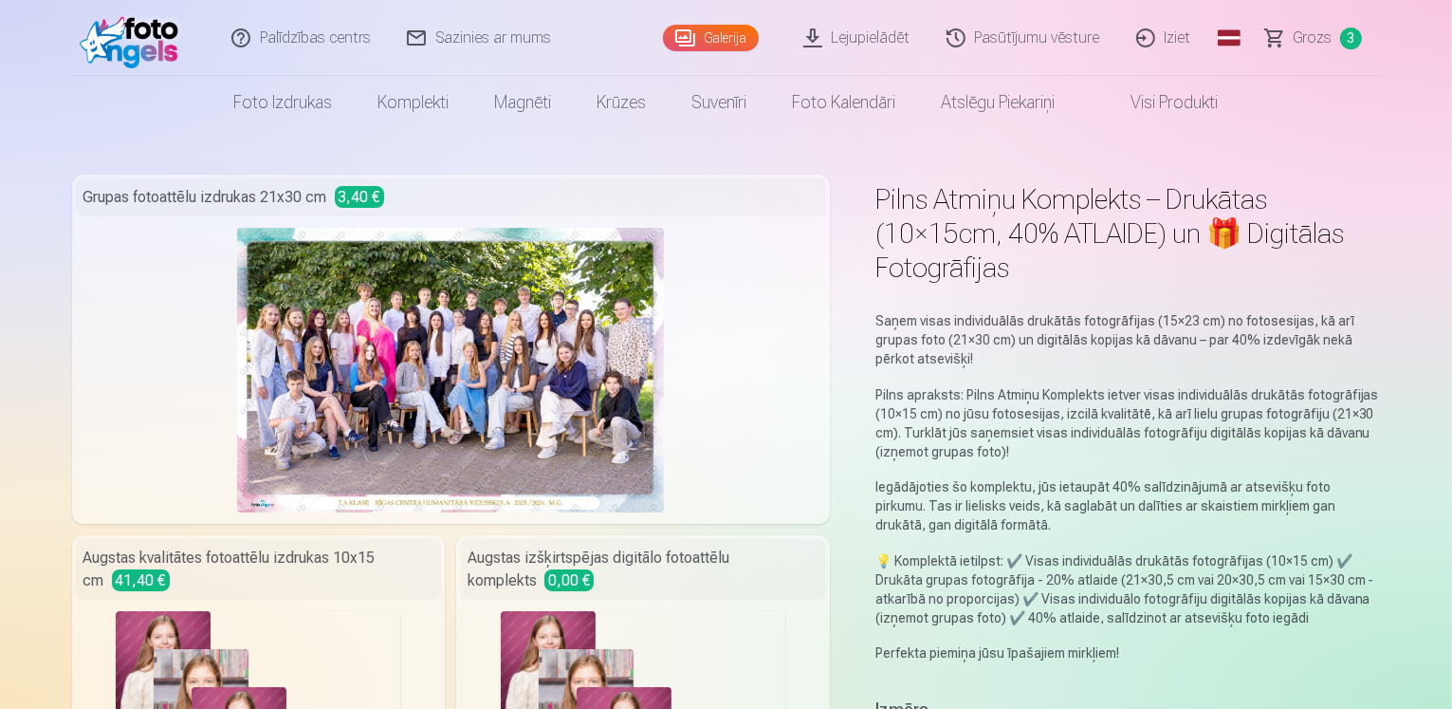
click at [433, 376] on img at bounding box center [450, 370] width 427 height 285
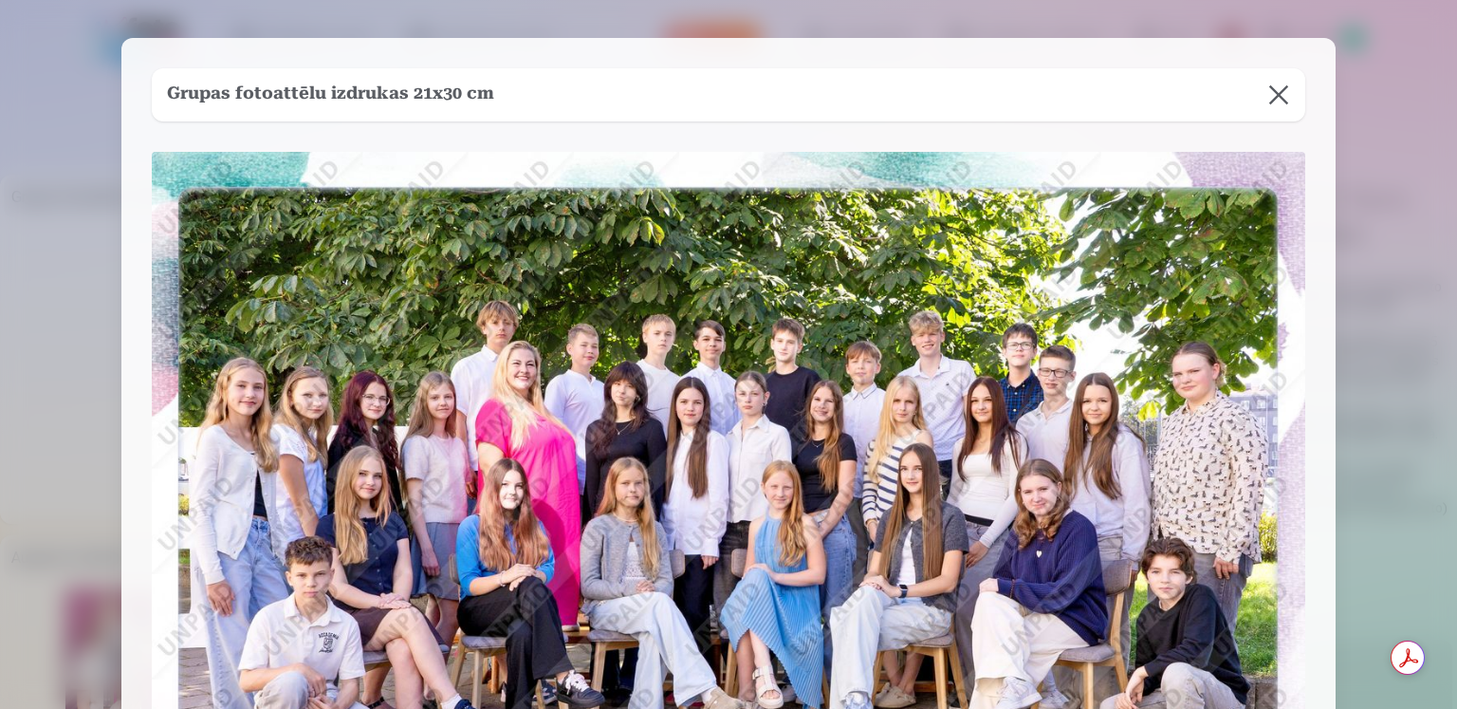
click at [1281, 97] on button at bounding box center [1278, 94] width 53 height 53
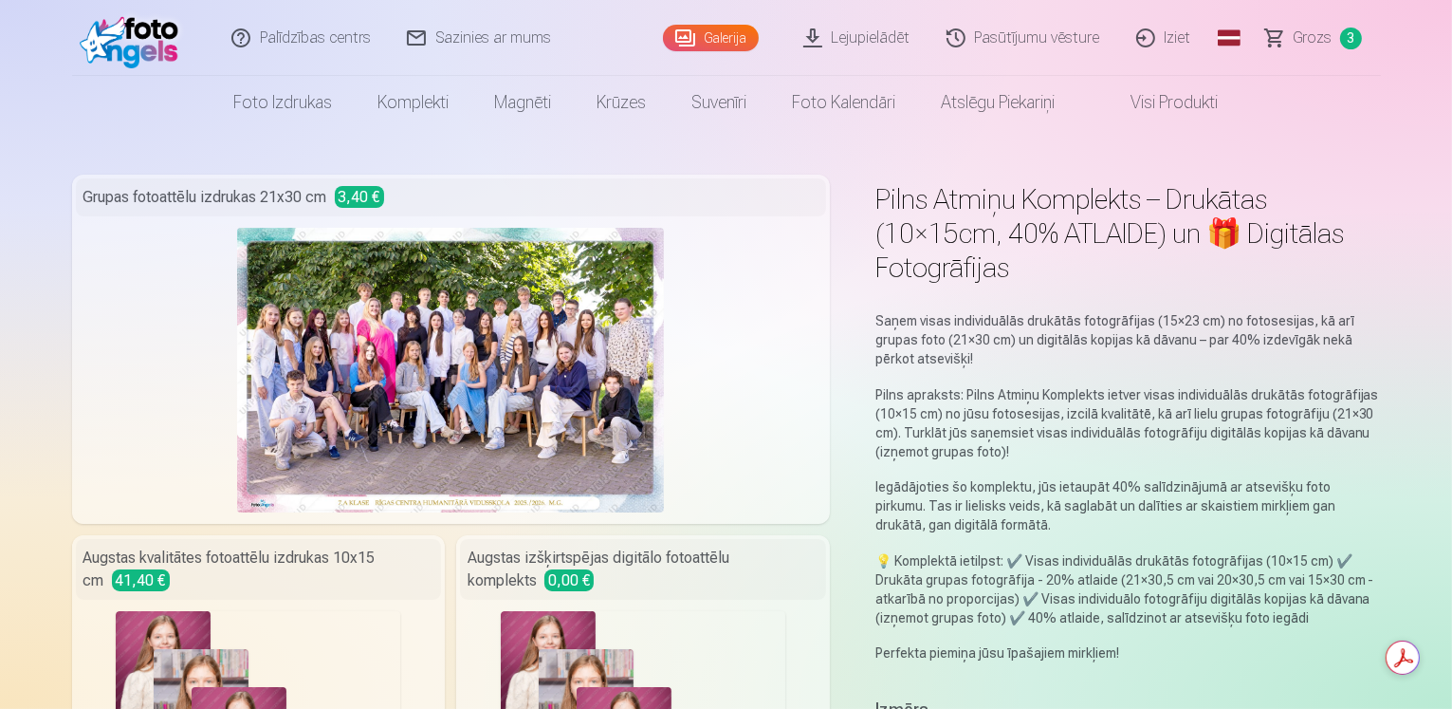
click at [742, 32] on link "Galerija" at bounding box center [711, 38] width 96 height 27
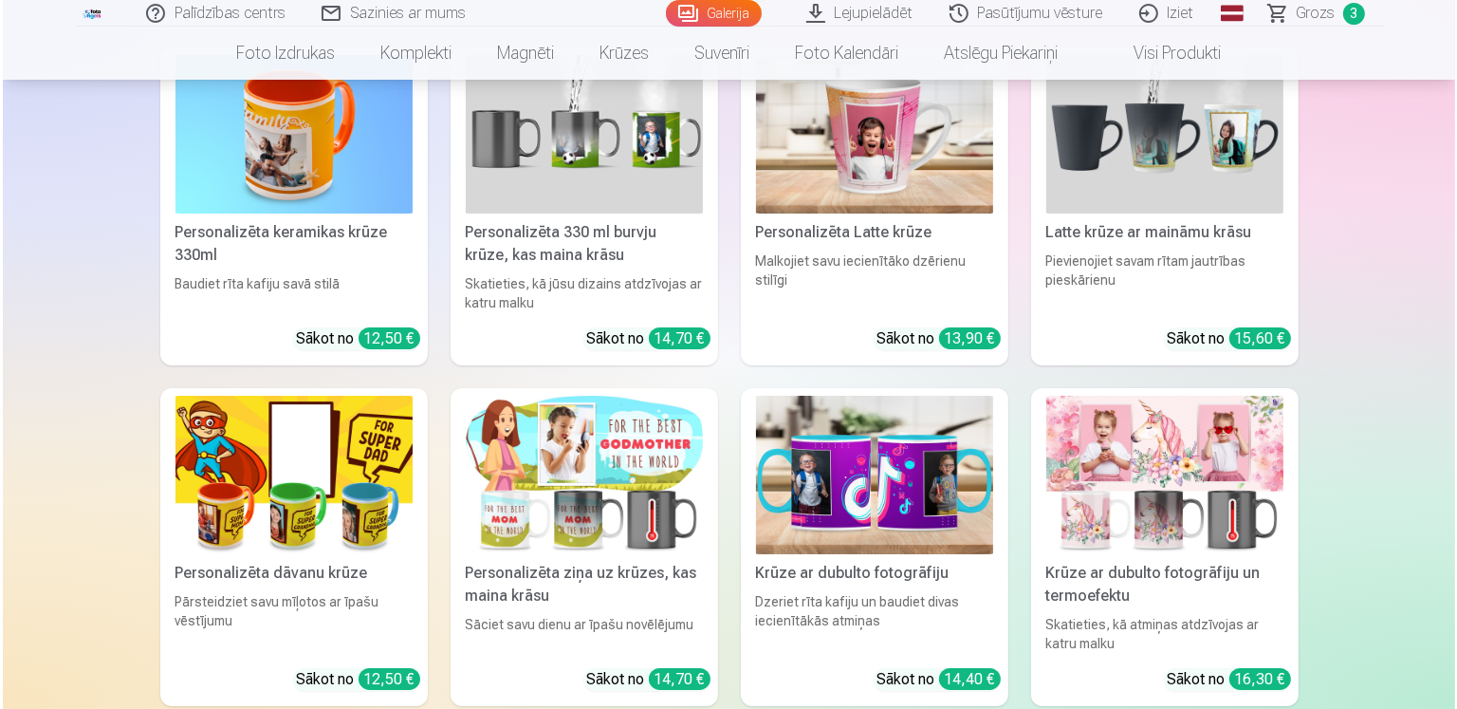
scroll to position [7039, 0]
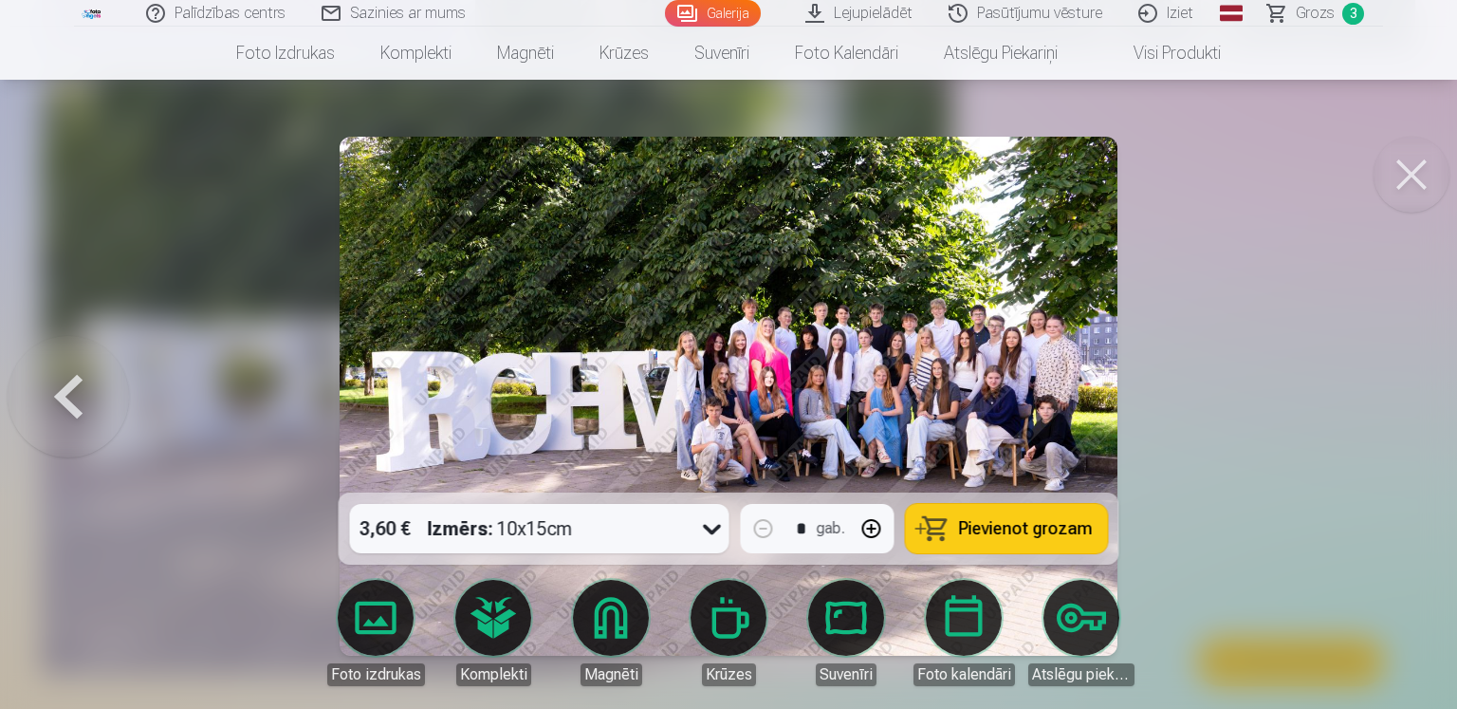
click at [1419, 180] on button at bounding box center [1412, 175] width 76 height 76
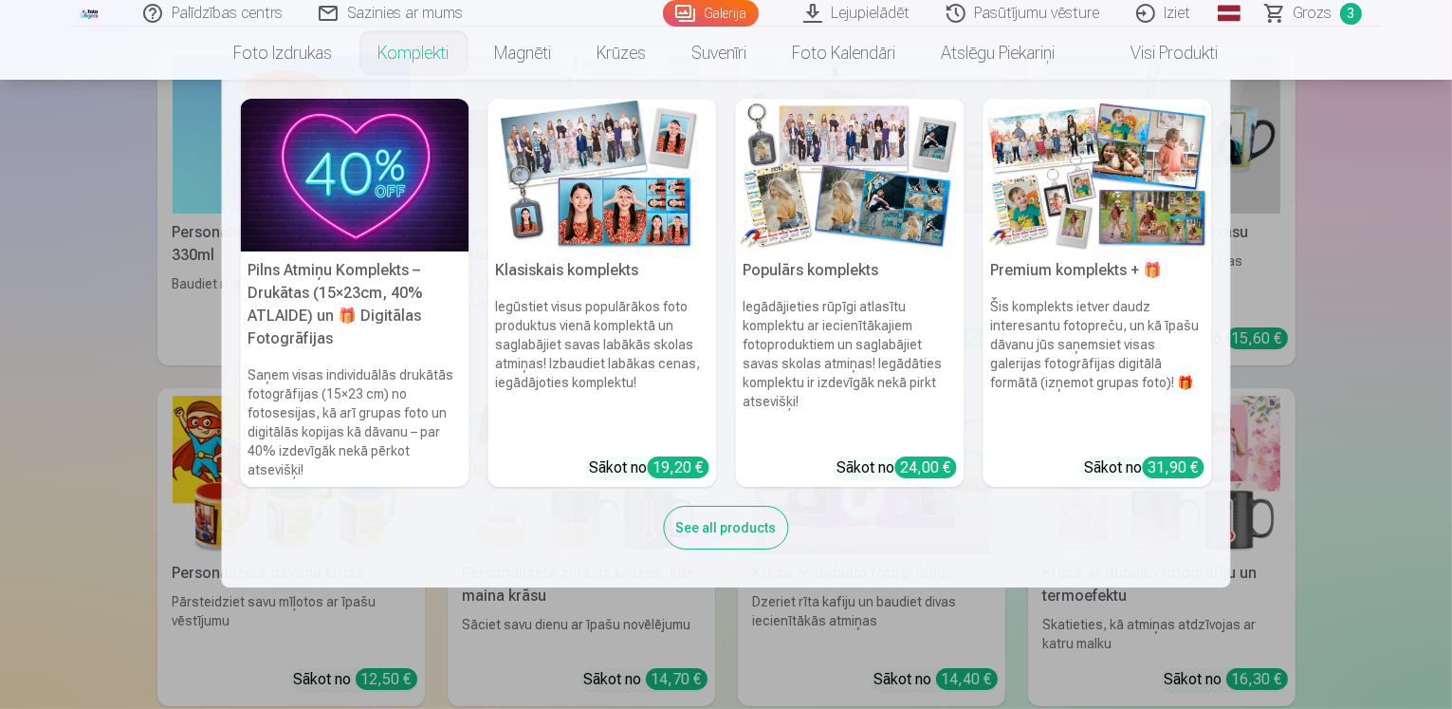
click at [375, 265] on h5 "Pilns Atmiņu Komplekts – Drukātas (15×23cm, 40% ATLAIDE) un 🎁 Digitālas Fotogrā…" at bounding box center [355, 304] width 229 height 106
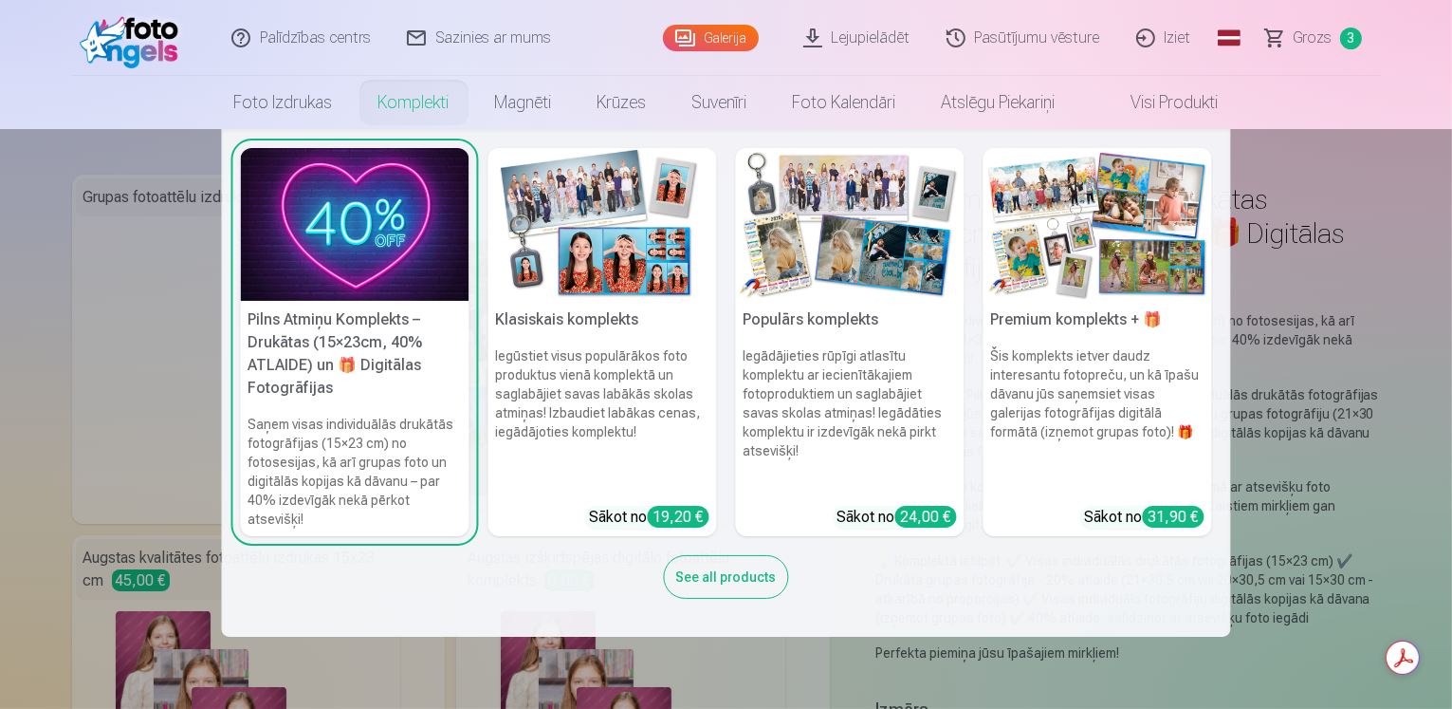
click at [375, 395] on h5 "Pilns Atmiņu Komplekts – Drukātas (15×23cm, 40% ATLAIDE) un 🎁 Digitālas Fotogrā…" at bounding box center [355, 354] width 229 height 106
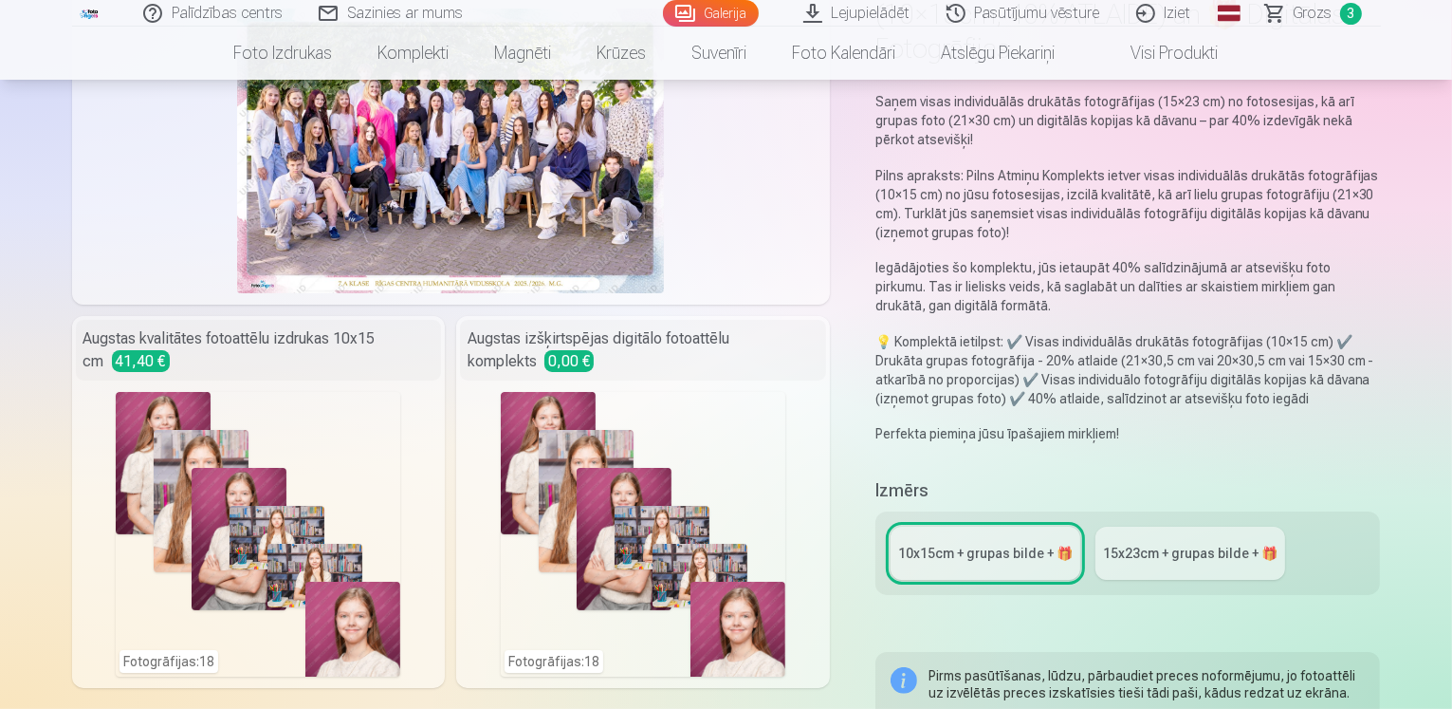
scroll to position [190, 0]
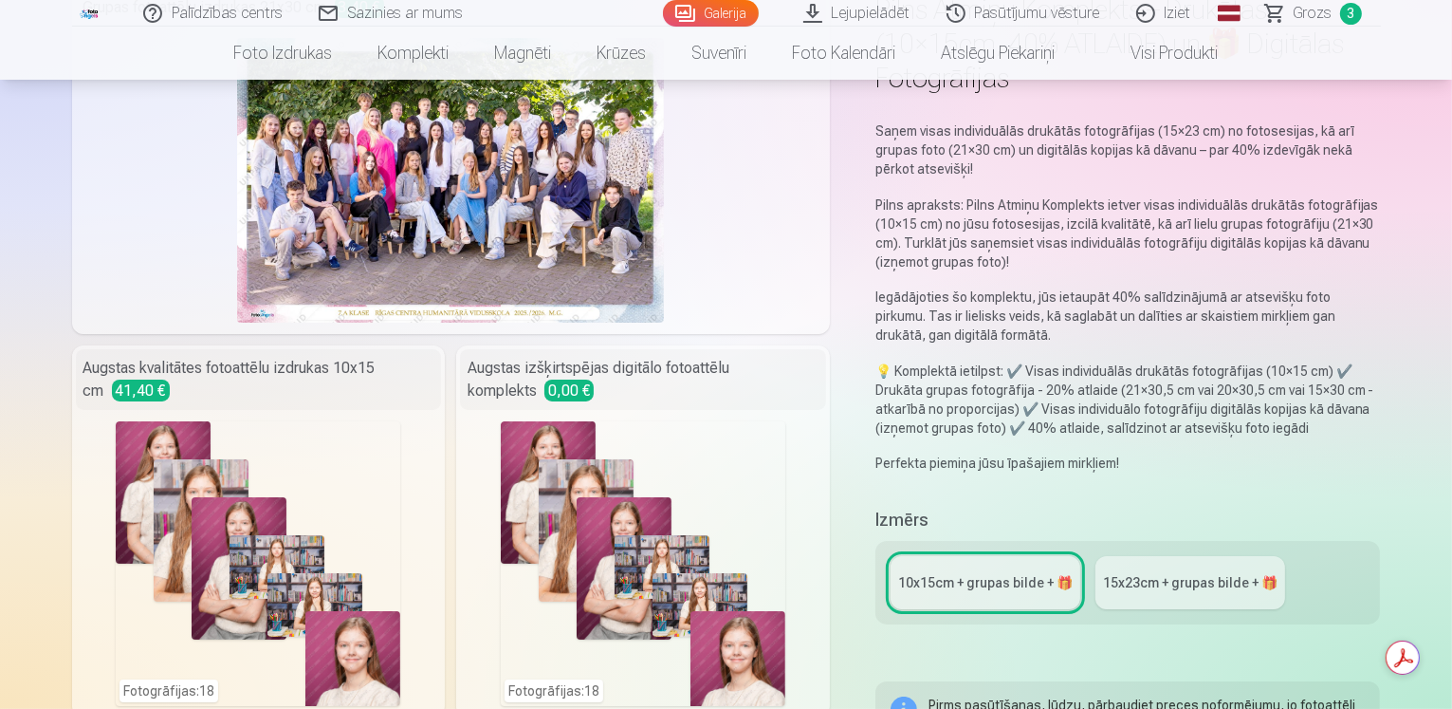
click at [1305, 11] on span "Grozs" at bounding box center [1313, 13] width 39 height 23
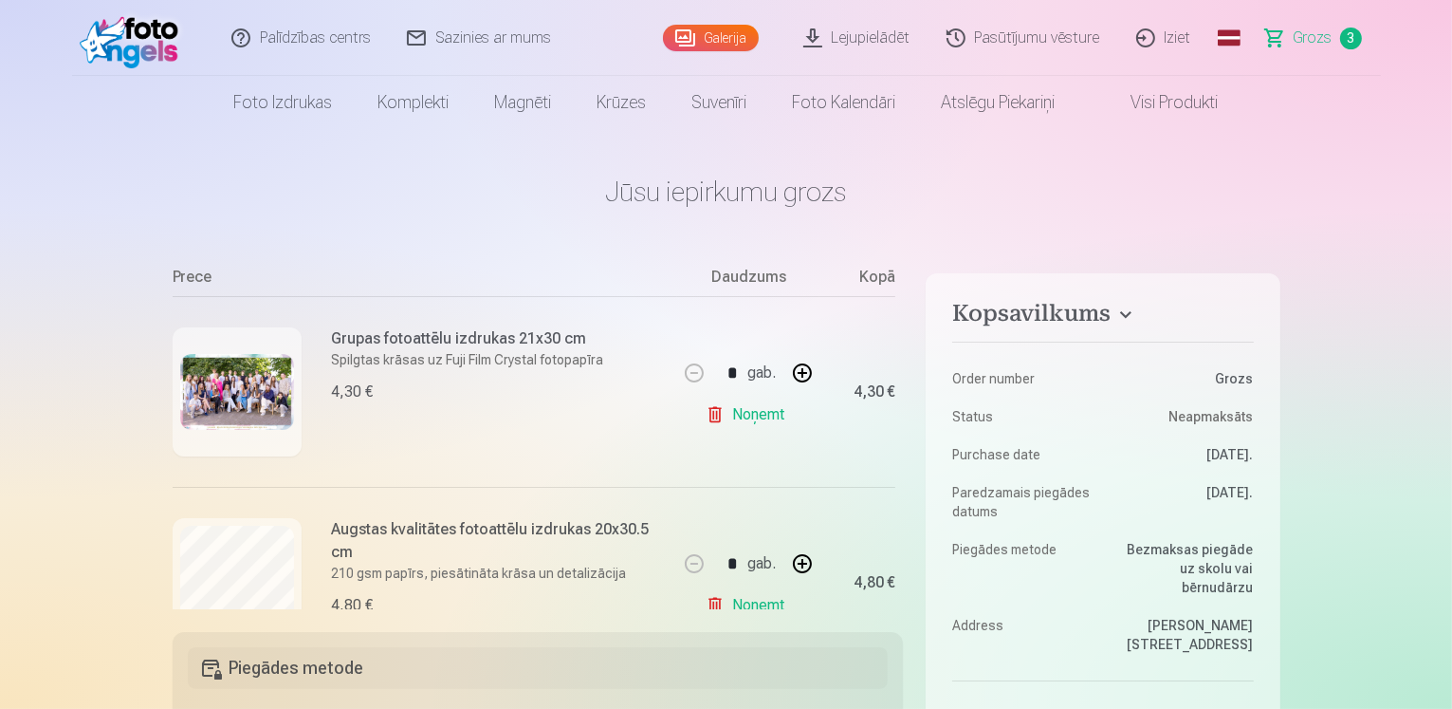
scroll to position [285, 0]
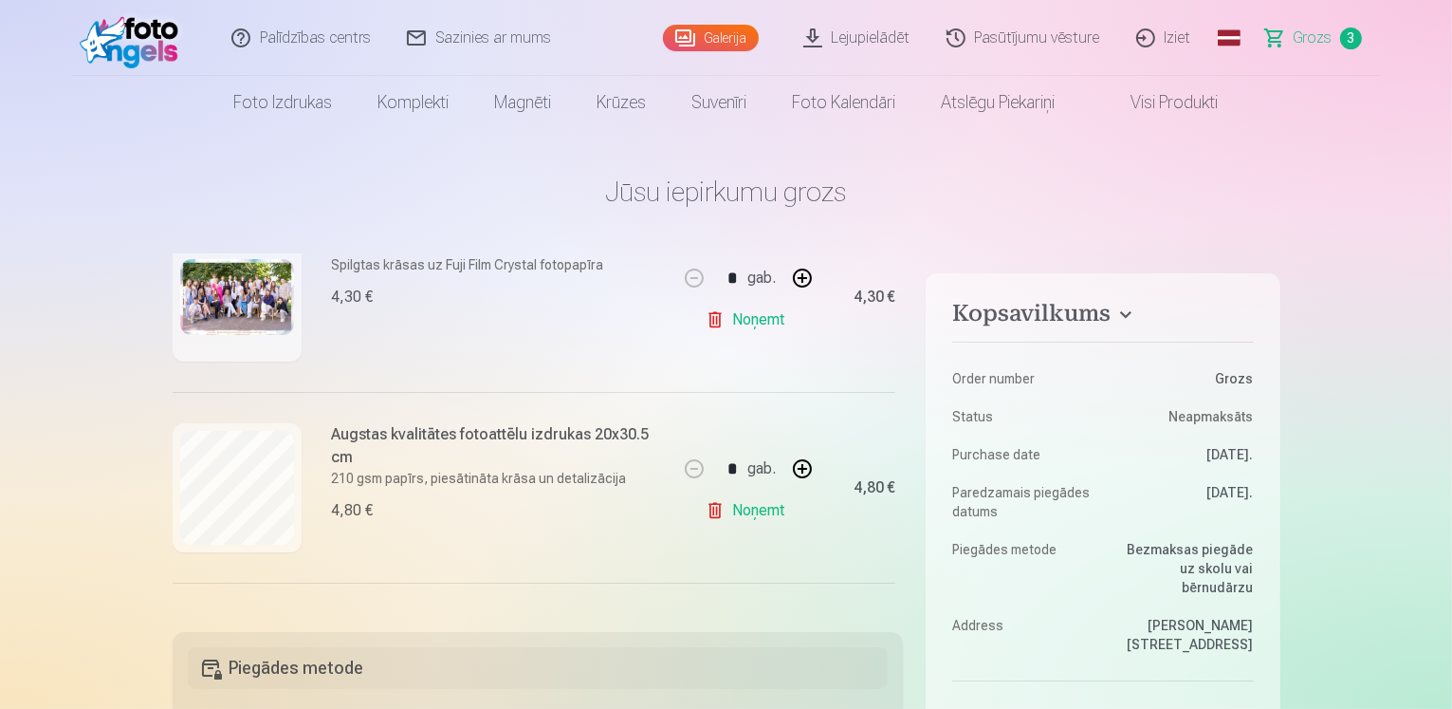
click at [726, 39] on link "Galerija" at bounding box center [711, 38] width 96 height 27
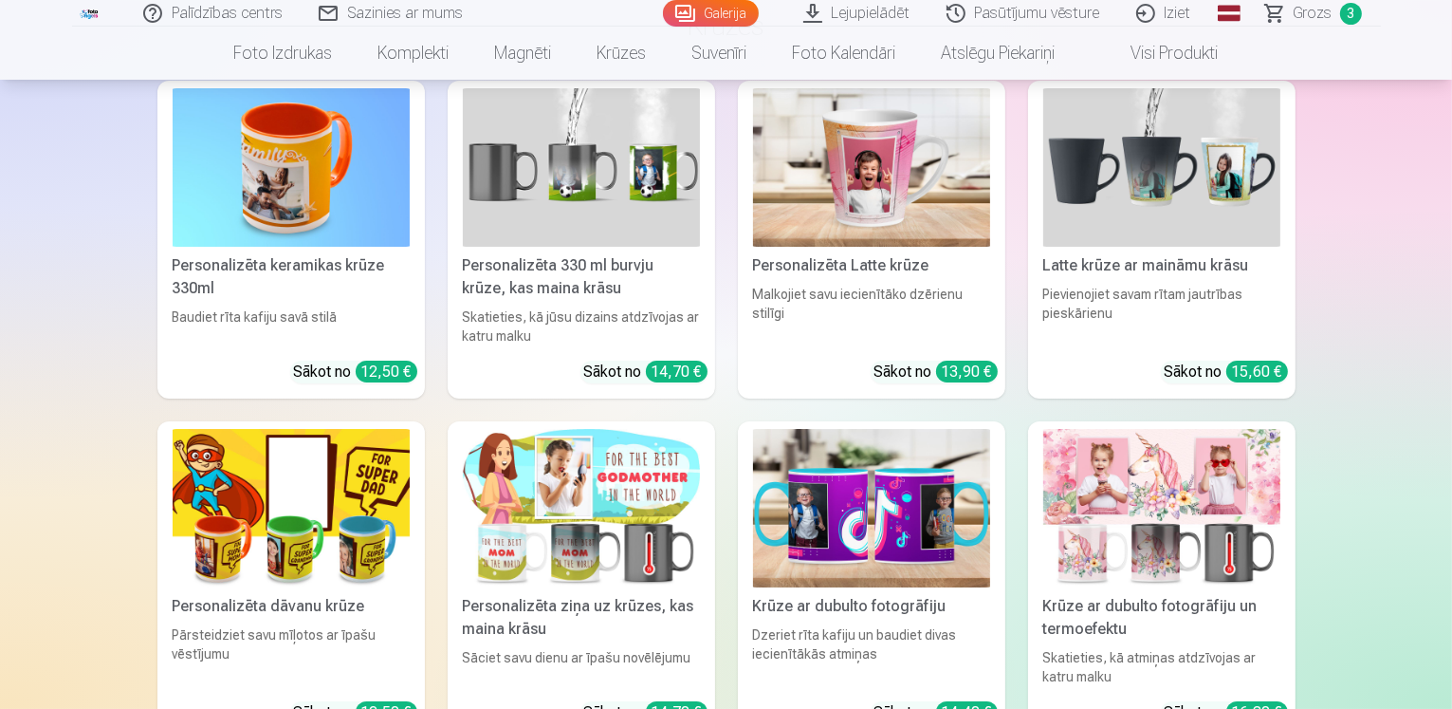
scroll to position [7019, 0]
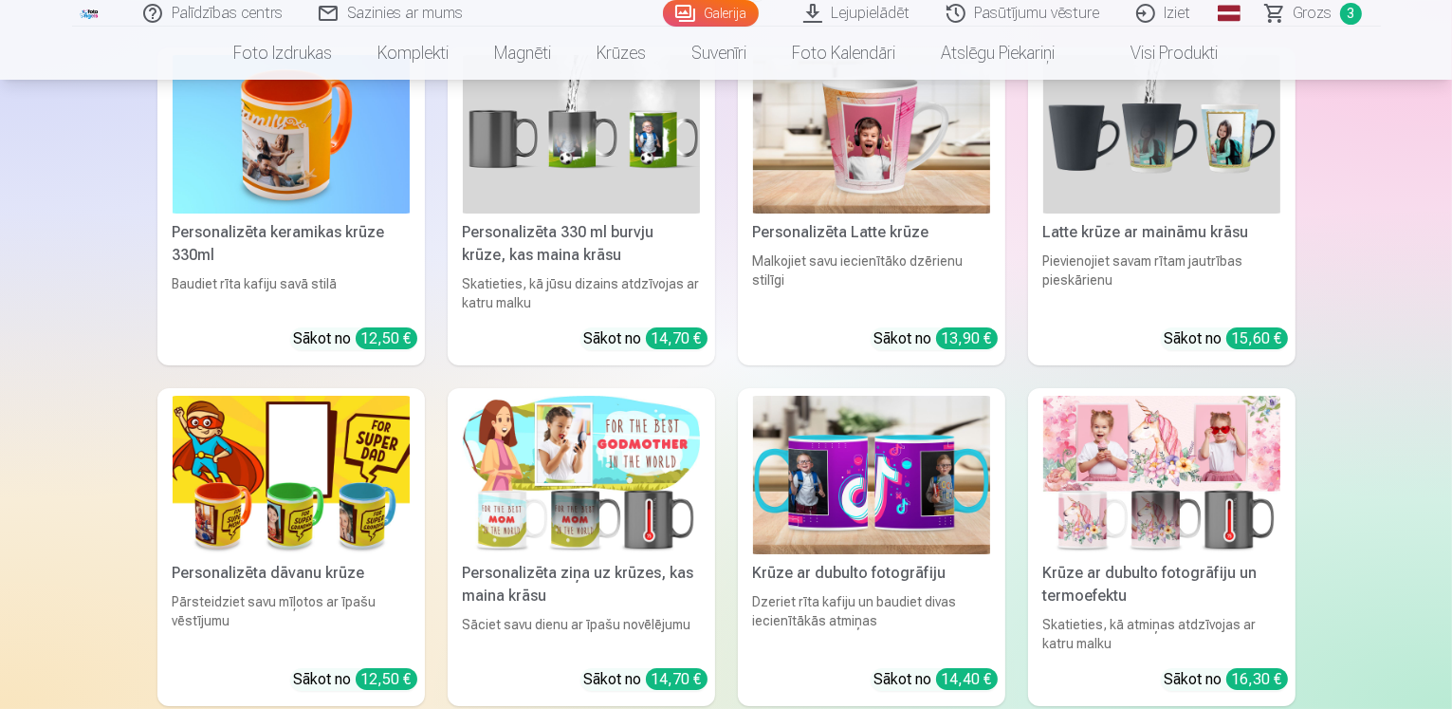
click at [1316, 19] on span "Grozs" at bounding box center [1313, 13] width 39 height 23
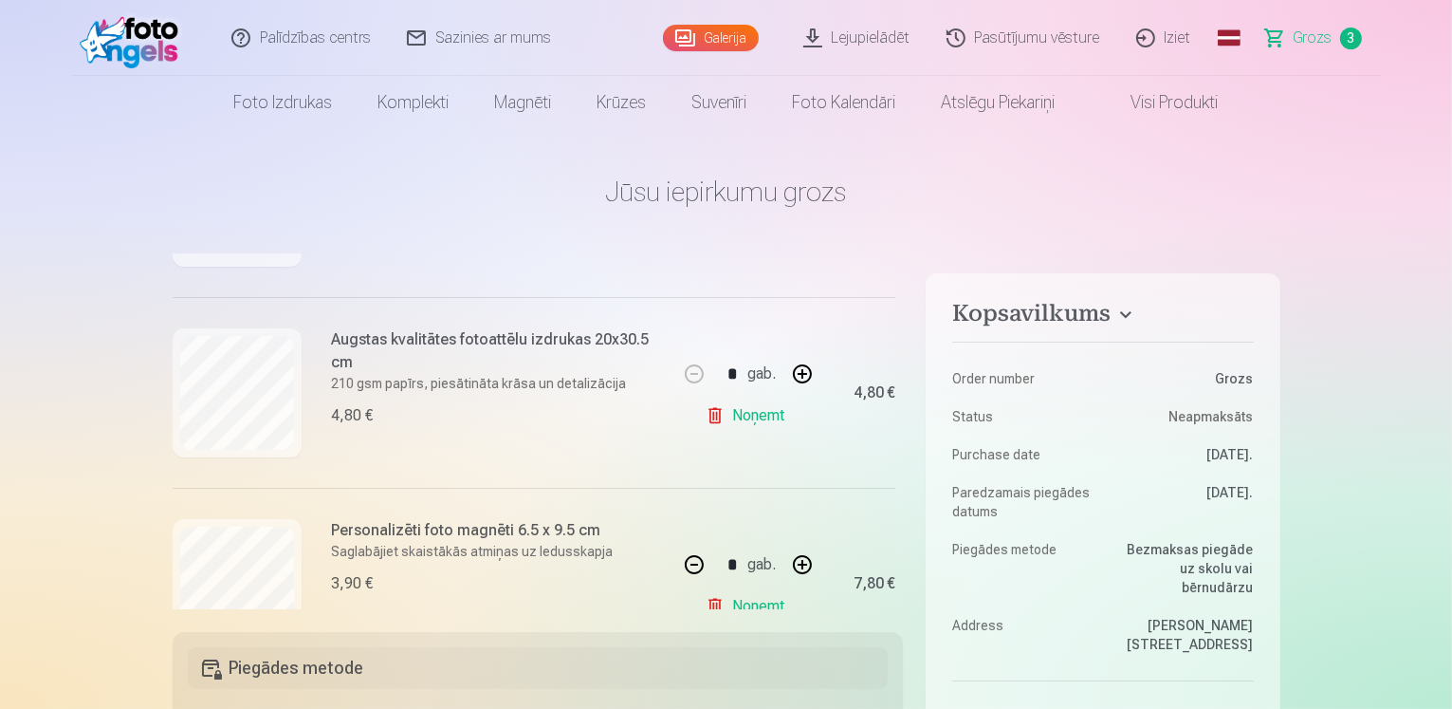
scroll to position [285, 0]
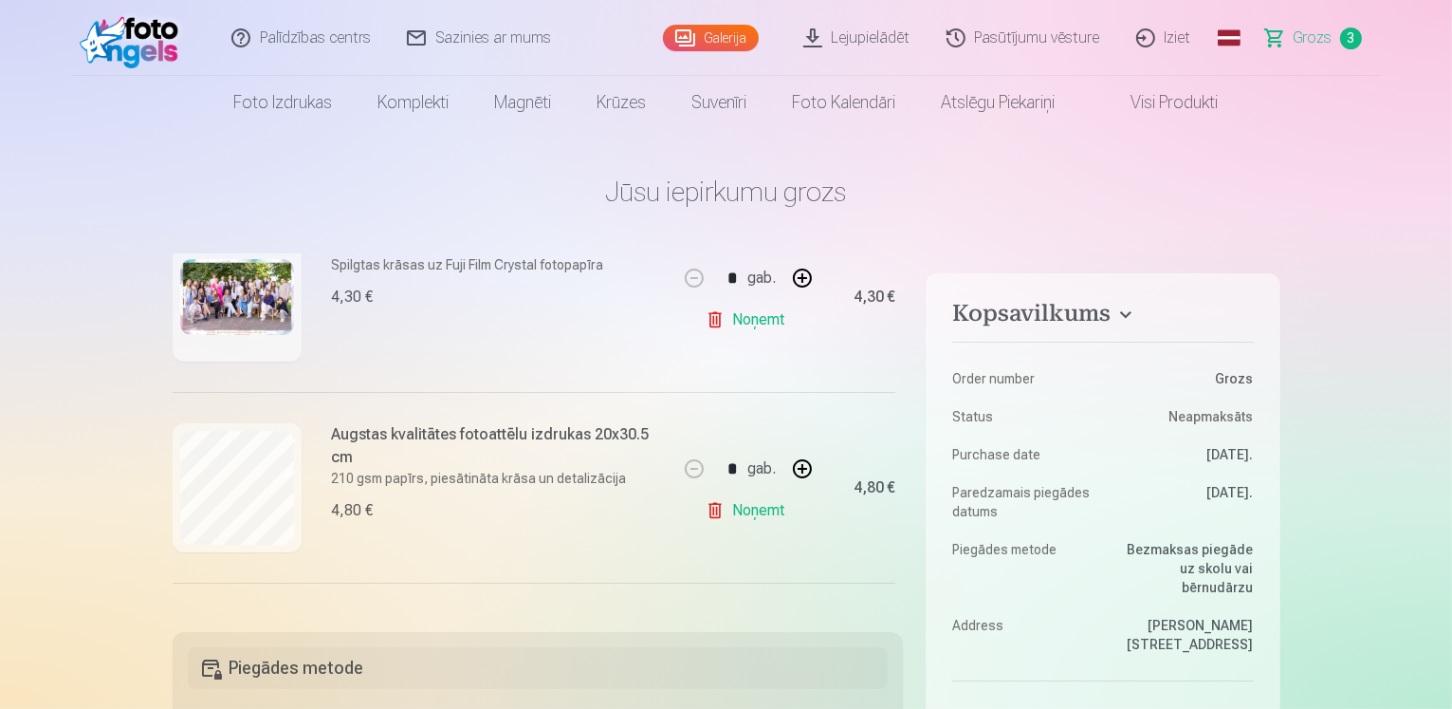
click at [798, 468] on button "button" at bounding box center [803, 469] width 46 height 46
click at [698, 476] on button "button" at bounding box center [695, 469] width 46 height 46
type input "*"
click at [701, 37] on link "Galerija" at bounding box center [711, 38] width 96 height 27
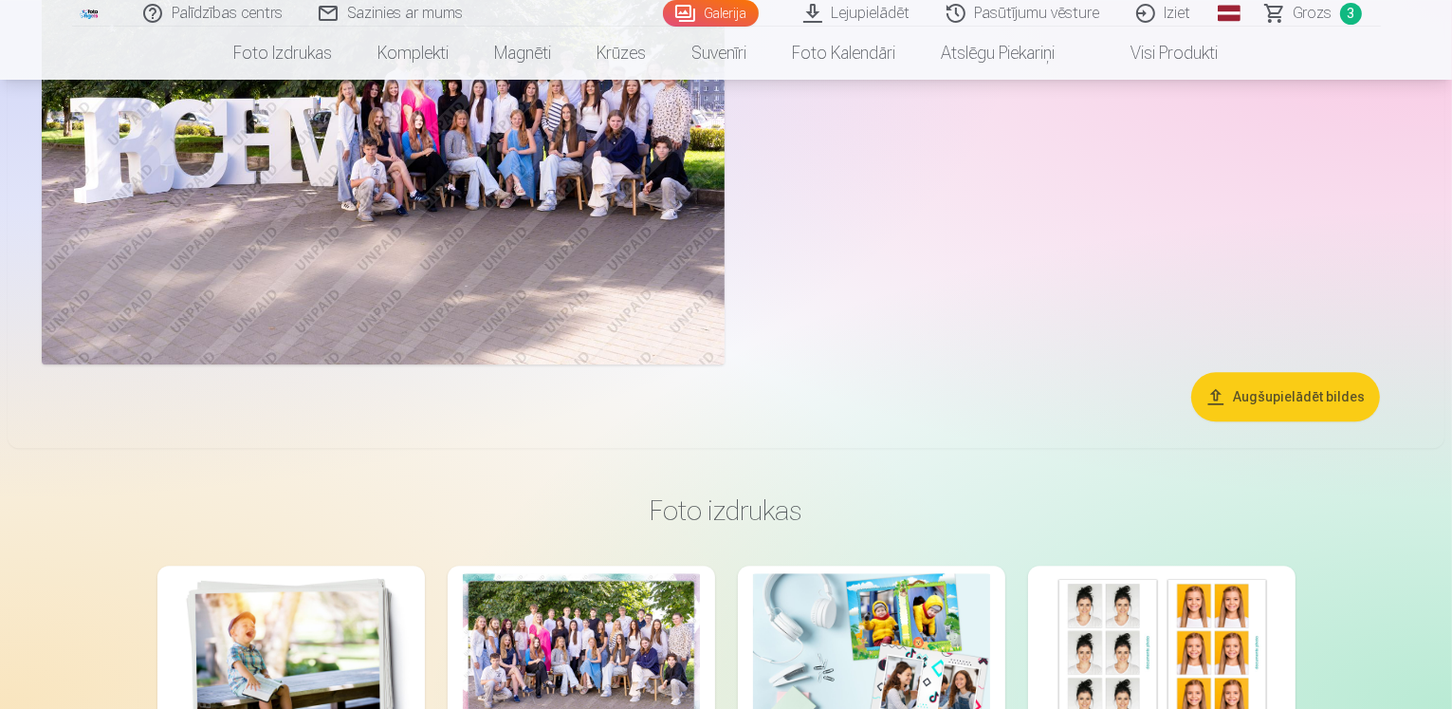
scroll to position [4553, 0]
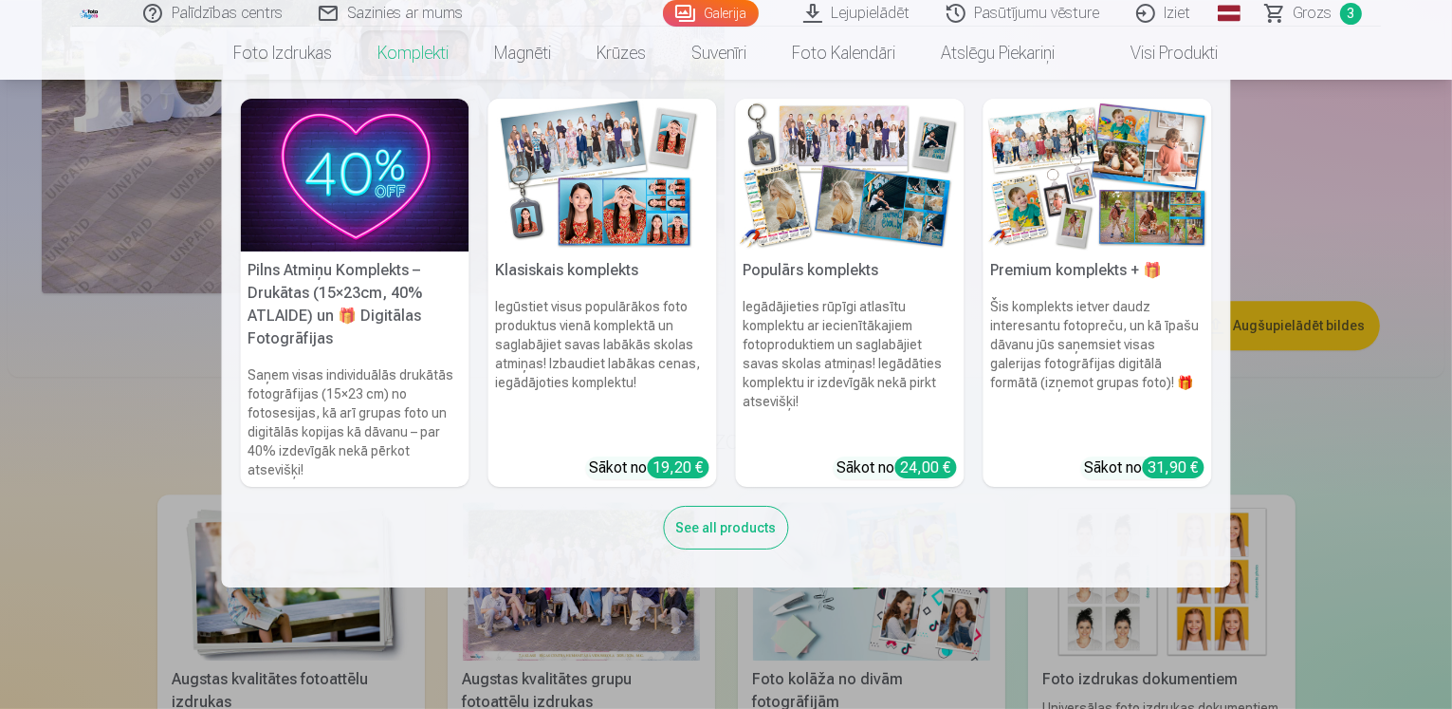
click at [403, 193] on img at bounding box center [355, 175] width 229 height 153
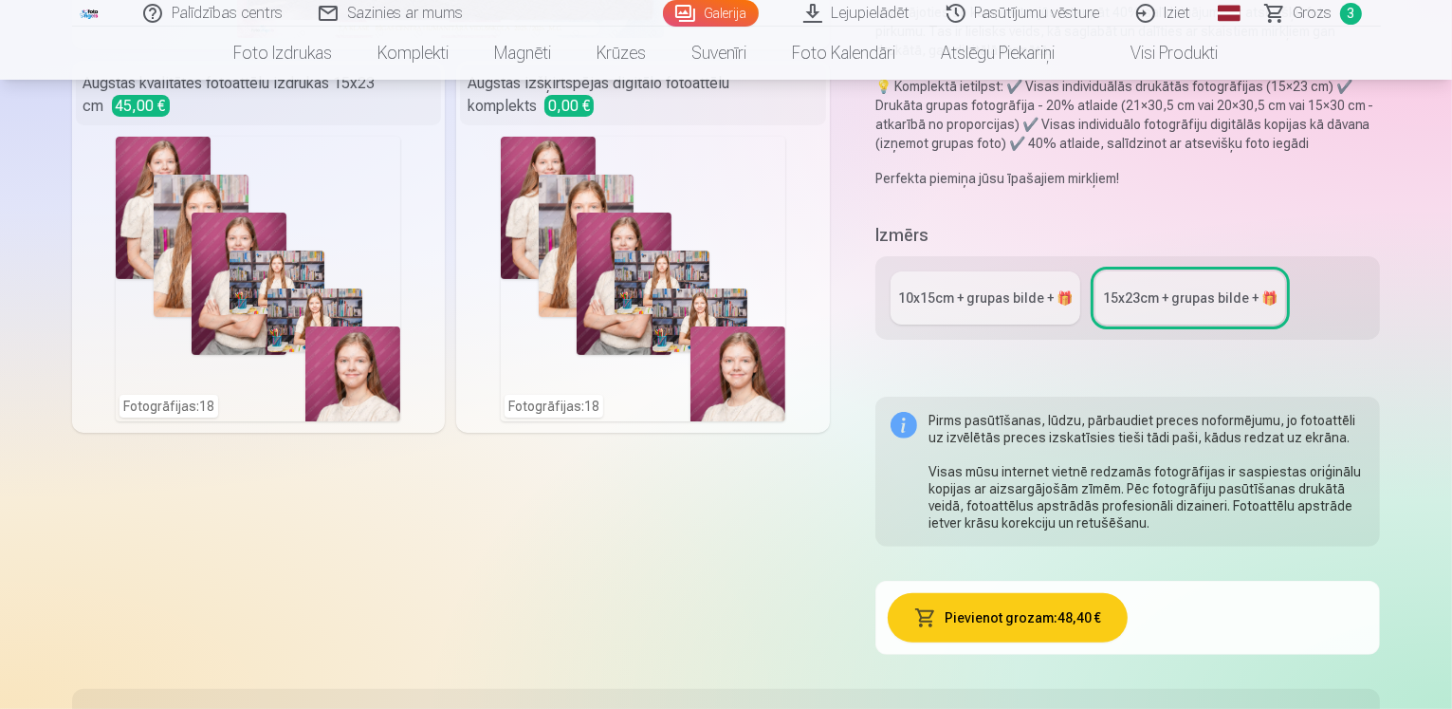
scroll to position [474, 0]
click at [1024, 288] on div "10x15сm + grupas bilde + 🎁" at bounding box center [985, 297] width 175 height 19
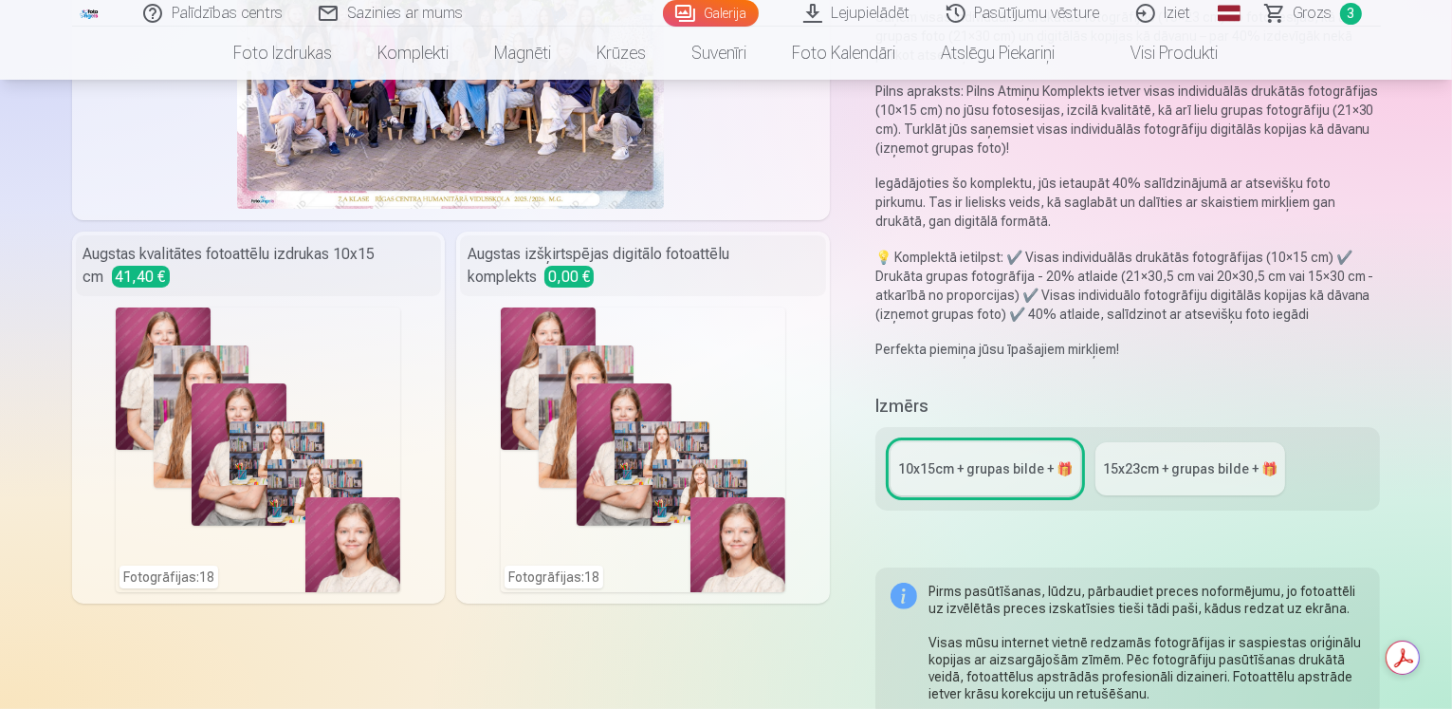
scroll to position [285, 0]
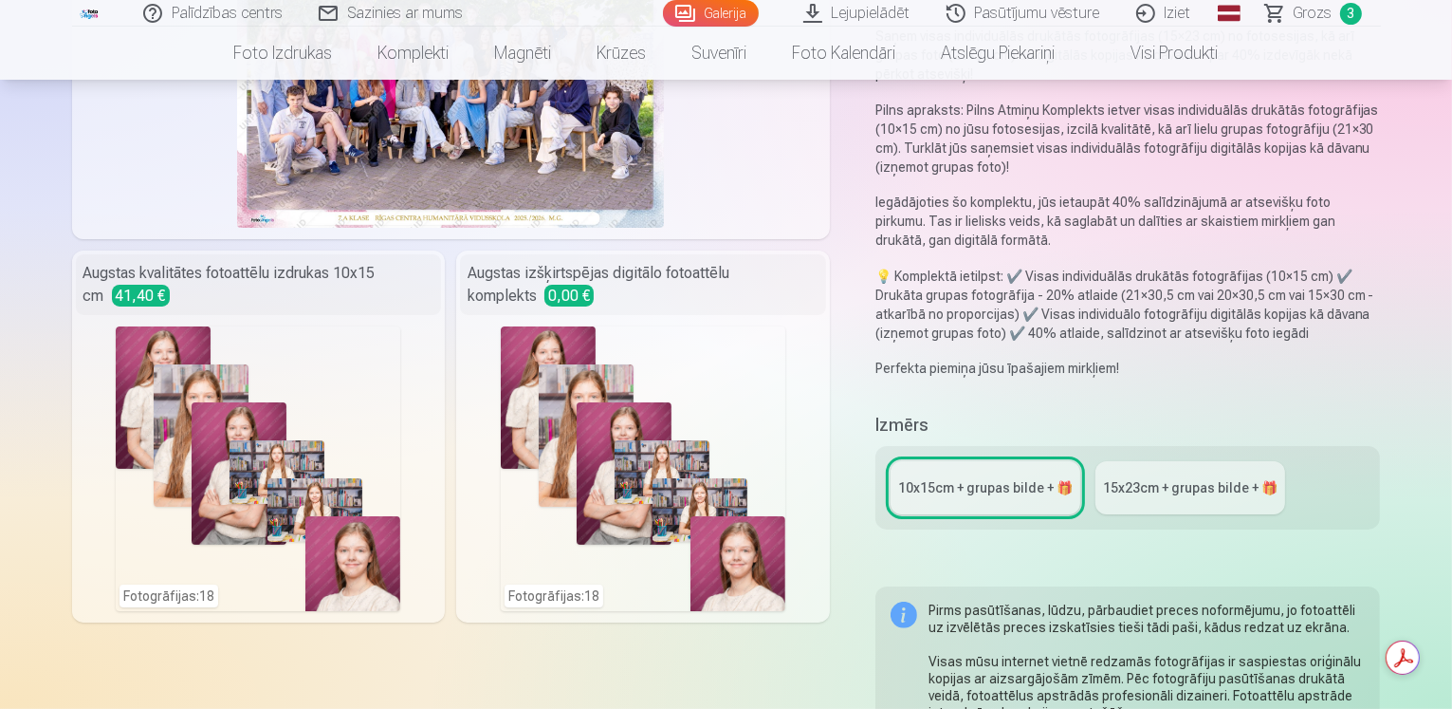
click at [1161, 478] on div "15x23сm + grupas bilde + 🎁" at bounding box center [1190, 487] width 175 height 19
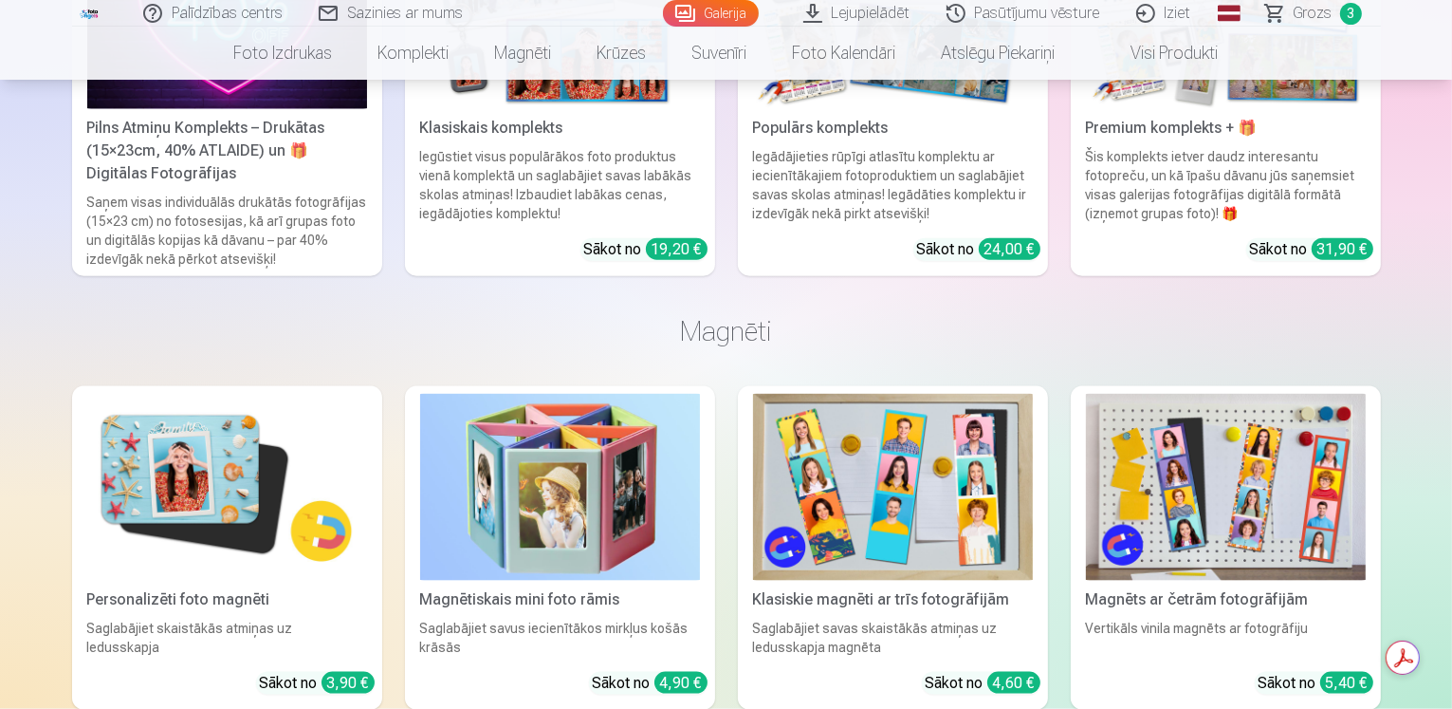
scroll to position [2899, 0]
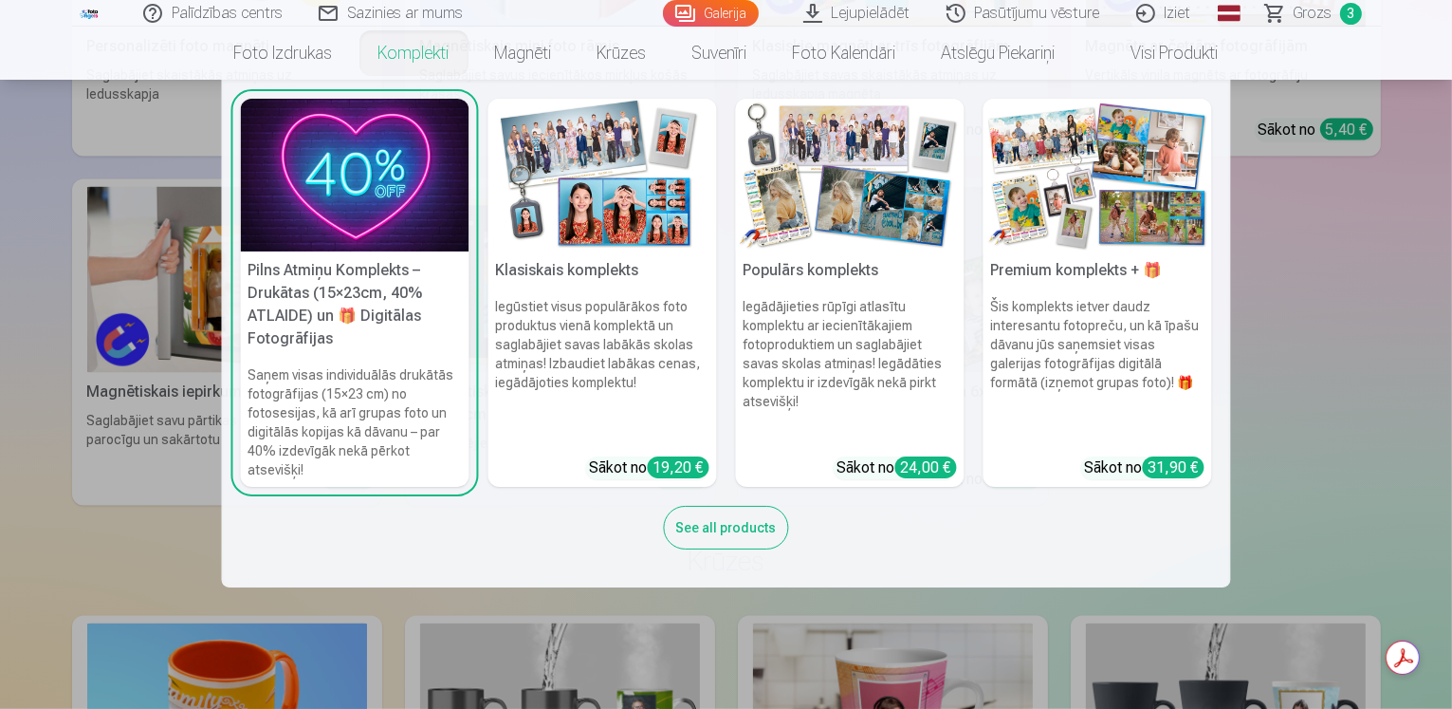
click at [415, 53] on link "Komplekti" at bounding box center [414, 53] width 117 height 53
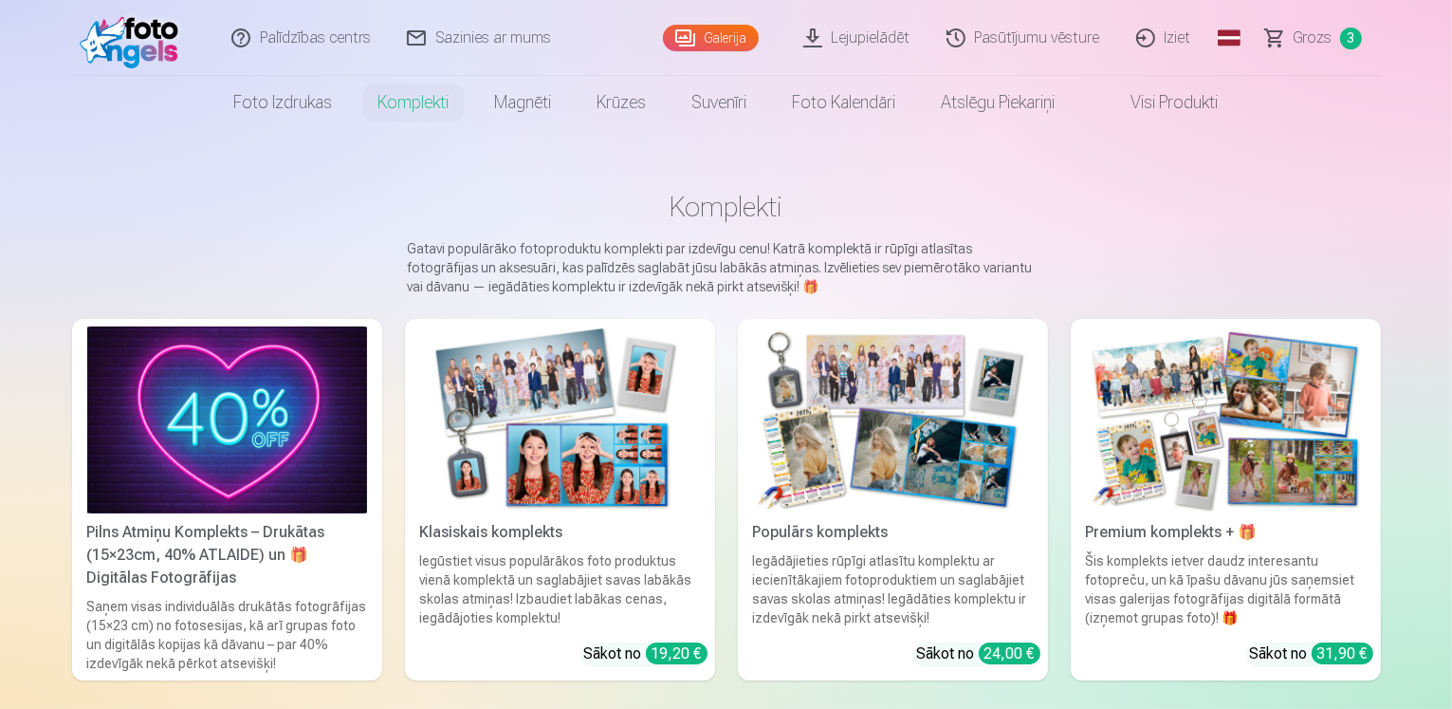
click at [302, 442] on img at bounding box center [227, 419] width 280 height 187
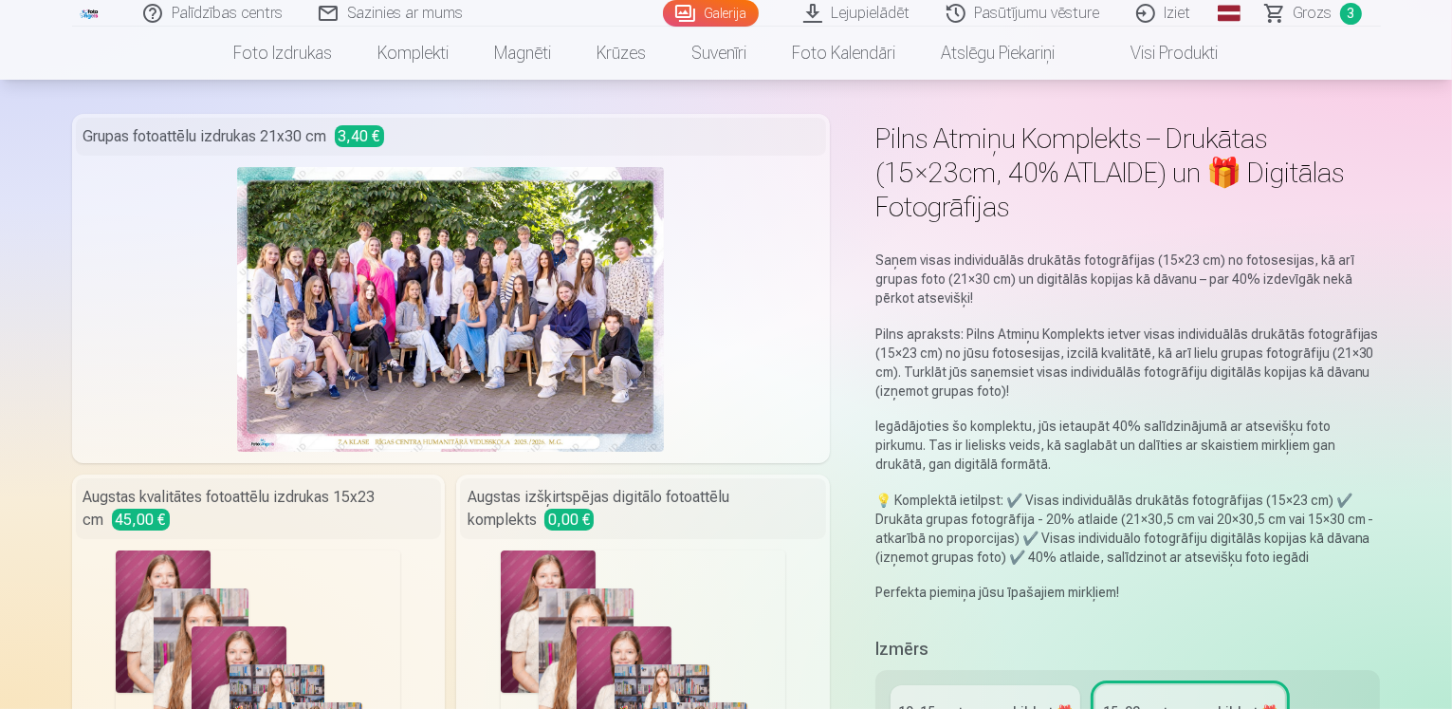
scroll to position [95, 0]
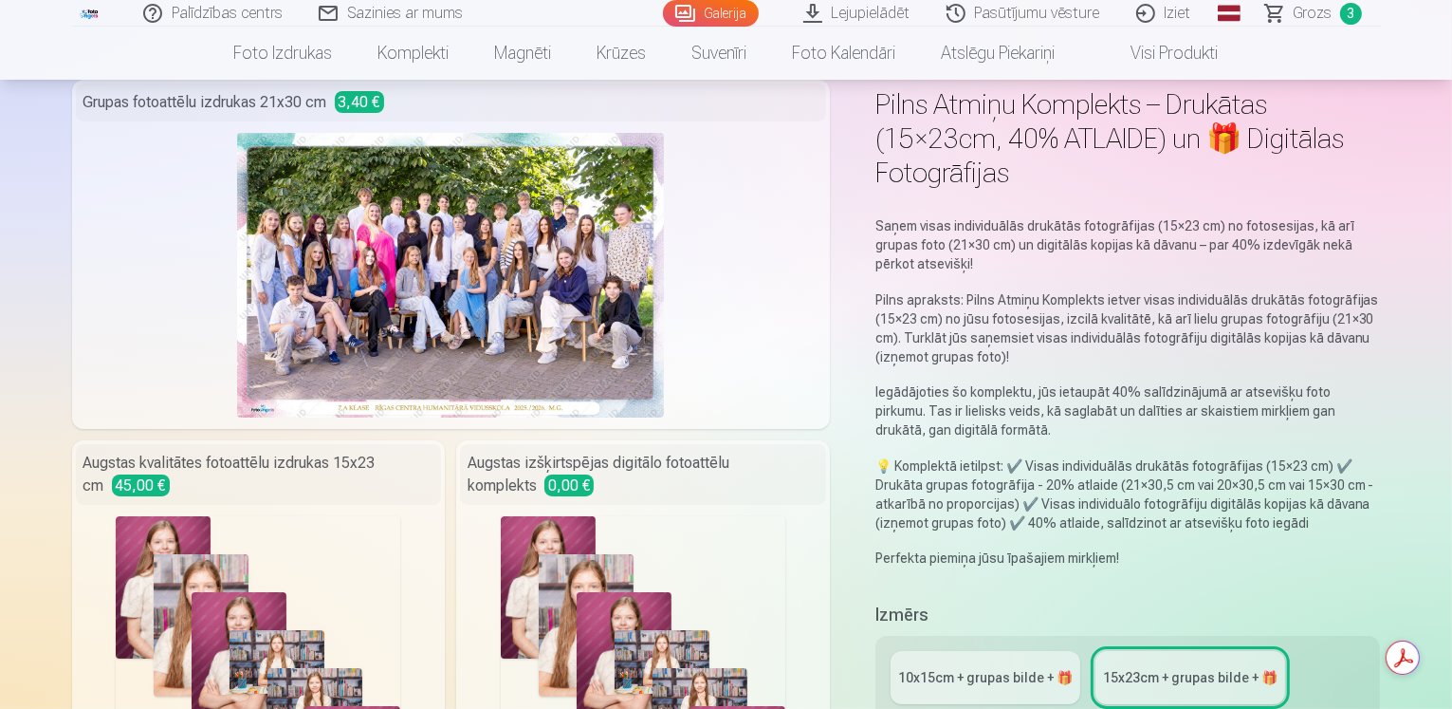
click at [990, 668] on div "10x15сm + grupas bilde + 🎁" at bounding box center [985, 677] width 175 height 19
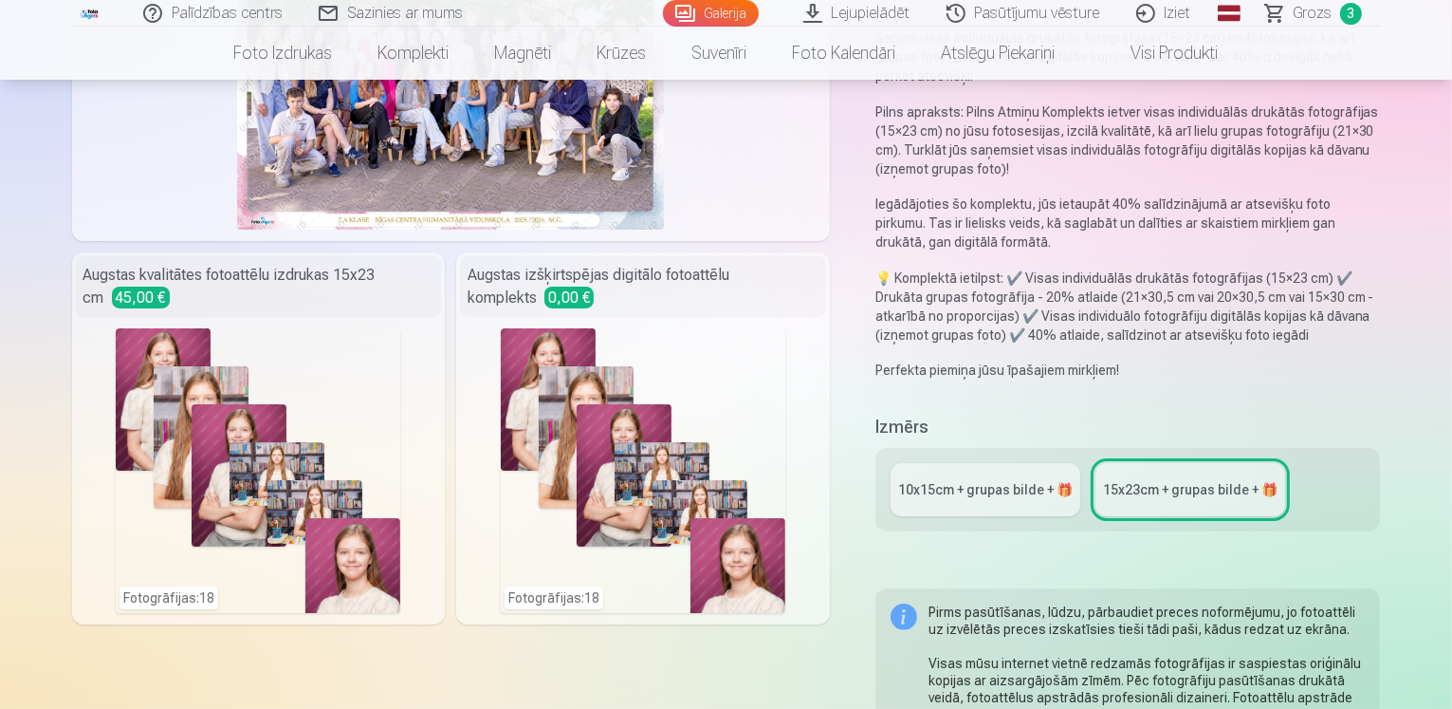
scroll to position [285, 0]
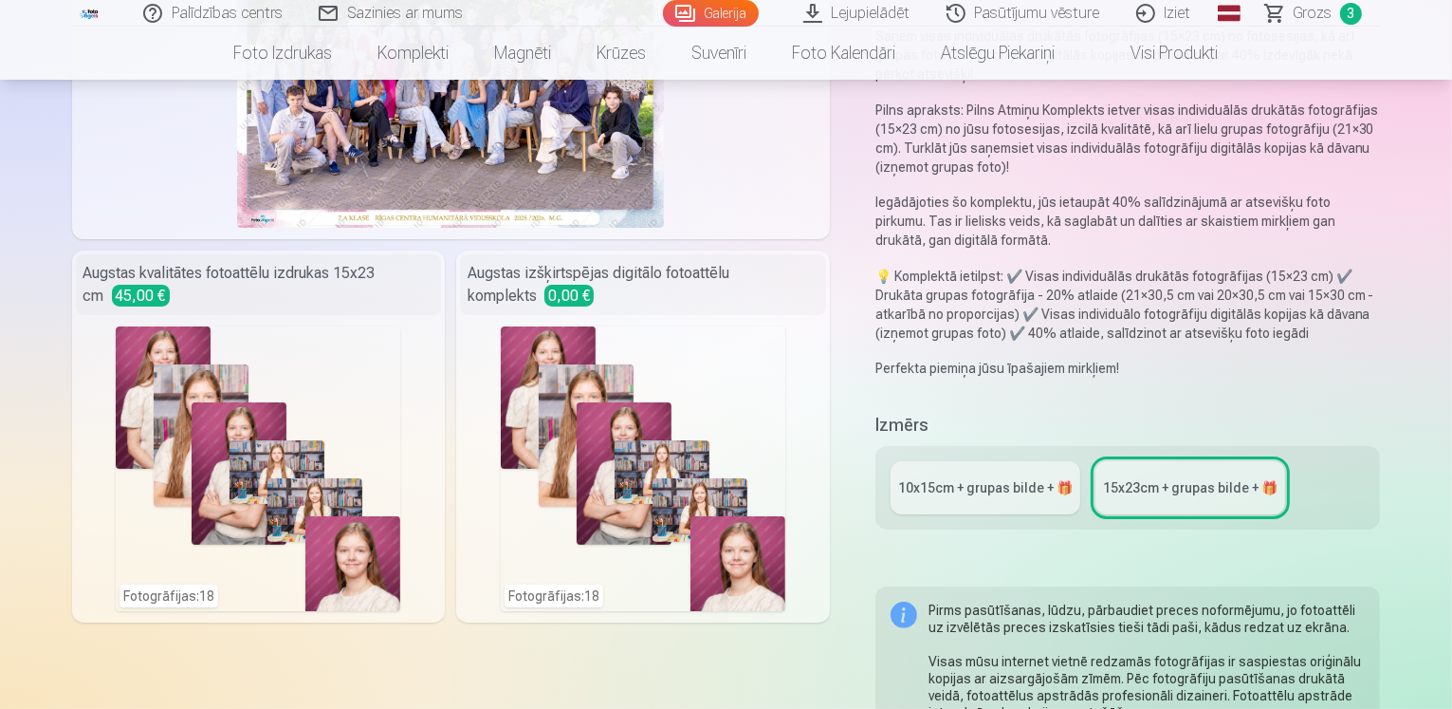
click at [948, 478] on div "10x15сm + grupas bilde + 🎁" at bounding box center [985, 487] width 175 height 19
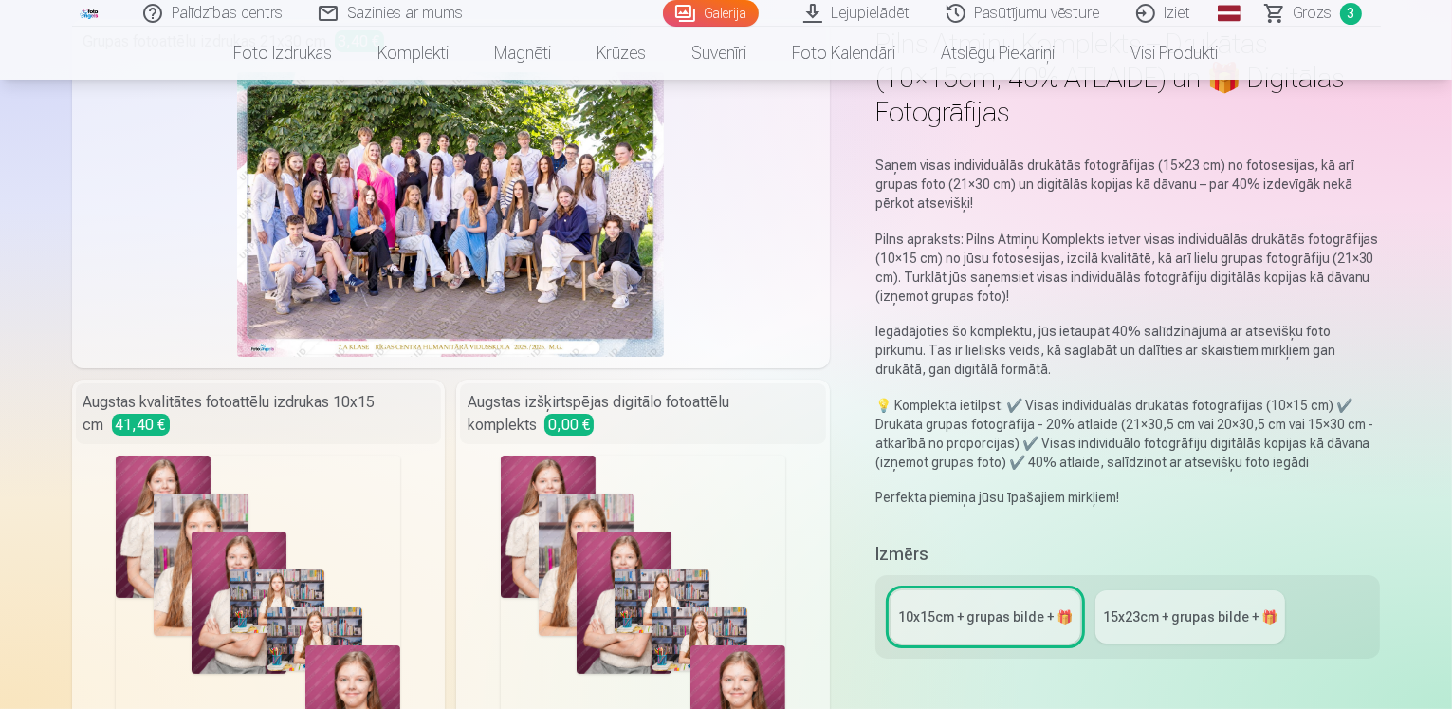
scroll to position [190, 0]
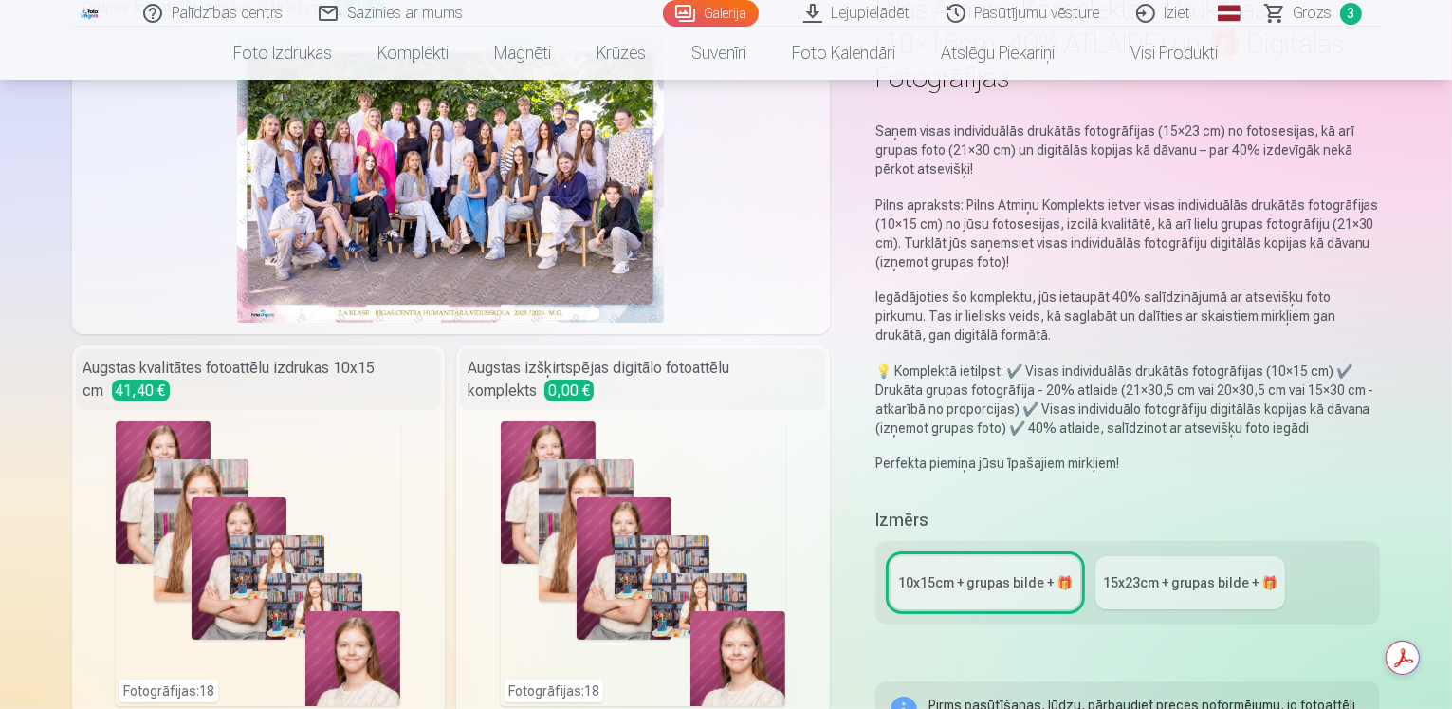
click at [1162, 573] on div "15x23сm + grupas bilde + 🎁" at bounding box center [1190, 582] width 175 height 19
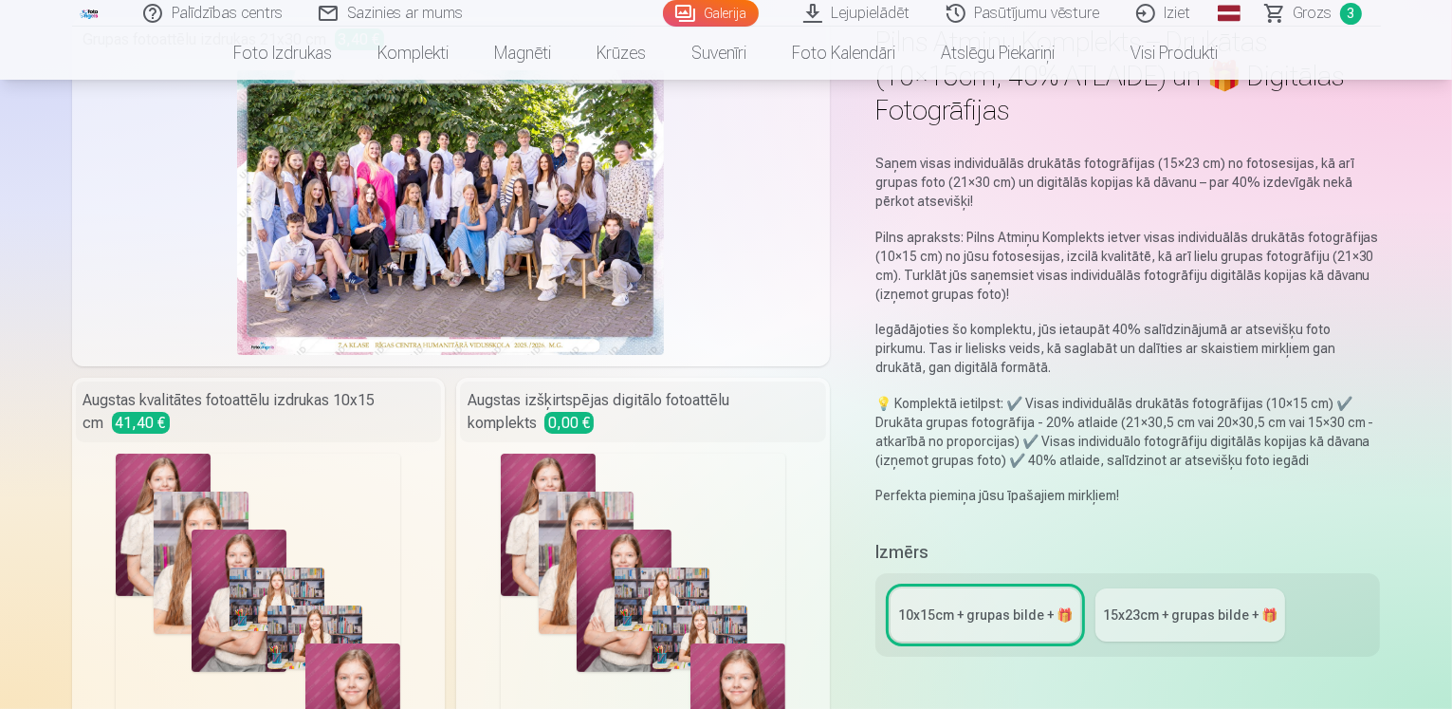
scroll to position [190, 0]
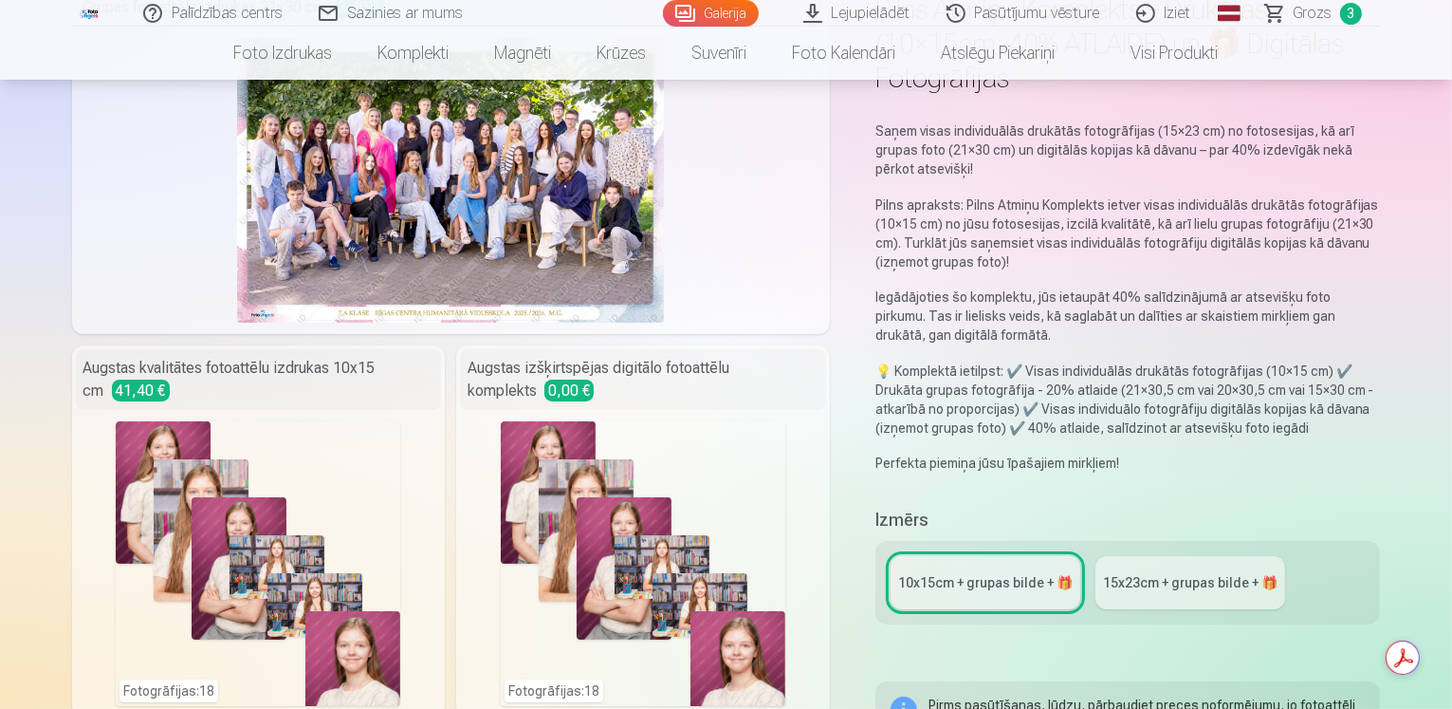
click at [1177, 573] on div "15x23сm + grupas bilde + 🎁" at bounding box center [1190, 582] width 175 height 19
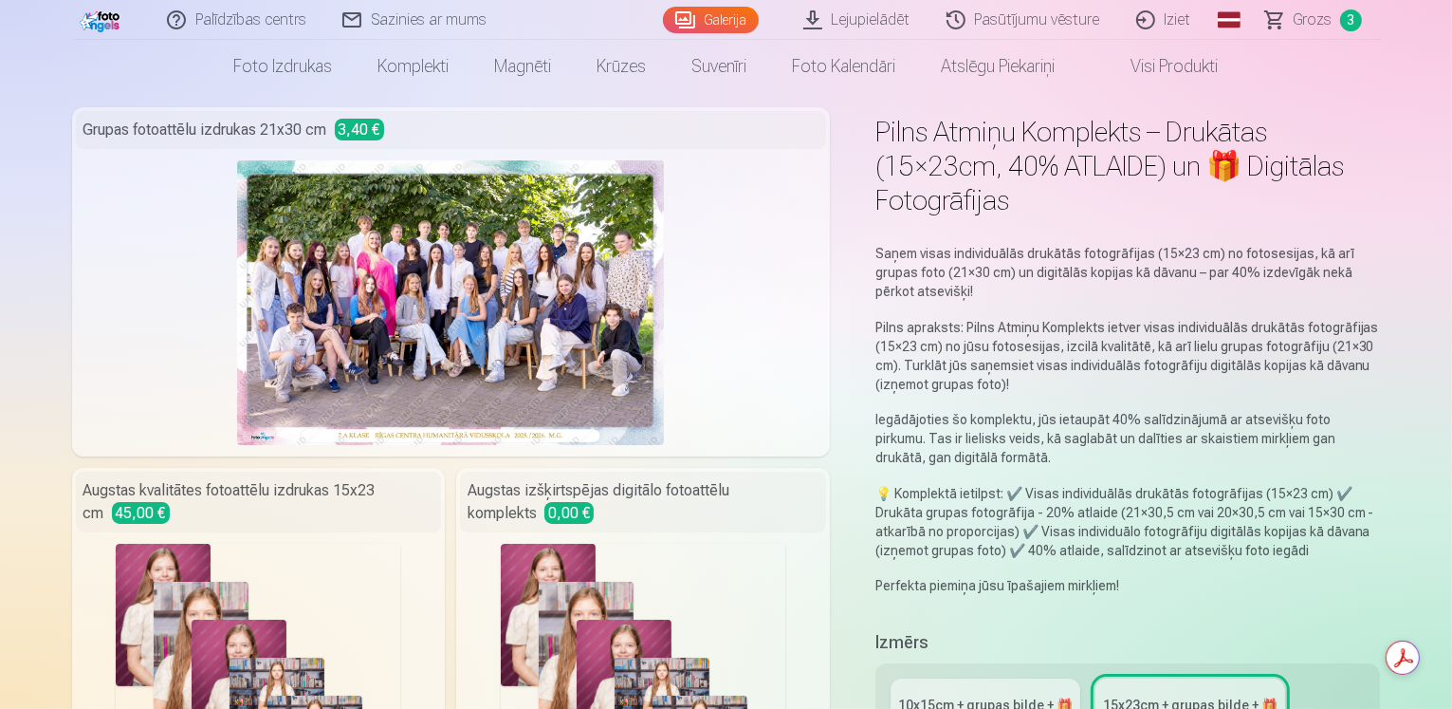
scroll to position [474, 0]
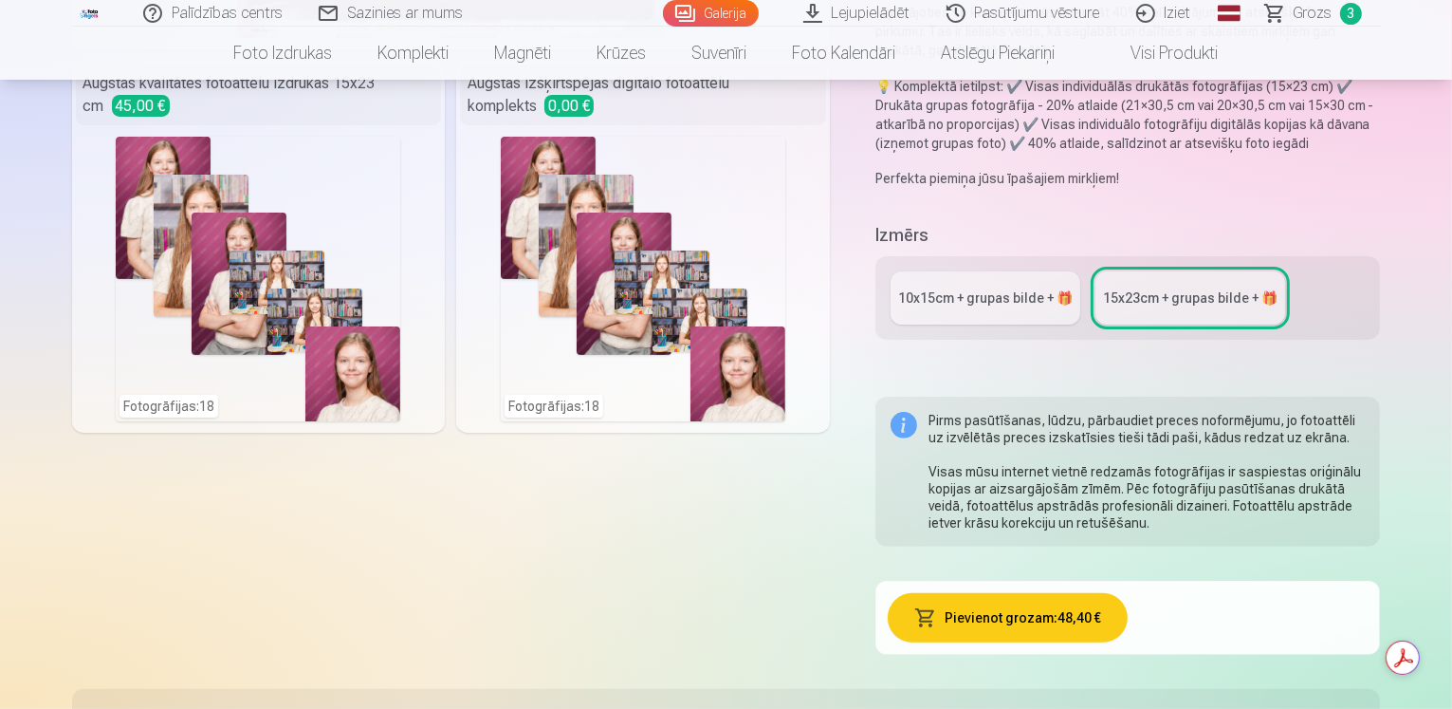
click at [1005, 288] on div "10x15сm + grupas bilde + 🎁" at bounding box center [985, 297] width 175 height 19
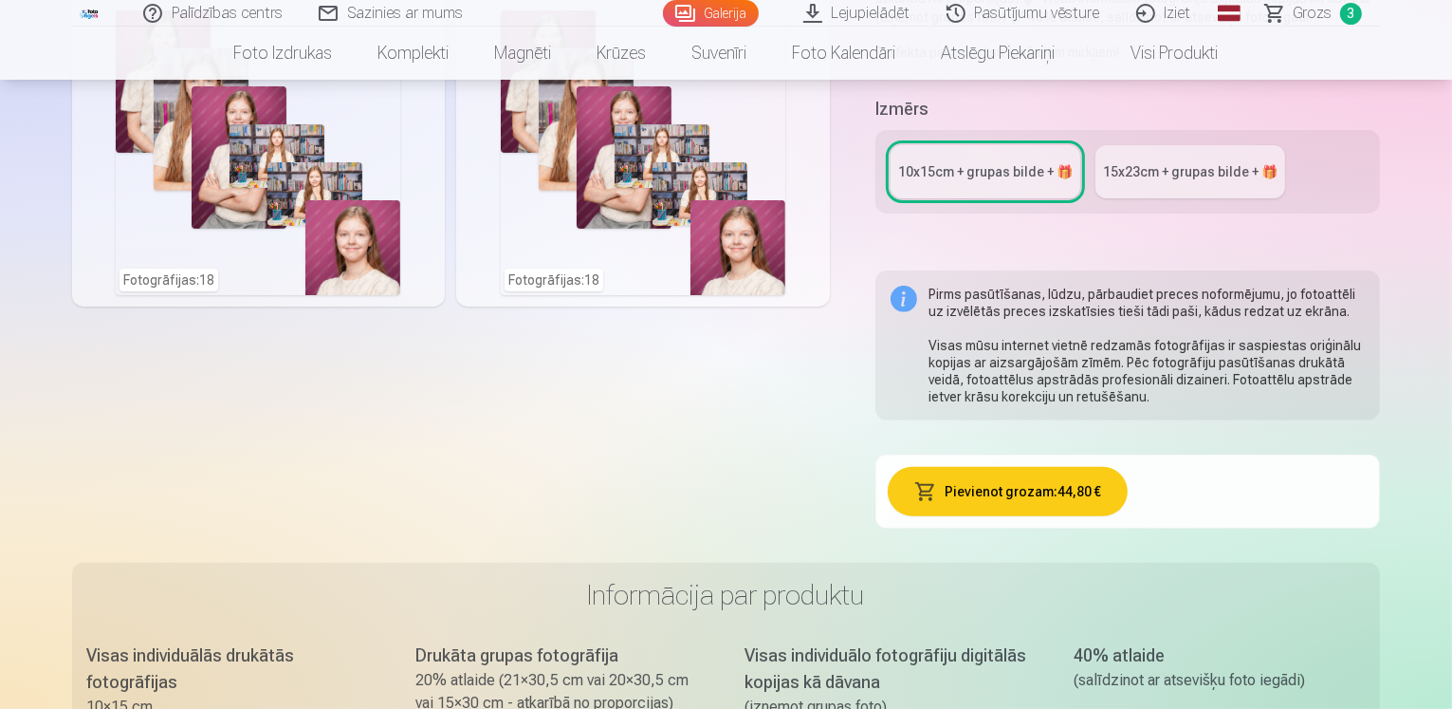
scroll to position [285, 0]
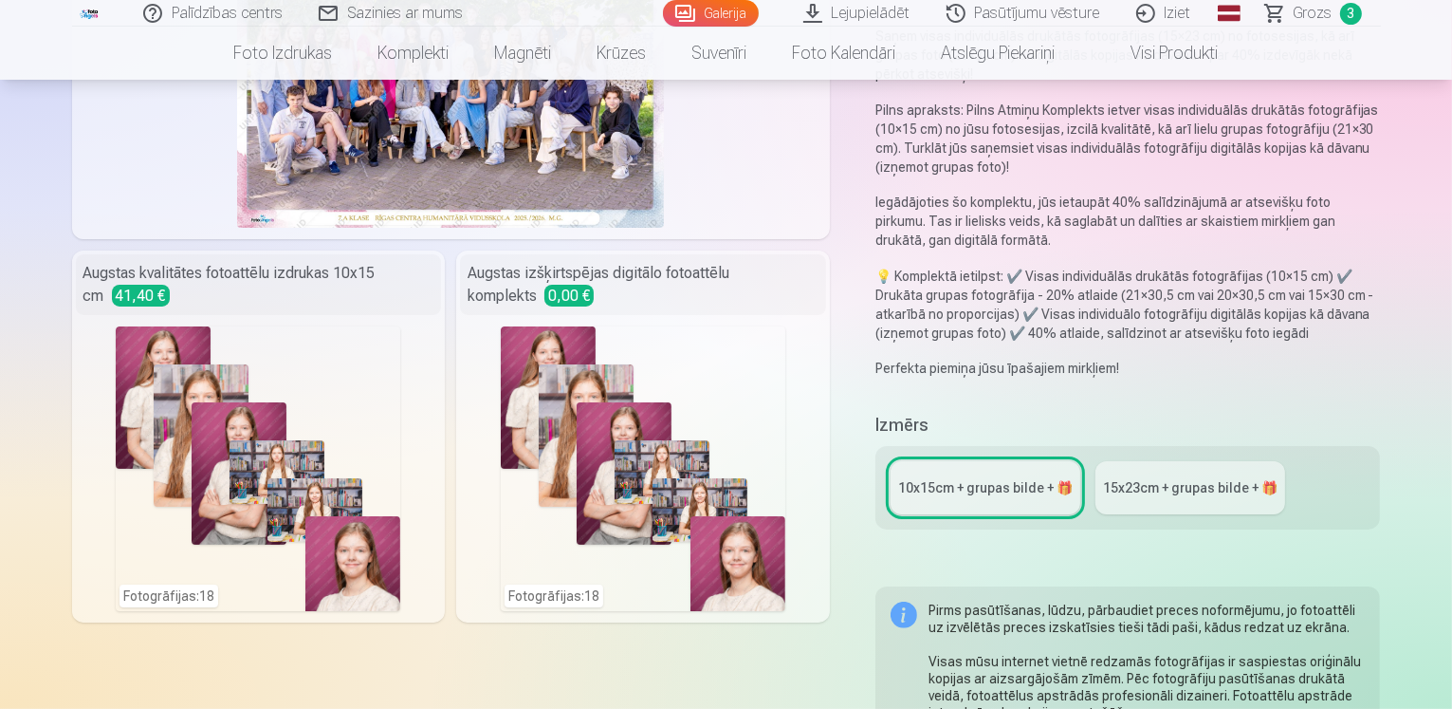
click at [1191, 461] on link "15x23сm + grupas bilde + 🎁" at bounding box center [1191, 487] width 190 height 53
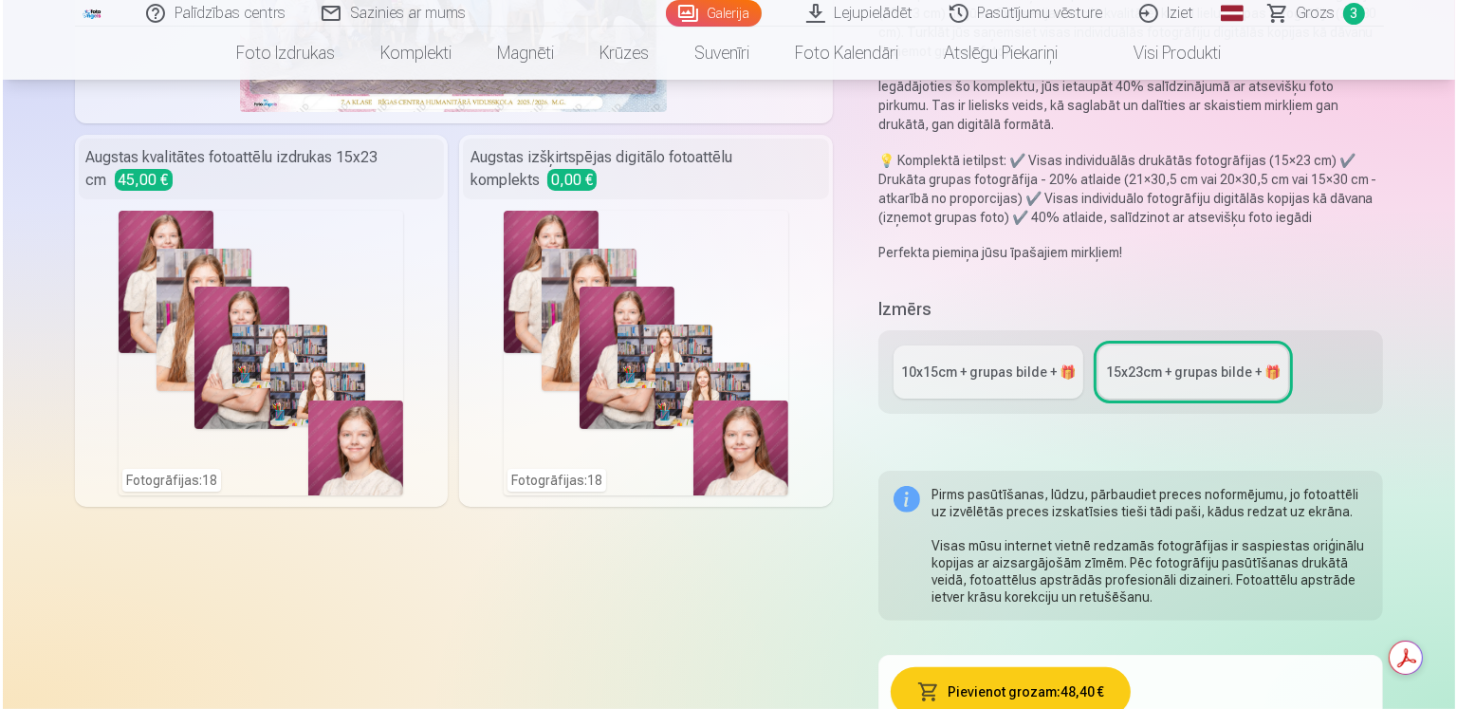
scroll to position [474, 0]
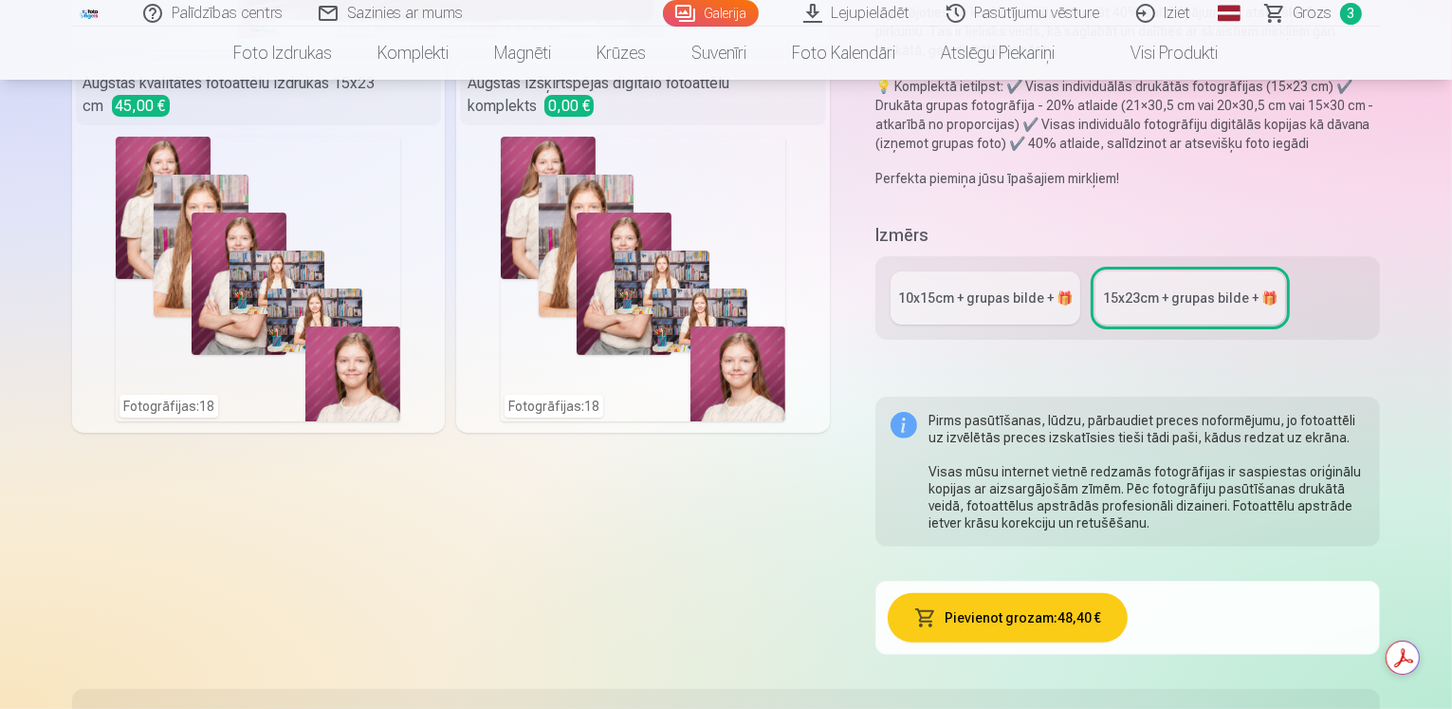
click at [1036, 593] on button "Pievienot grozam : 48,40 €" at bounding box center [1008, 617] width 240 height 49
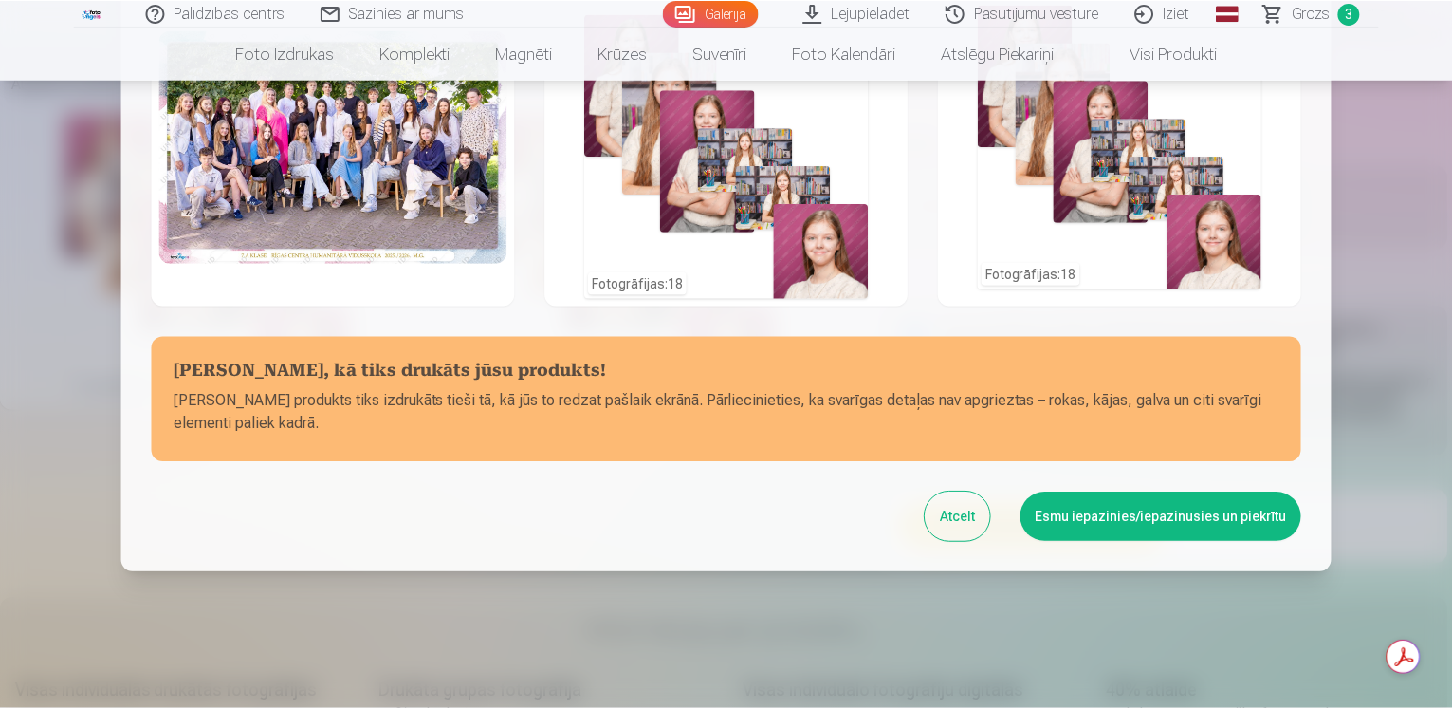
scroll to position [129, 0]
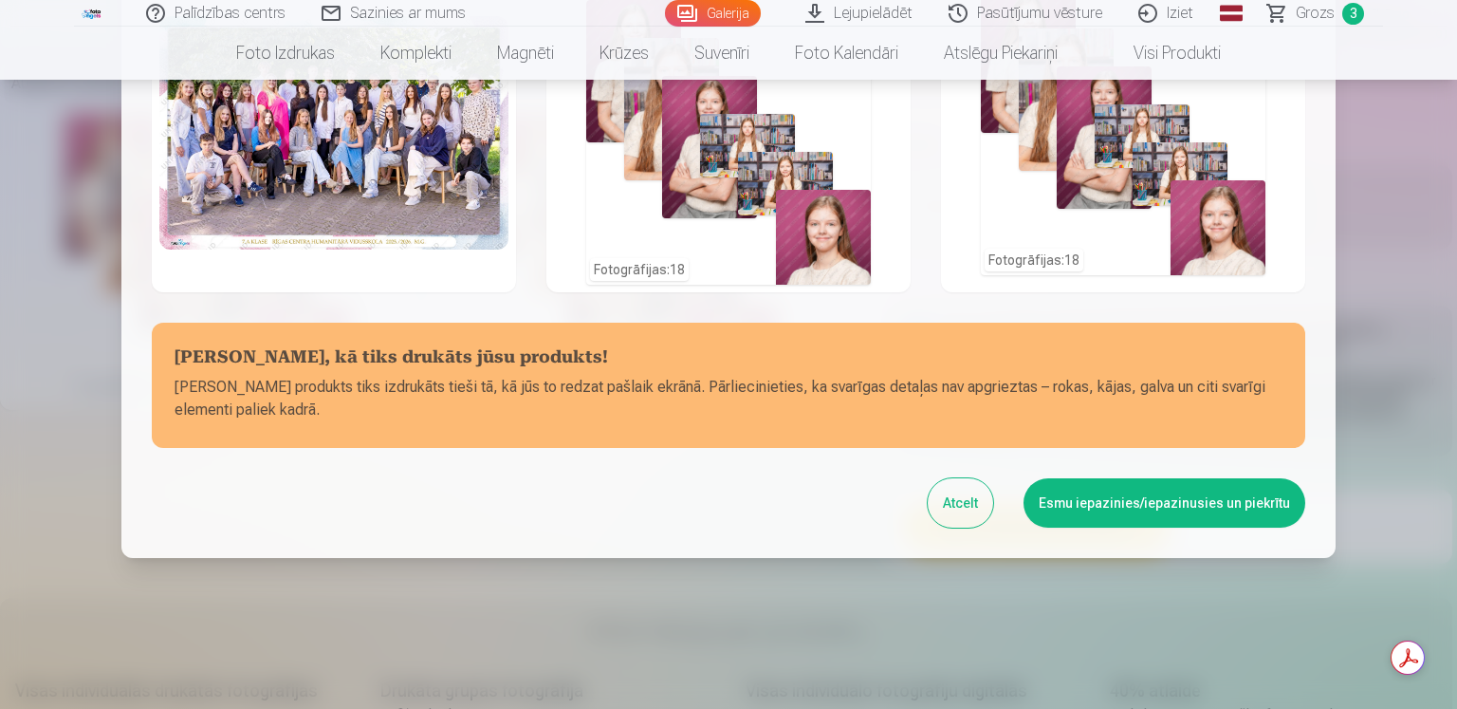
click at [1120, 509] on button "Esmu iepazinies/iepazinusies un piekrītu" at bounding box center [1165, 502] width 282 height 49
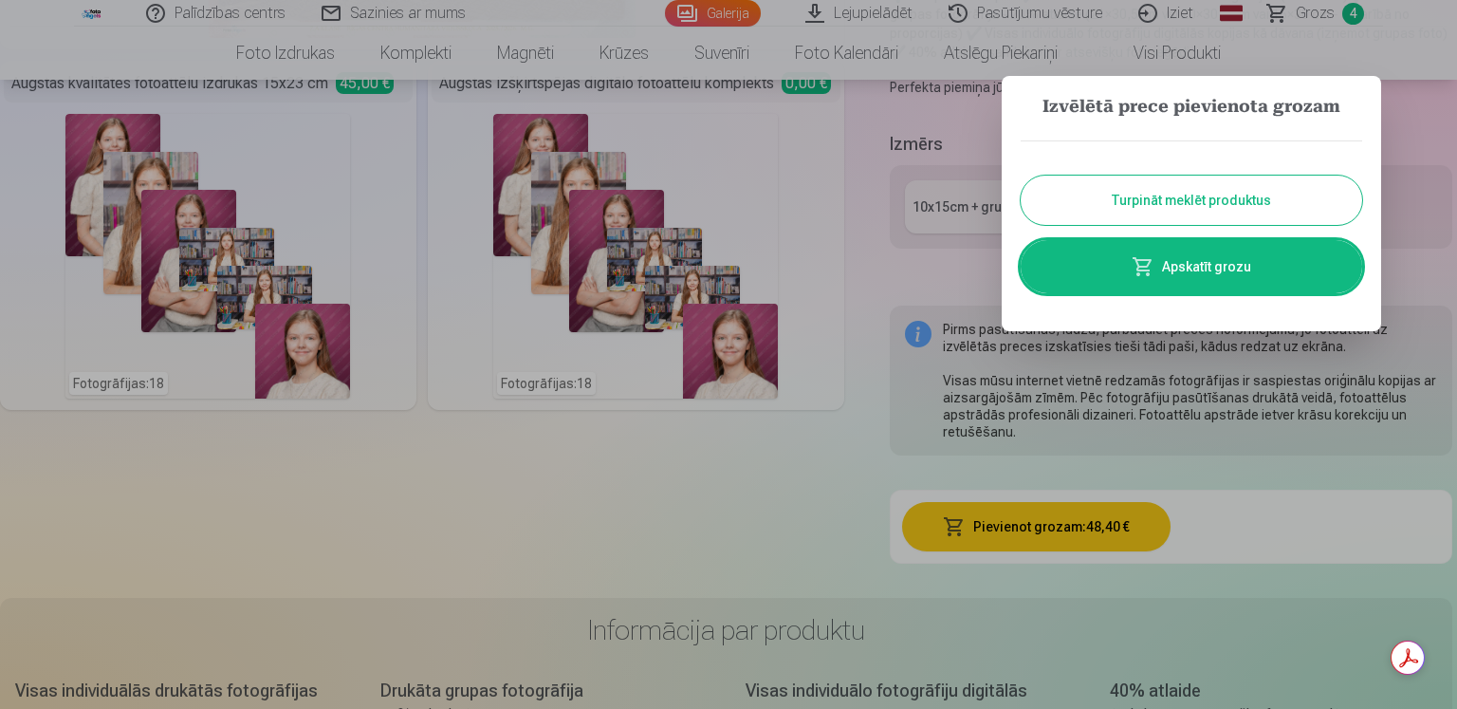
click at [1141, 188] on button "Turpināt meklēt produktus" at bounding box center [1191, 199] width 341 height 49
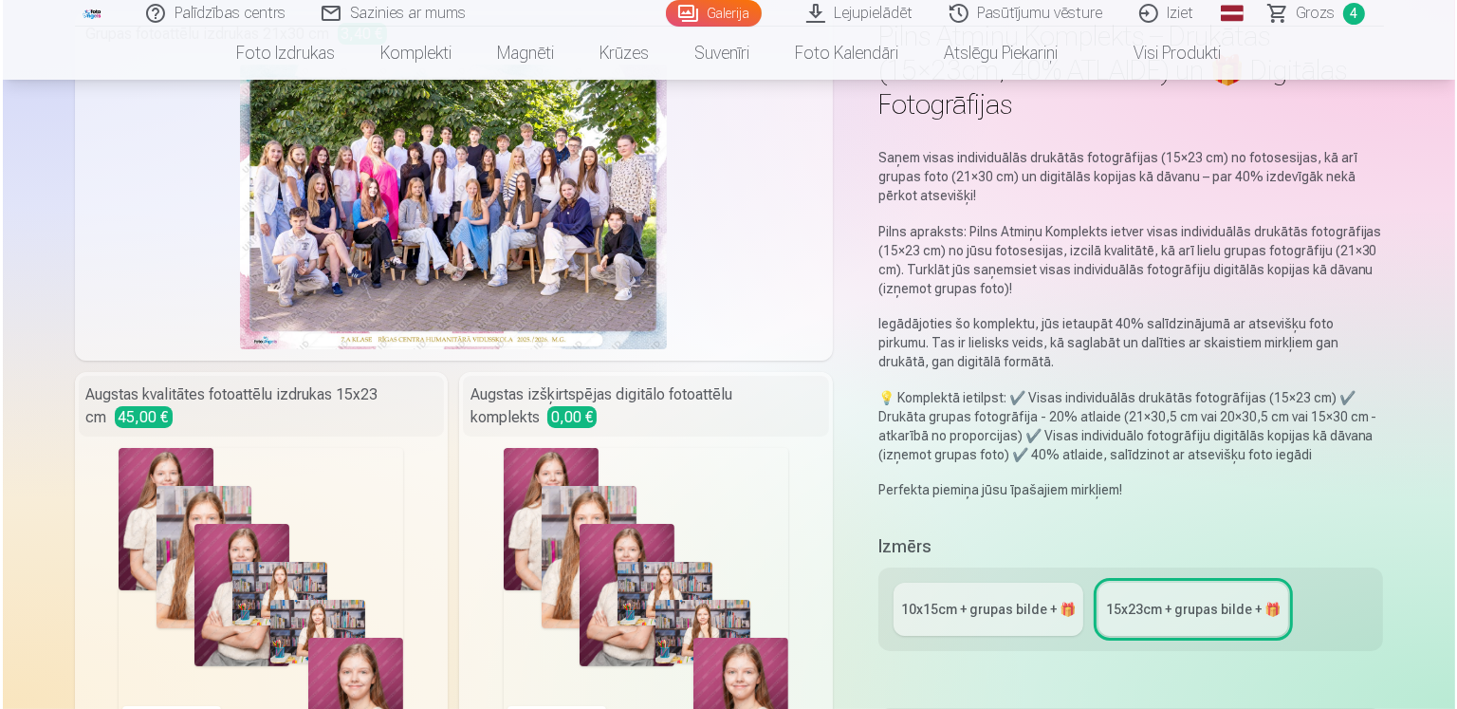
scroll to position [285, 0]
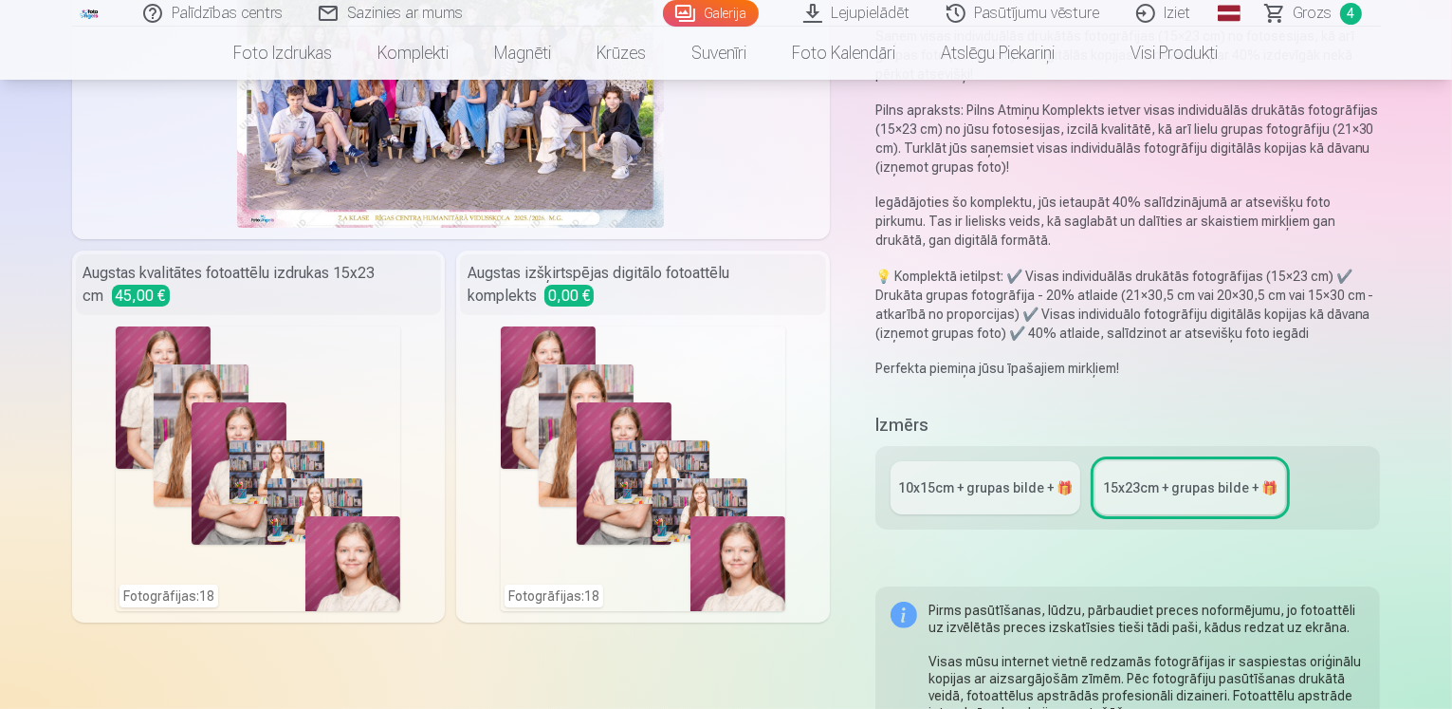
click at [669, 418] on div "Fotogrāfijas : 18" at bounding box center [643, 468] width 285 height 285
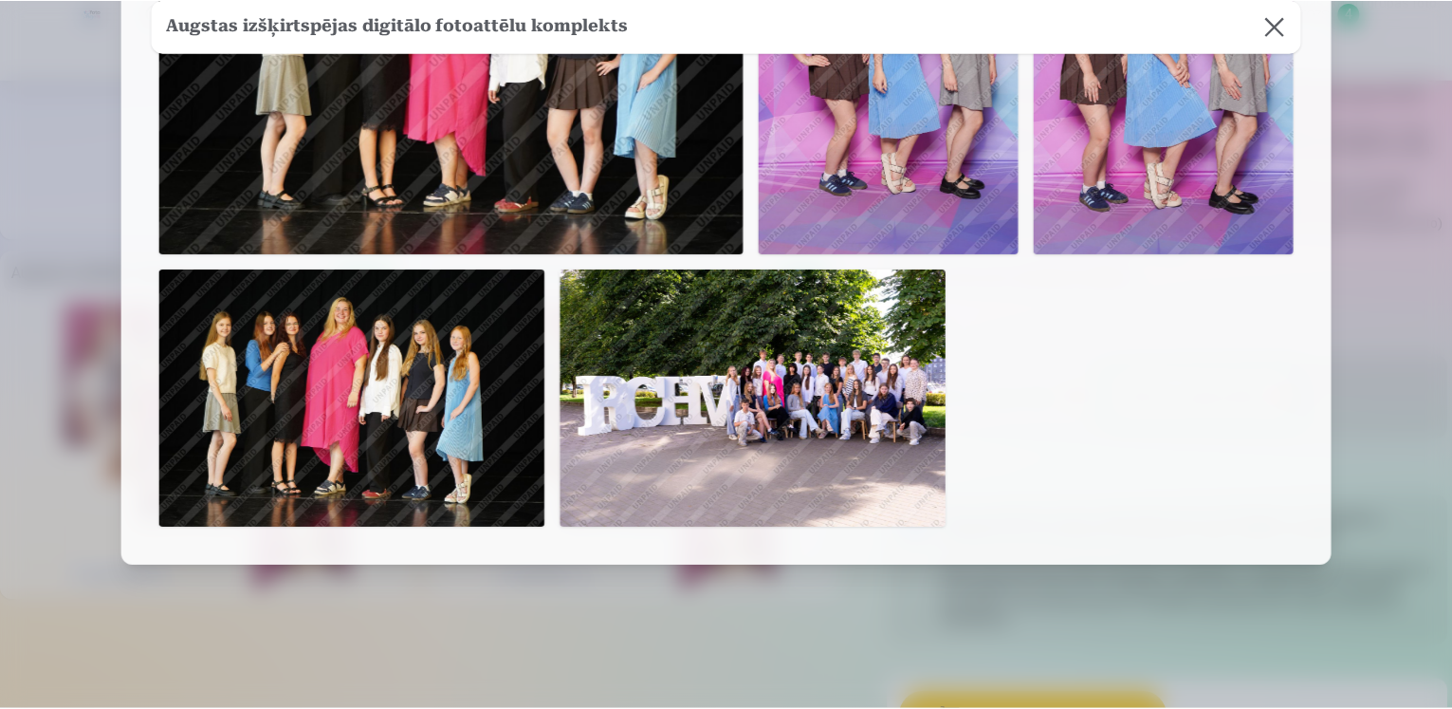
scroll to position [1229, 0]
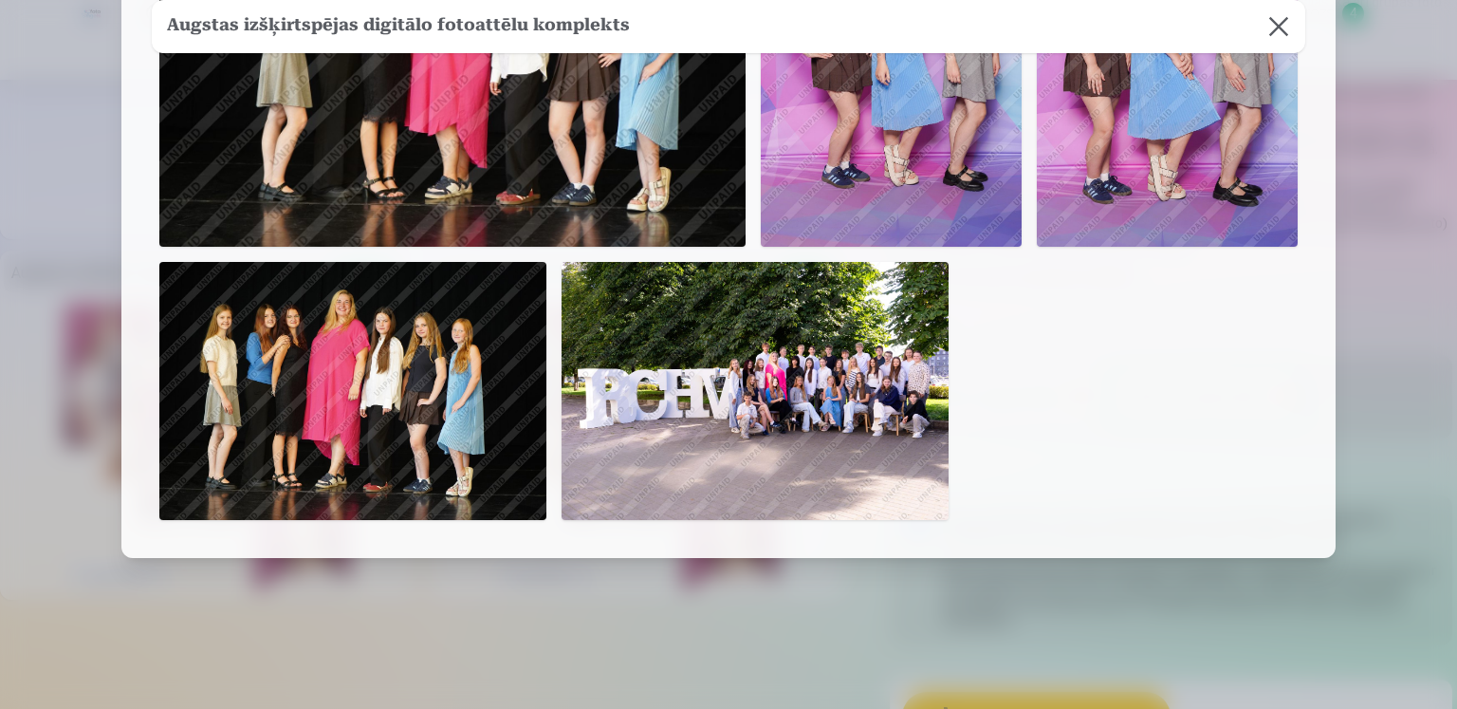
click at [1278, 33] on button at bounding box center [1278, 26] width 53 height 53
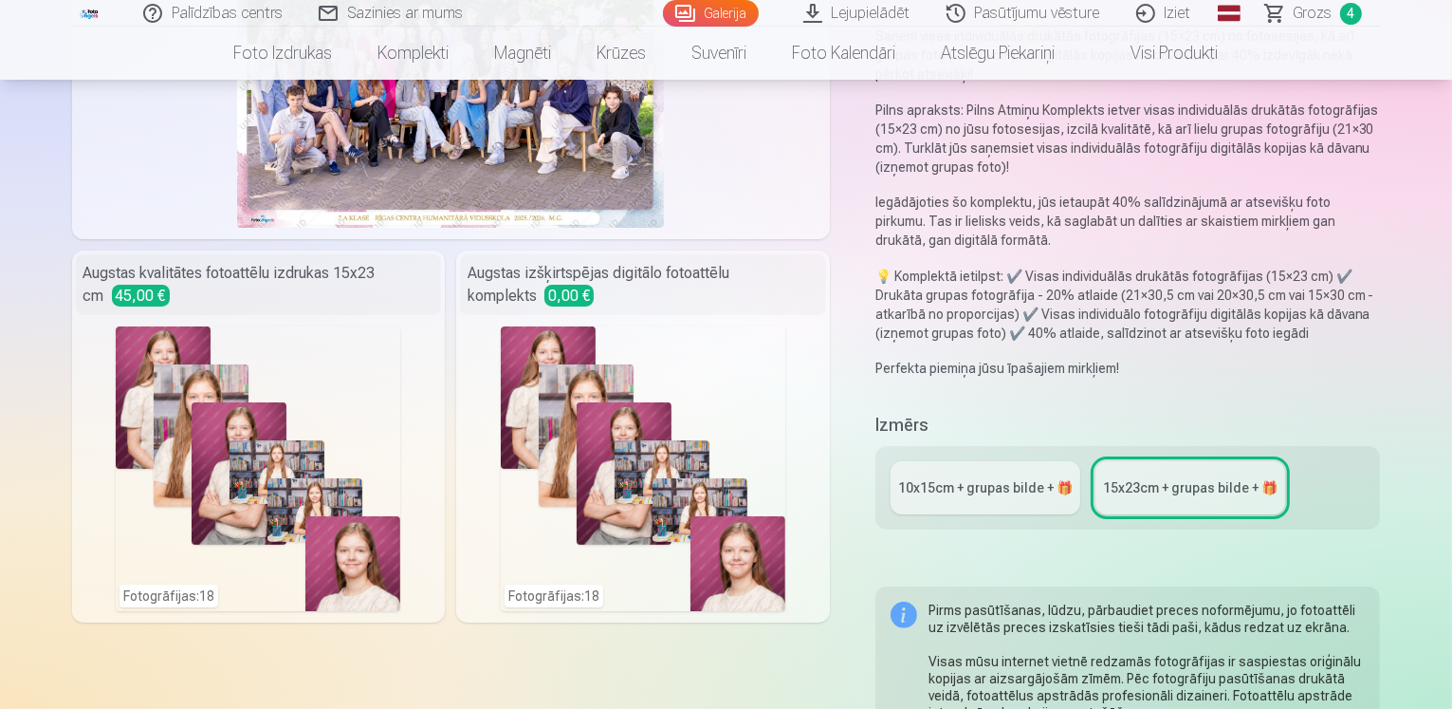
click at [1313, 20] on span "Grozs" at bounding box center [1313, 13] width 39 height 23
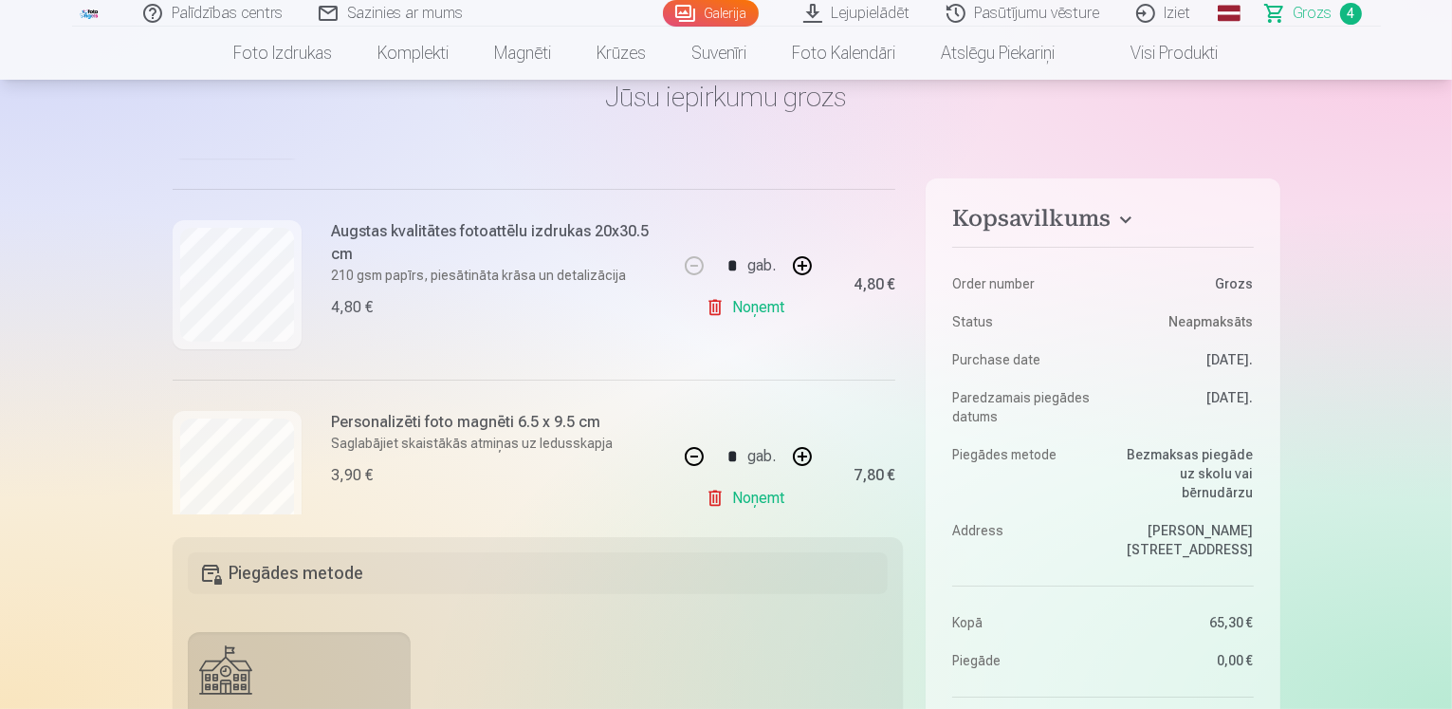
scroll to position [379, 0]
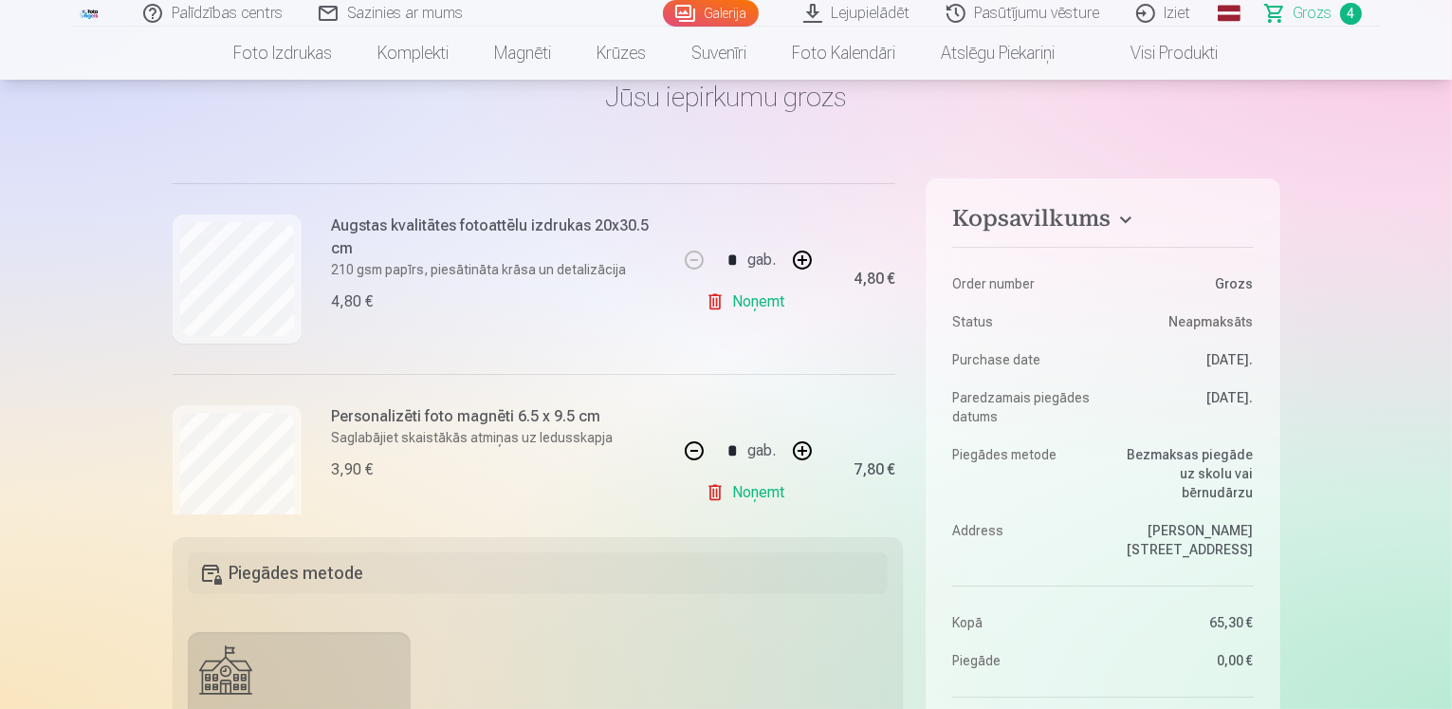
click at [765, 301] on link "Noņemt" at bounding box center [749, 302] width 86 height 38
type input "*"
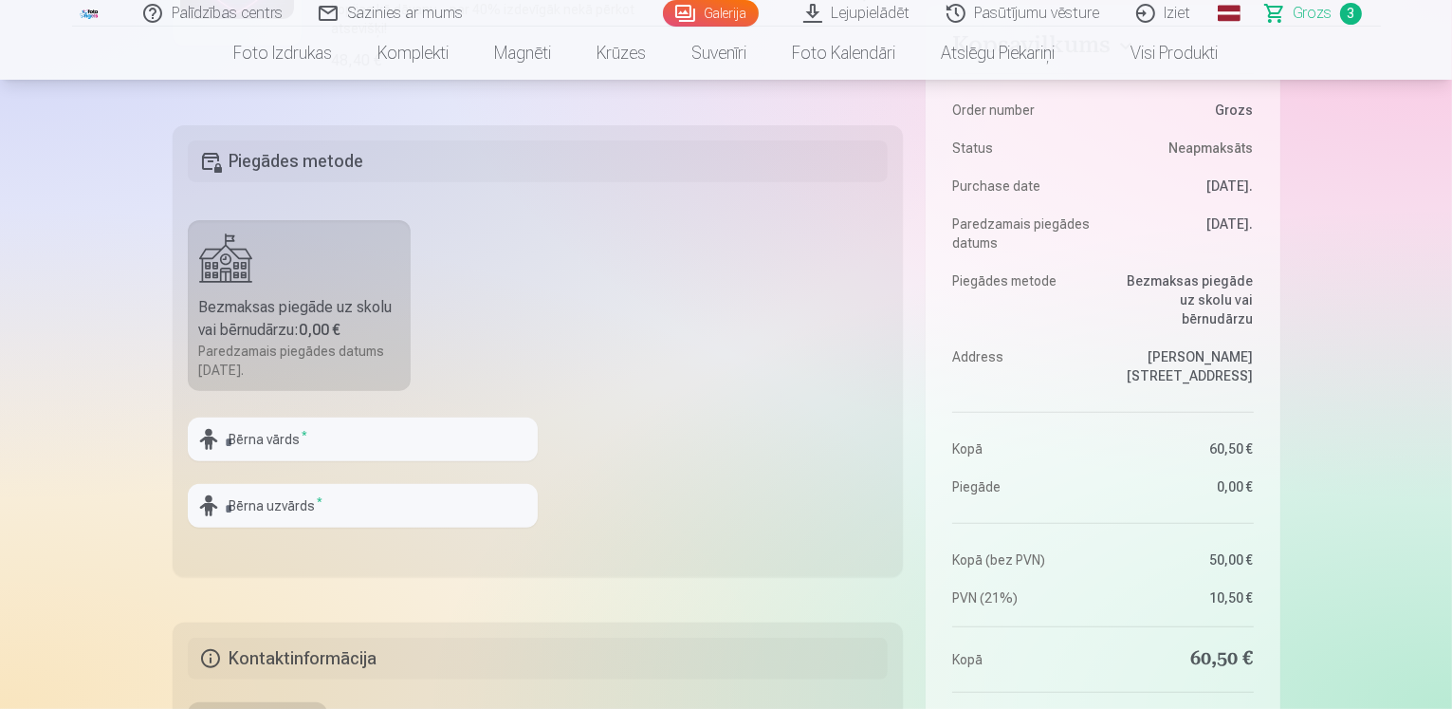
scroll to position [474, 0]
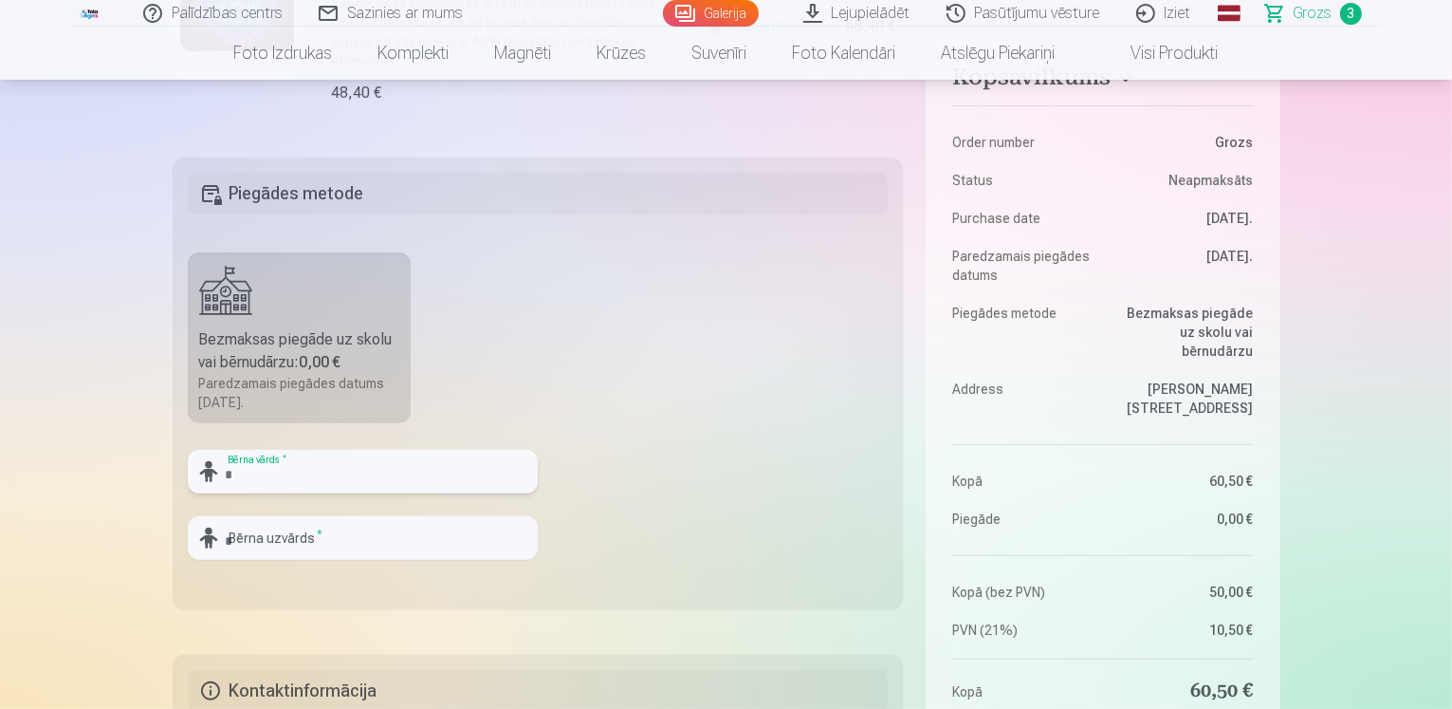
click at [267, 481] on input "text" at bounding box center [363, 472] width 350 height 44
type input "**********"
click at [263, 531] on input "text" at bounding box center [363, 538] width 350 height 44
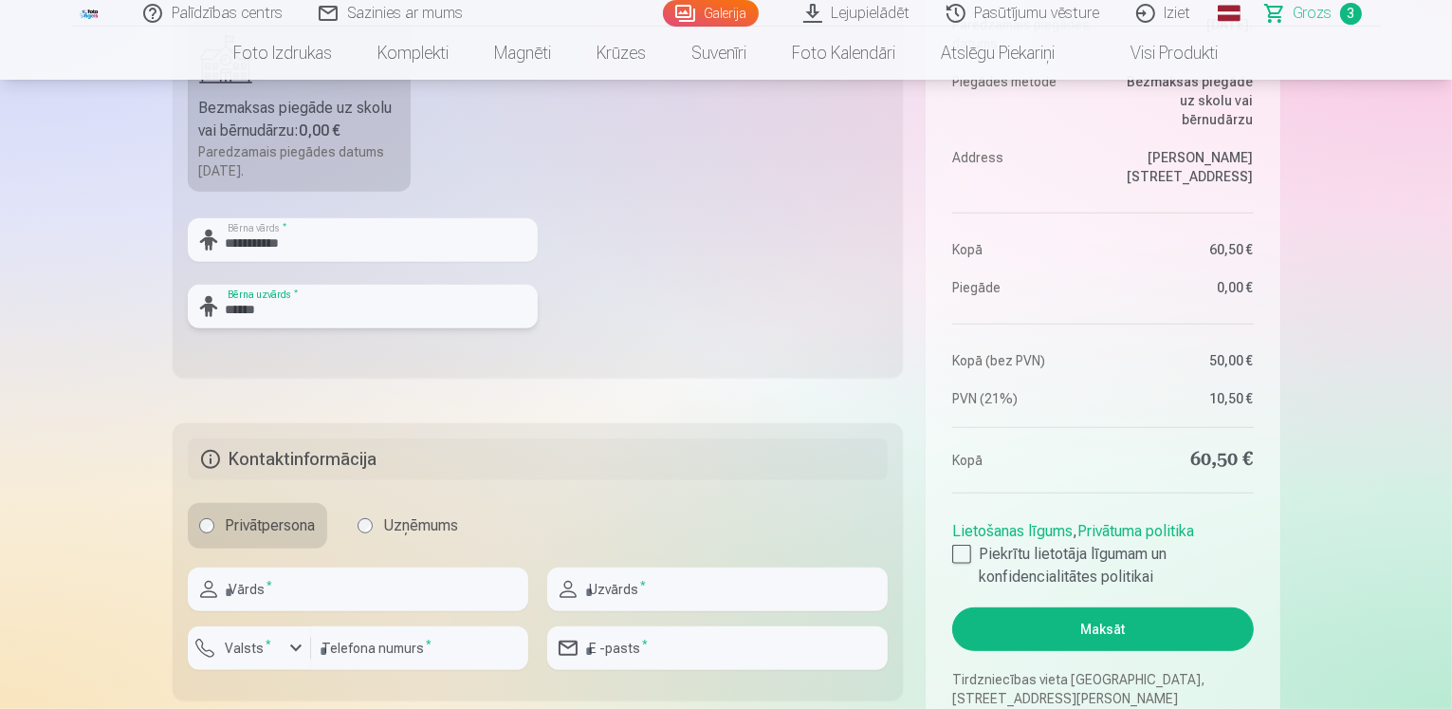
scroll to position [759, 0]
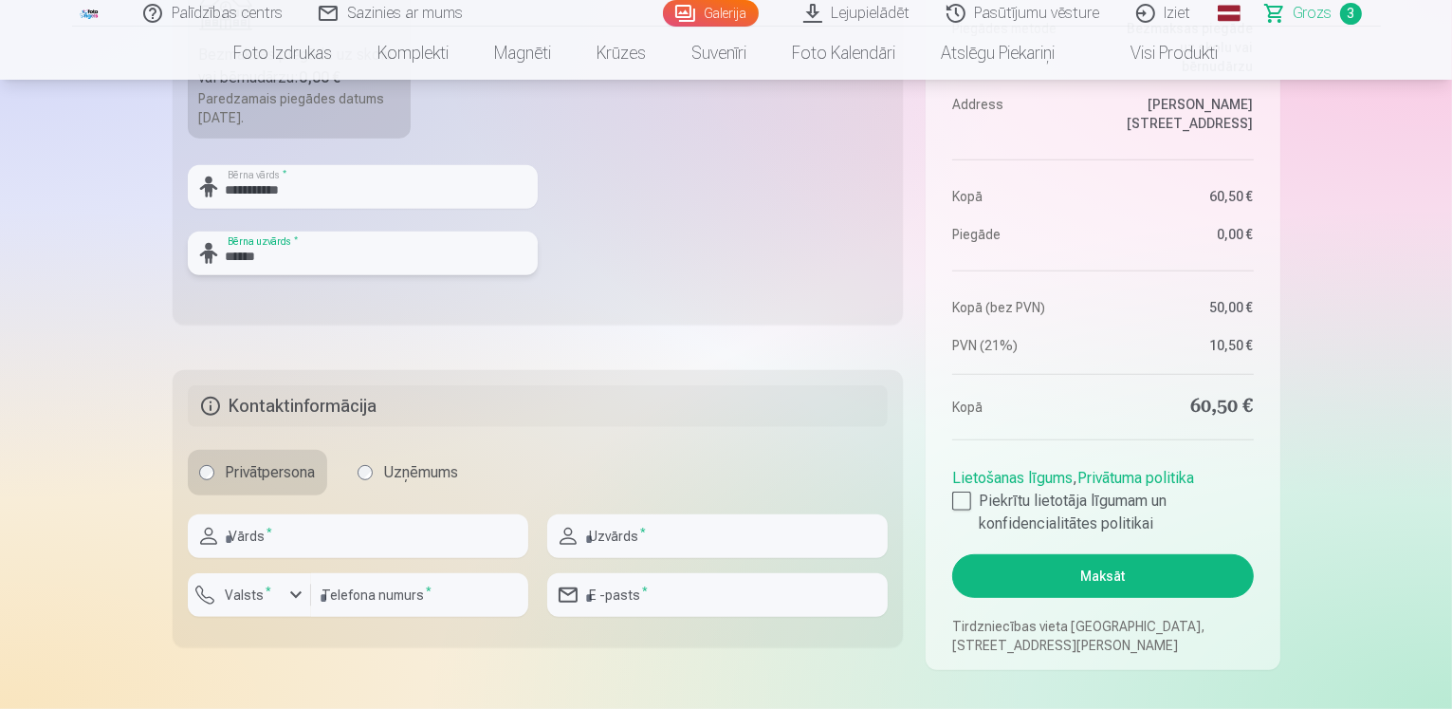
type input "******"
click at [380, 529] on input "text" at bounding box center [358, 536] width 341 height 44
click at [341, 531] on input "text" at bounding box center [358, 536] width 341 height 44
type input "********"
click at [592, 540] on input "text" at bounding box center [717, 536] width 341 height 44
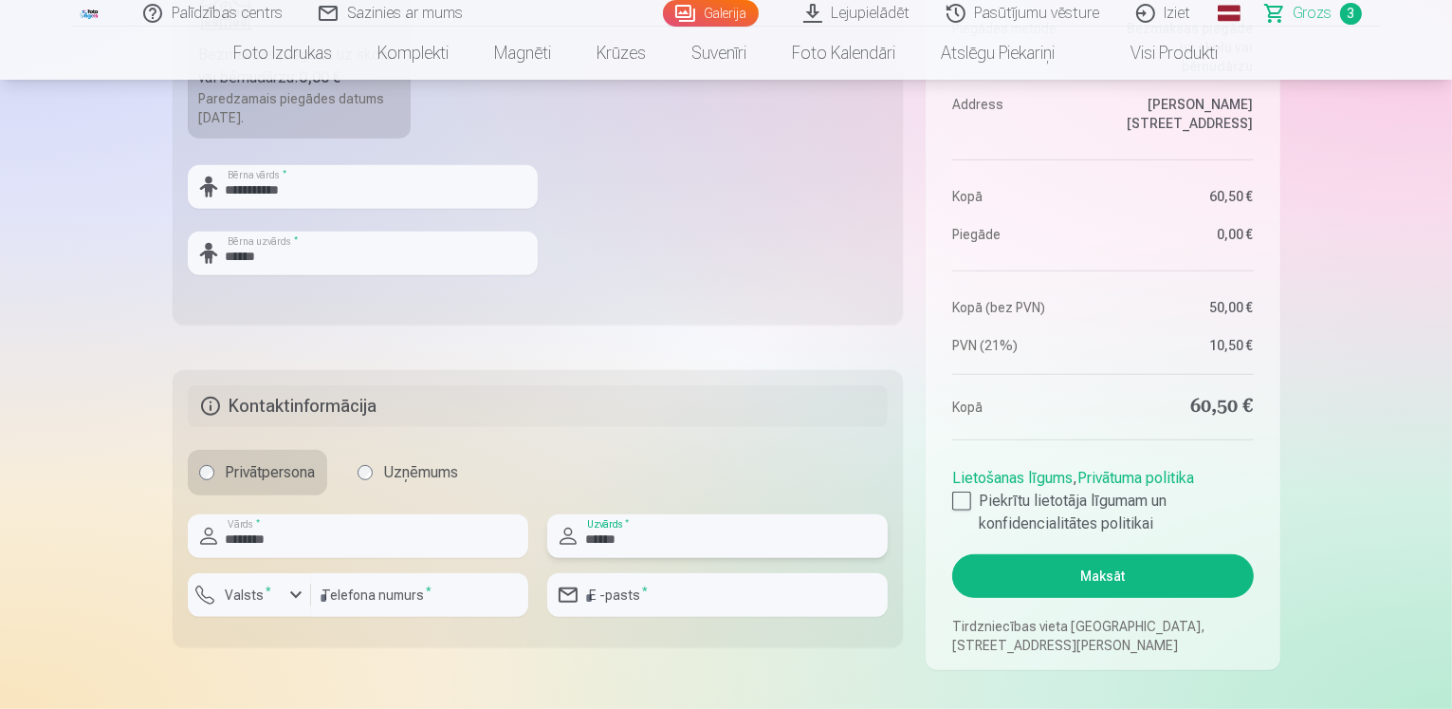
type input "******"
click at [395, 601] on input "number" at bounding box center [419, 595] width 217 height 44
click at [299, 598] on div "button" at bounding box center [296, 594] width 23 height 23
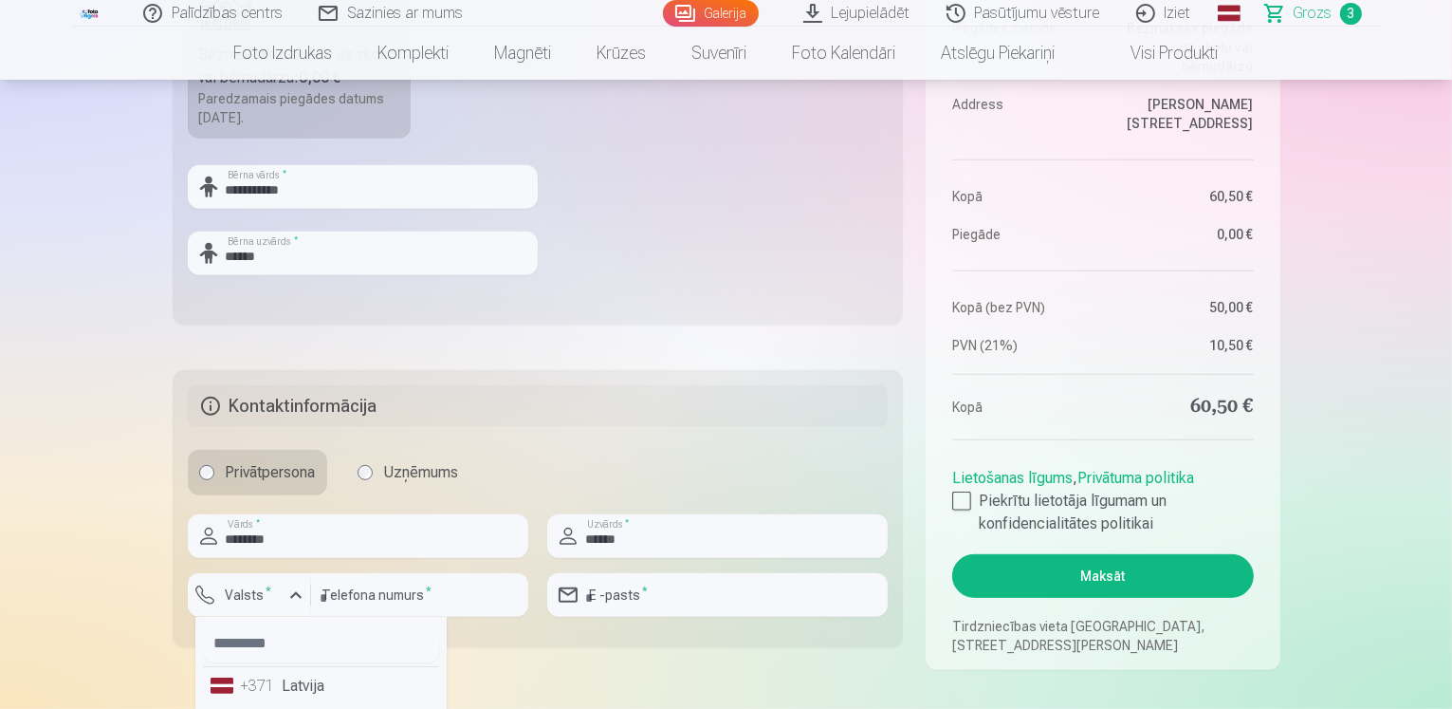
click at [300, 689] on li "+371 Latvija" at bounding box center [321, 686] width 236 height 38
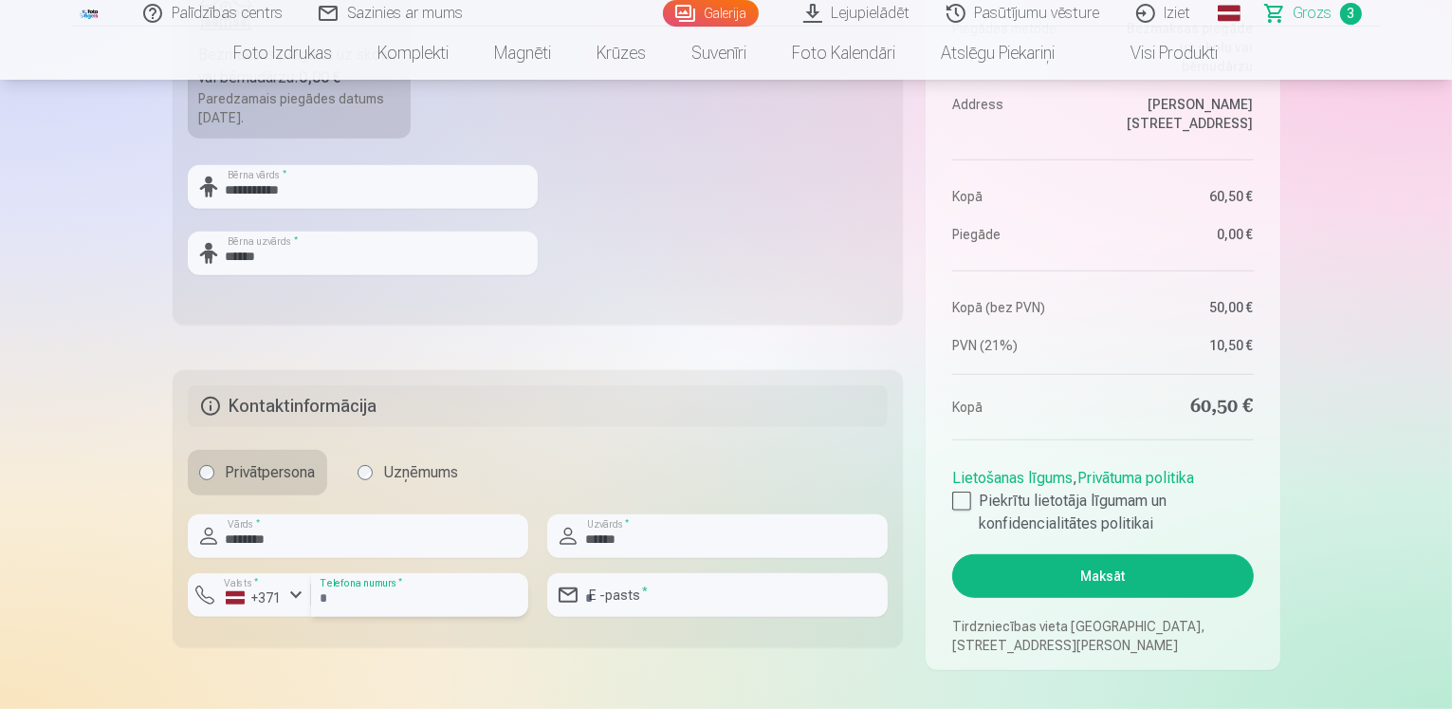
click at [341, 599] on input "number" at bounding box center [419, 595] width 217 height 44
type input "********"
click at [601, 597] on input "email" at bounding box center [717, 595] width 341 height 44
type input "**********"
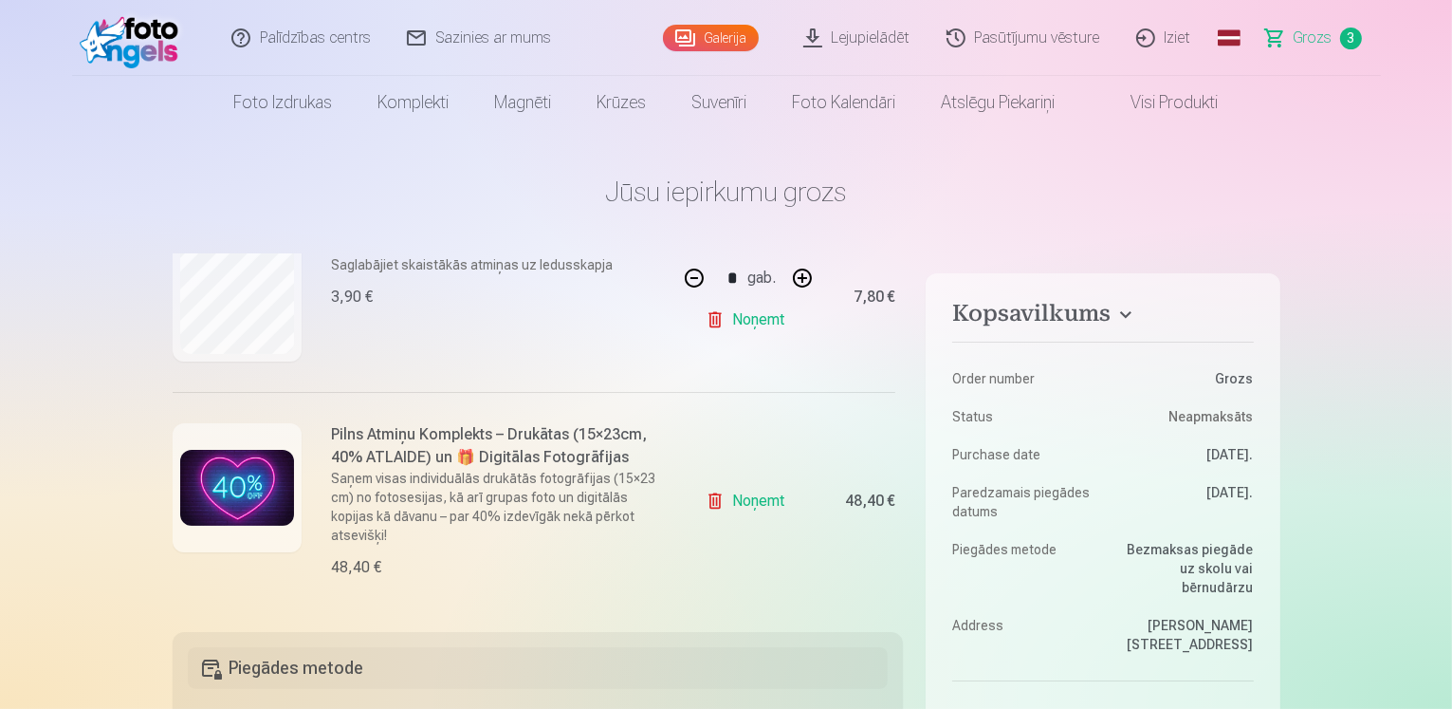
scroll to position [460, 0]
click at [739, 498] on link "Noņemt" at bounding box center [749, 501] width 86 height 38
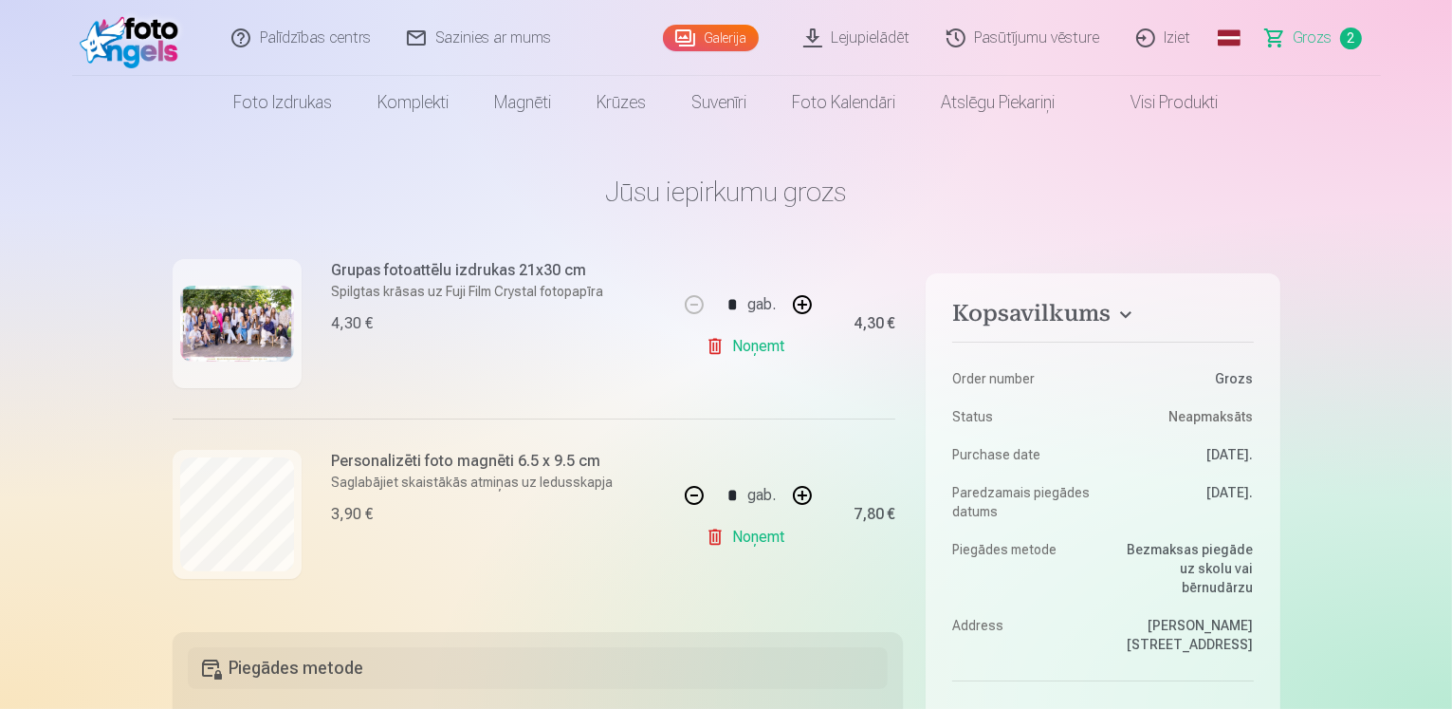
click at [718, 36] on link "Galerija" at bounding box center [711, 38] width 96 height 27
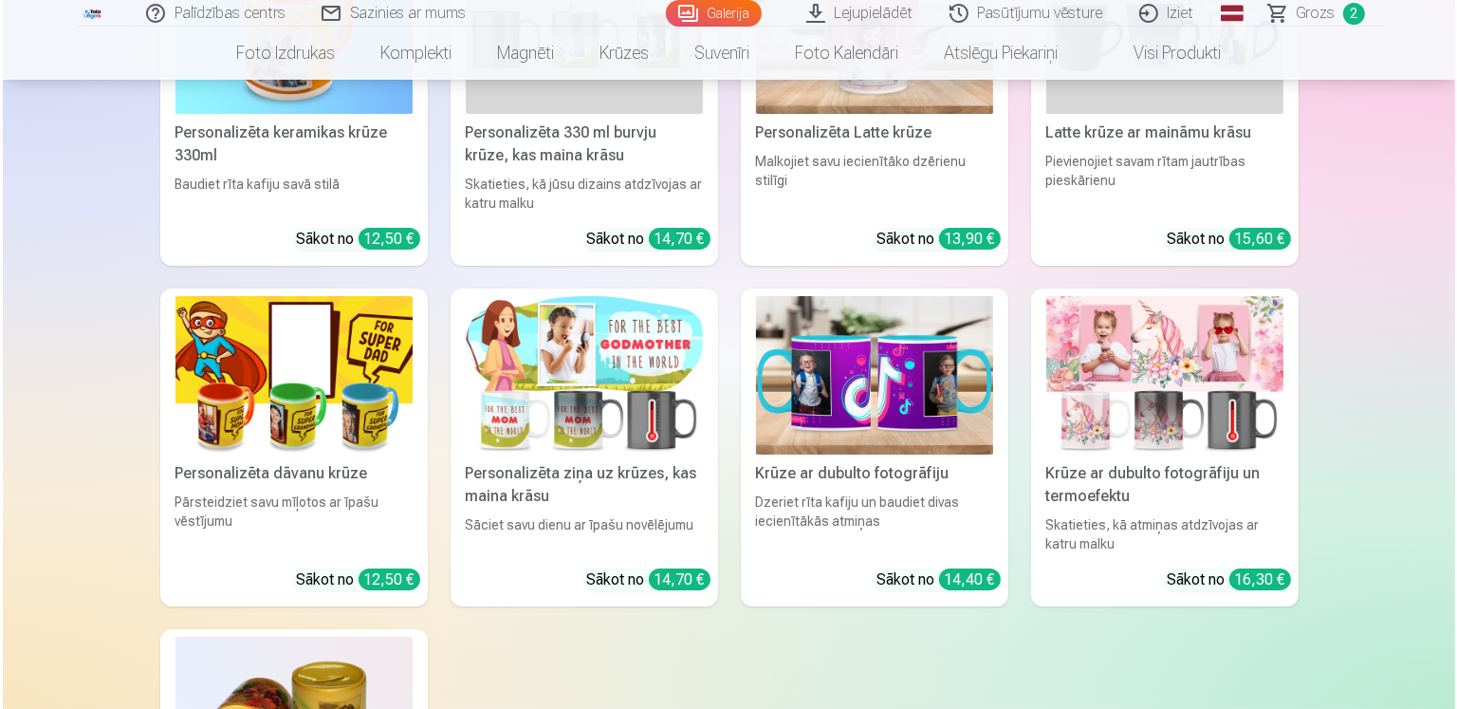
scroll to position [7178, 0]
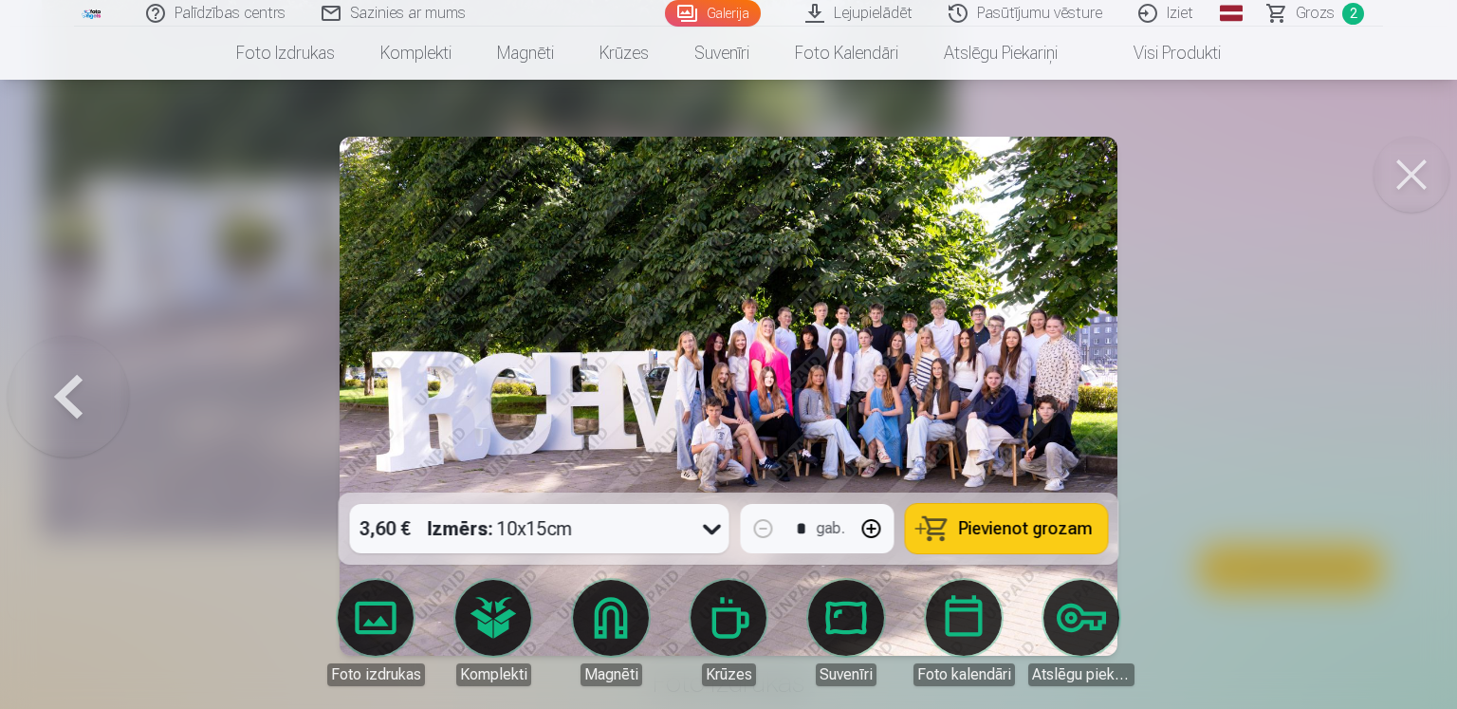
click at [713, 523] on icon at bounding box center [712, 528] width 30 height 30
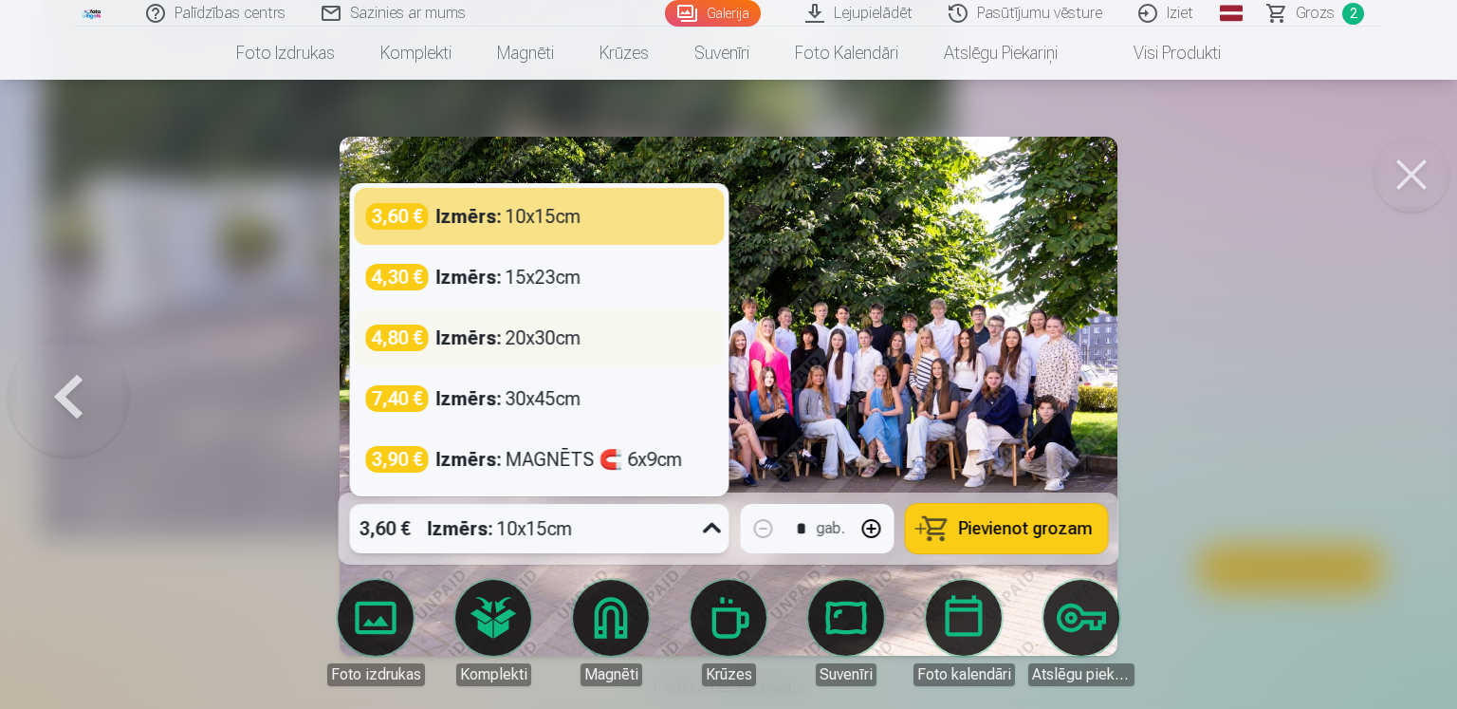
click at [550, 342] on div "Izmērs : 20x30cm" at bounding box center [508, 337] width 145 height 27
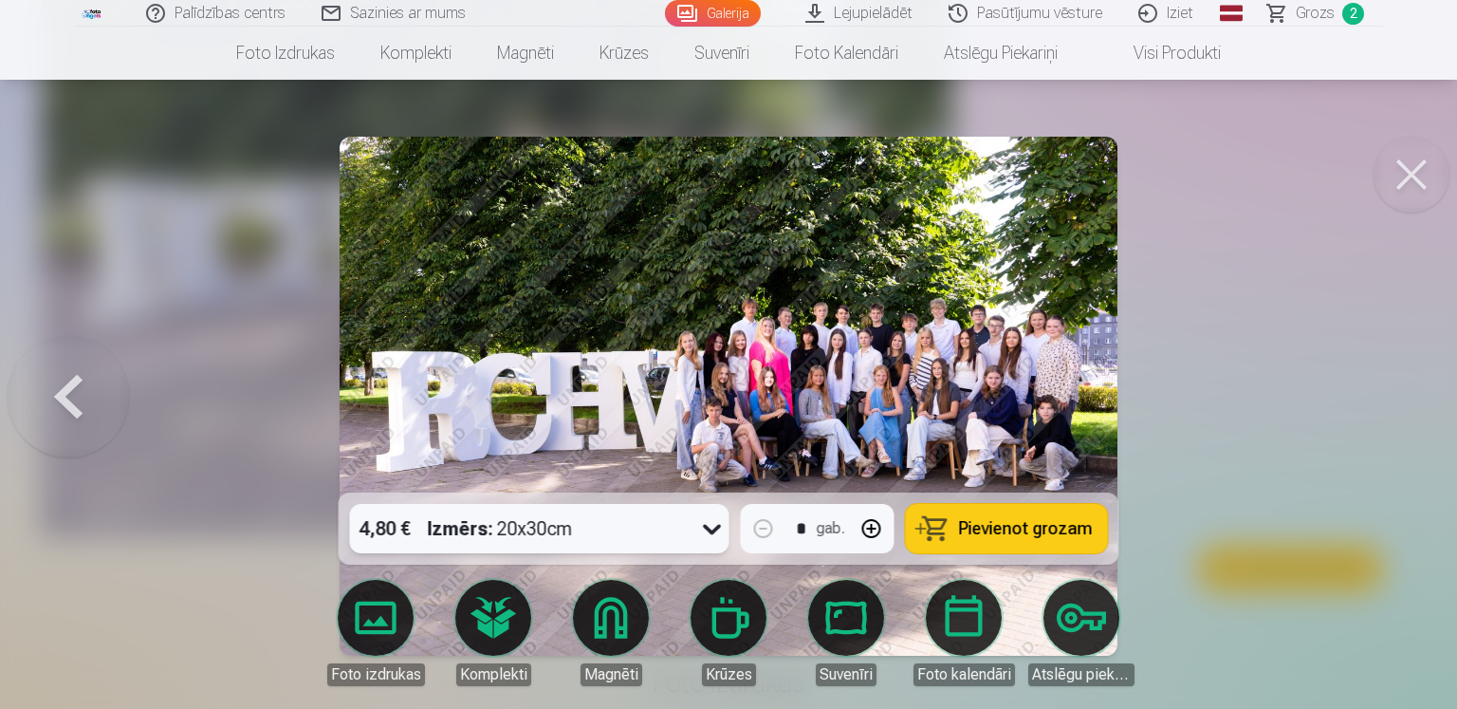
click at [876, 528] on button "button" at bounding box center [872, 529] width 46 height 46
click at [987, 526] on span "Pievienot grozam" at bounding box center [1026, 528] width 134 height 17
type input "*"
click at [1319, 12] on span "Grozs" at bounding box center [1315, 13] width 39 height 23
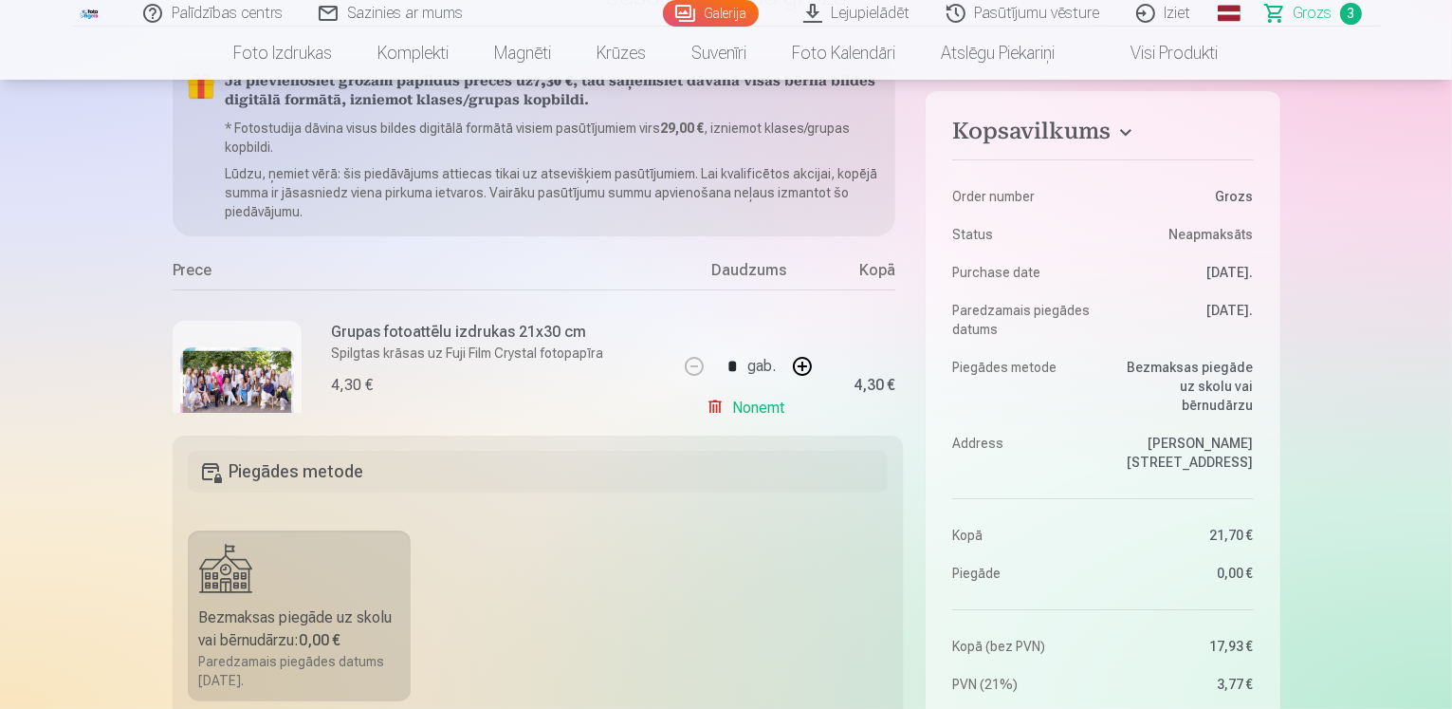
scroll to position [83, 0]
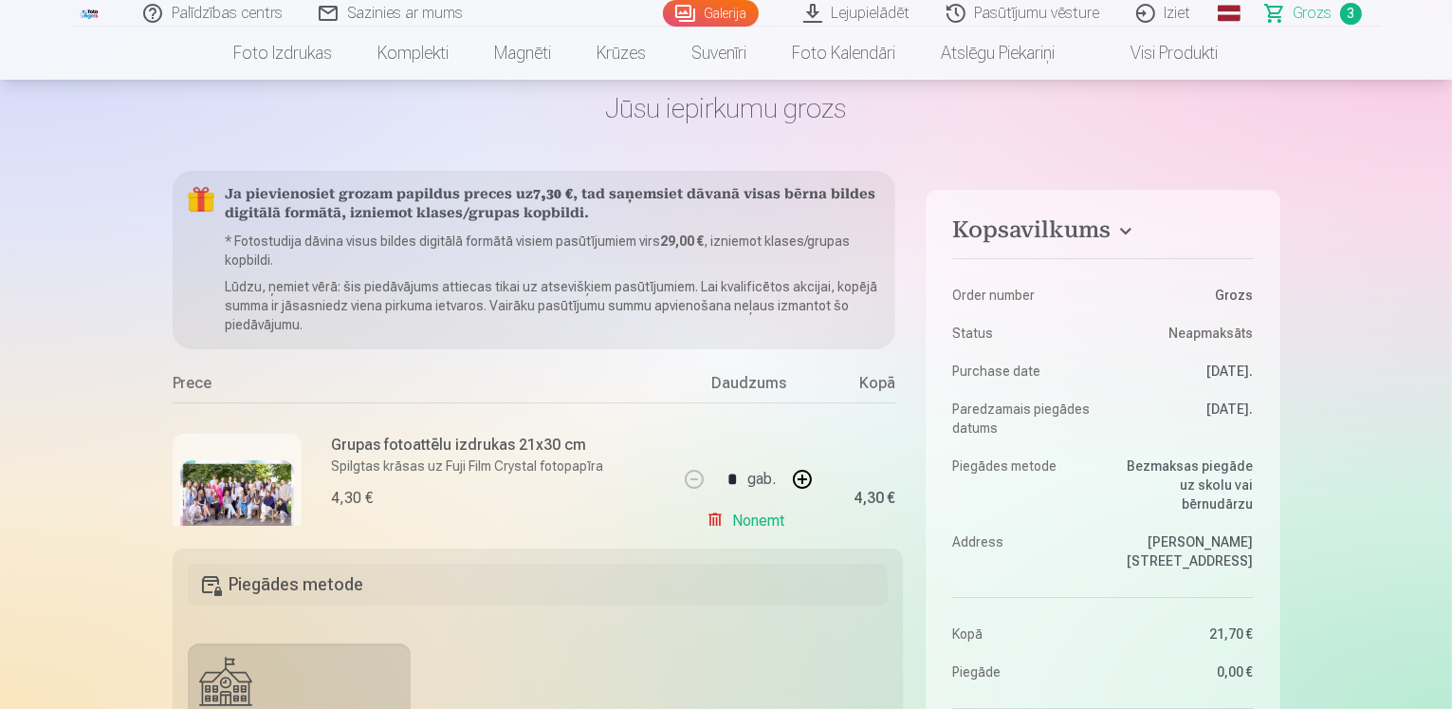
click at [737, 9] on link "Galerija" at bounding box center [711, 13] width 96 height 27
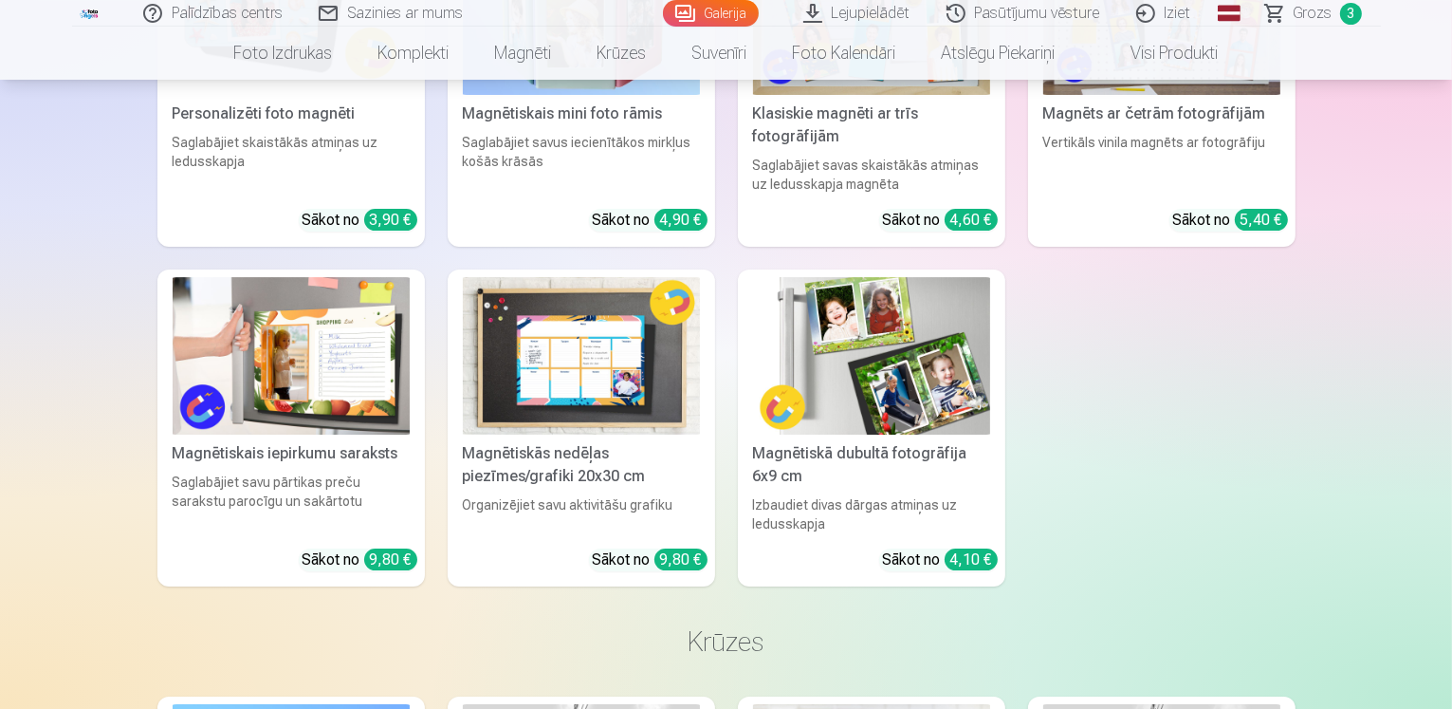
scroll to position [6340, 0]
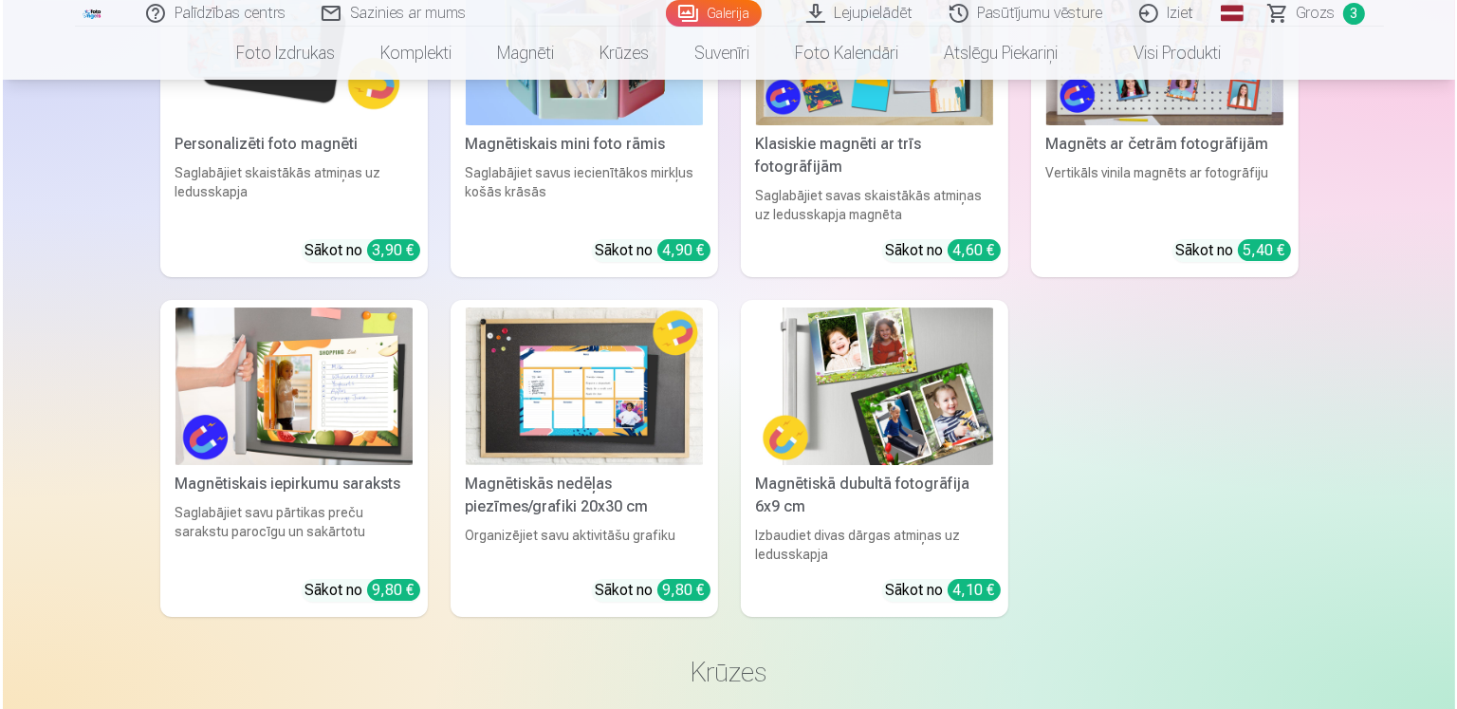
scroll to position [6359, 0]
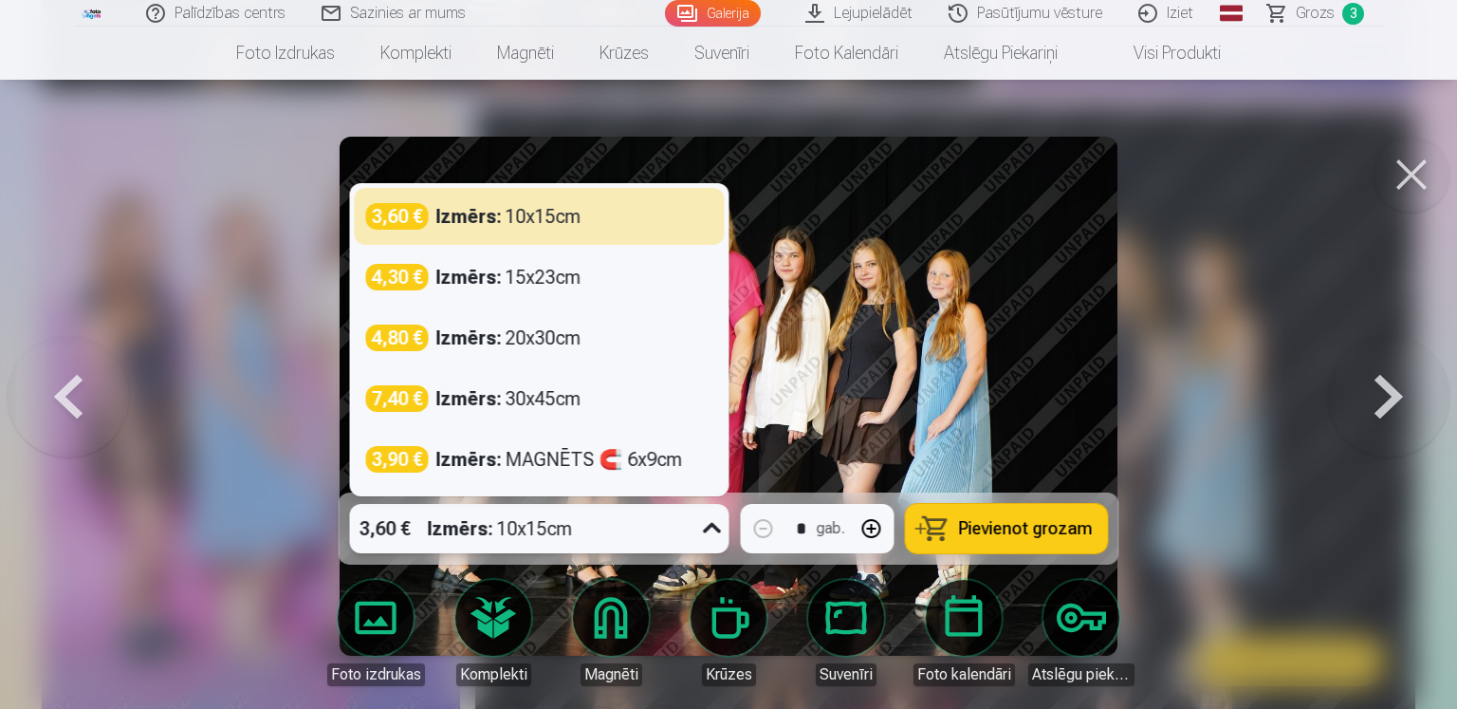
click at [710, 531] on icon at bounding box center [712, 528] width 30 height 30
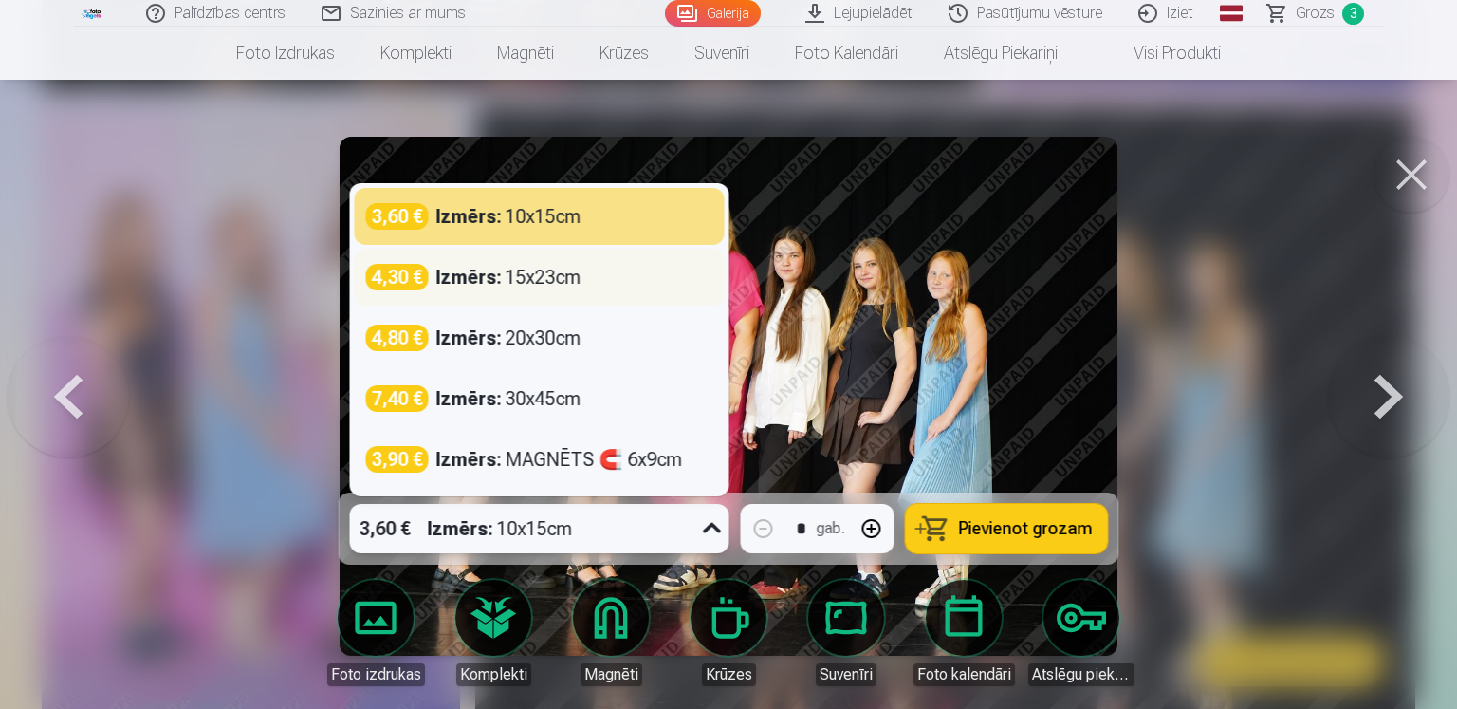
click at [550, 278] on div "Izmērs : 15x23cm" at bounding box center [508, 277] width 145 height 27
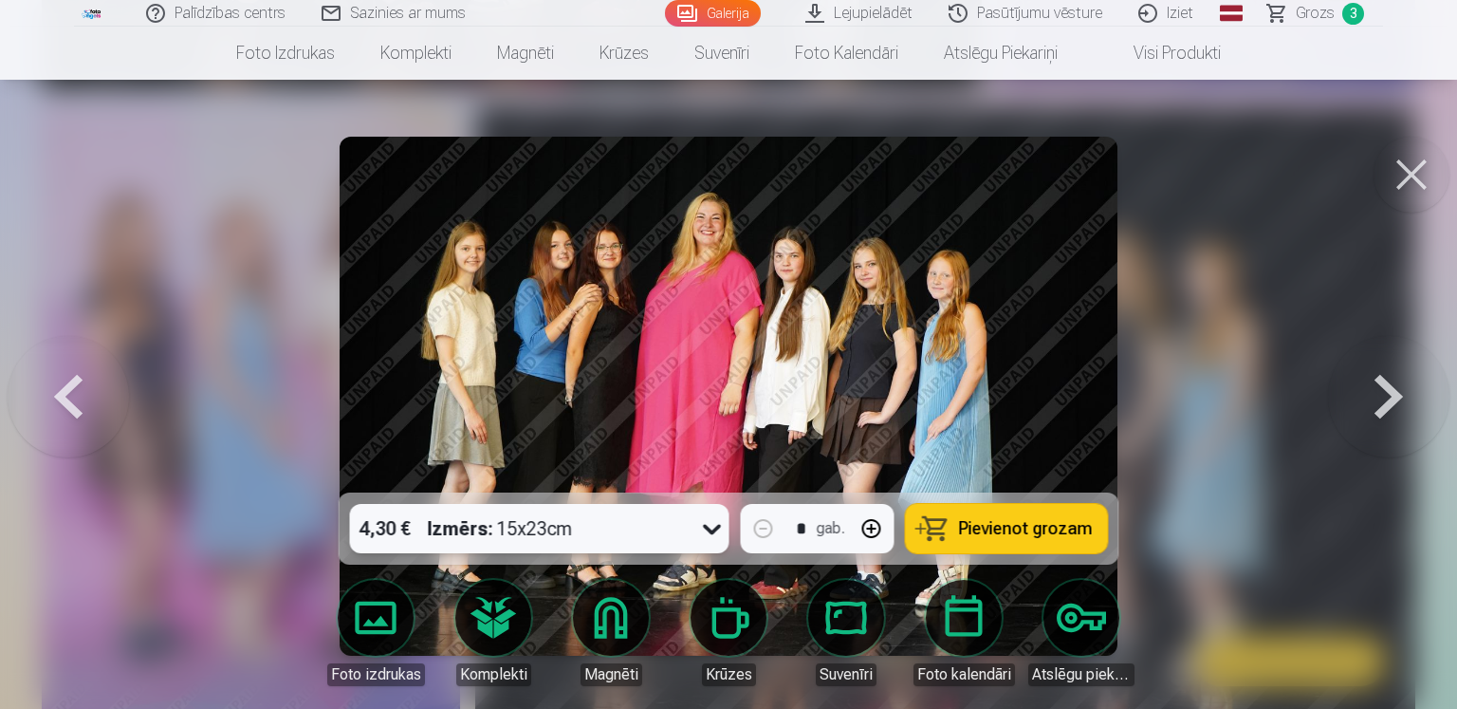
click at [83, 389] on button at bounding box center [68, 396] width 121 height 155
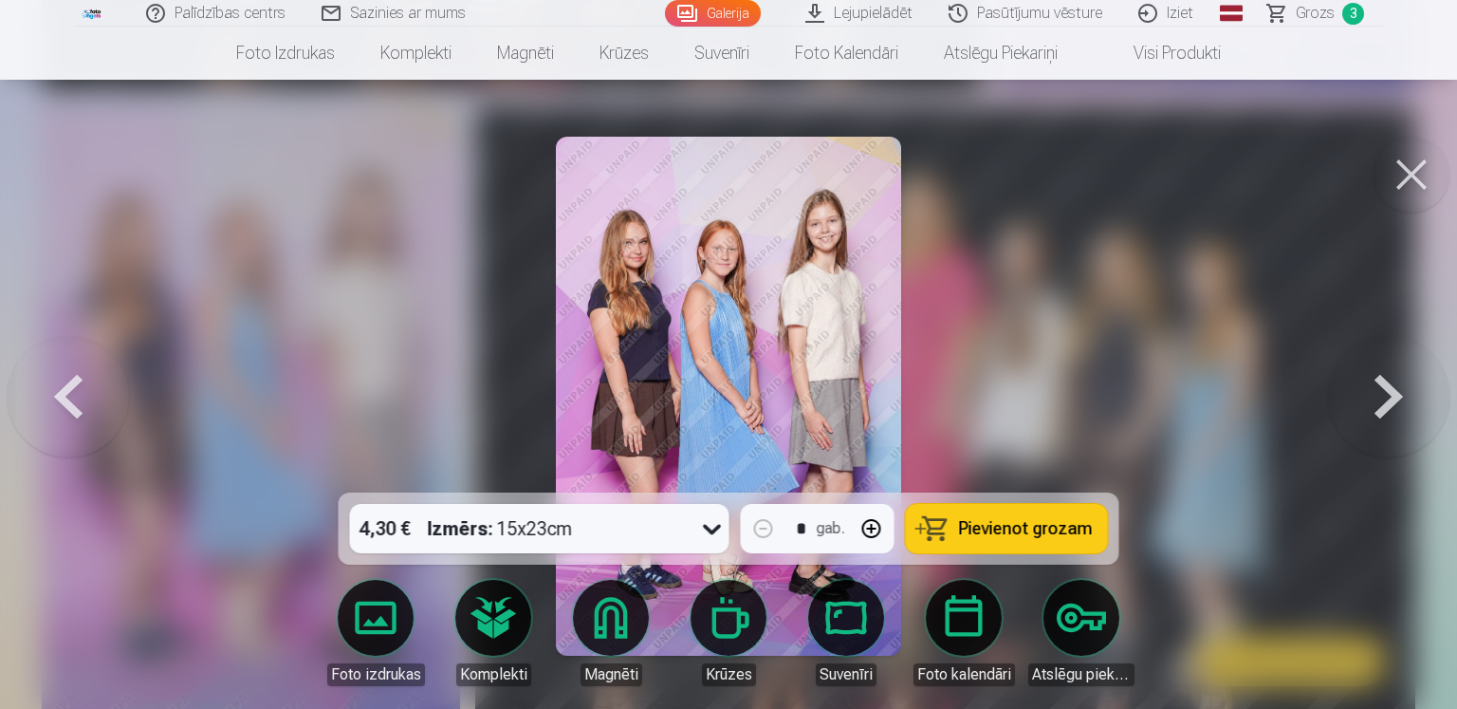
click at [83, 389] on button at bounding box center [68, 396] width 121 height 155
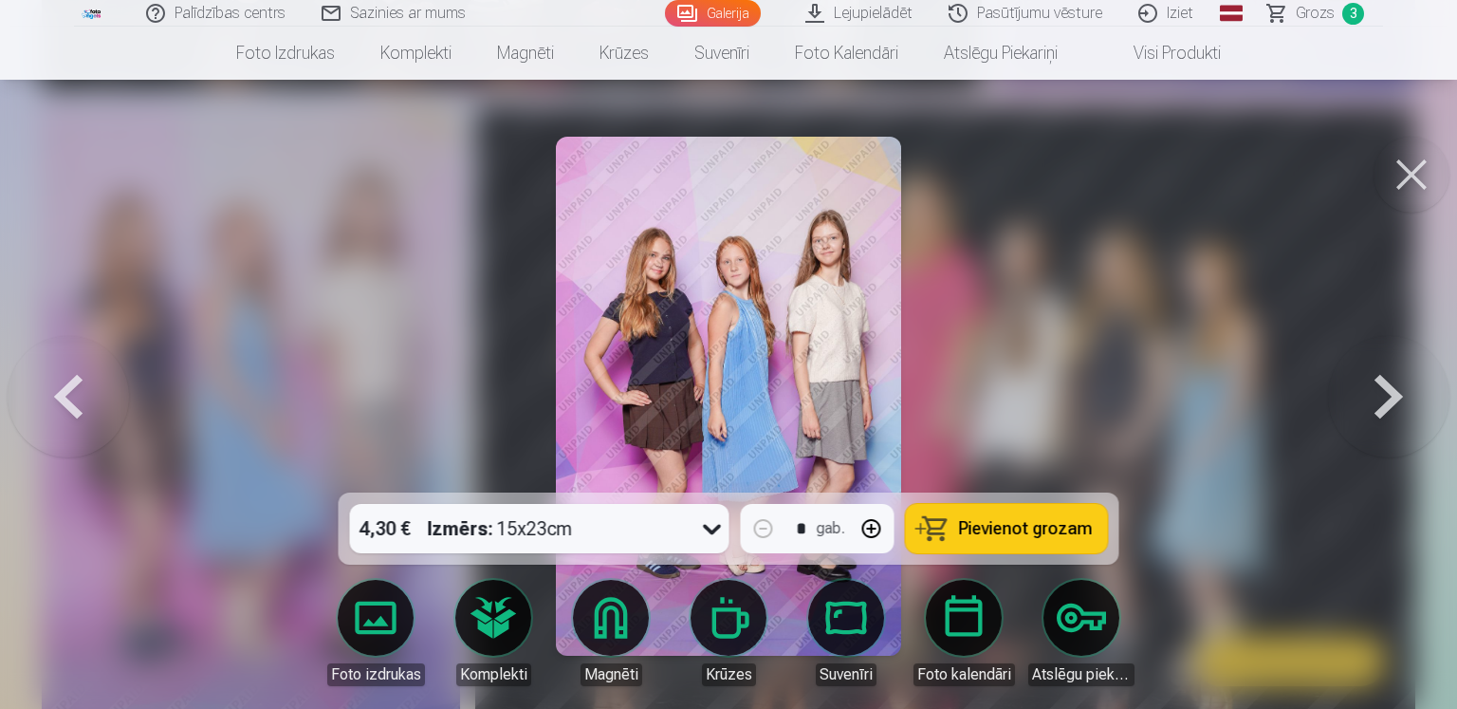
click at [83, 389] on button at bounding box center [68, 396] width 121 height 155
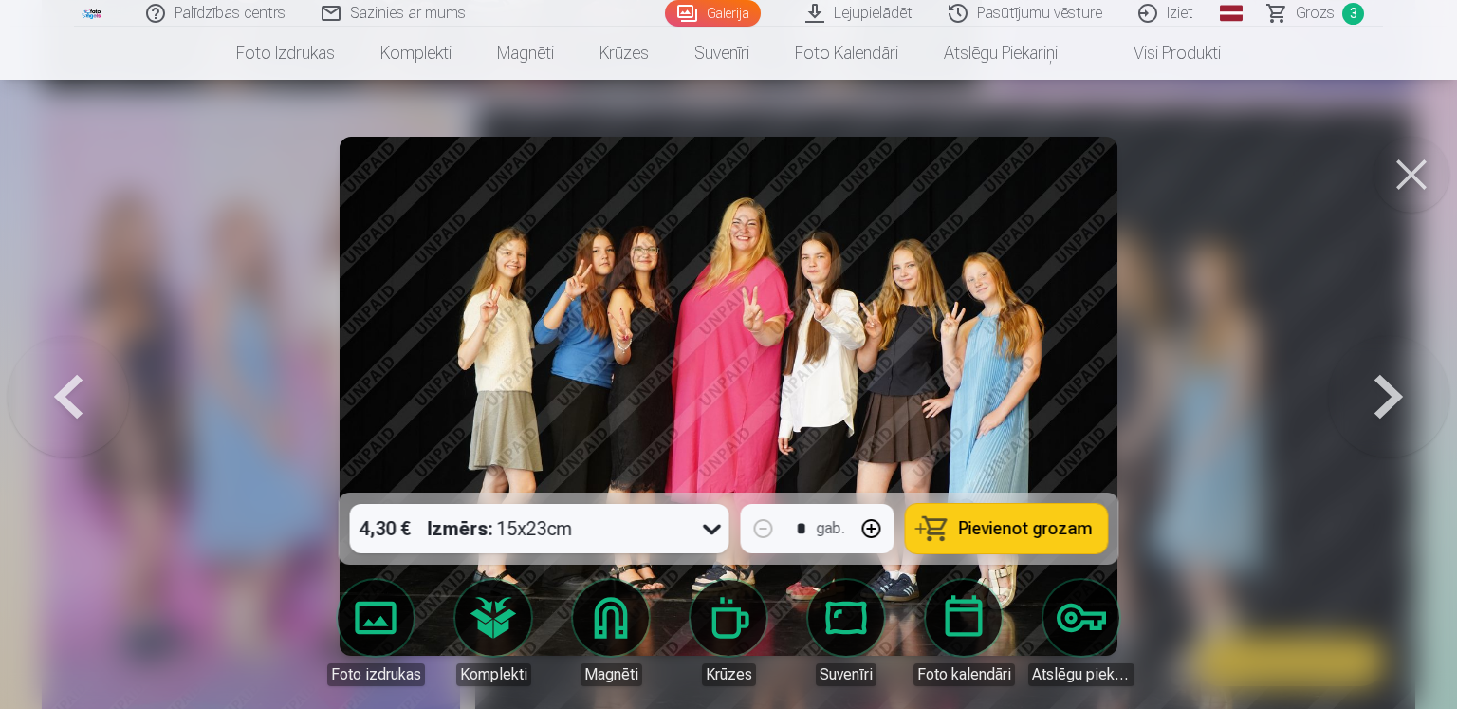
click at [994, 534] on span "Pievienot grozam" at bounding box center [1026, 528] width 134 height 17
click at [1394, 400] on button at bounding box center [1388, 396] width 121 height 155
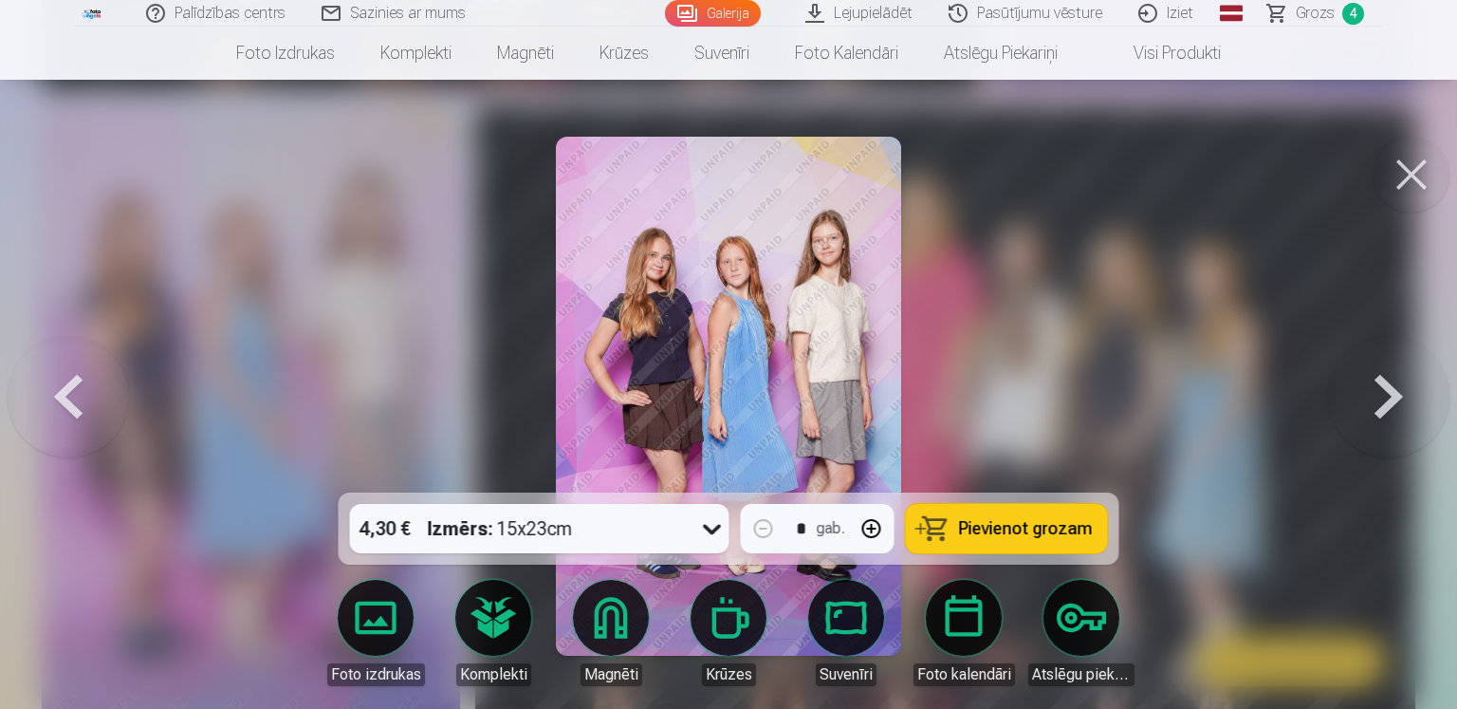
click at [1394, 400] on button at bounding box center [1388, 396] width 121 height 155
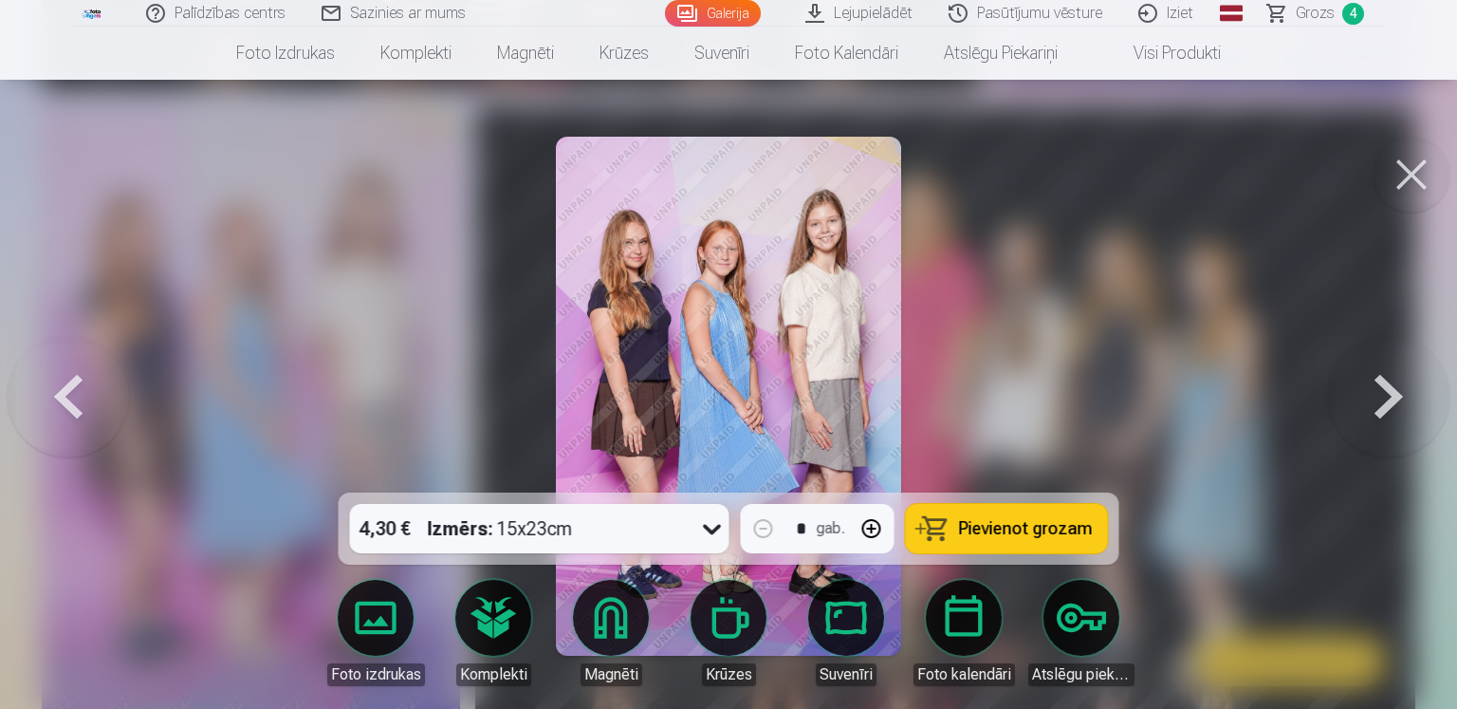
click at [1394, 400] on button at bounding box center [1388, 396] width 121 height 155
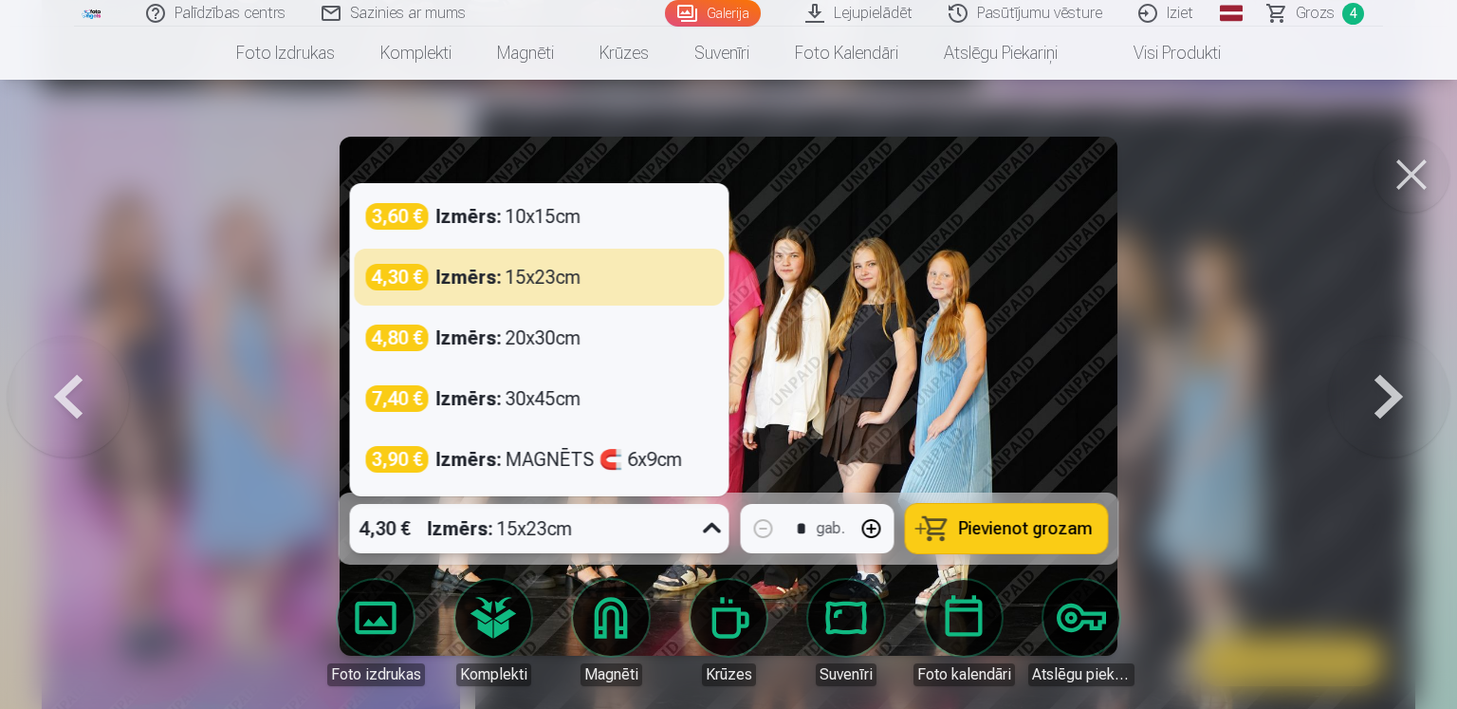
click at [712, 532] on icon at bounding box center [712, 528] width 30 height 30
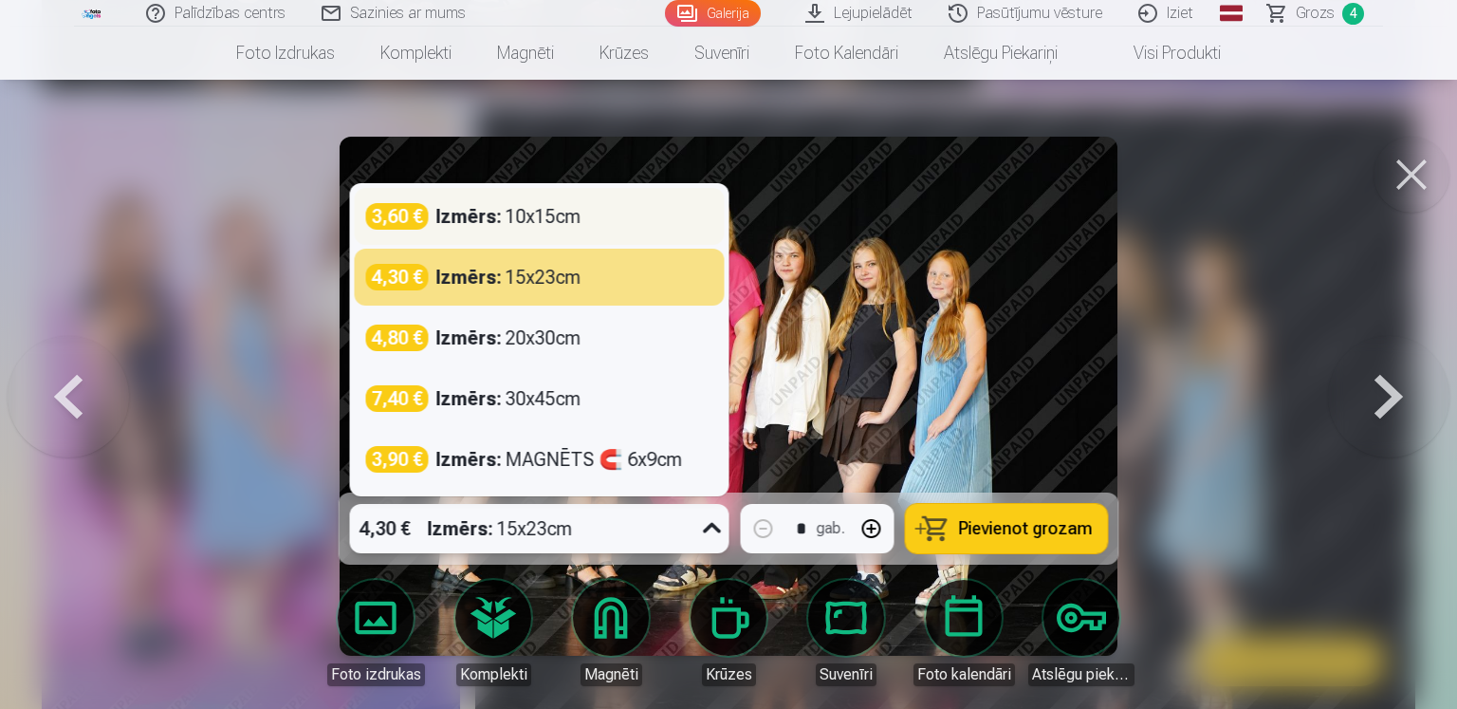
click at [517, 213] on div "Izmērs : 10x15cm" at bounding box center [508, 216] width 145 height 27
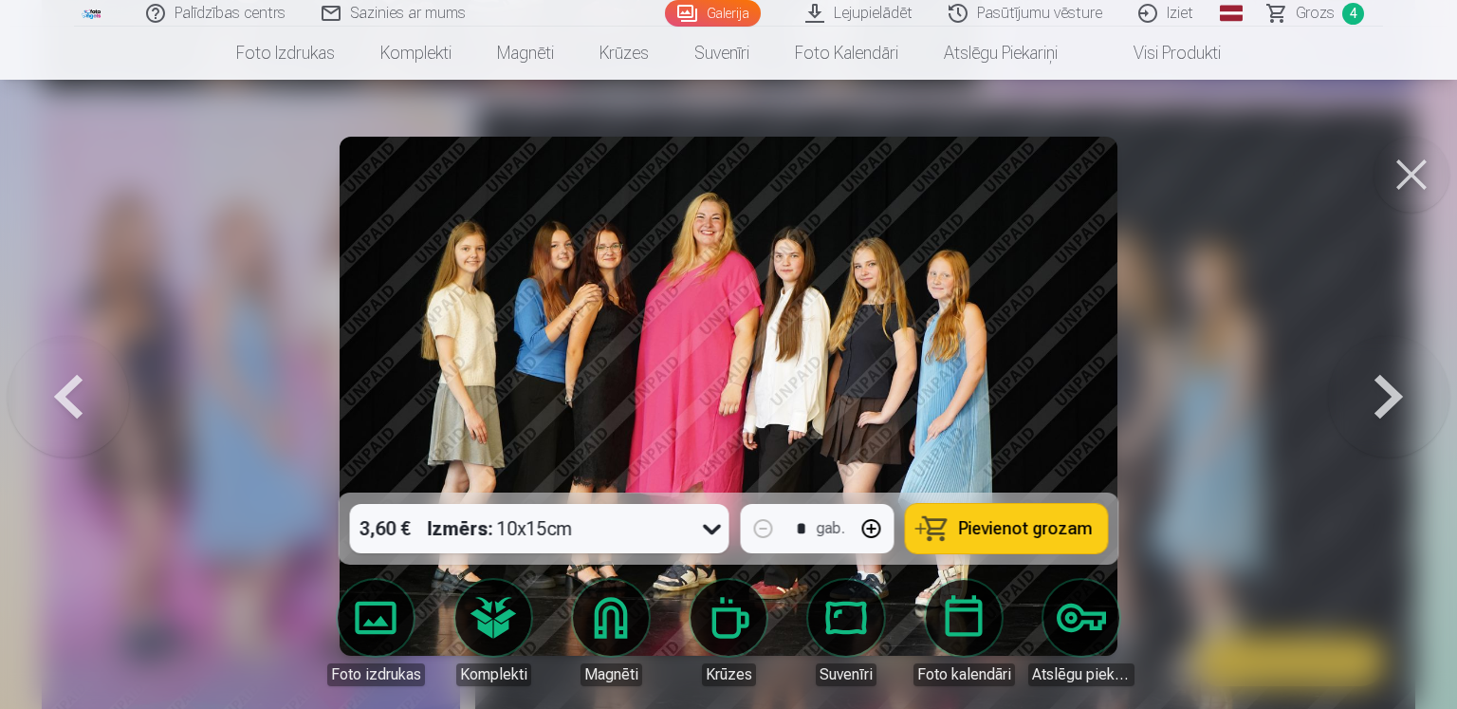
click at [1028, 536] on span "Pievienot grozam" at bounding box center [1026, 528] width 134 height 17
click at [1309, 7] on span "Grozs" at bounding box center [1315, 13] width 39 height 23
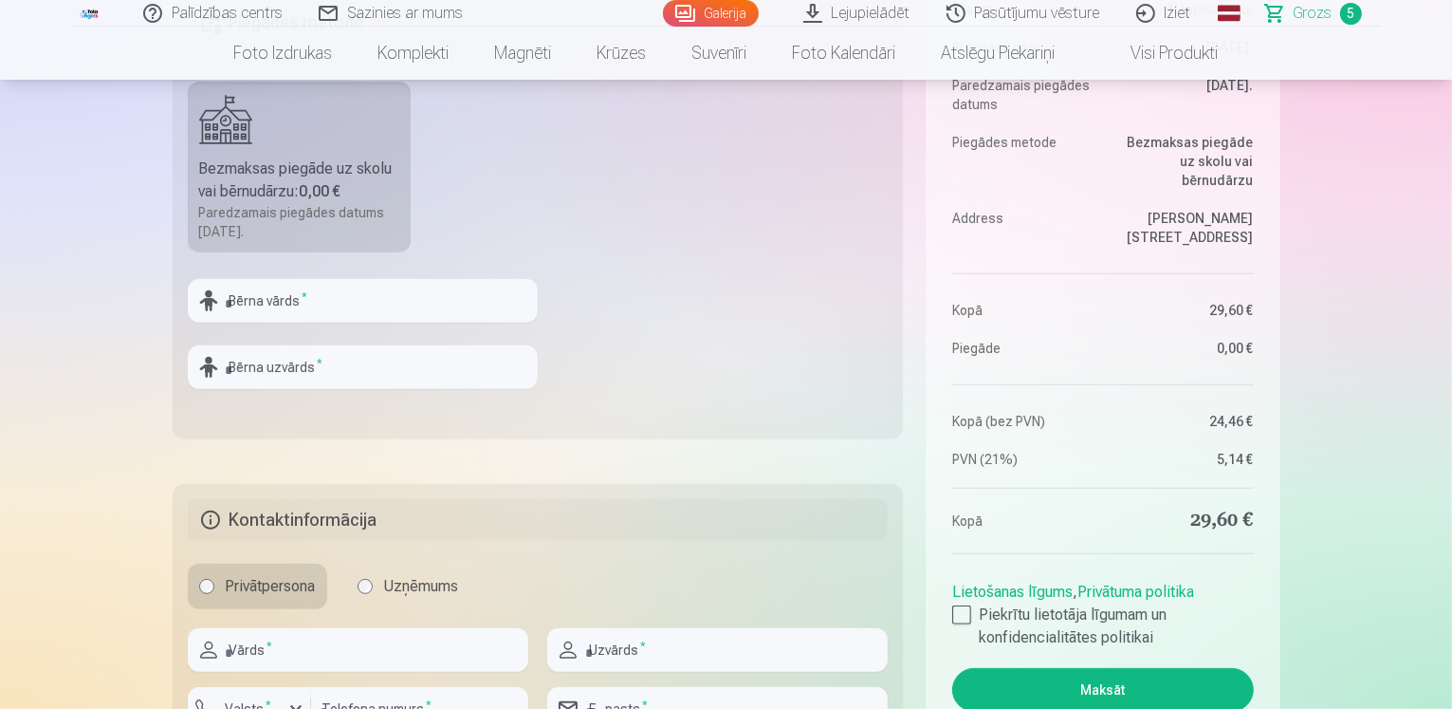
scroll to position [664, 0]
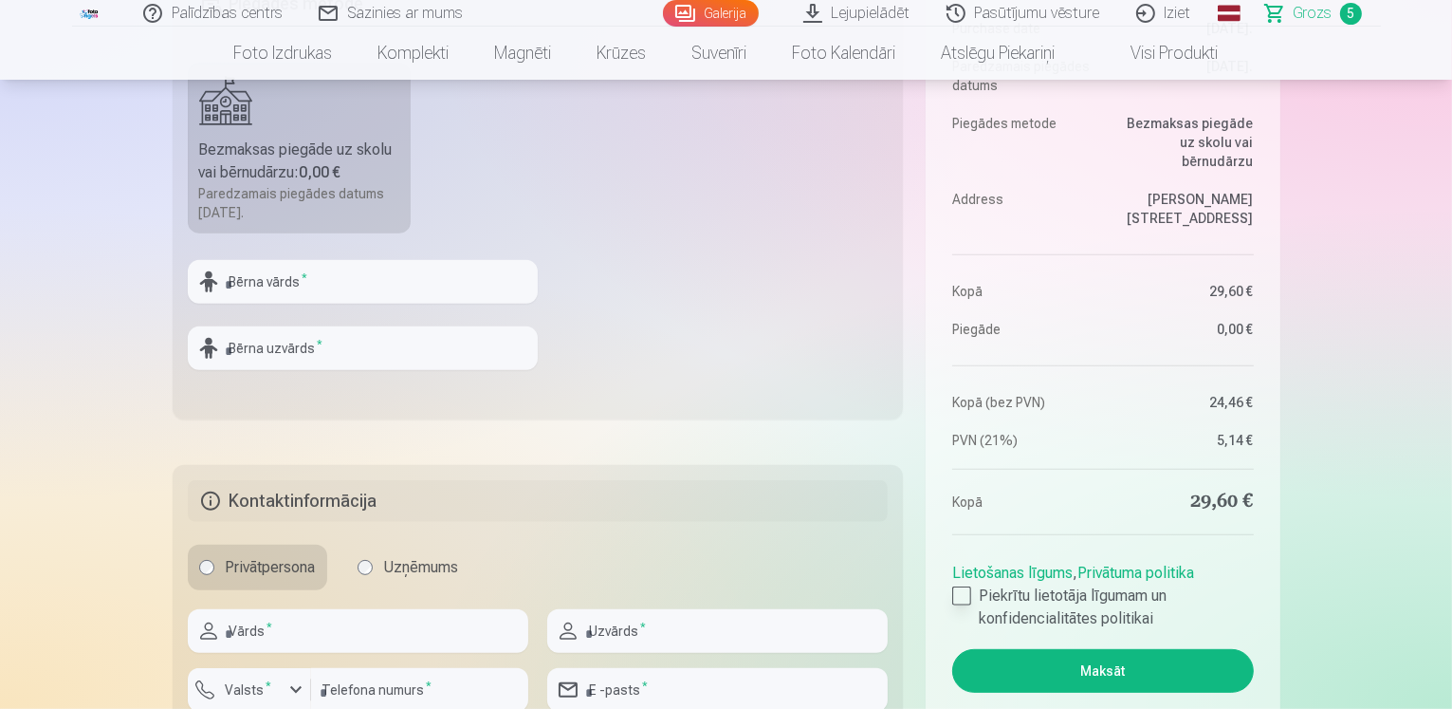
click at [962, 600] on div at bounding box center [961, 595] width 19 height 19
click at [256, 636] on input "text" at bounding box center [358, 631] width 341 height 44
click at [303, 274] on input "text" at bounding box center [363, 282] width 350 height 44
click at [952, 649] on button "Maksāt" at bounding box center [1102, 671] width 301 height 44
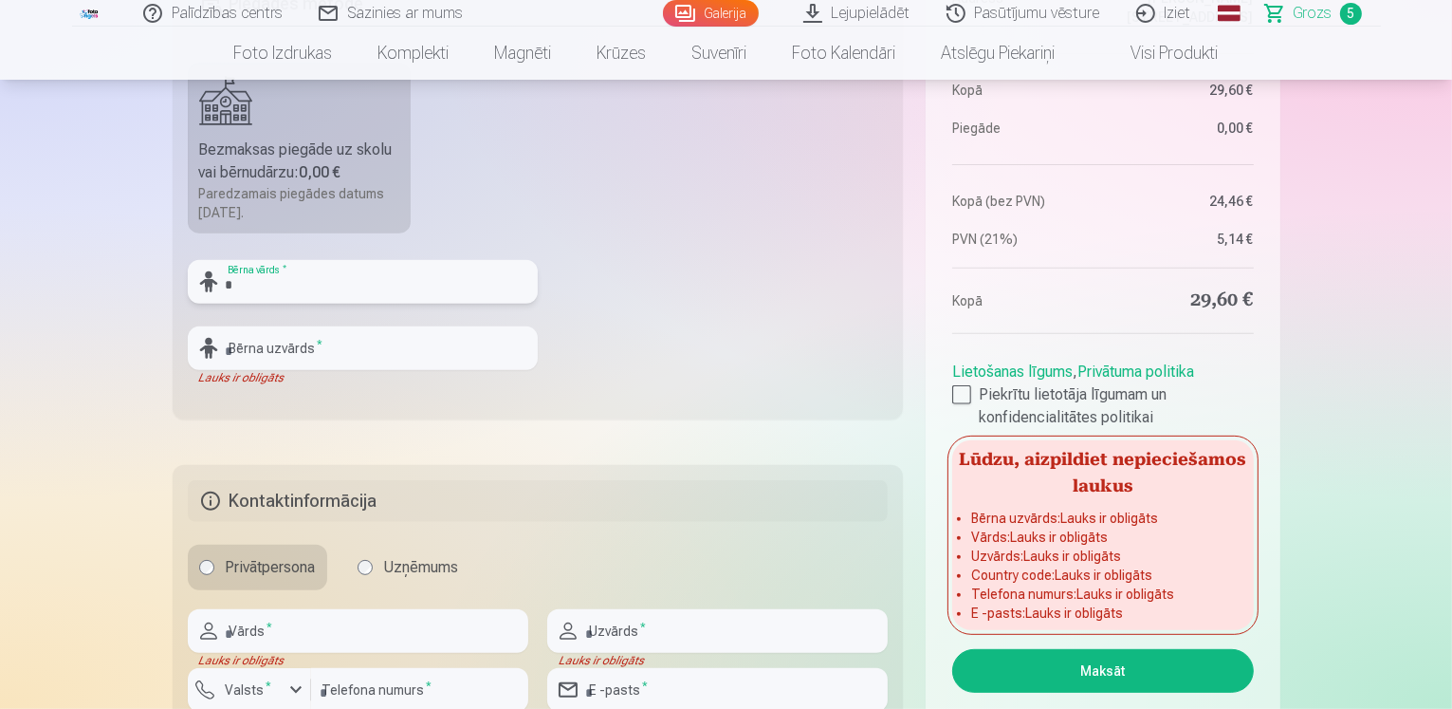
click at [243, 290] on input "*" at bounding box center [363, 282] width 350 height 44
type input "**********"
click at [270, 358] on input "text" at bounding box center [363, 348] width 350 height 44
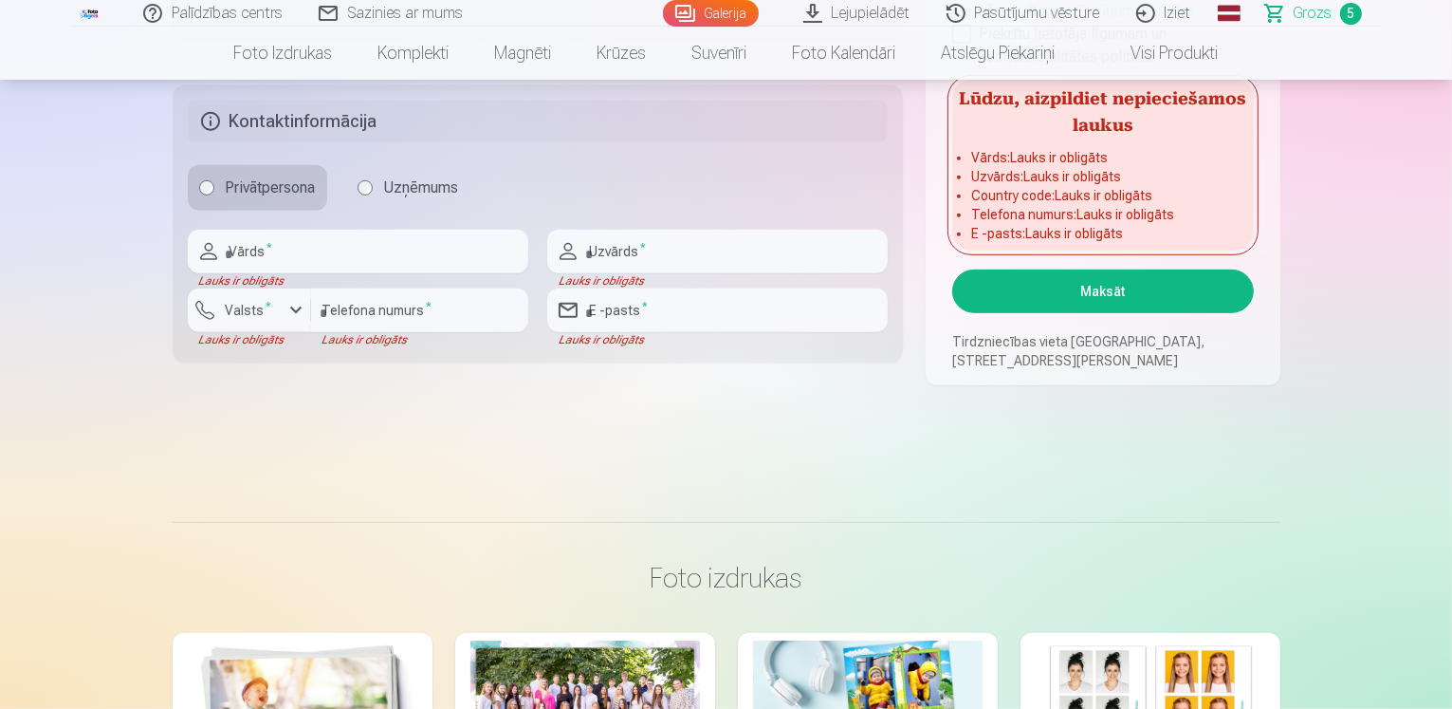
scroll to position [949, 0]
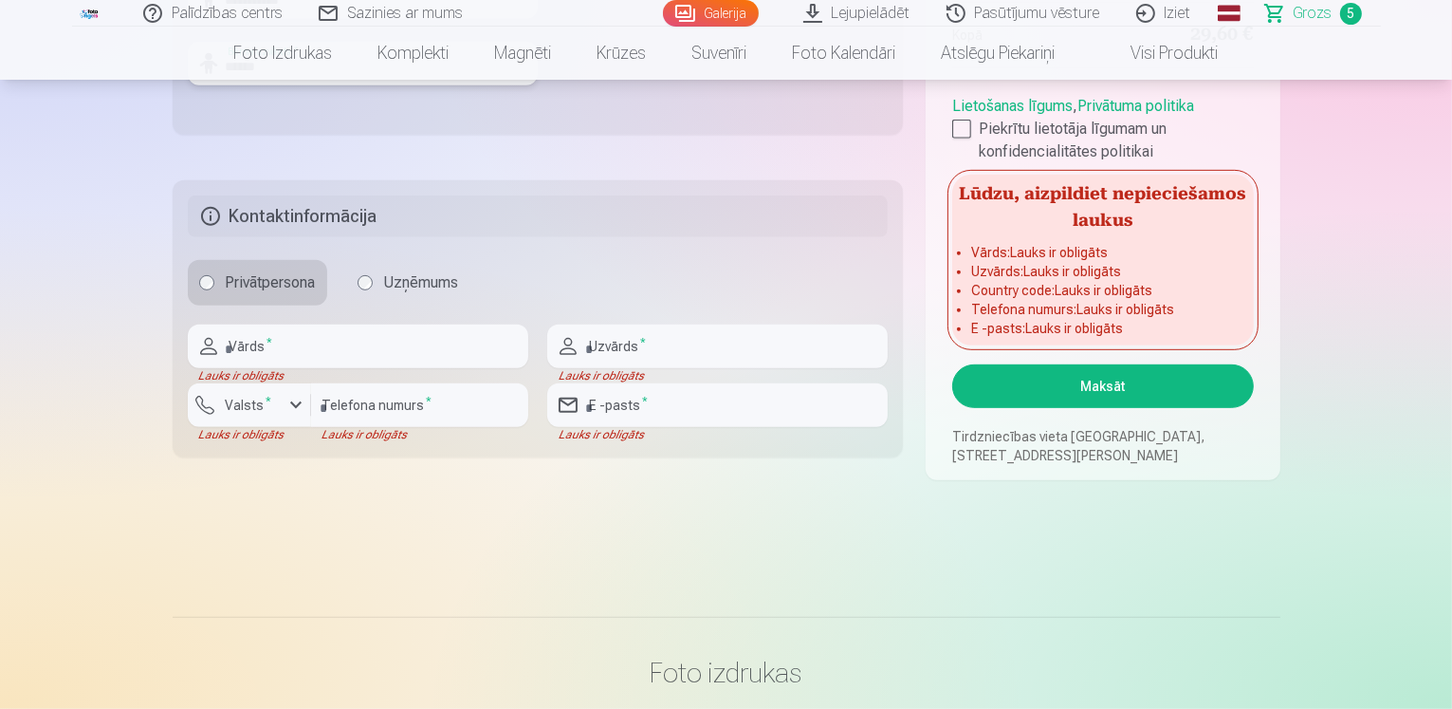
type input "******"
click at [376, 342] on input "text" at bounding box center [358, 346] width 341 height 44
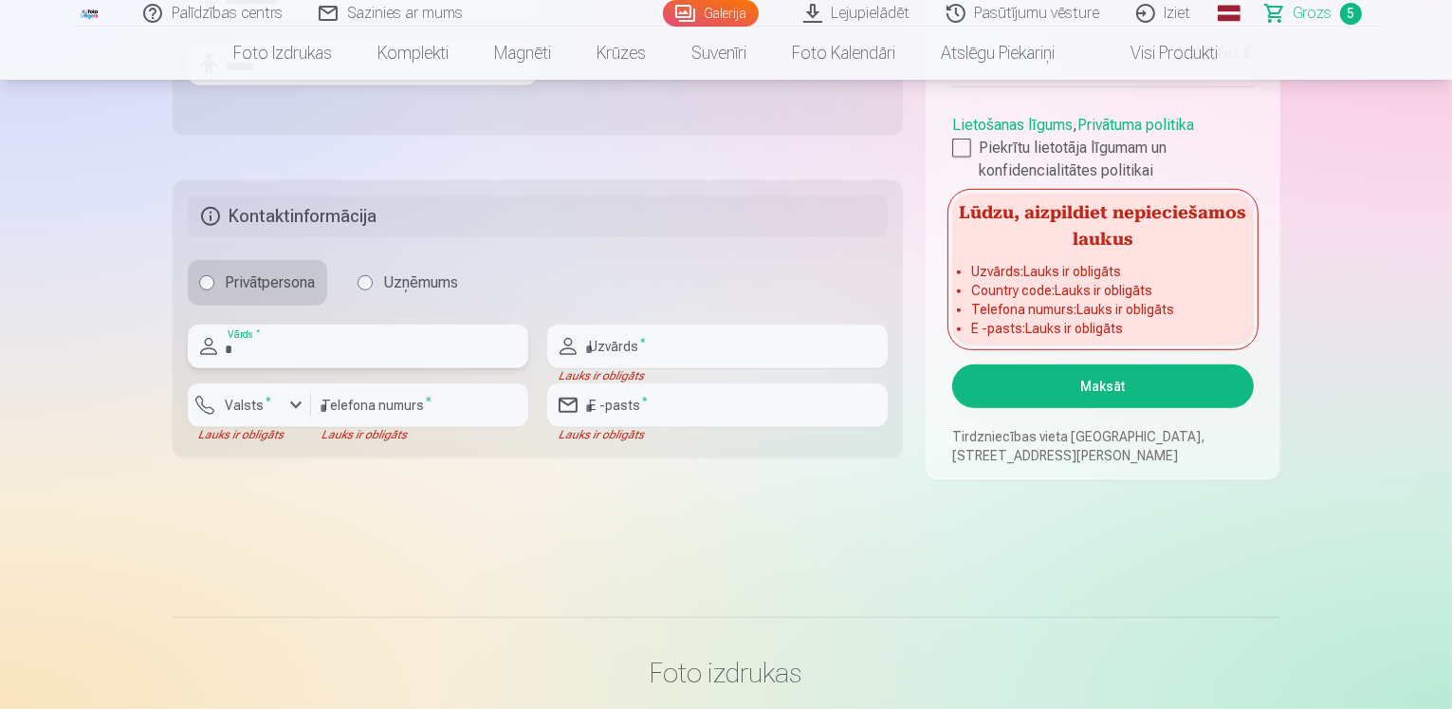
type input "********"
click at [657, 346] on input "text" at bounding box center [717, 346] width 341 height 44
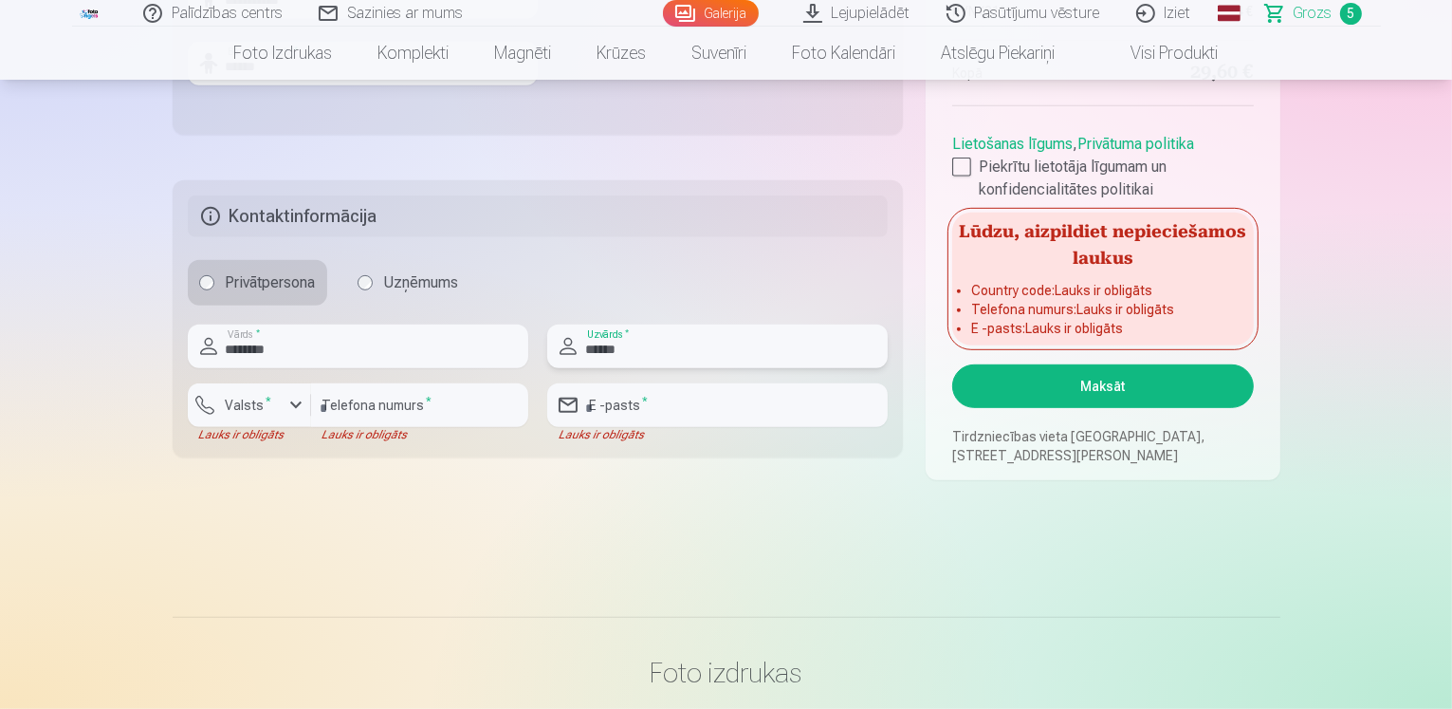
type input "******"
click at [342, 413] on input "number" at bounding box center [419, 405] width 217 height 44
click at [296, 407] on div "button" at bounding box center [296, 405] width 23 height 23
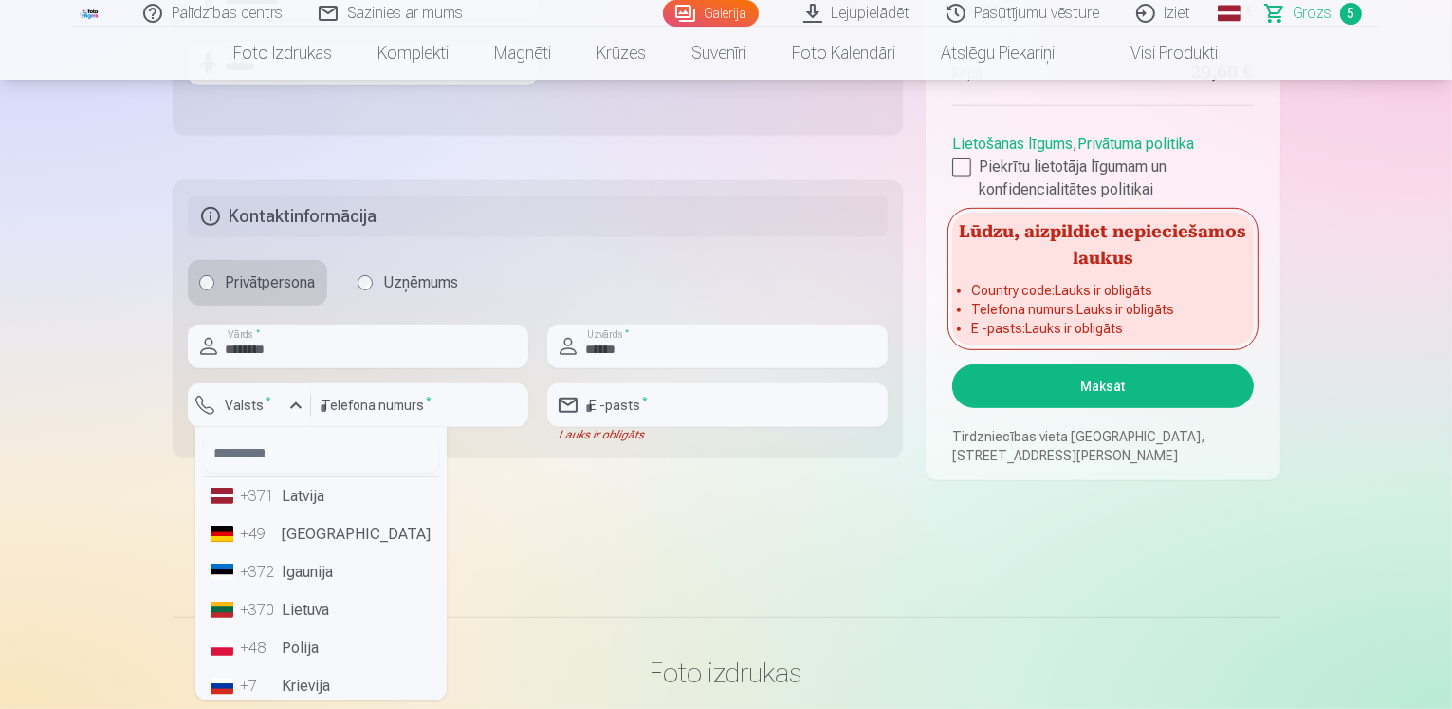
click at [304, 506] on li "+371 Latvija" at bounding box center [321, 496] width 236 height 38
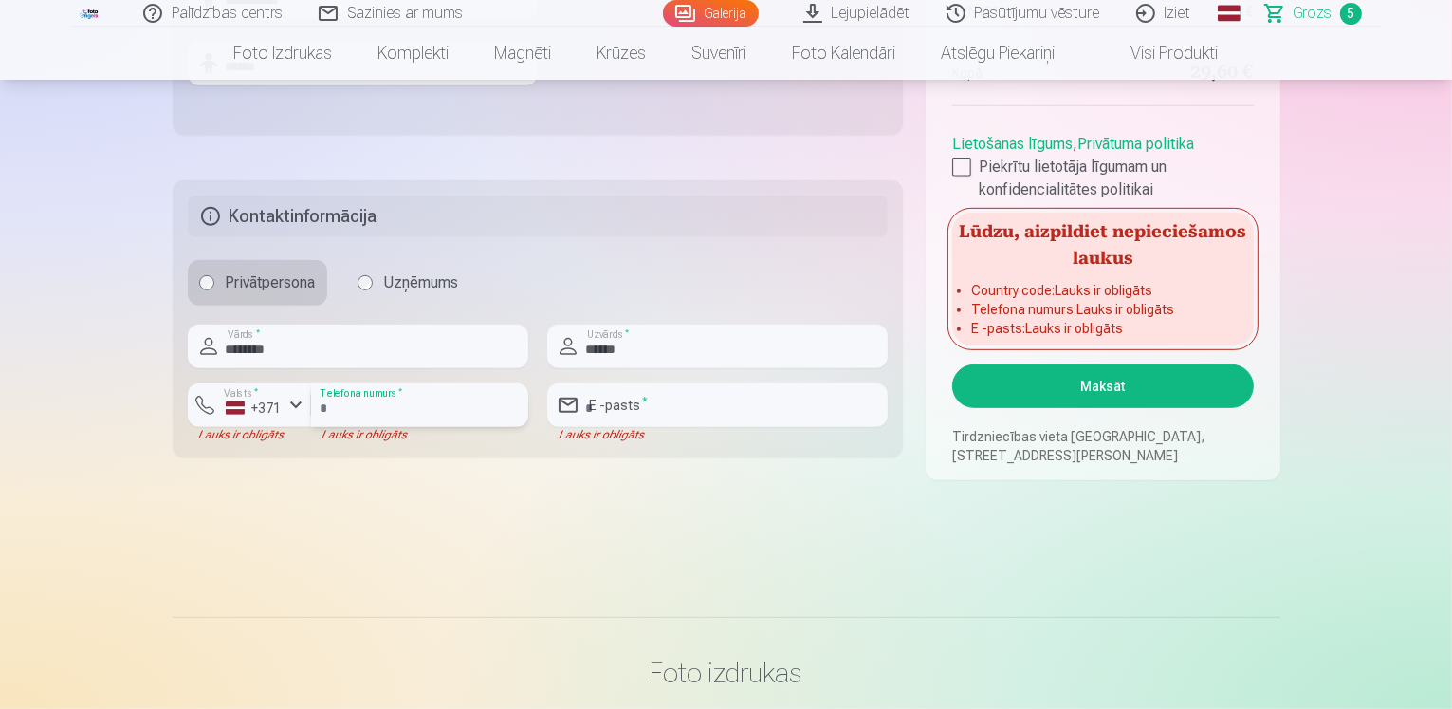
click at [341, 407] on input "number" at bounding box center [419, 405] width 217 height 44
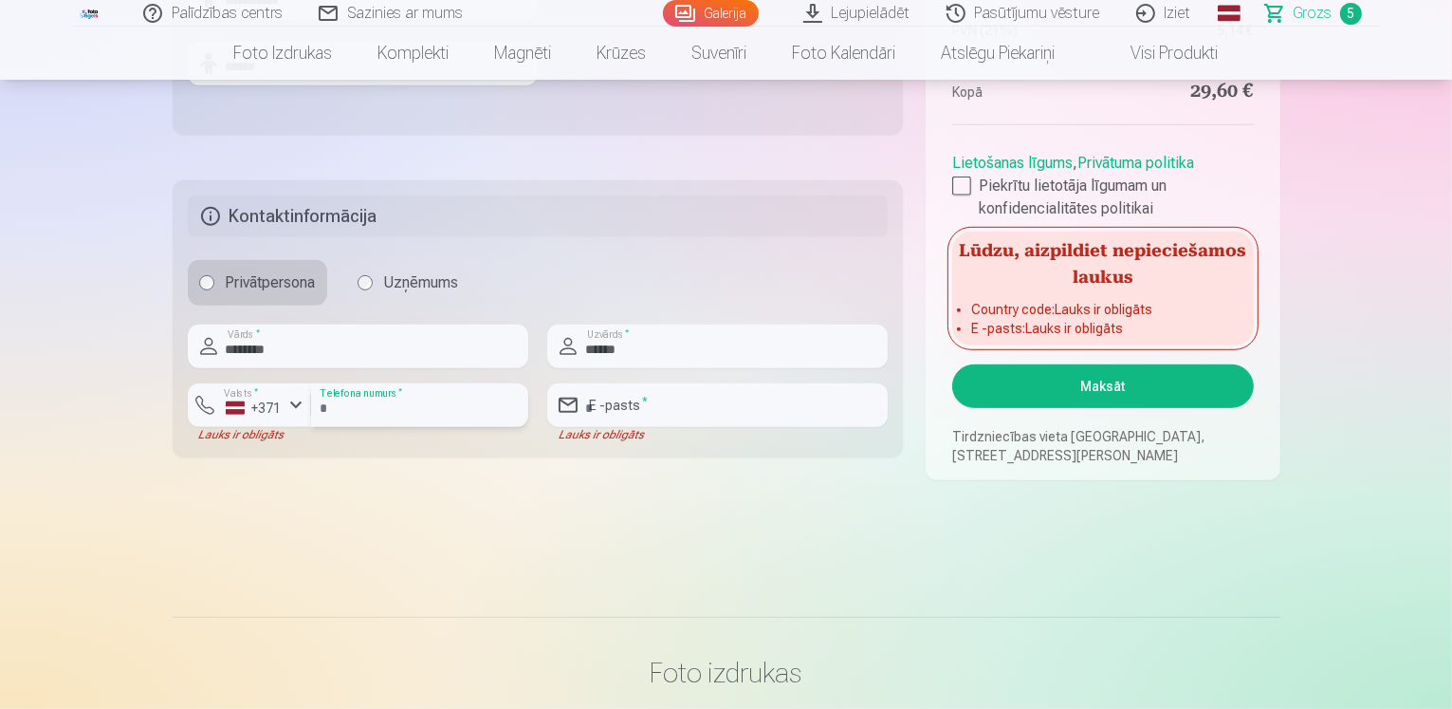
type input "********"
click at [673, 410] on input "email" at bounding box center [717, 405] width 341 height 44
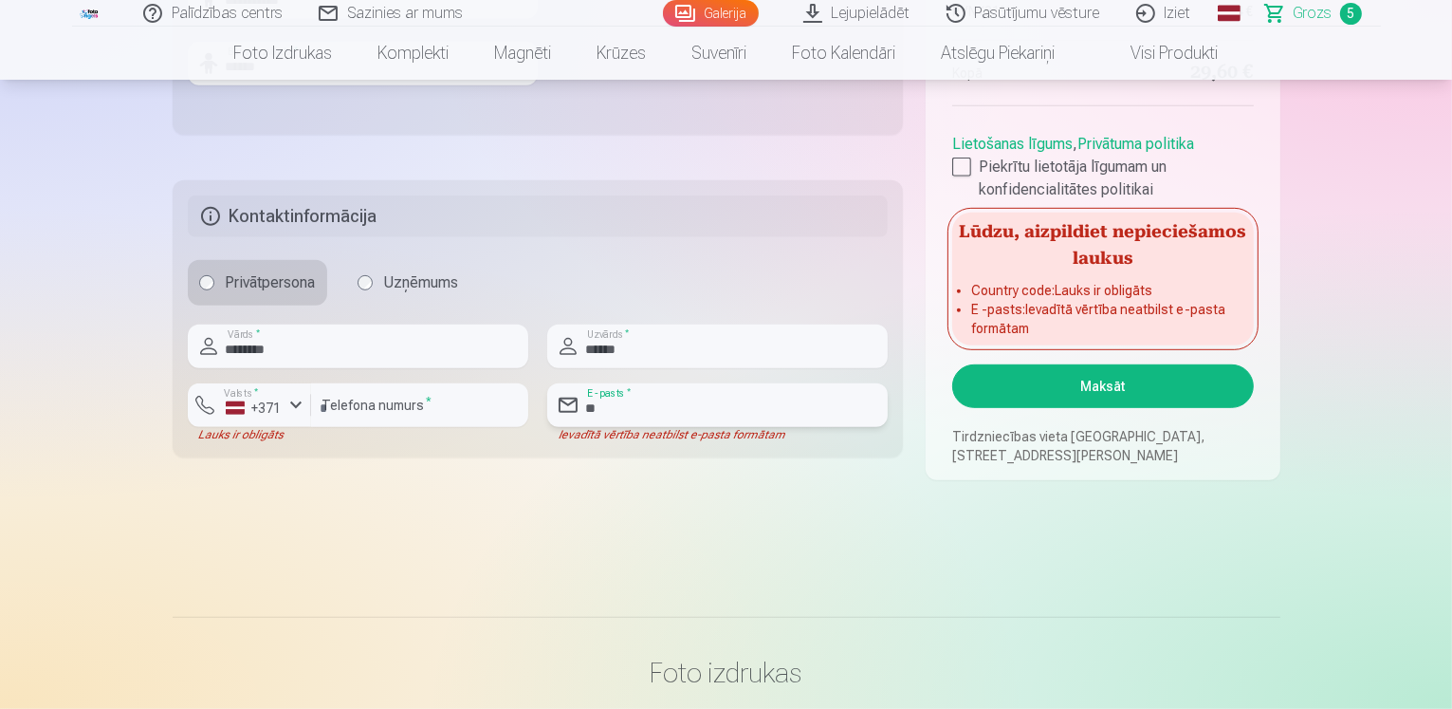
type input "**********"
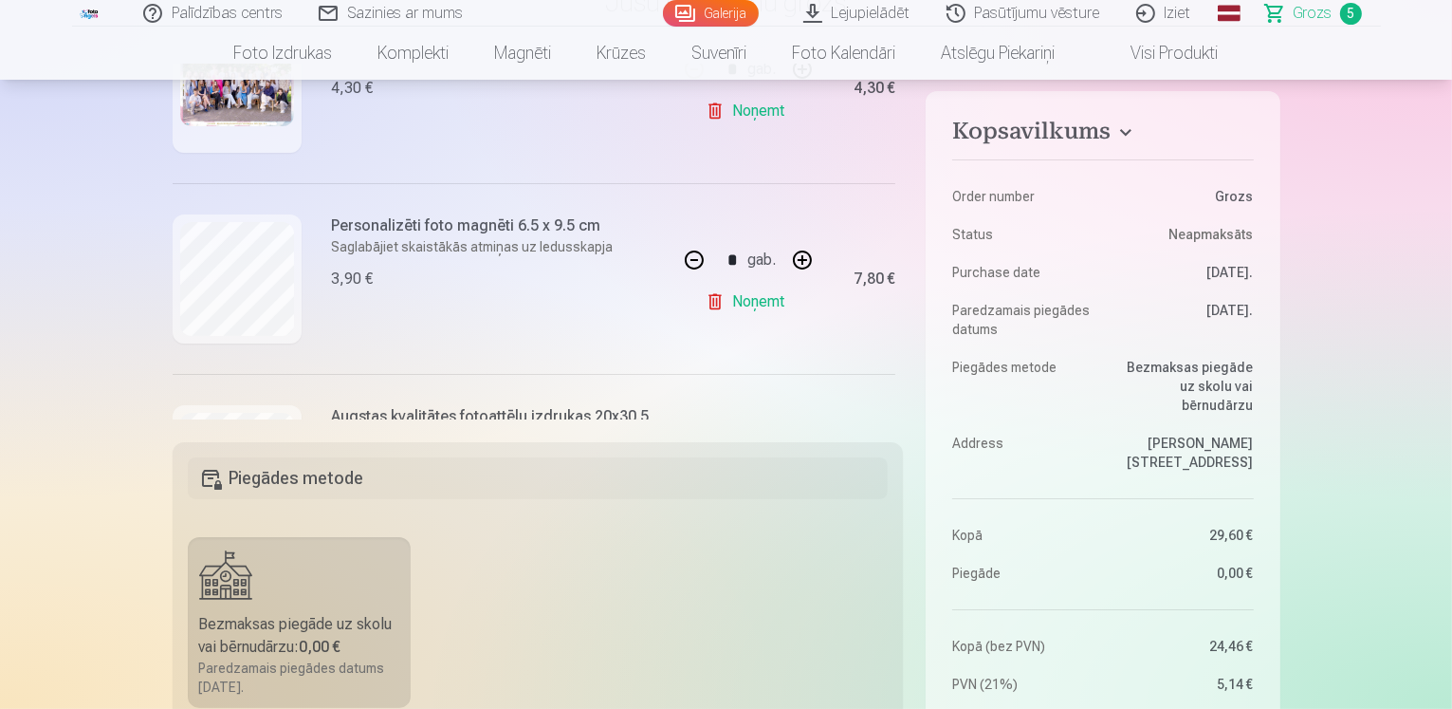
scroll to position [95, 0]
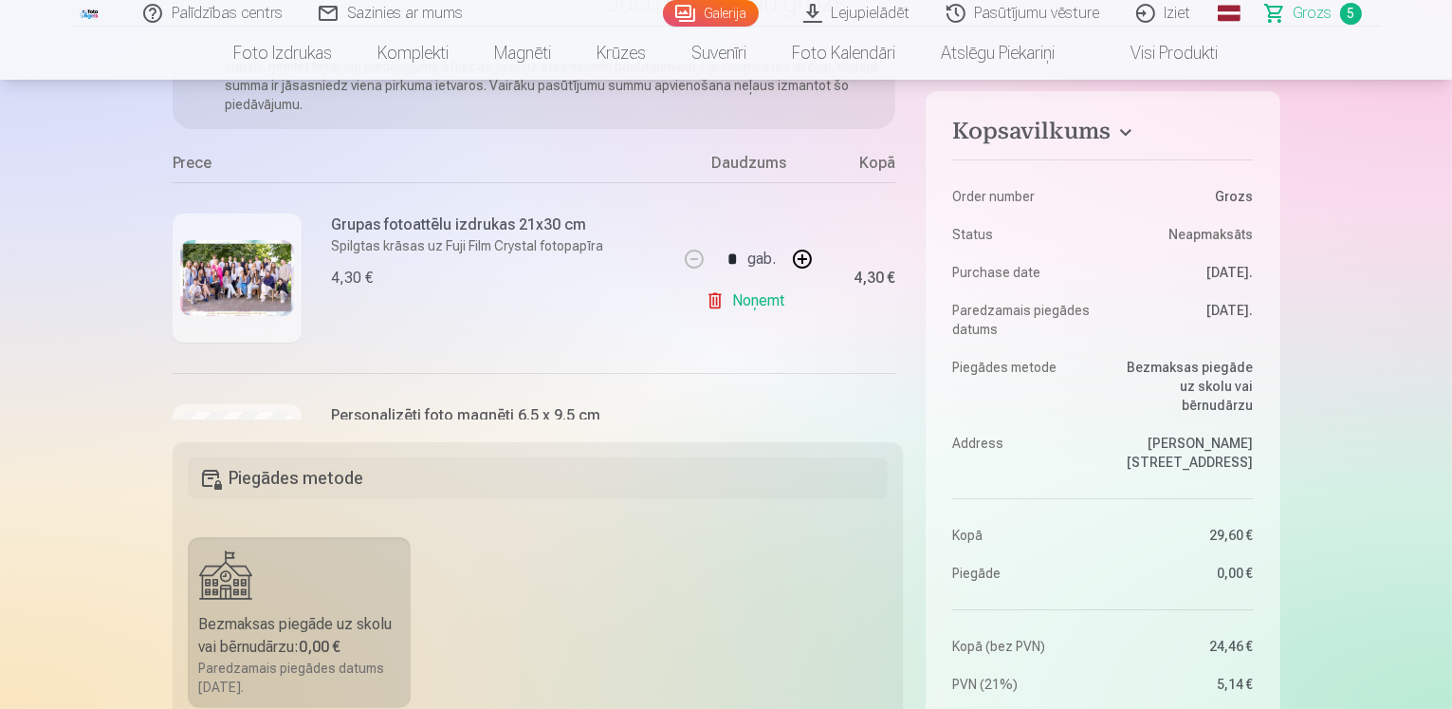
click at [793, 259] on button "button" at bounding box center [803, 259] width 46 height 46
type input "*"
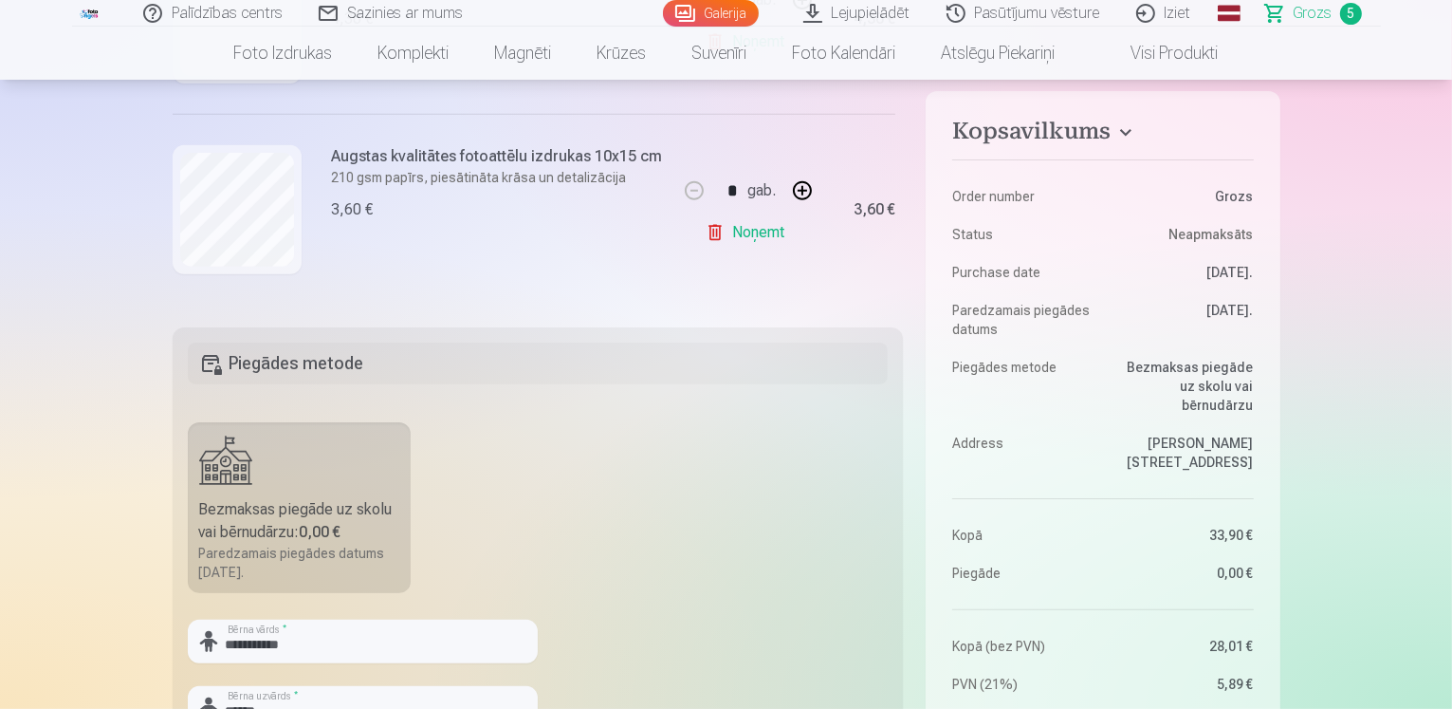
scroll to position [190, 0]
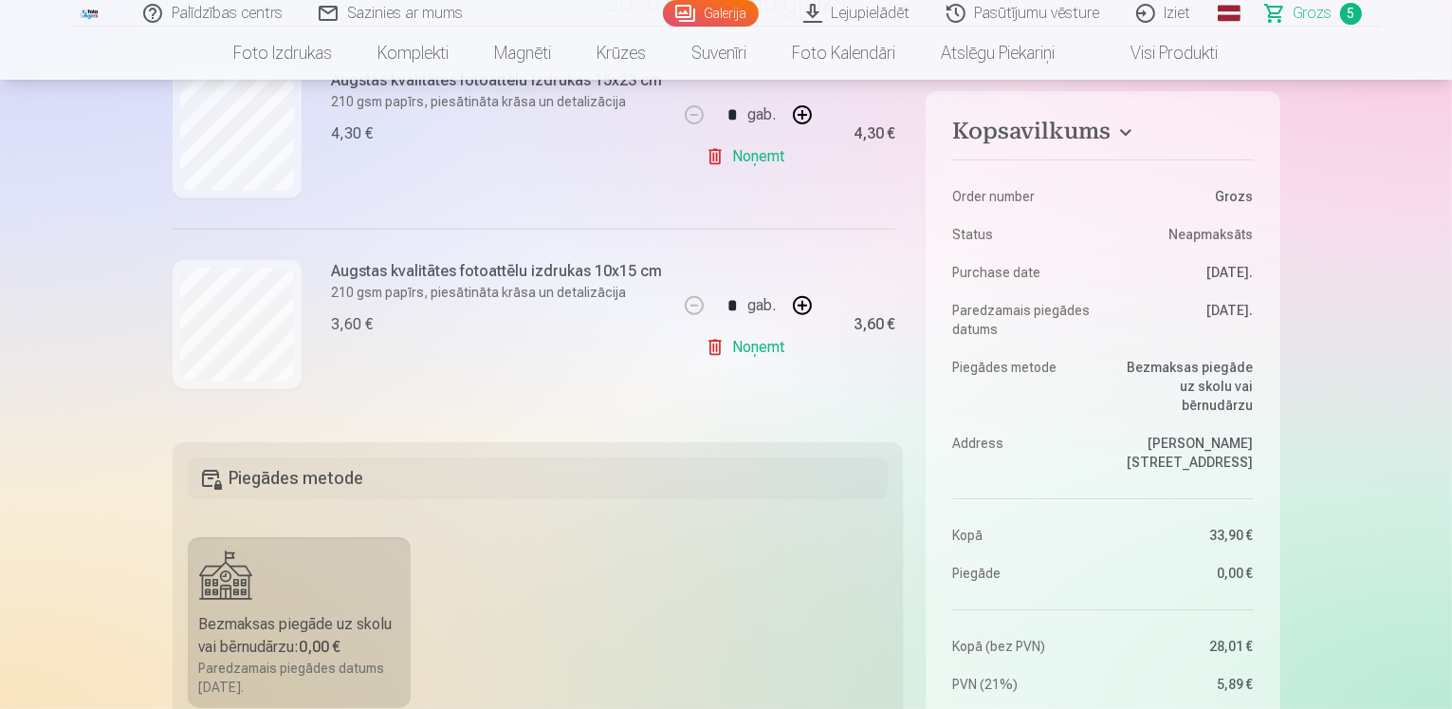
click at [740, 339] on link "Noņemt" at bounding box center [749, 347] width 86 height 38
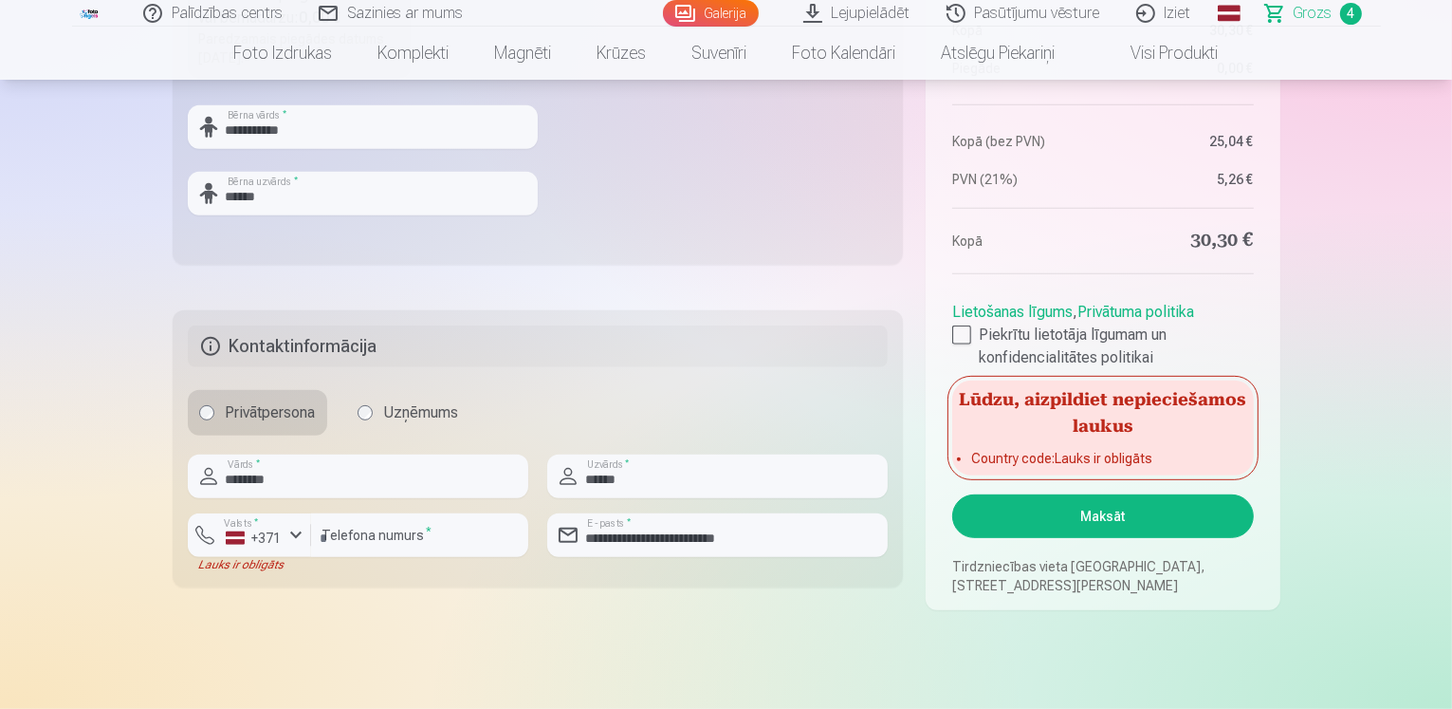
scroll to position [854, 0]
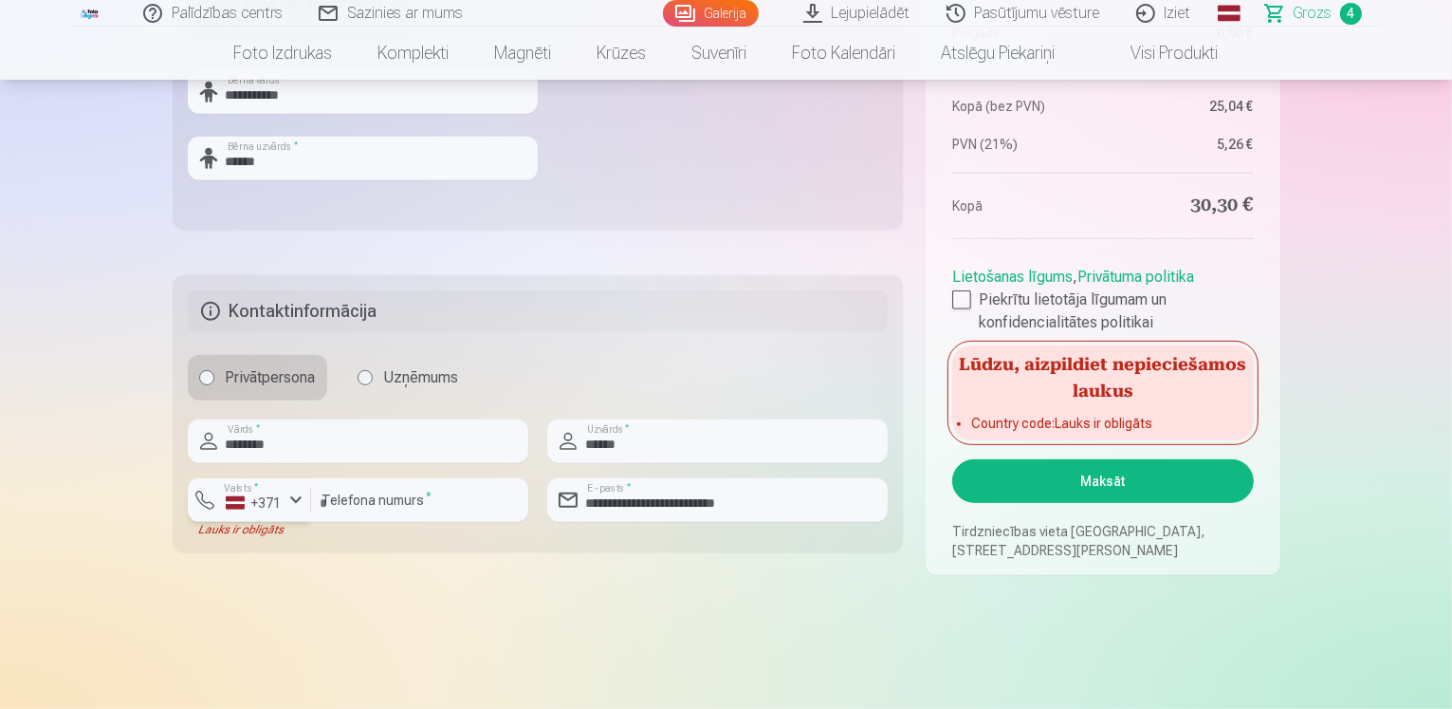
click at [258, 512] on button "Valsts * +371" at bounding box center [249, 500] width 123 height 44
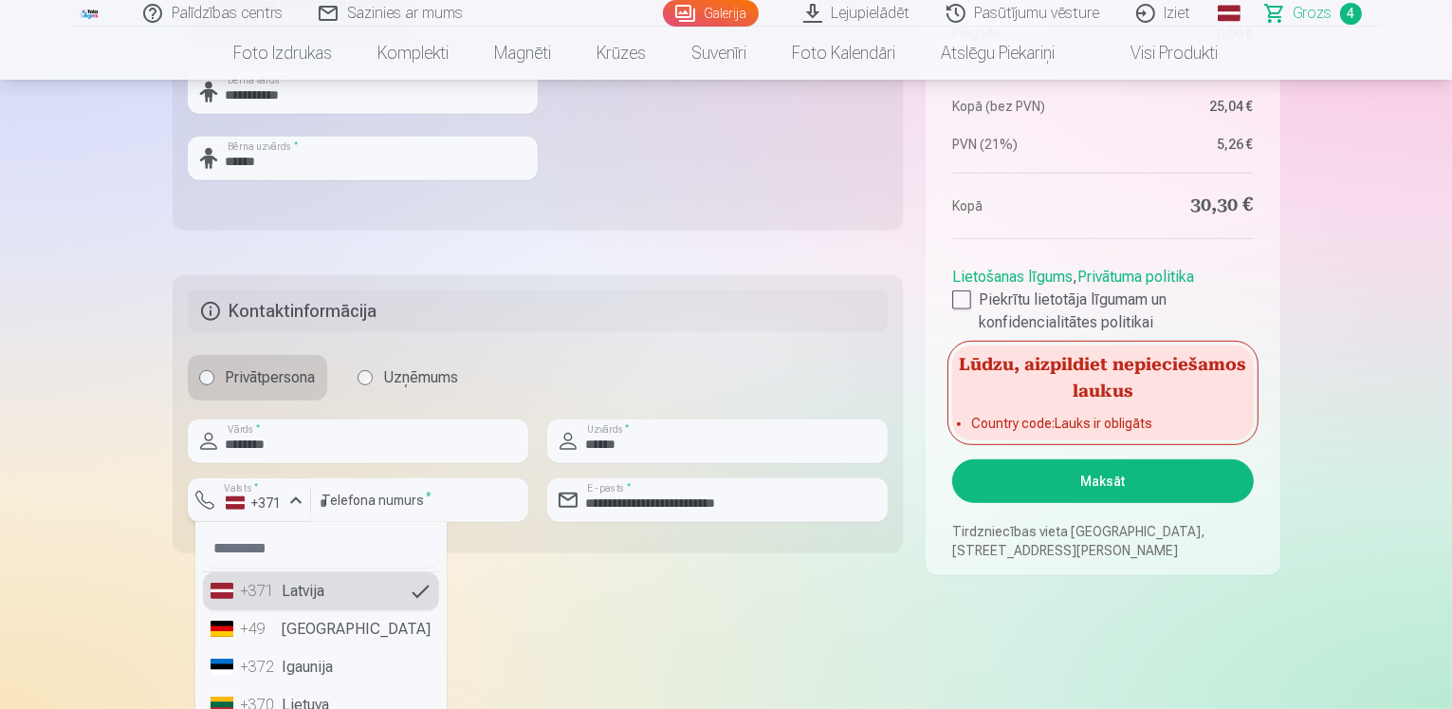
click at [258, 512] on button "Valsts * +371" at bounding box center [249, 500] width 123 height 44
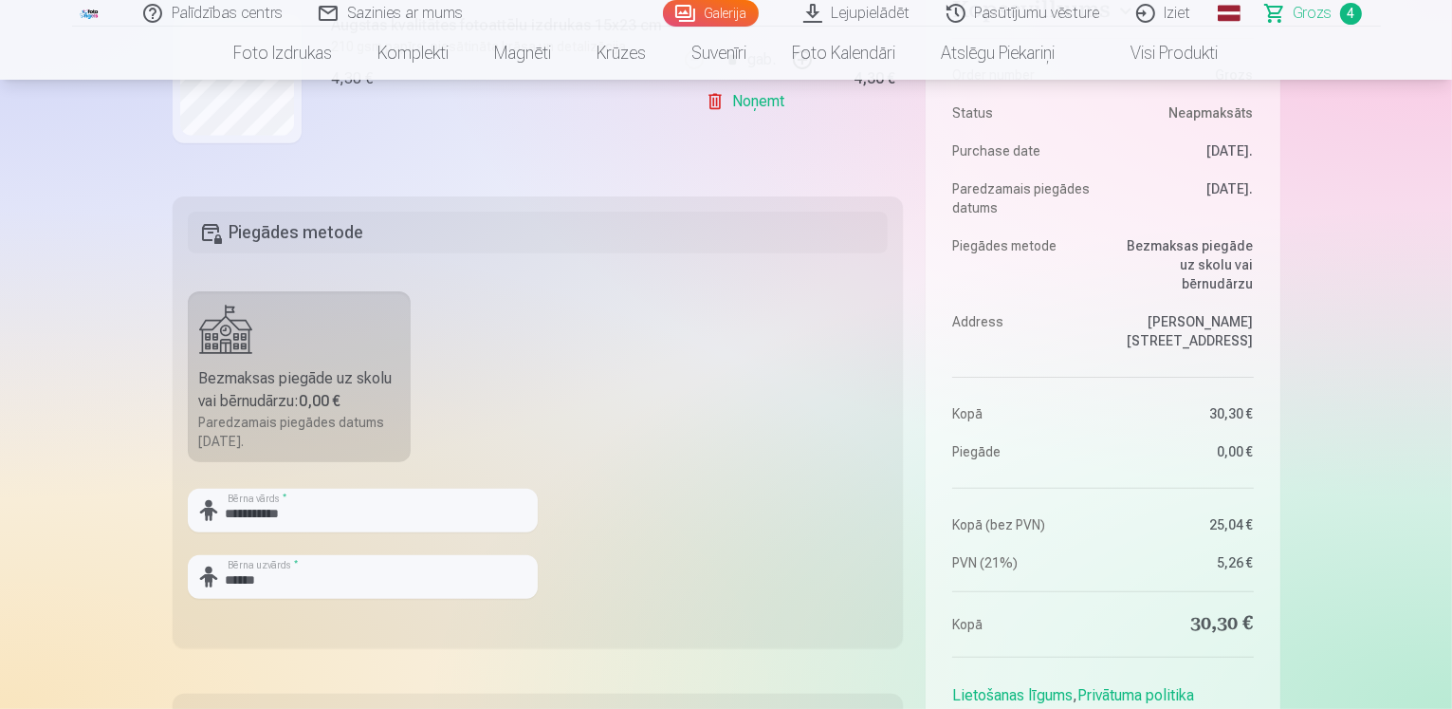
scroll to position [285, 0]
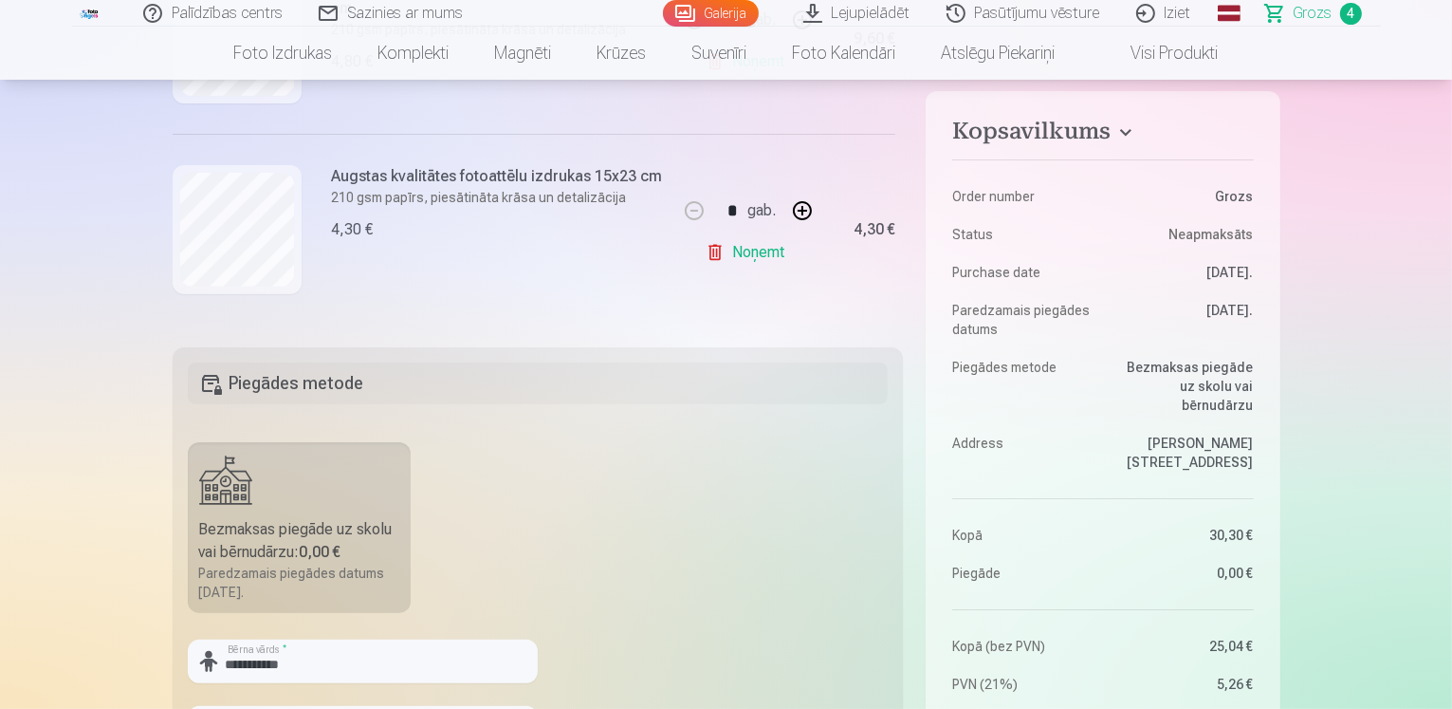
click at [713, 15] on link "Galerija" at bounding box center [711, 13] width 96 height 27
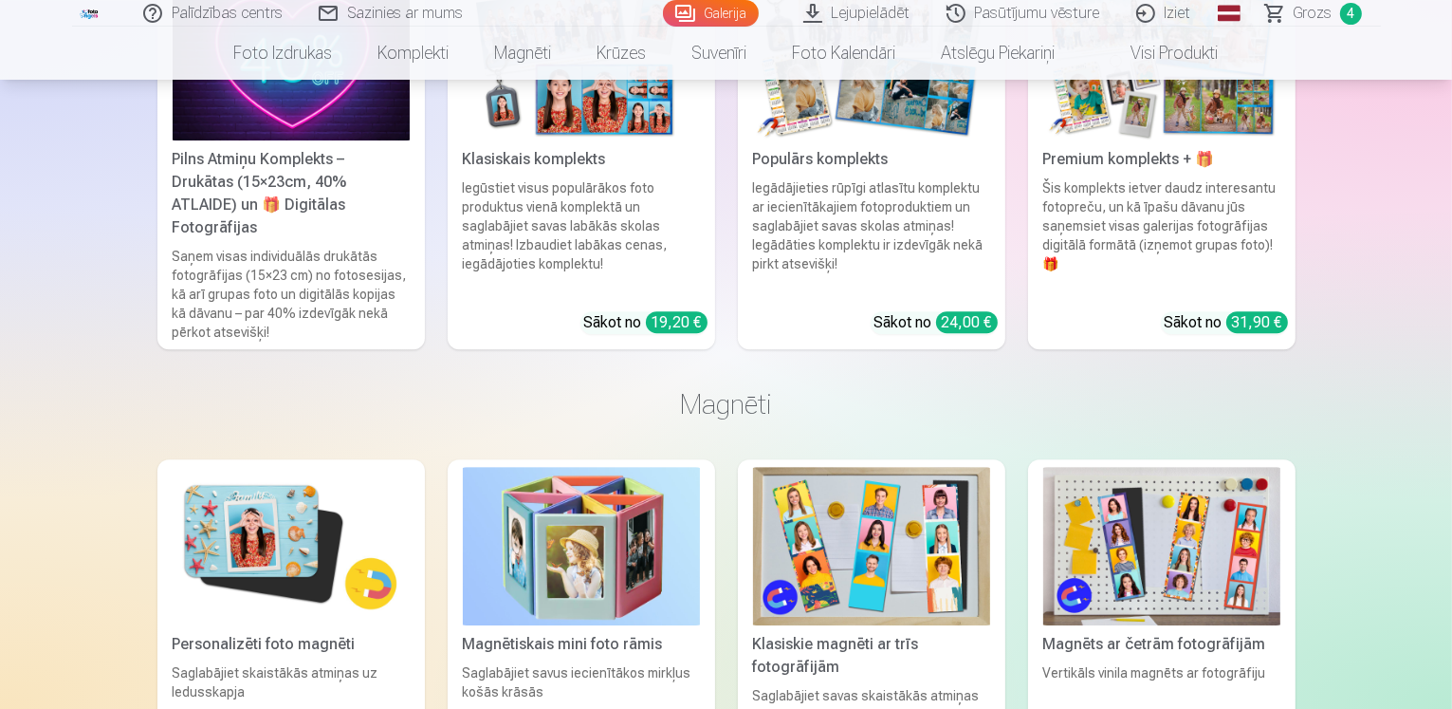
scroll to position [5597, 0]
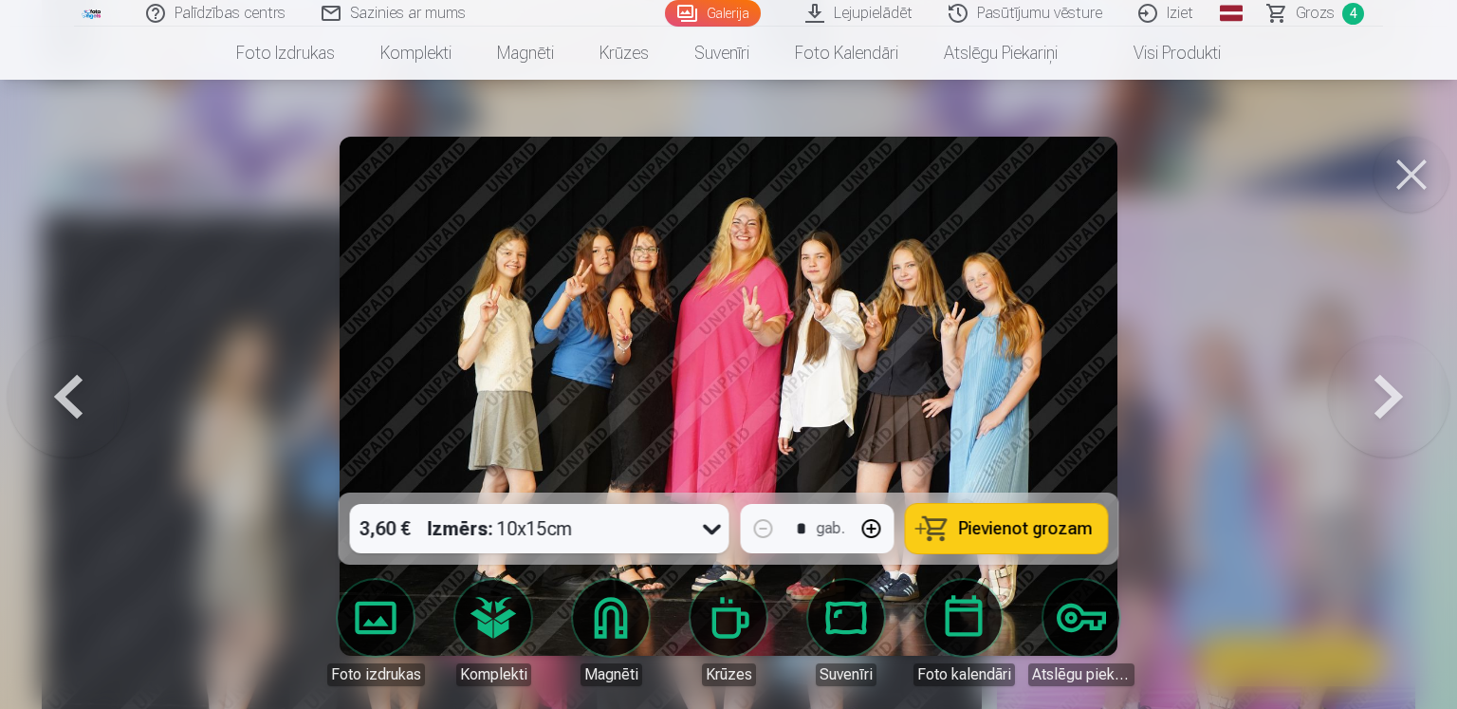
click at [977, 526] on span "Pievienot grozam" at bounding box center [1026, 528] width 134 height 17
click at [1305, 9] on span "Grozs" at bounding box center [1315, 13] width 39 height 23
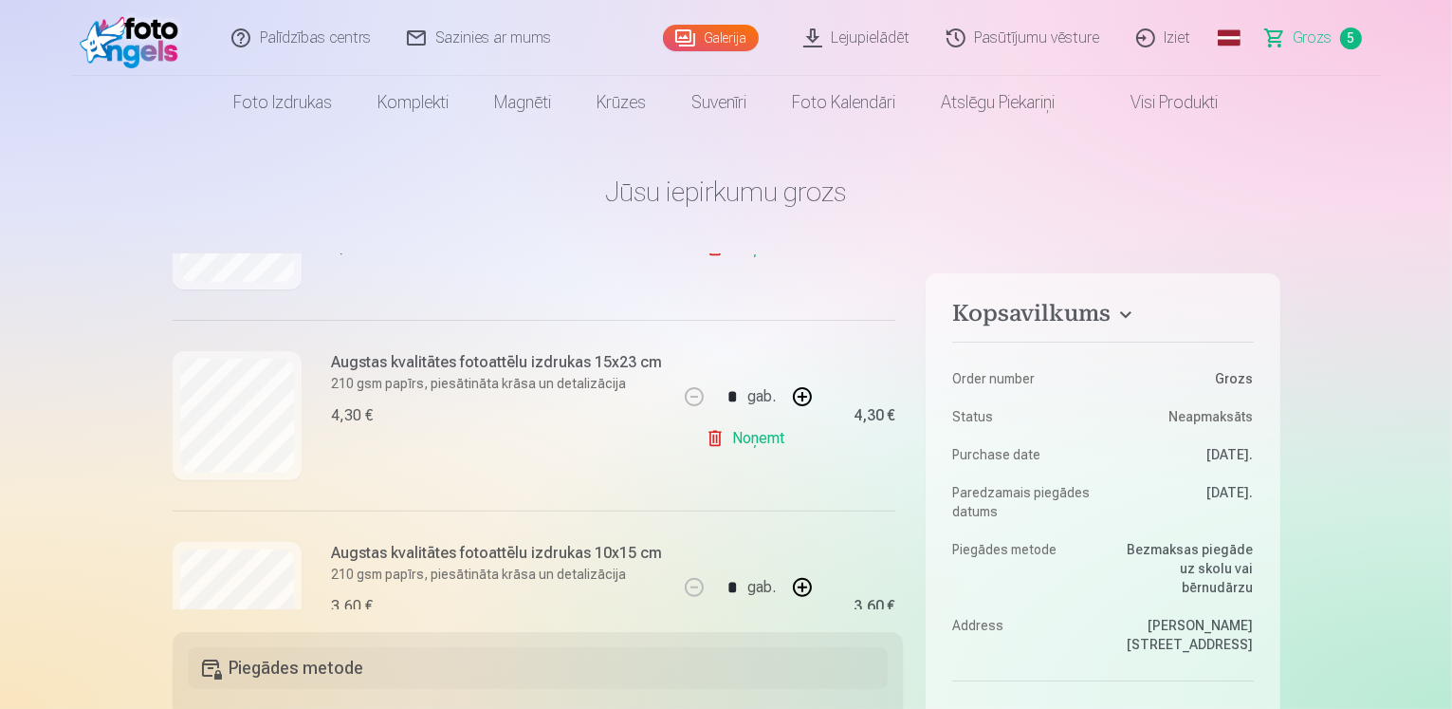
scroll to position [815, 0]
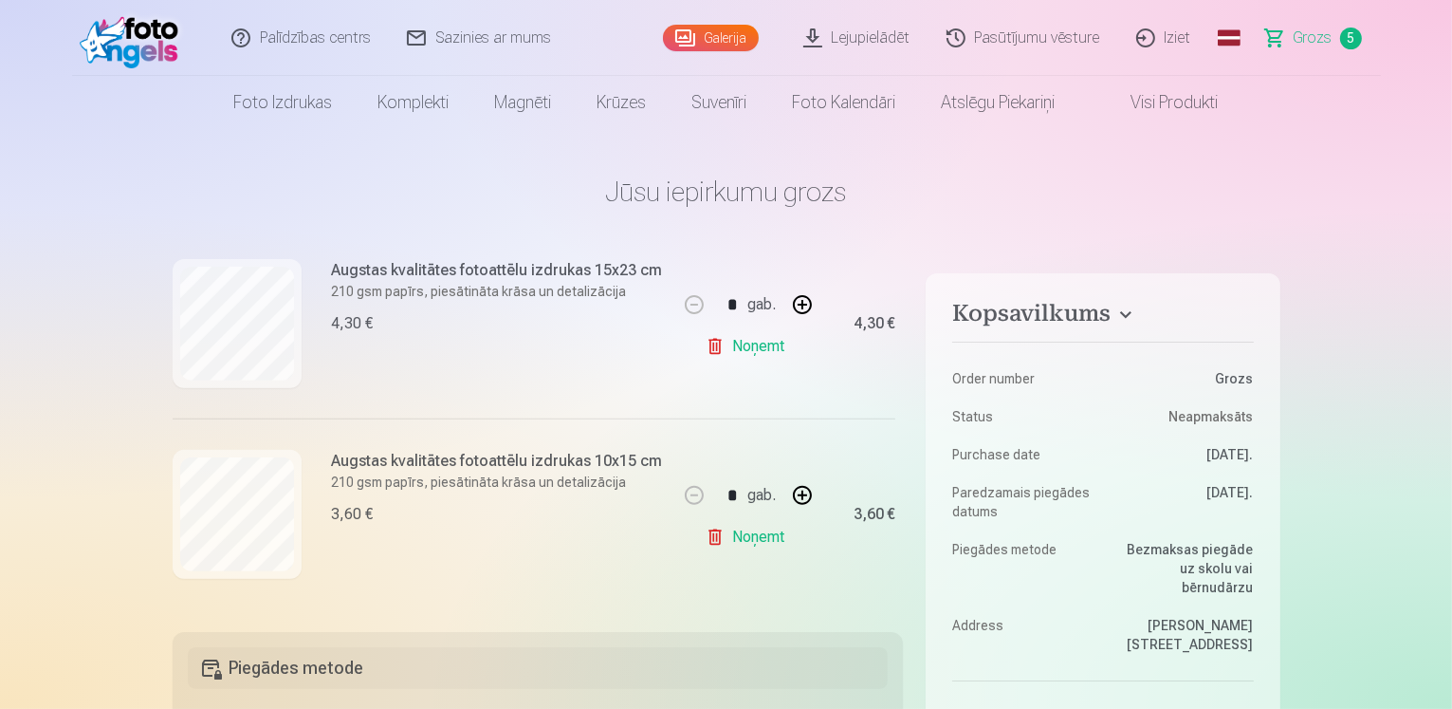
click at [754, 346] on link "Noņemt" at bounding box center [749, 346] width 86 height 38
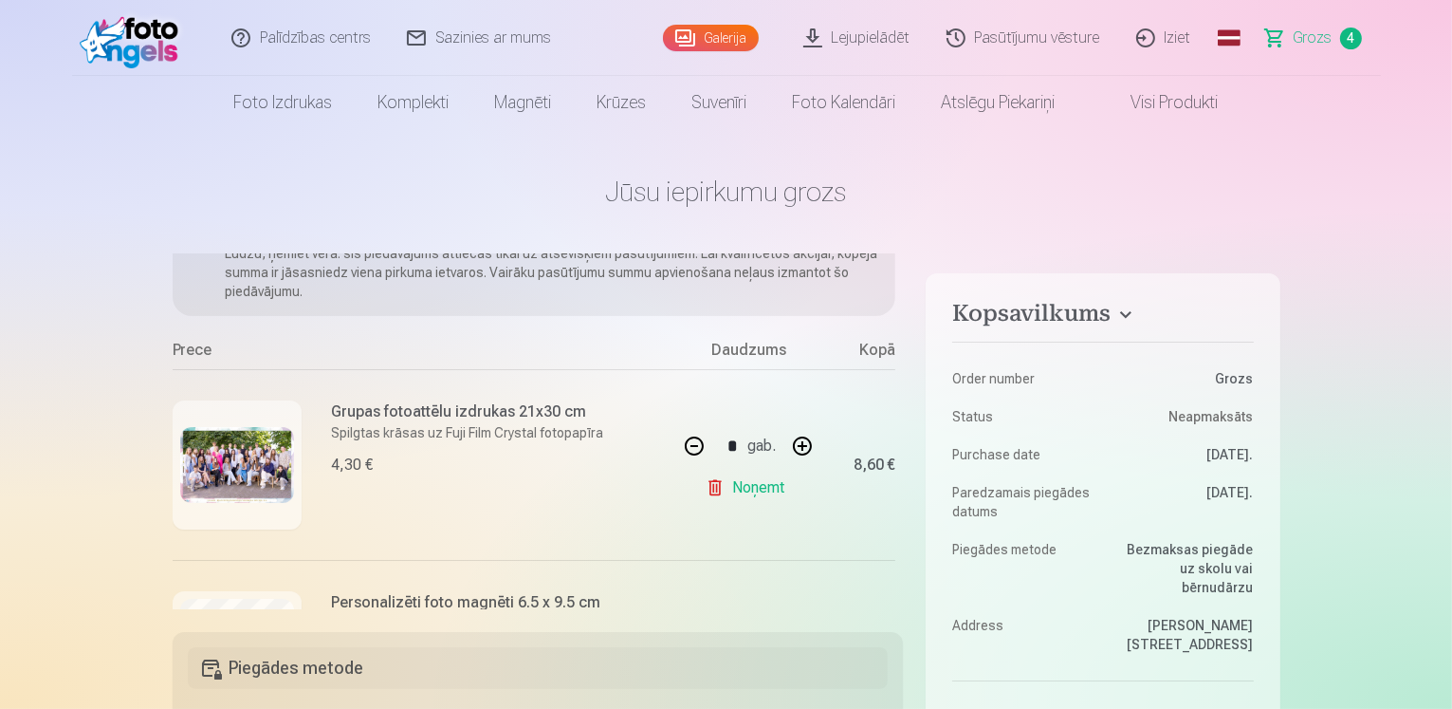
scroll to position [0, 0]
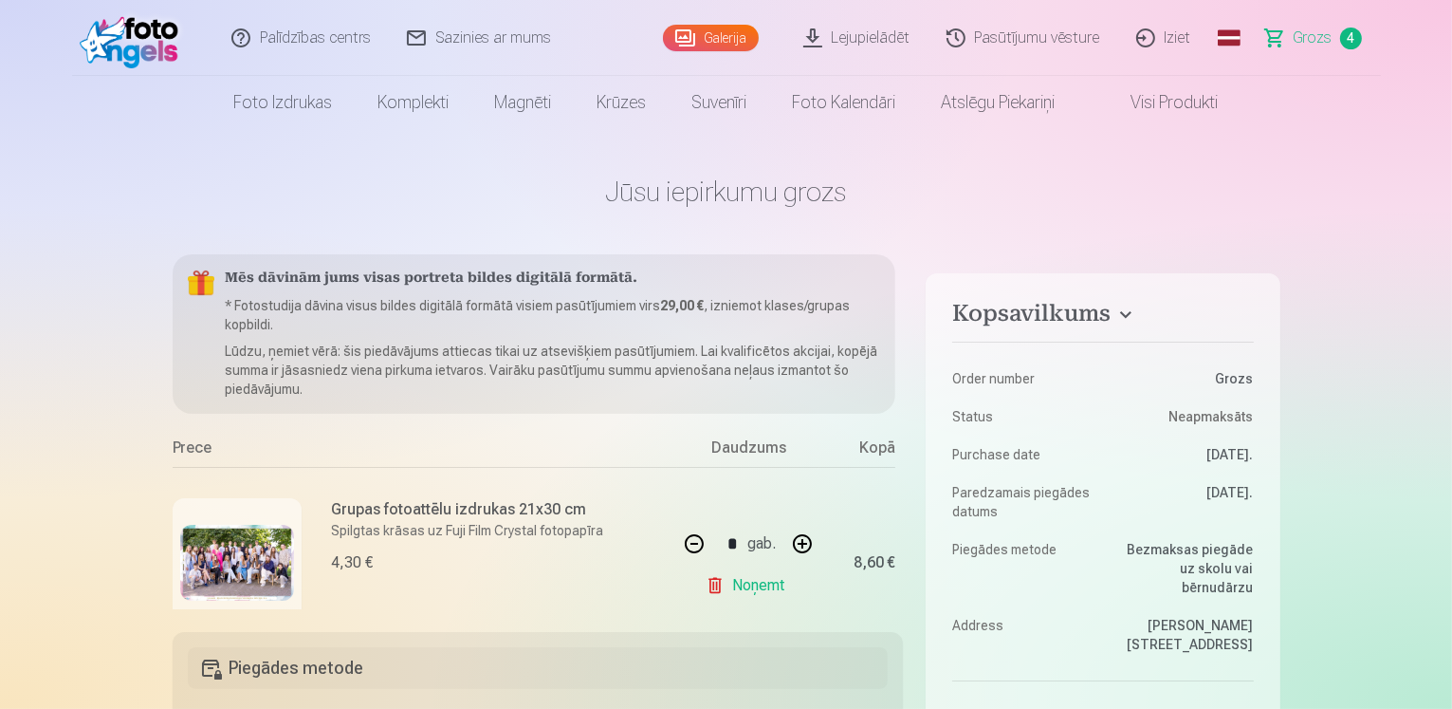
click at [729, 41] on link "Galerija" at bounding box center [711, 38] width 96 height 27
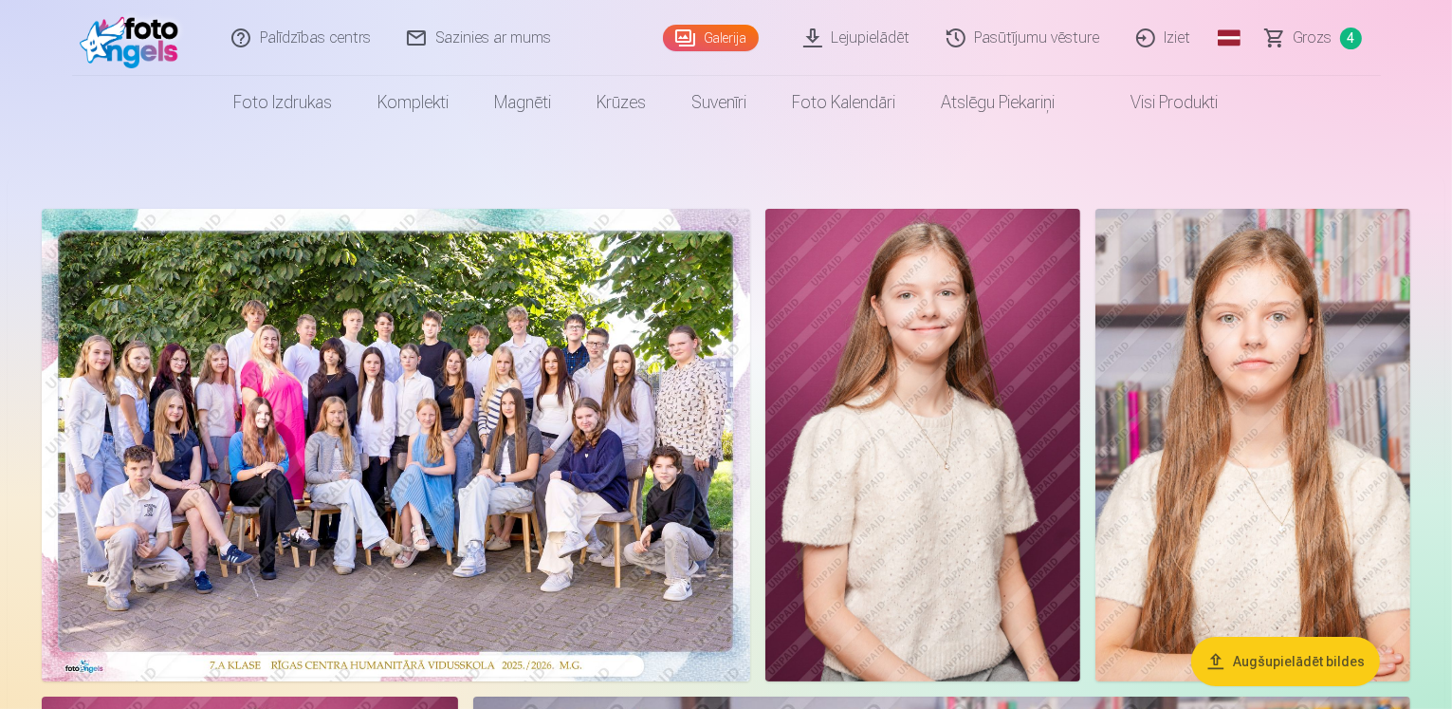
click at [881, 38] on link "Lejupielādēt" at bounding box center [857, 38] width 143 height 76
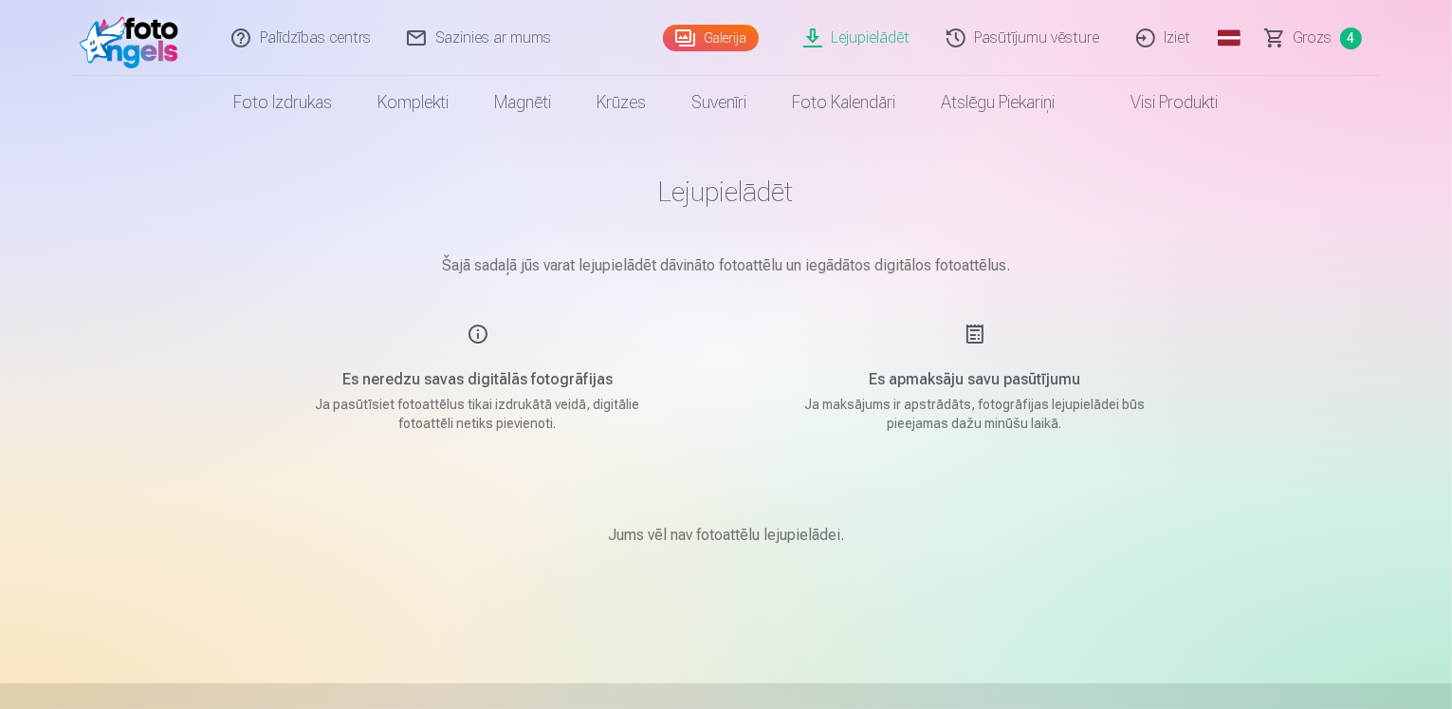
click at [1303, 41] on span "Grozs" at bounding box center [1313, 38] width 39 height 23
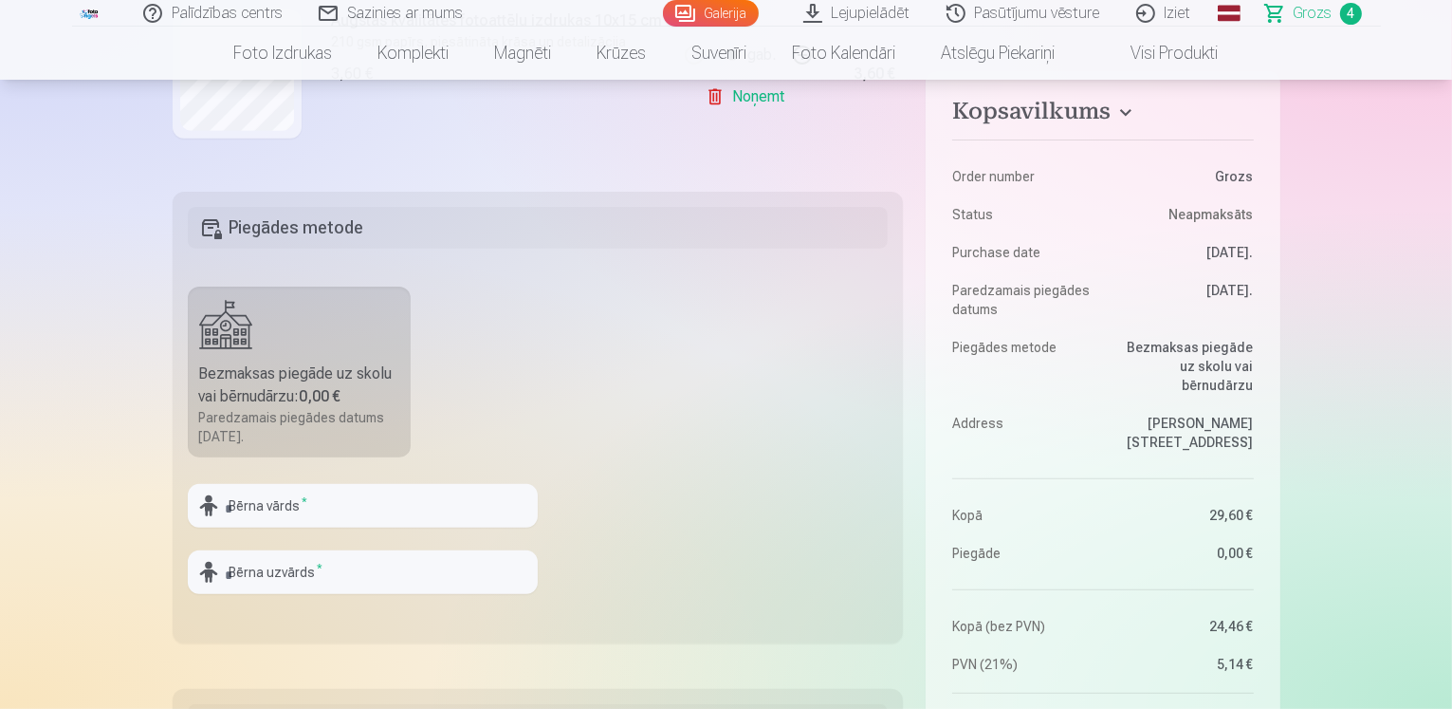
scroll to position [474, 0]
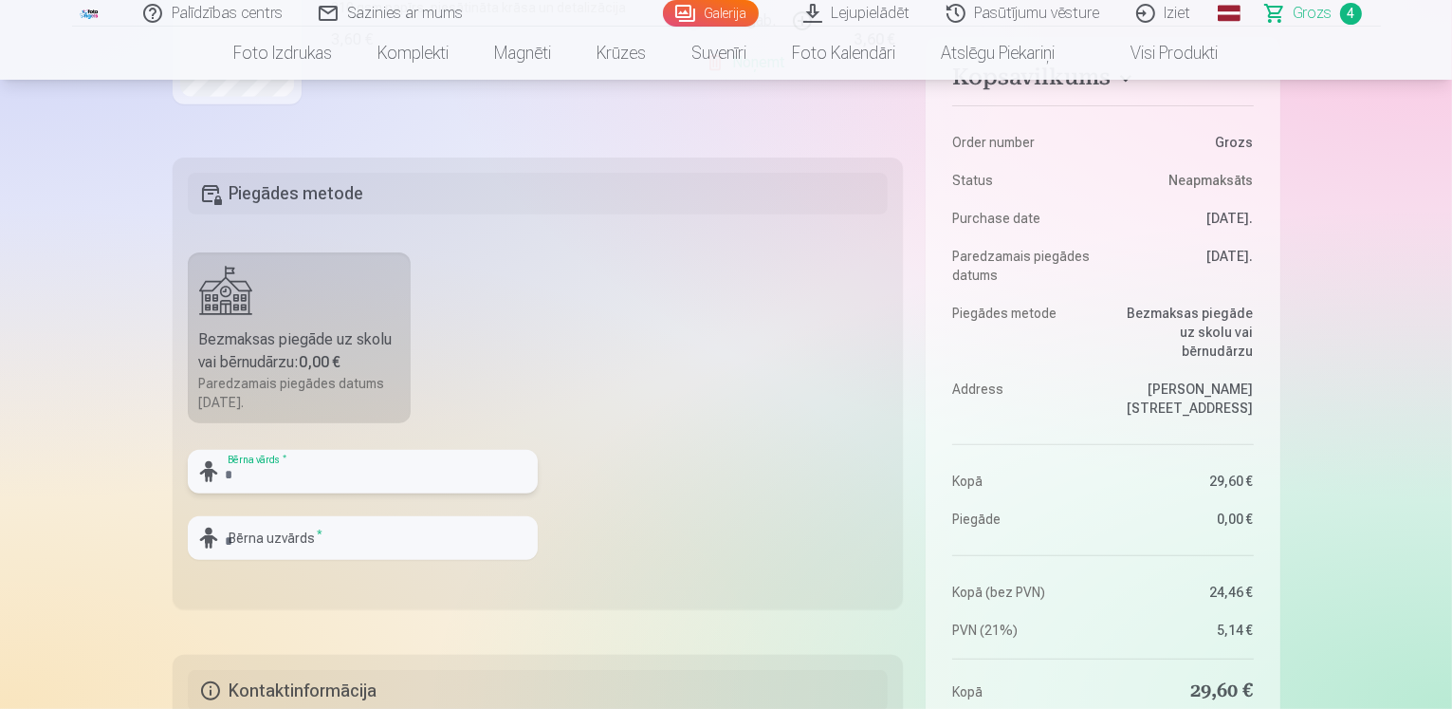
click at [259, 469] on input "text" at bounding box center [363, 472] width 350 height 44
drag, startPoint x: 262, startPoint y: 464, endPoint x: 247, endPoint y: 480, distance: 22.1
click at [247, 480] on input "text" at bounding box center [363, 472] width 350 height 44
type input "**********"
click at [288, 544] on input "text" at bounding box center [363, 538] width 350 height 44
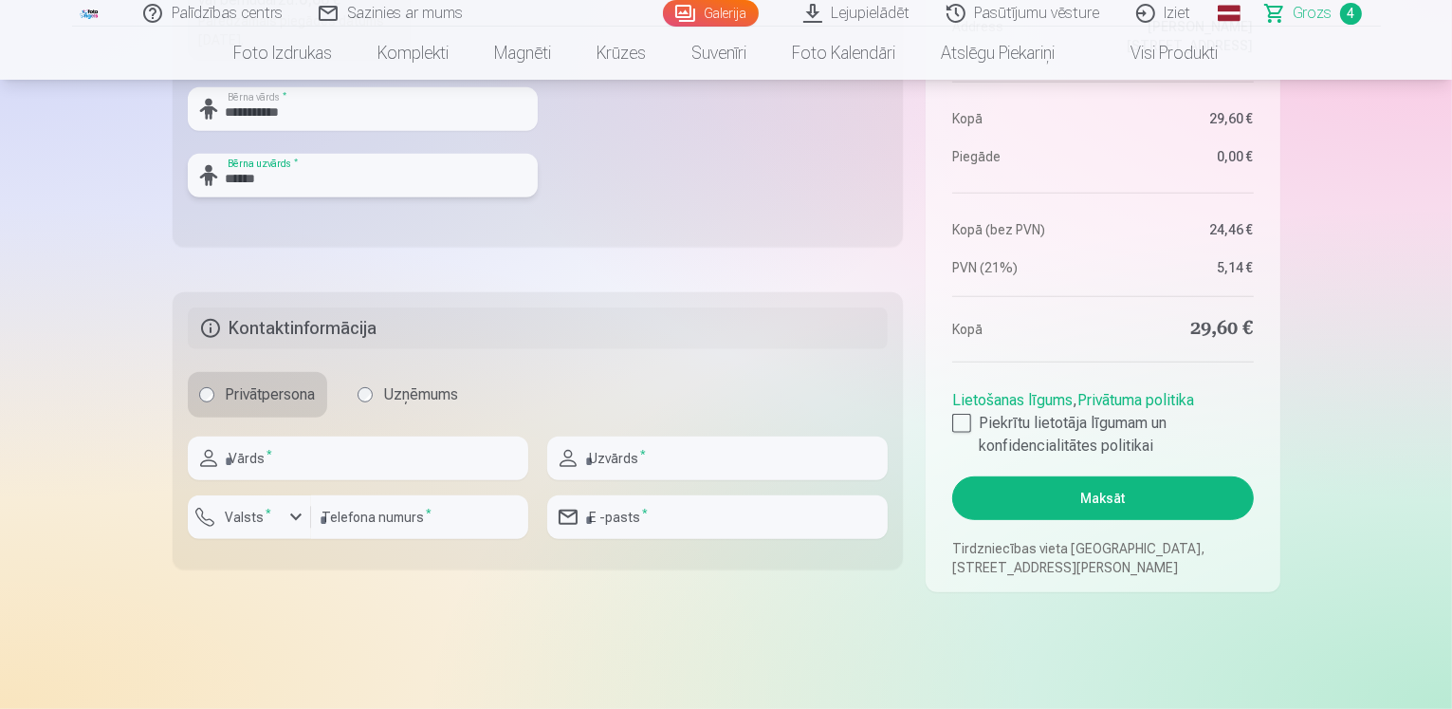
scroll to position [854, 0]
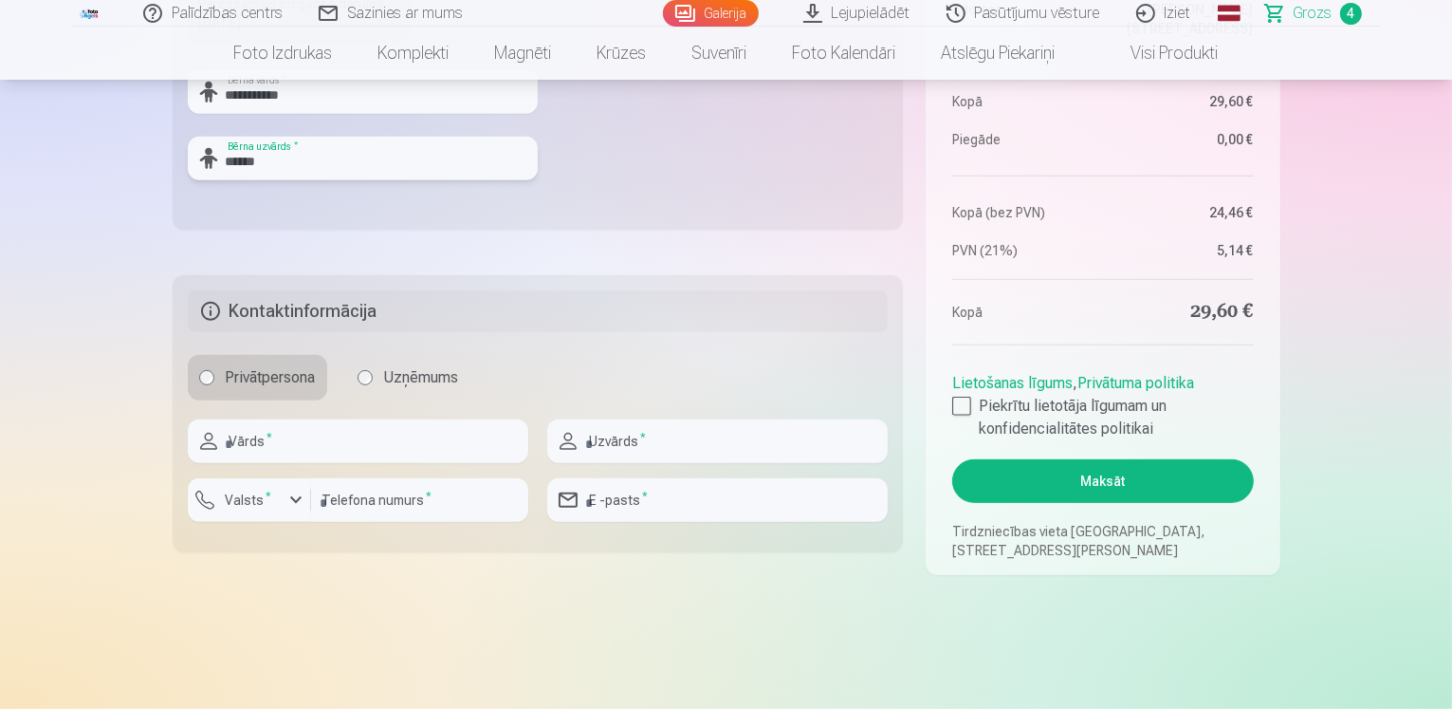
type input "******"
click at [303, 430] on input "text" at bounding box center [358, 441] width 341 height 44
type input "********"
click at [736, 436] on input "text" at bounding box center [717, 441] width 341 height 44
type input "******"
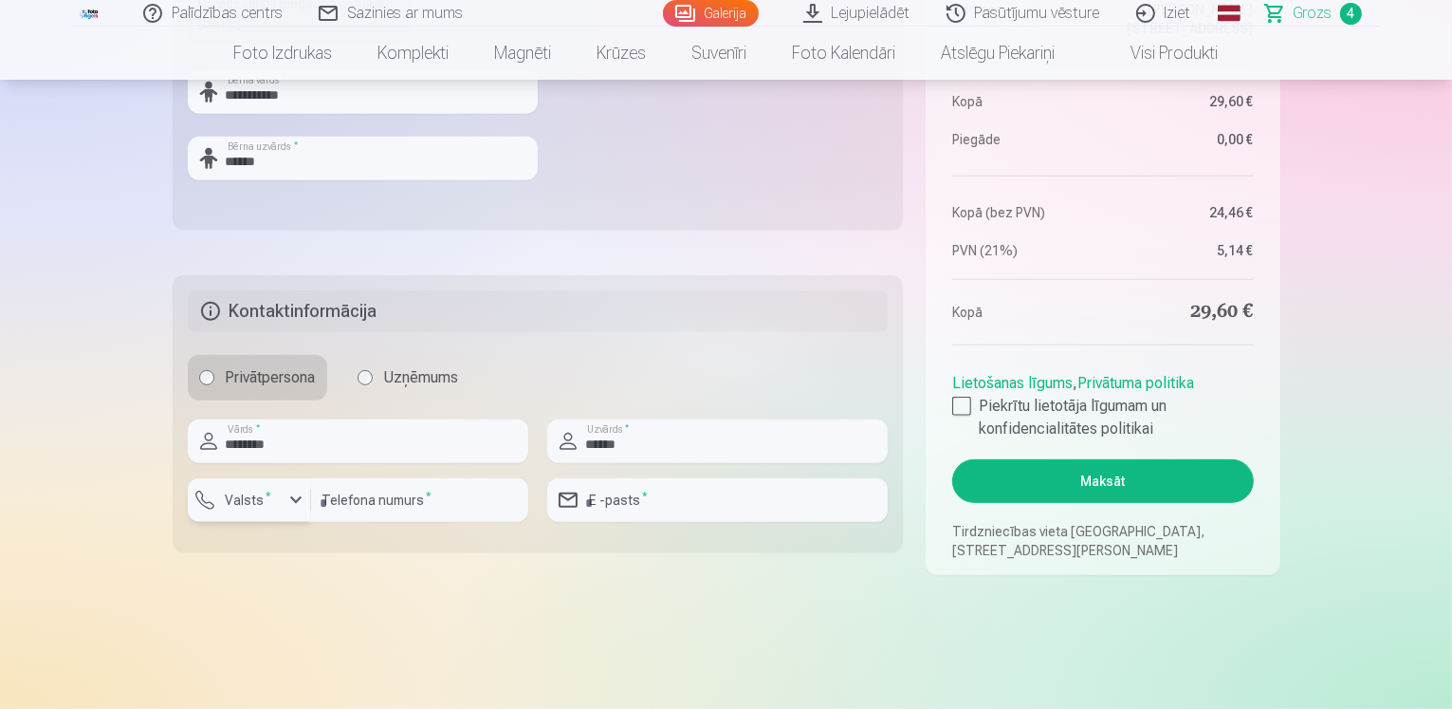
click at [292, 502] on div "button" at bounding box center [296, 500] width 23 height 23
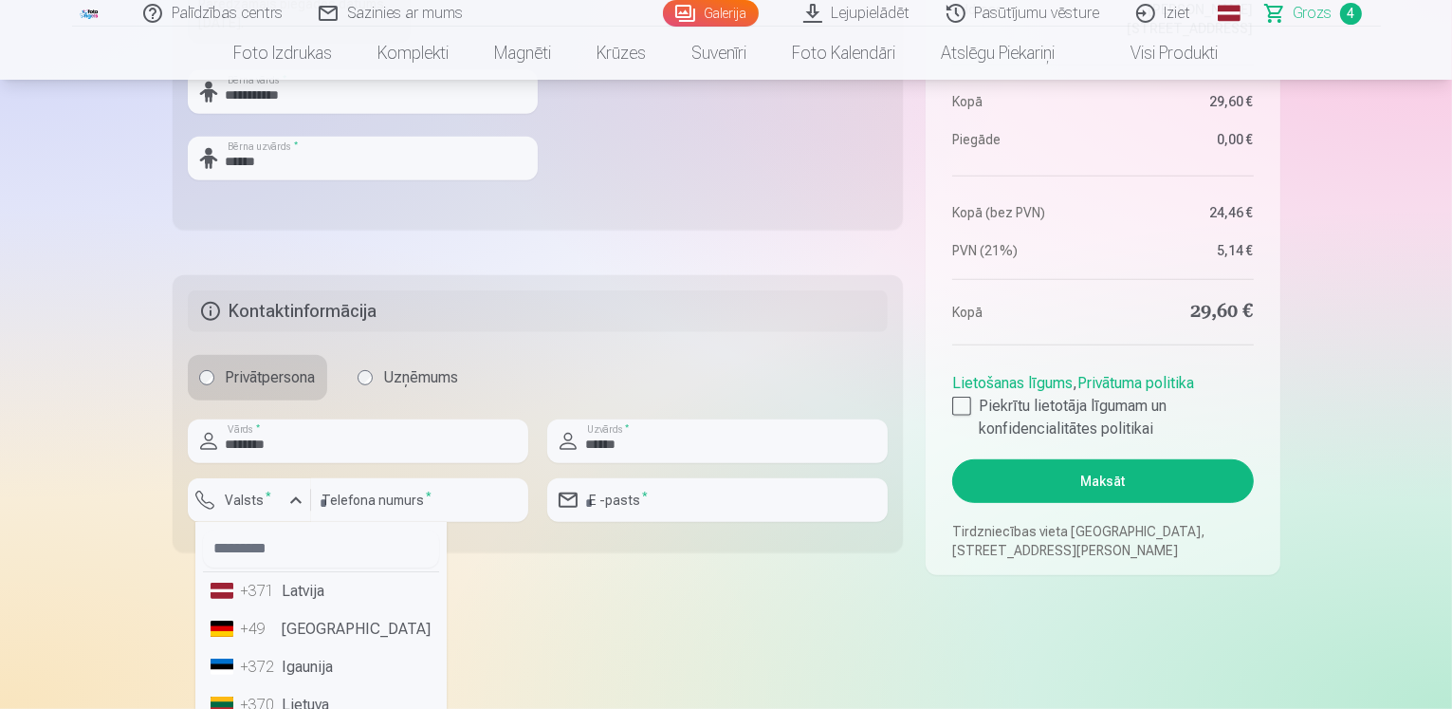
click at [302, 595] on li "+371 Latvija" at bounding box center [321, 591] width 236 height 38
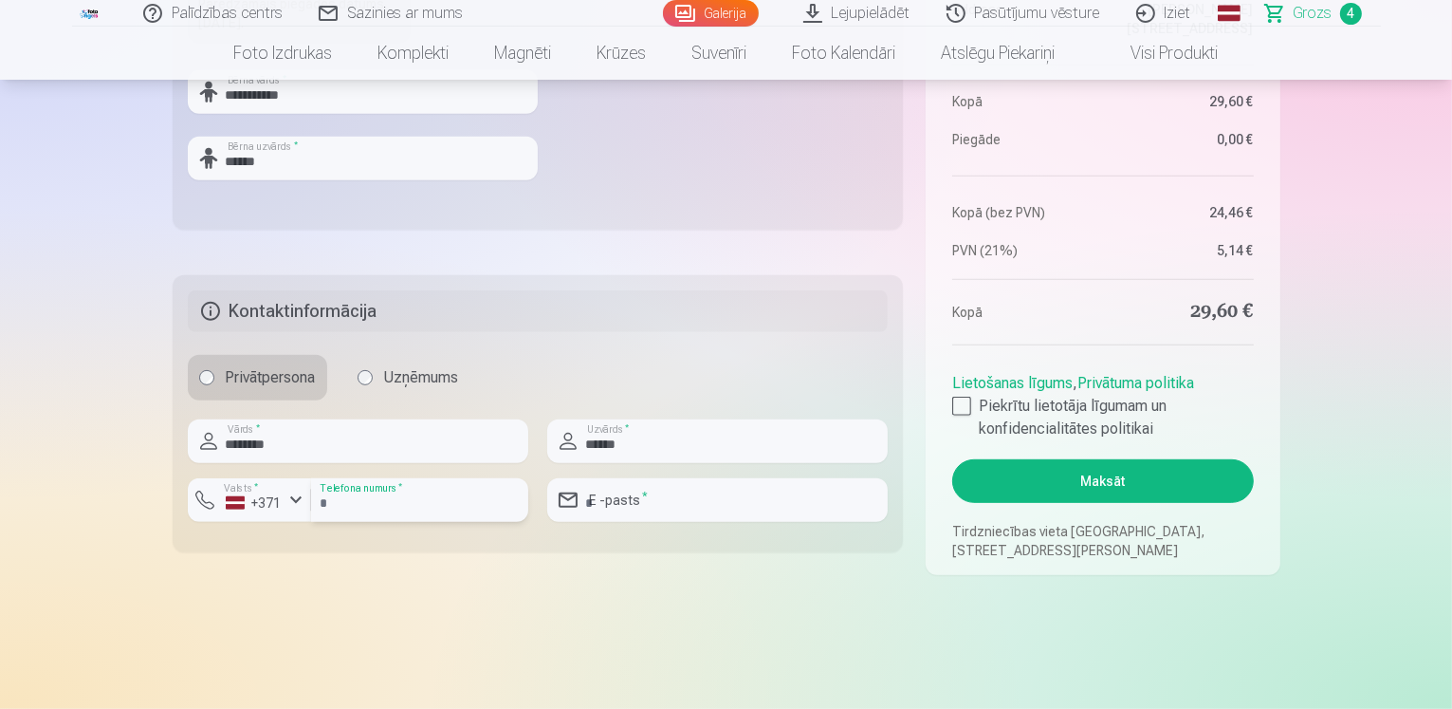
click at [379, 502] on input "number" at bounding box center [419, 500] width 217 height 44
type input "********"
click at [615, 494] on input "email" at bounding box center [717, 500] width 341 height 44
type input "**********"
click at [962, 408] on div at bounding box center [961, 406] width 19 height 19
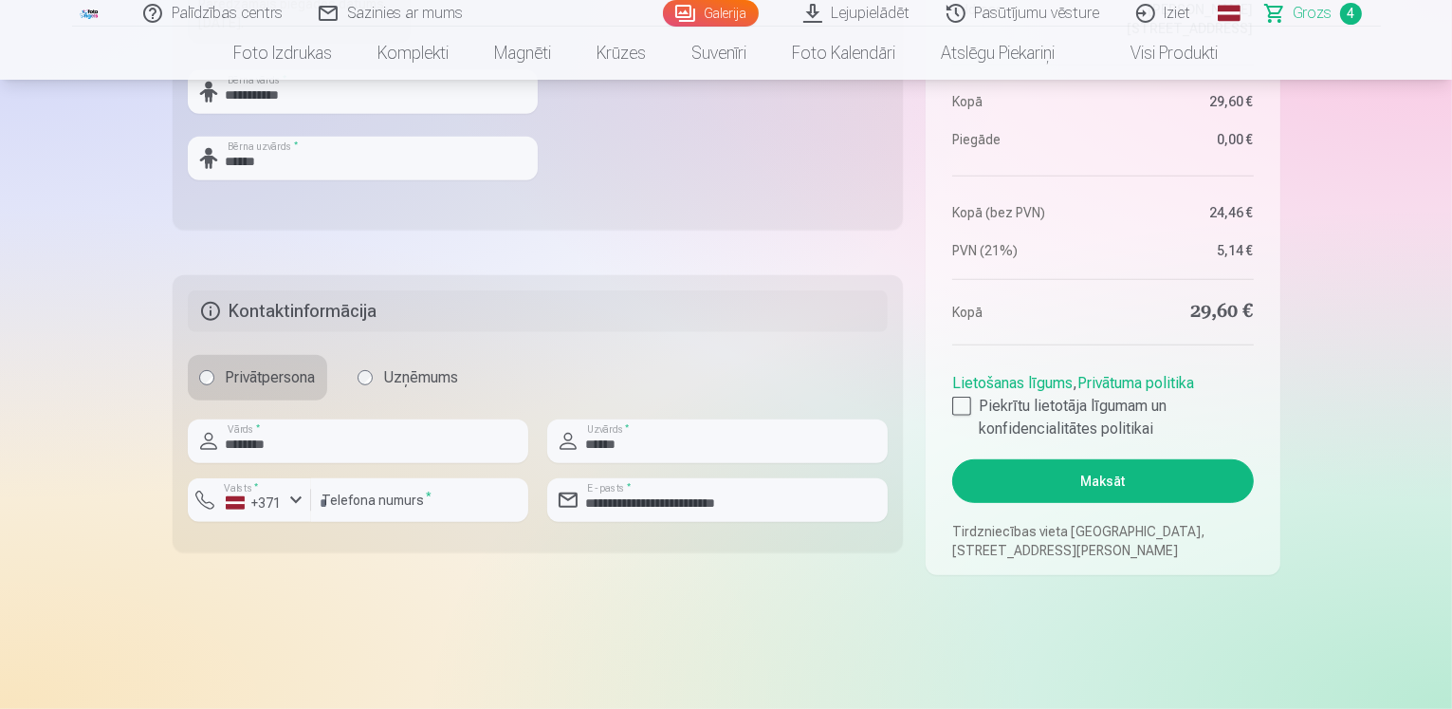
click at [1133, 487] on button "Maksāt" at bounding box center [1102, 481] width 301 height 44
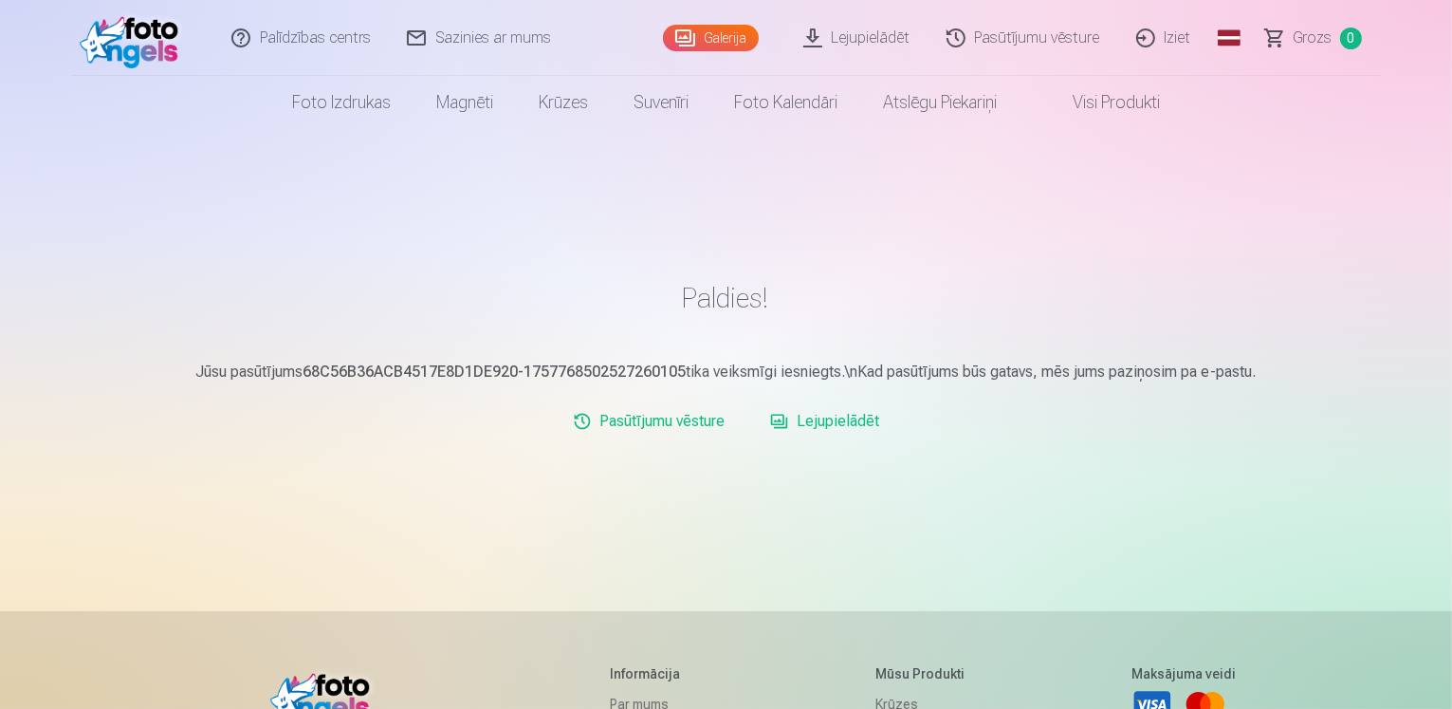
click at [859, 426] on link "Lejupielādēt" at bounding box center [825, 421] width 124 height 38
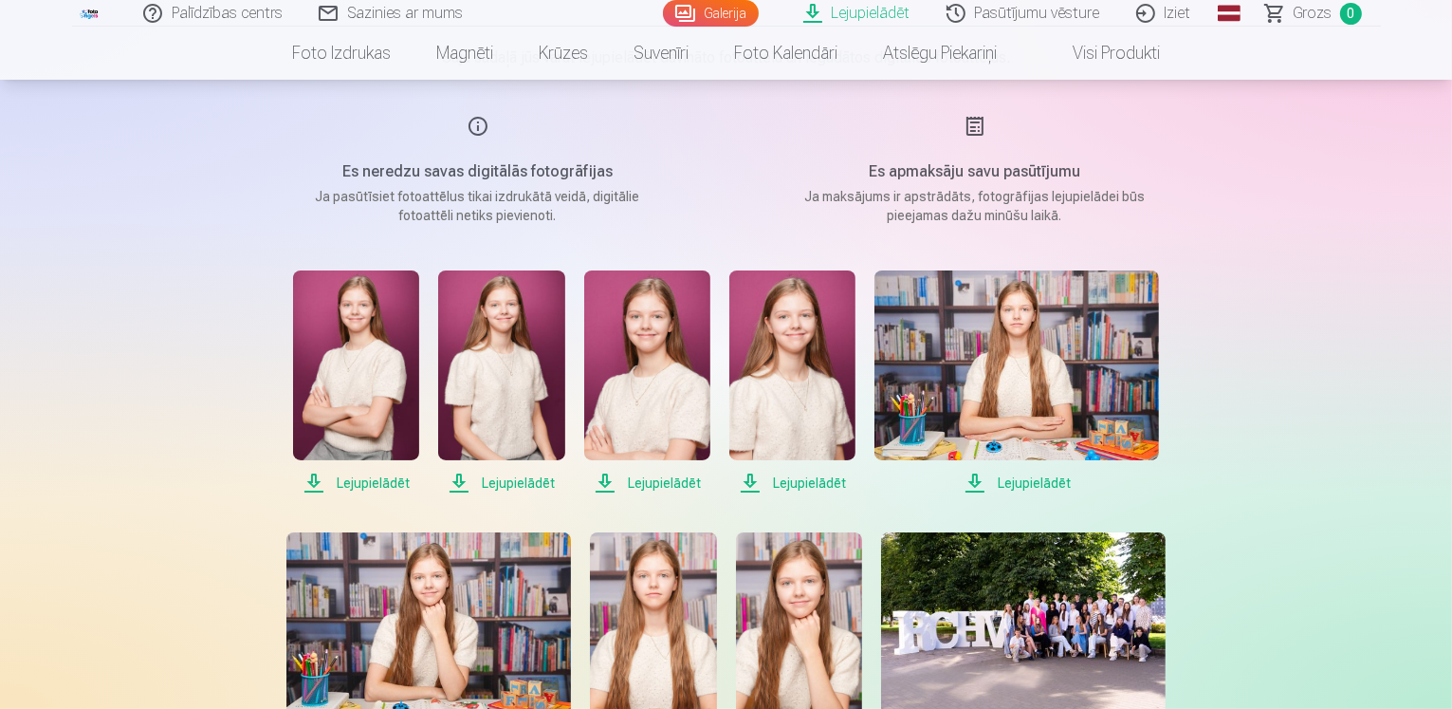
scroll to position [190, 0]
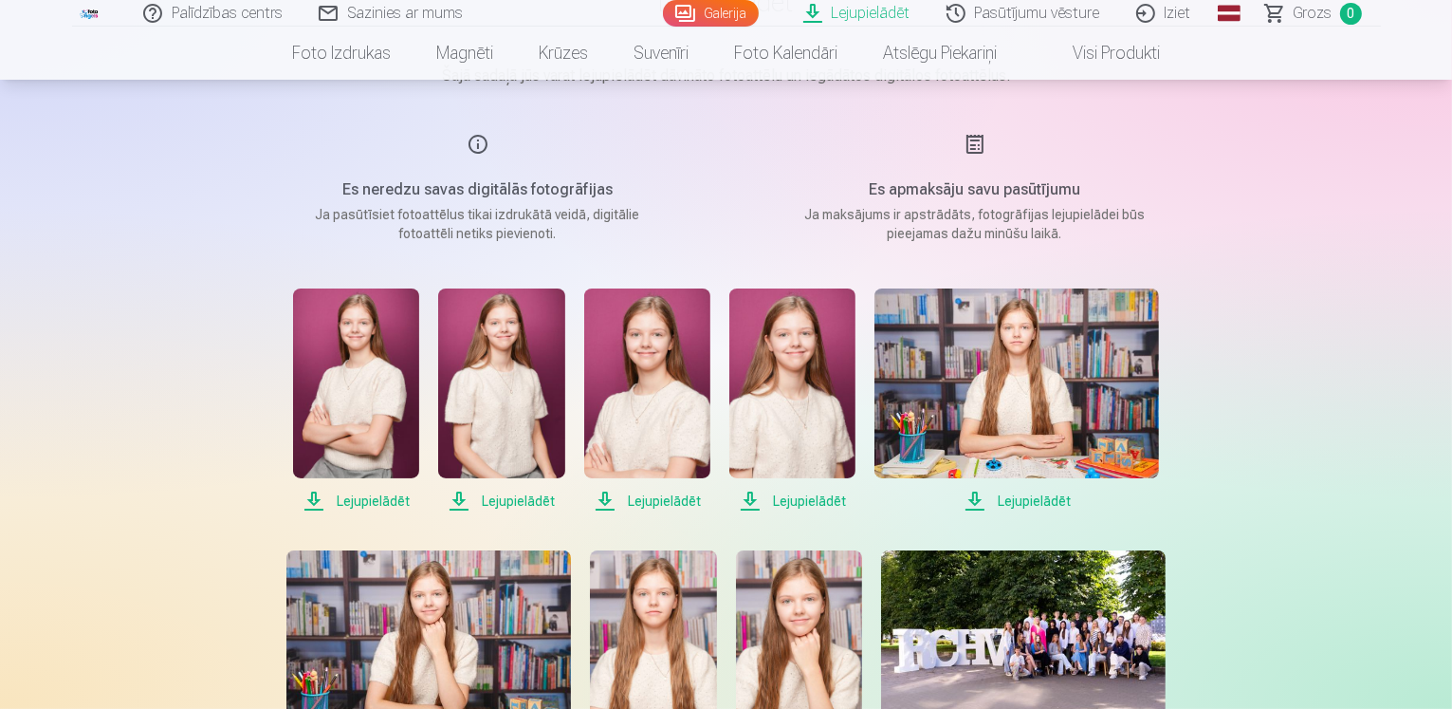
click at [378, 499] on span "Lejupielādēt" at bounding box center [356, 500] width 126 height 23
click at [491, 504] on span "Lejupielādēt" at bounding box center [501, 500] width 126 height 23
click at [654, 500] on span "Lejupielādēt" at bounding box center [647, 500] width 126 height 23
click at [797, 501] on span "Lejupielādēt" at bounding box center [792, 500] width 126 height 23
click at [1027, 502] on span "Lejupielādēt" at bounding box center [1017, 500] width 285 height 23
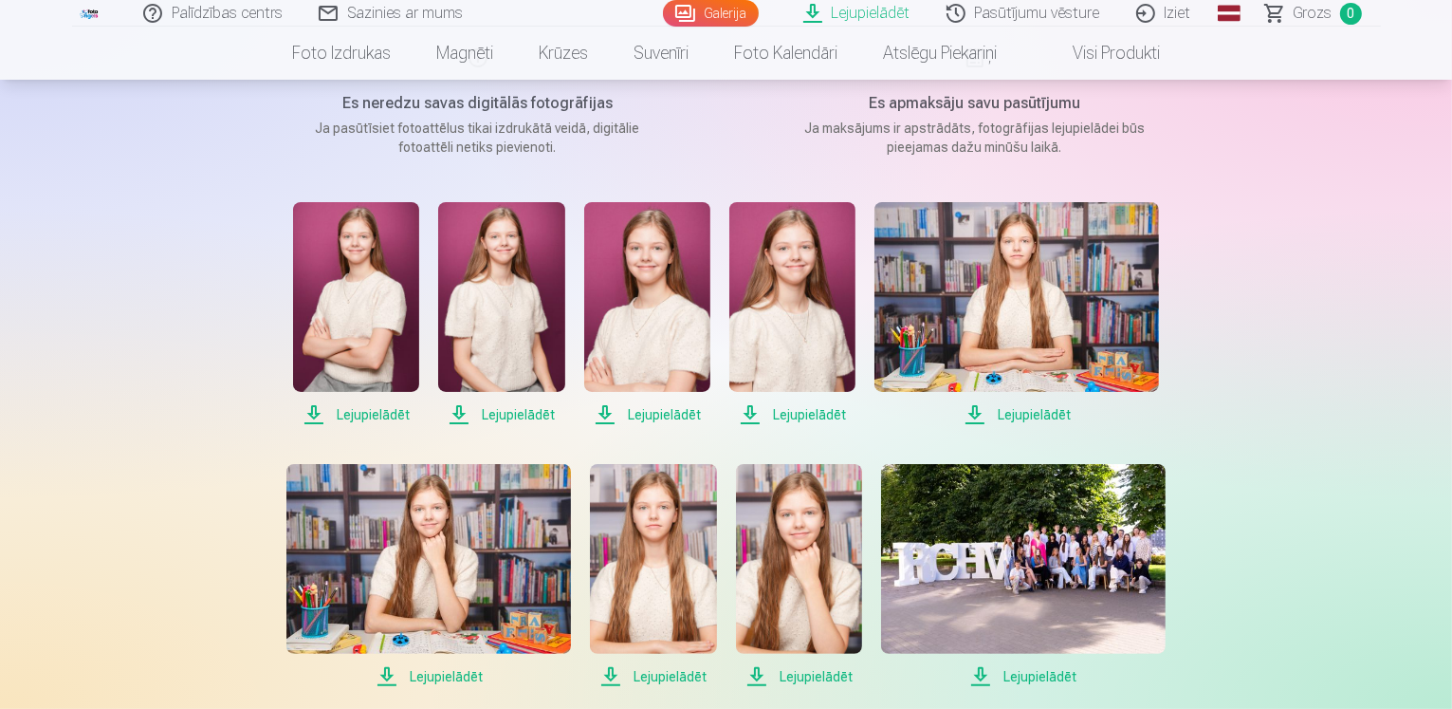
scroll to position [379, 0]
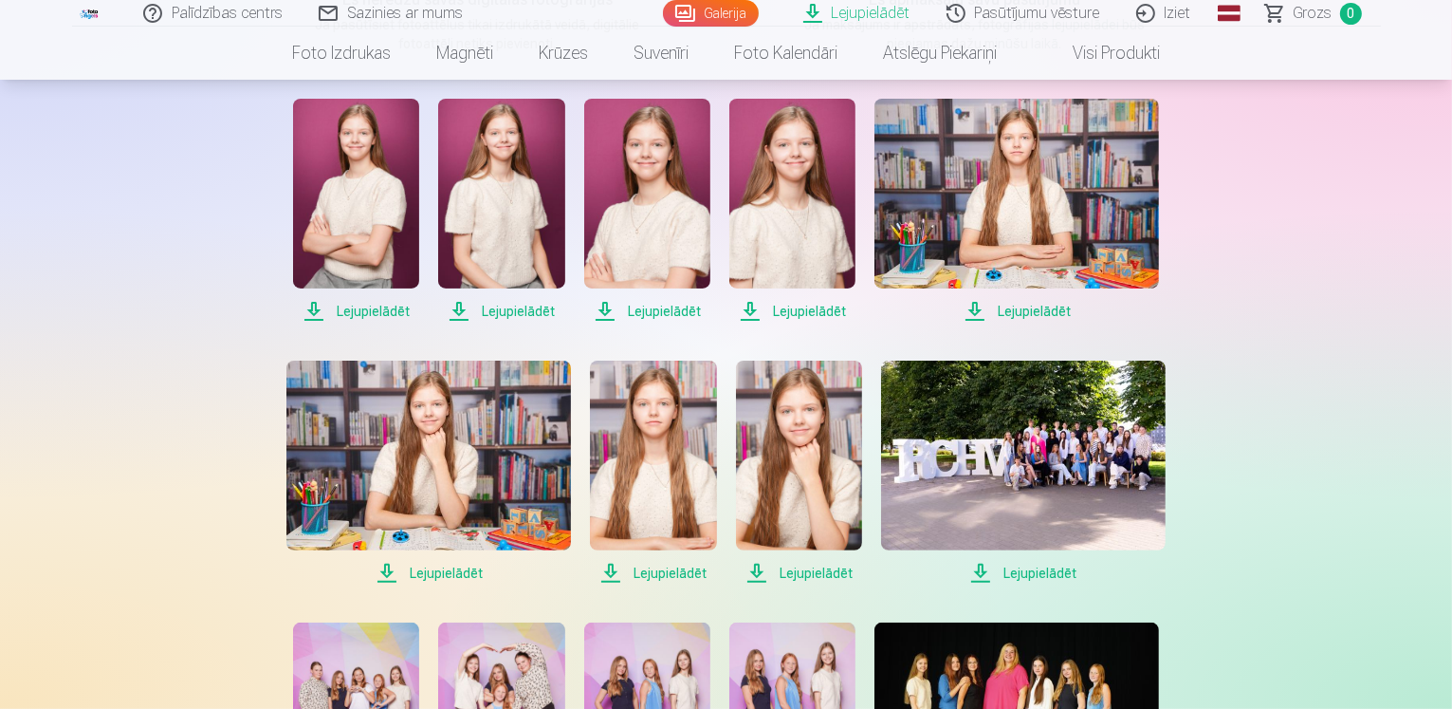
click at [452, 570] on span "Lejupielādēt" at bounding box center [428, 573] width 285 height 23
click at [668, 574] on span "Lejupielādēt" at bounding box center [653, 573] width 126 height 23
click at [804, 578] on span "Lejupielādēt" at bounding box center [799, 573] width 126 height 23
click at [1025, 574] on span "Lejupielādēt" at bounding box center [1023, 573] width 285 height 23
click at [1028, 573] on span "Lejupielādēt" at bounding box center [1023, 573] width 285 height 23
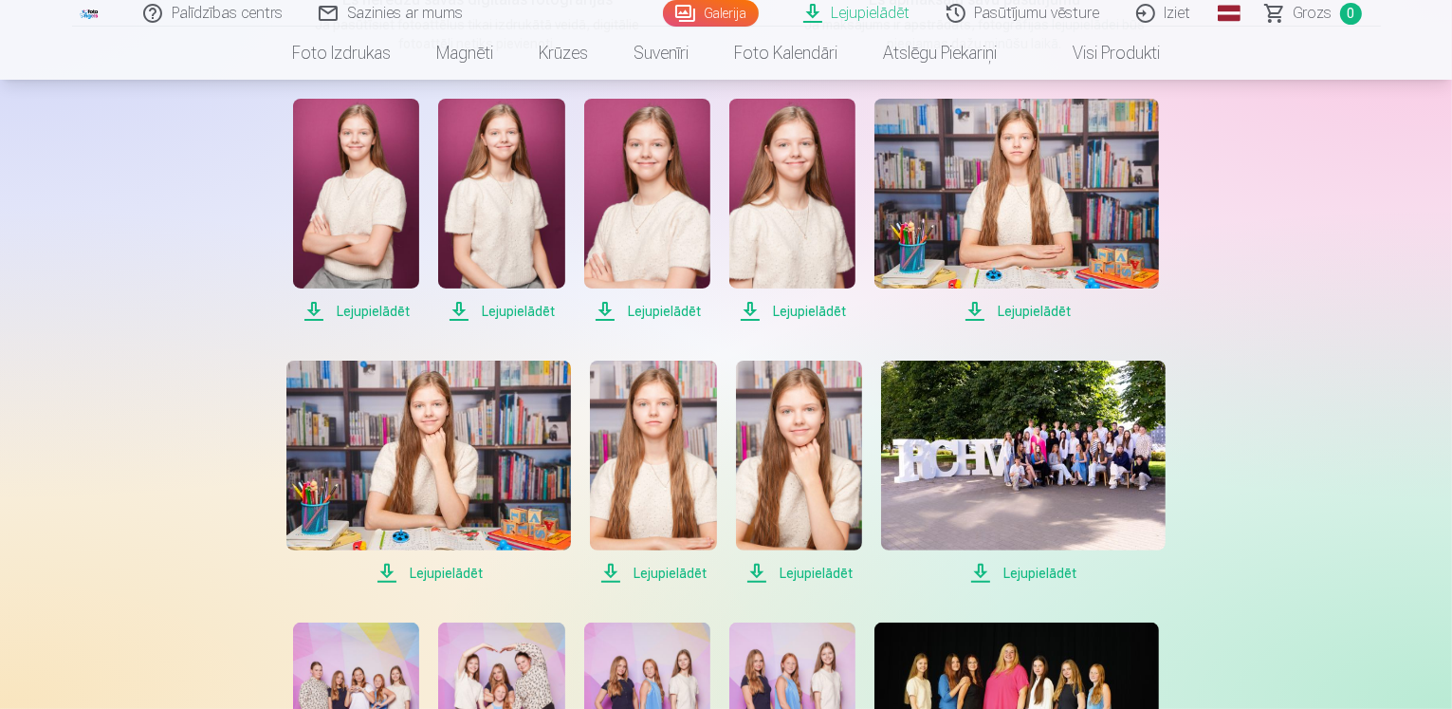
click at [1222, 509] on div "Lejupielādēt Šajā sadaļā jūs varat lejupielādēt dāvināto fotoattēlu un iegādāto…" at bounding box center [726, 671] width 1138 height 2100
click at [436, 571] on span "Lejupielādēt" at bounding box center [428, 573] width 285 height 23
click at [649, 570] on span "Lejupielādēt" at bounding box center [653, 573] width 126 height 23
click at [820, 573] on span "Lejupielādēt" at bounding box center [799, 573] width 126 height 23
click at [1032, 573] on span "Lejupielādēt" at bounding box center [1023, 573] width 285 height 23
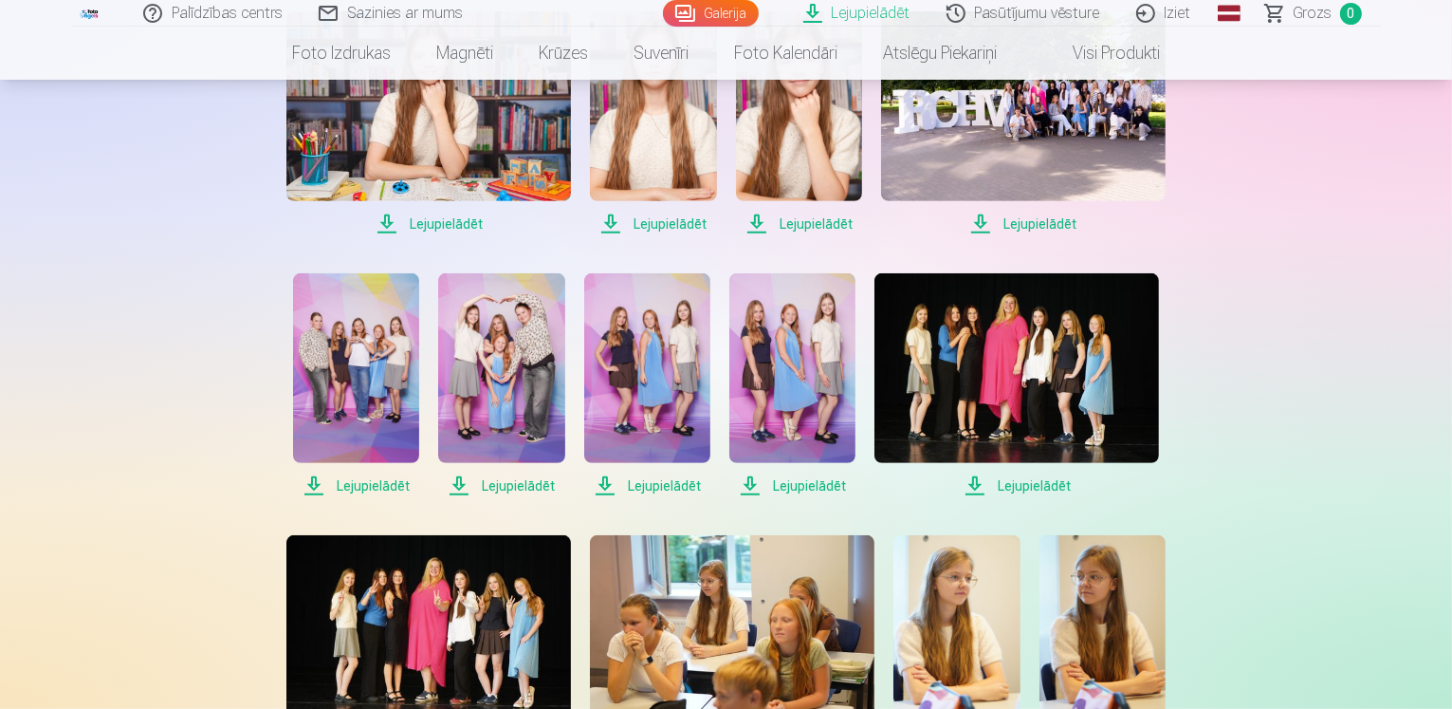
scroll to position [759, 0]
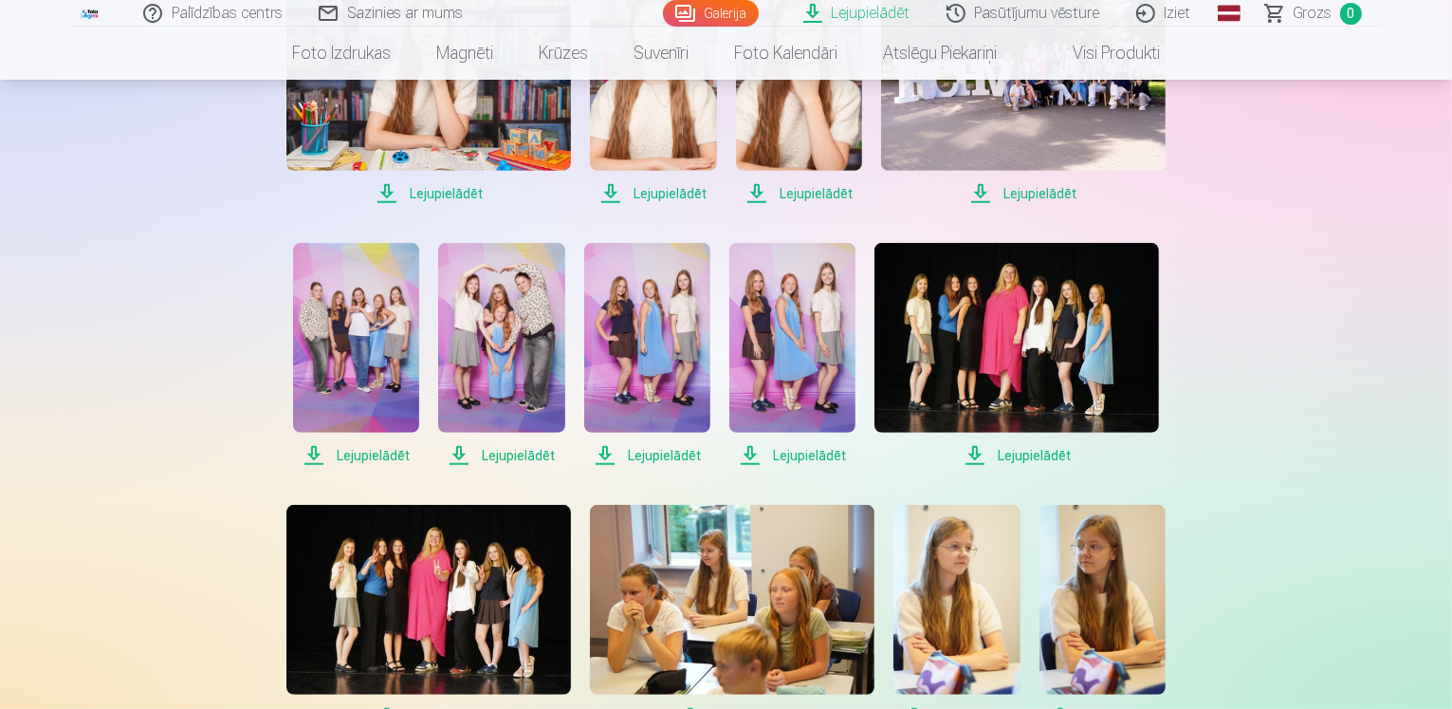
click at [364, 457] on span "Lejupielādēt" at bounding box center [356, 455] width 126 height 23
click at [379, 453] on span "Lejupielādēt" at bounding box center [356, 455] width 126 height 23
click at [511, 453] on span "Lejupielādēt" at bounding box center [501, 455] width 126 height 23
click at [668, 454] on span "Lejupielādēt" at bounding box center [647, 455] width 126 height 23
click at [795, 458] on span "Lejupielādēt" at bounding box center [792, 455] width 126 height 23
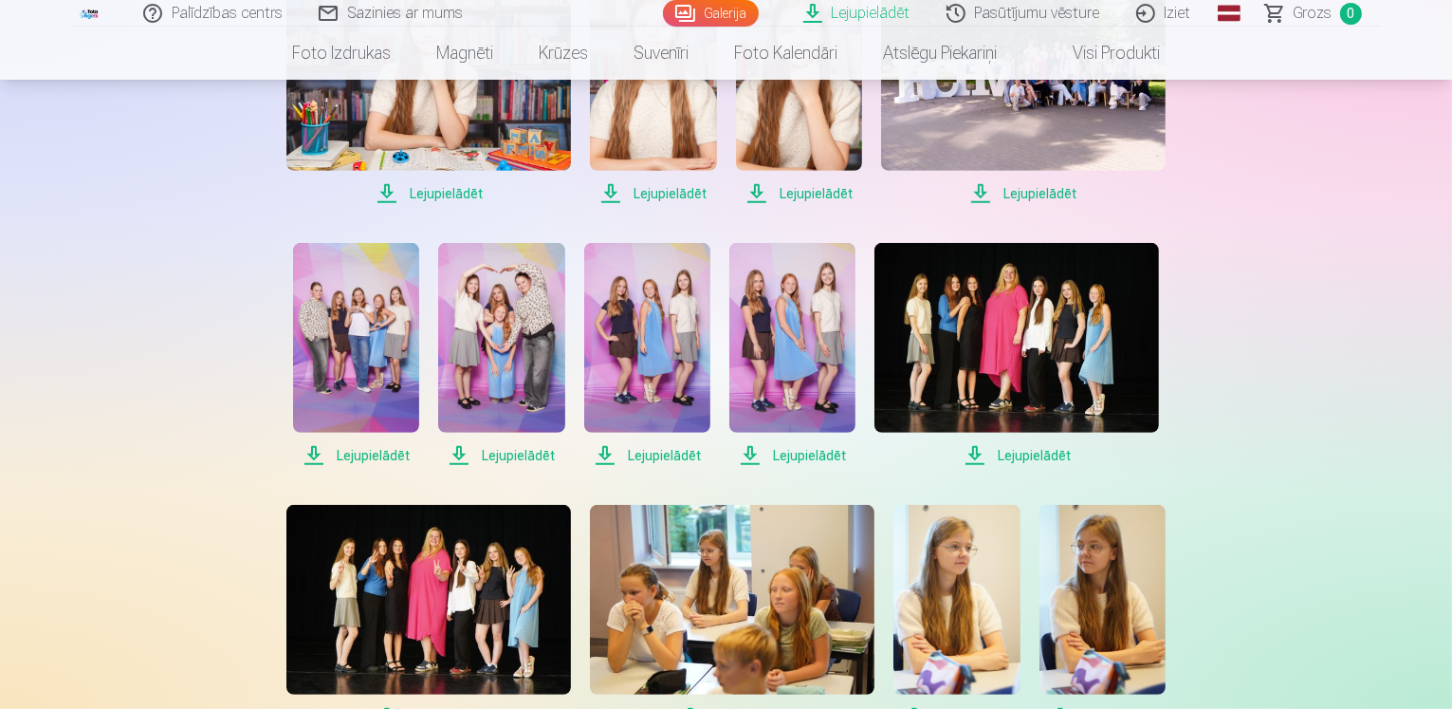
click at [1007, 462] on span "Lejupielādēt" at bounding box center [1017, 455] width 285 height 23
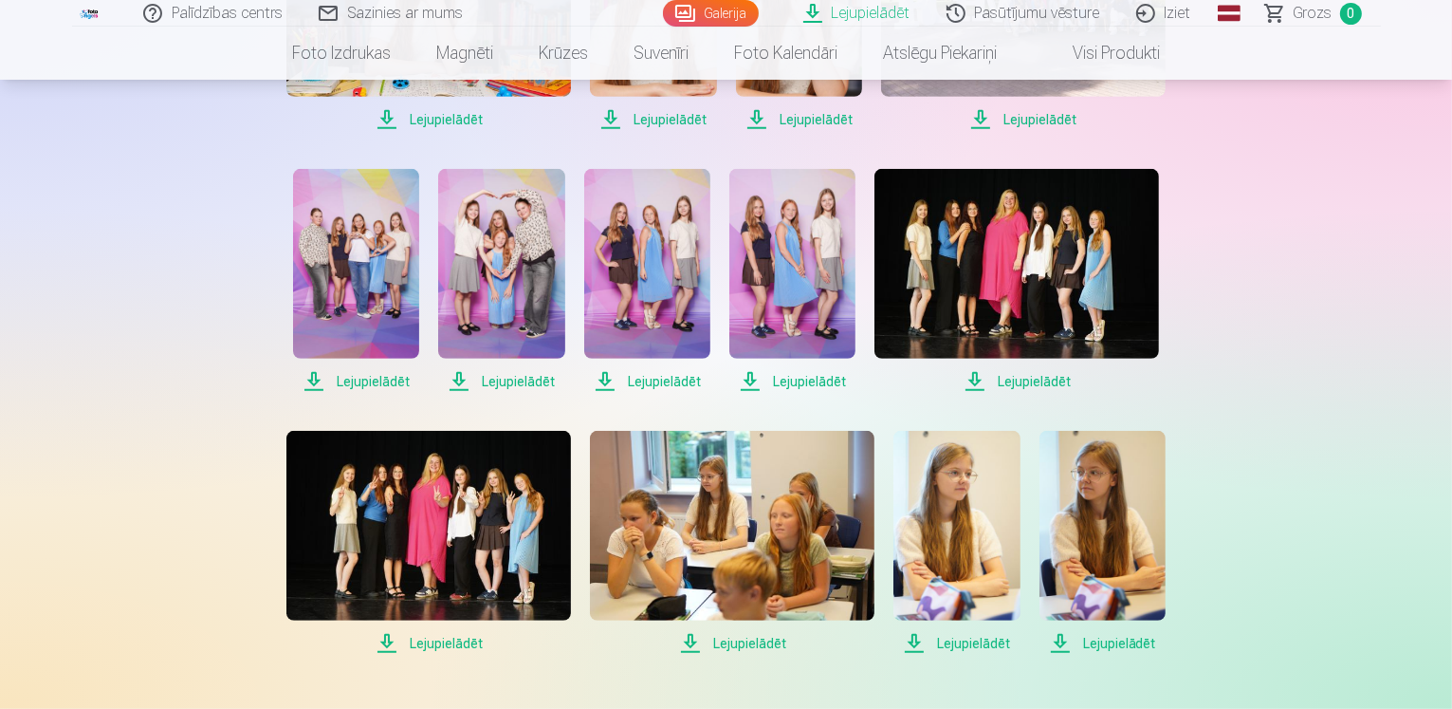
scroll to position [949, 0]
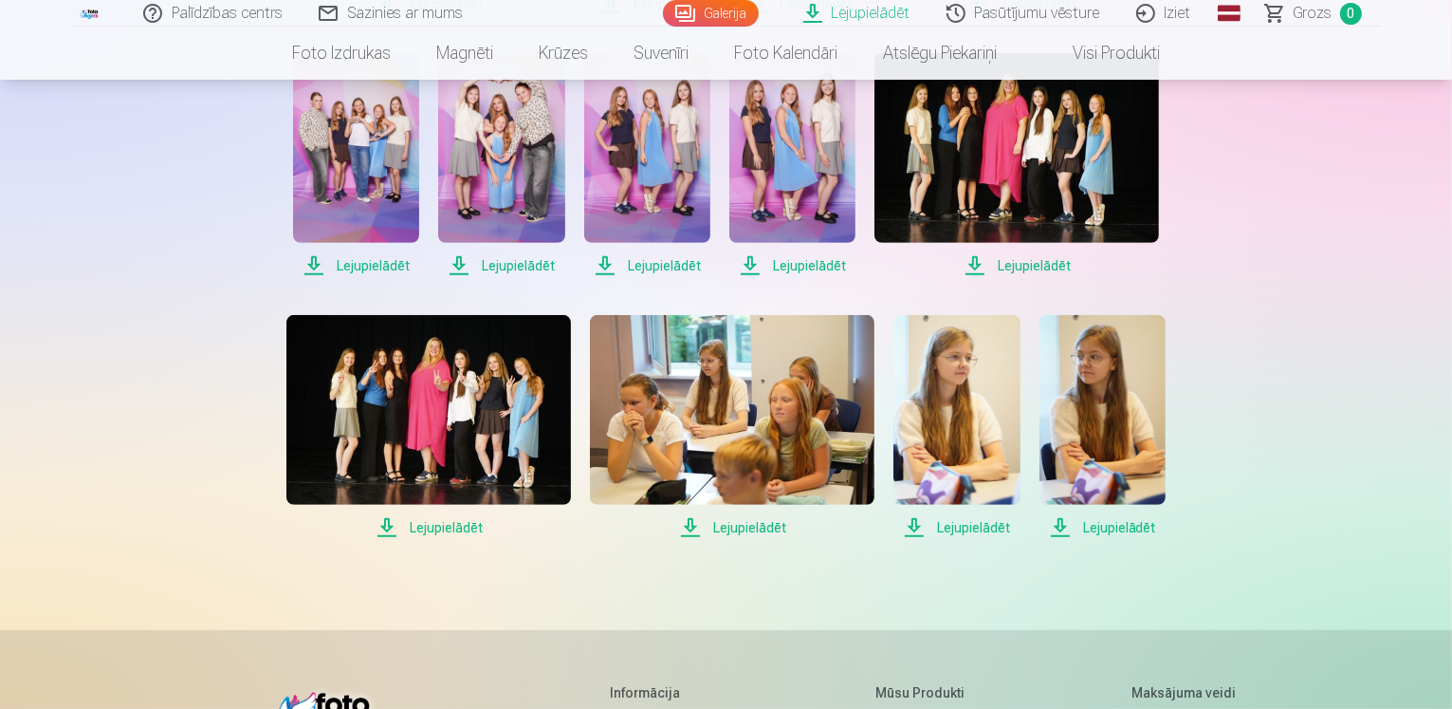
click at [448, 526] on span "Lejupielādēt" at bounding box center [428, 527] width 285 height 23
click at [746, 529] on span "Lejupielādēt" at bounding box center [732, 527] width 285 height 23
click at [965, 524] on span "Lejupielādēt" at bounding box center [957, 527] width 126 height 23
click at [1093, 525] on span "Lejupielādēt" at bounding box center [1103, 527] width 126 height 23
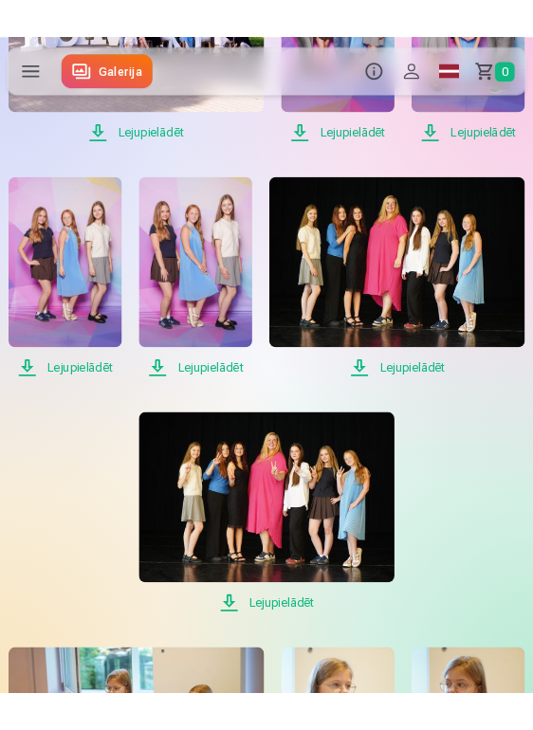
scroll to position [1578, 0]
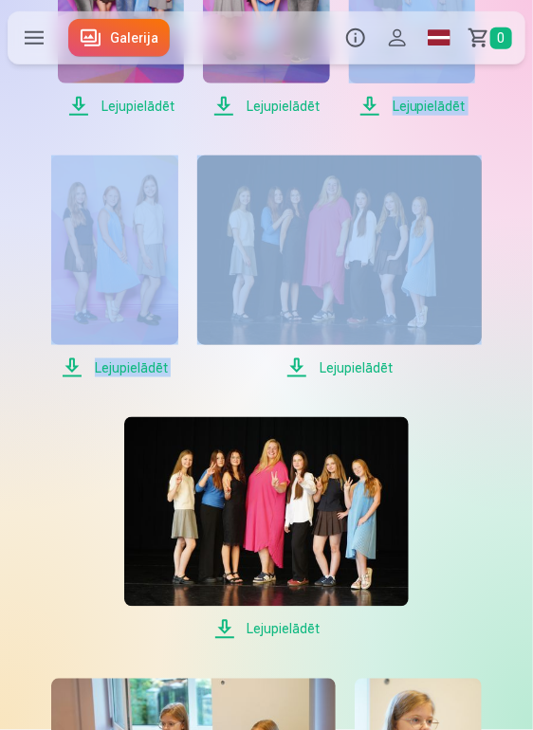
drag, startPoint x: 335, startPoint y: 127, endPoint x: 516, endPoint y: 157, distance: 183.5
click at [516, 157] on div "Lejupielādēt Lejupielādēt Lejupielādēt Lejupielādēt Lejupielādēt Lejupielādēt L…" at bounding box center [267, 6] width 518 height 2318
click at [506, 143] on div "Lejupielādēt Lejupielādēt Lejupielādēt Lejupielādēt Lejupielādēt Lejupielādēt L…" at bounding box center [267, 6] width 518 height 2318
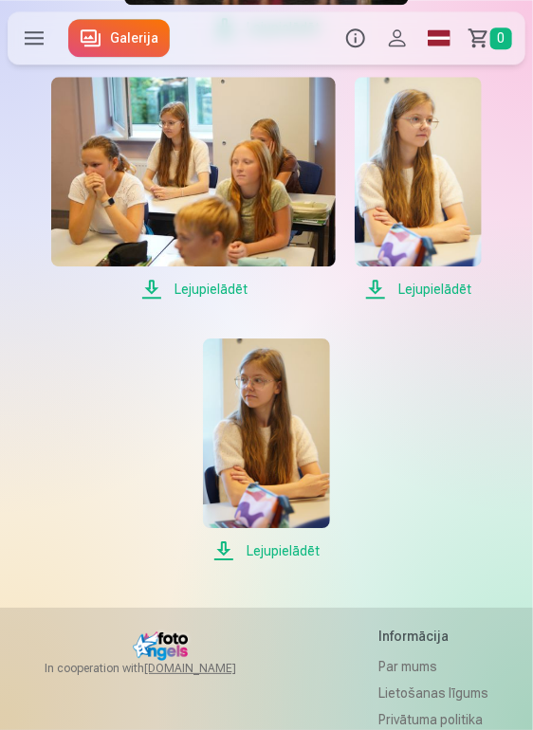
scroll to position [2182, 0]
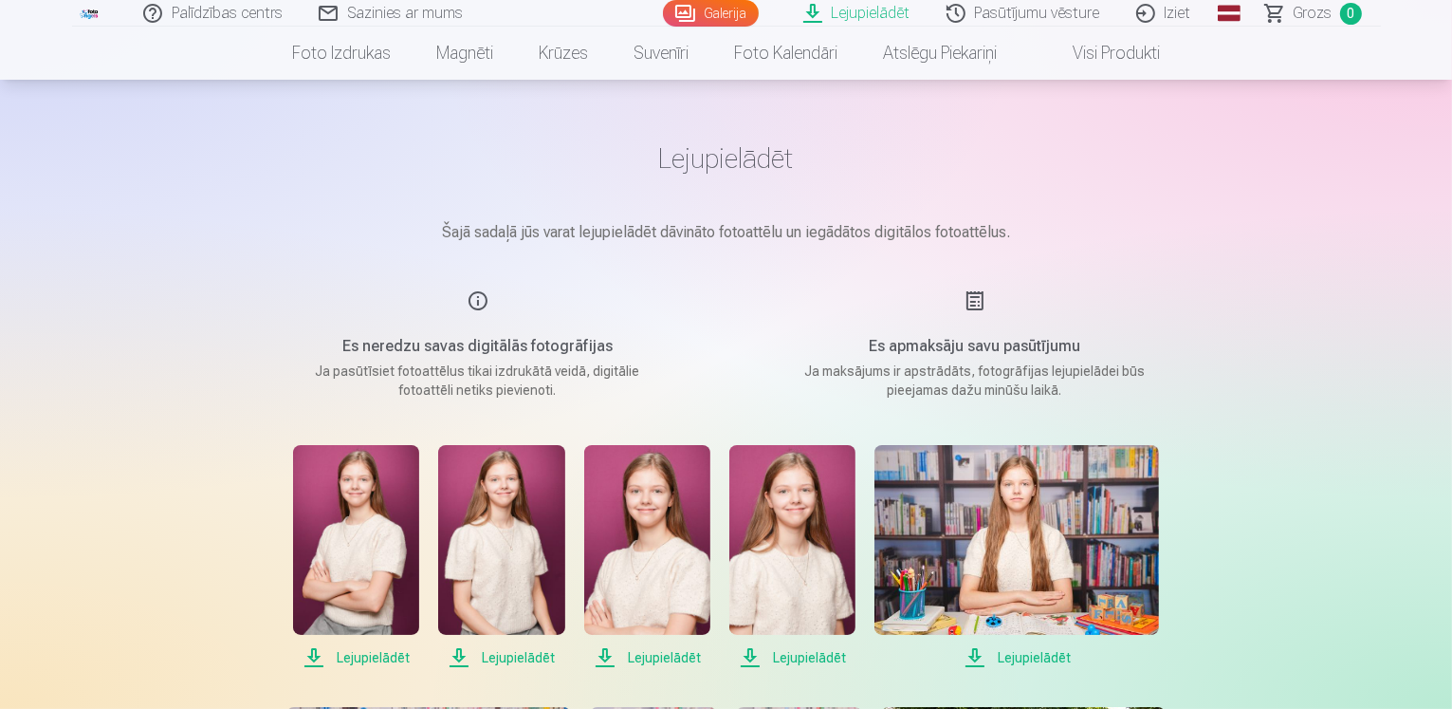
scroll to position [0, 0]
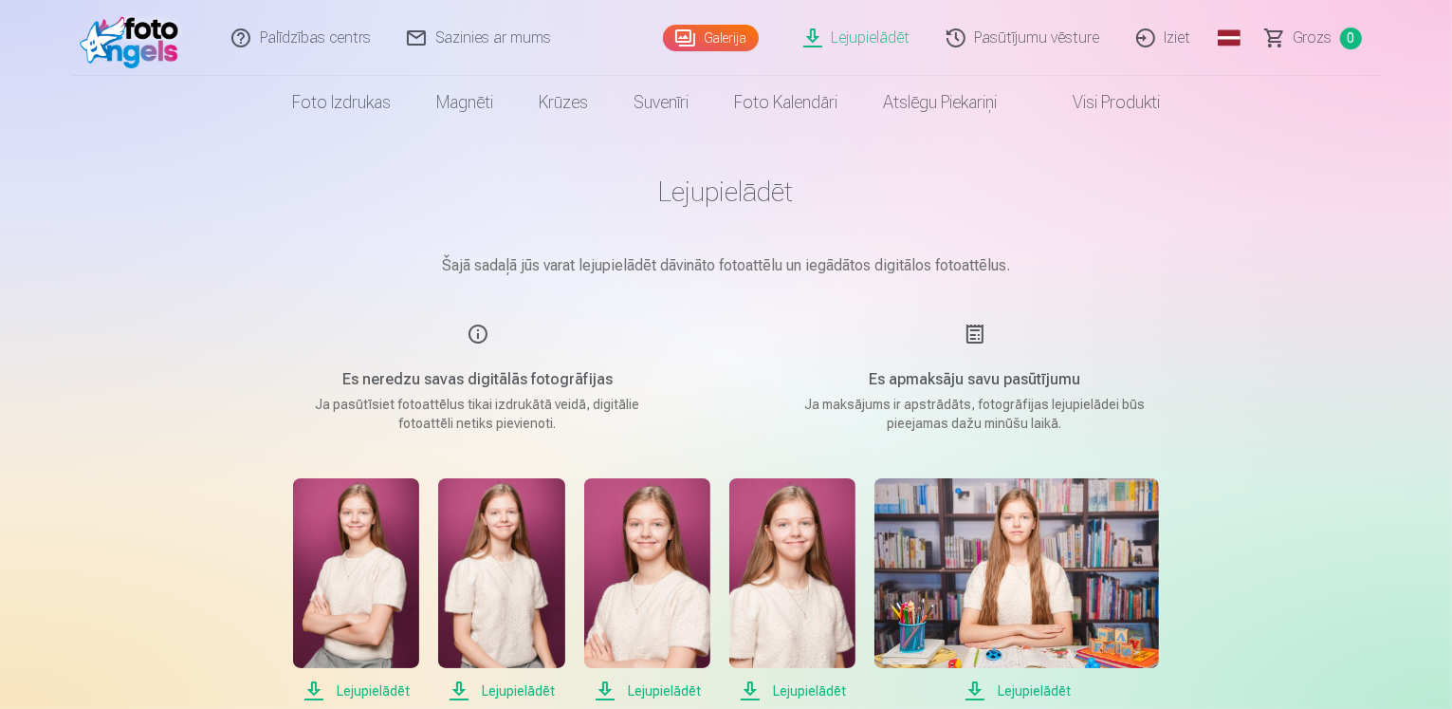
click at [717, 46] on link "Galerija" at bounding box center [711, 38] width 96 height 27
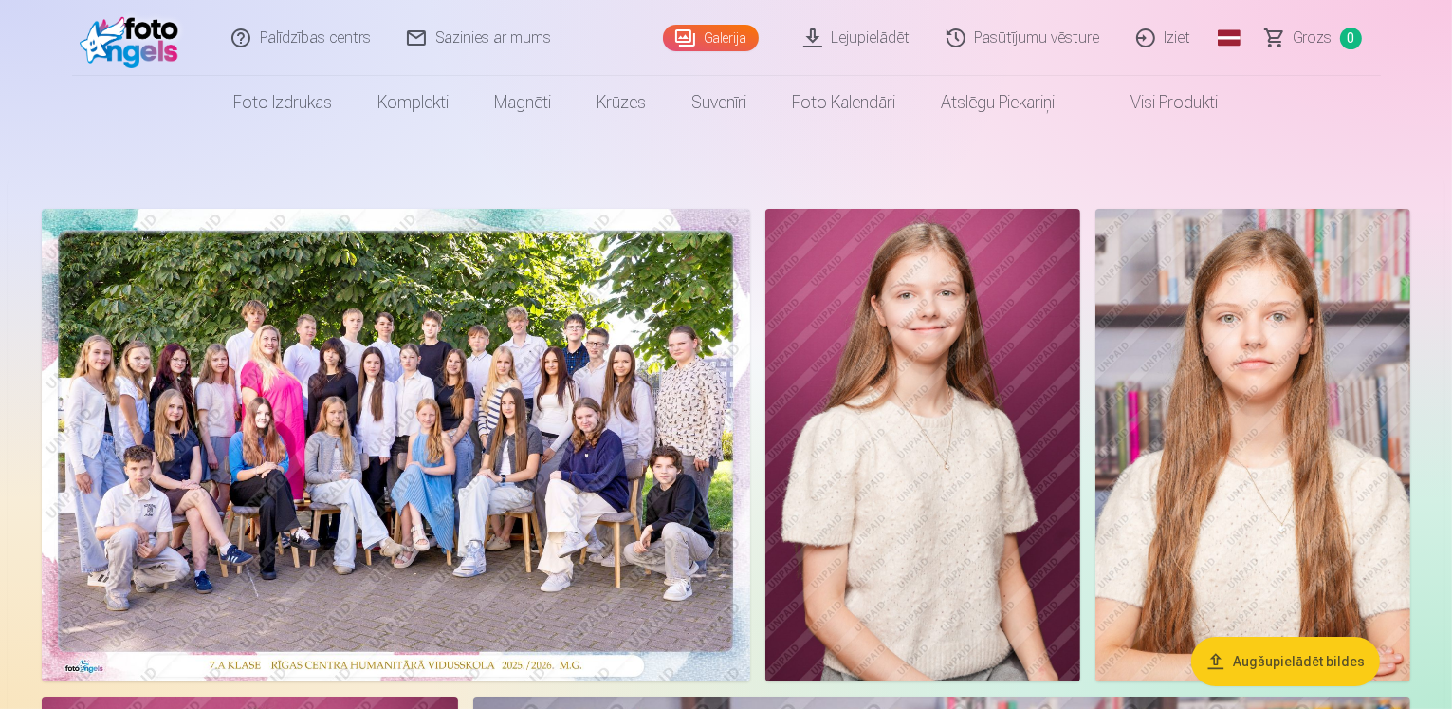
click at [1163, 39] on link "Iziet" at bounding box center [1164, 38] width 91 height 76
